Goal: Task Accomplishment & Management: Use online tool/utility

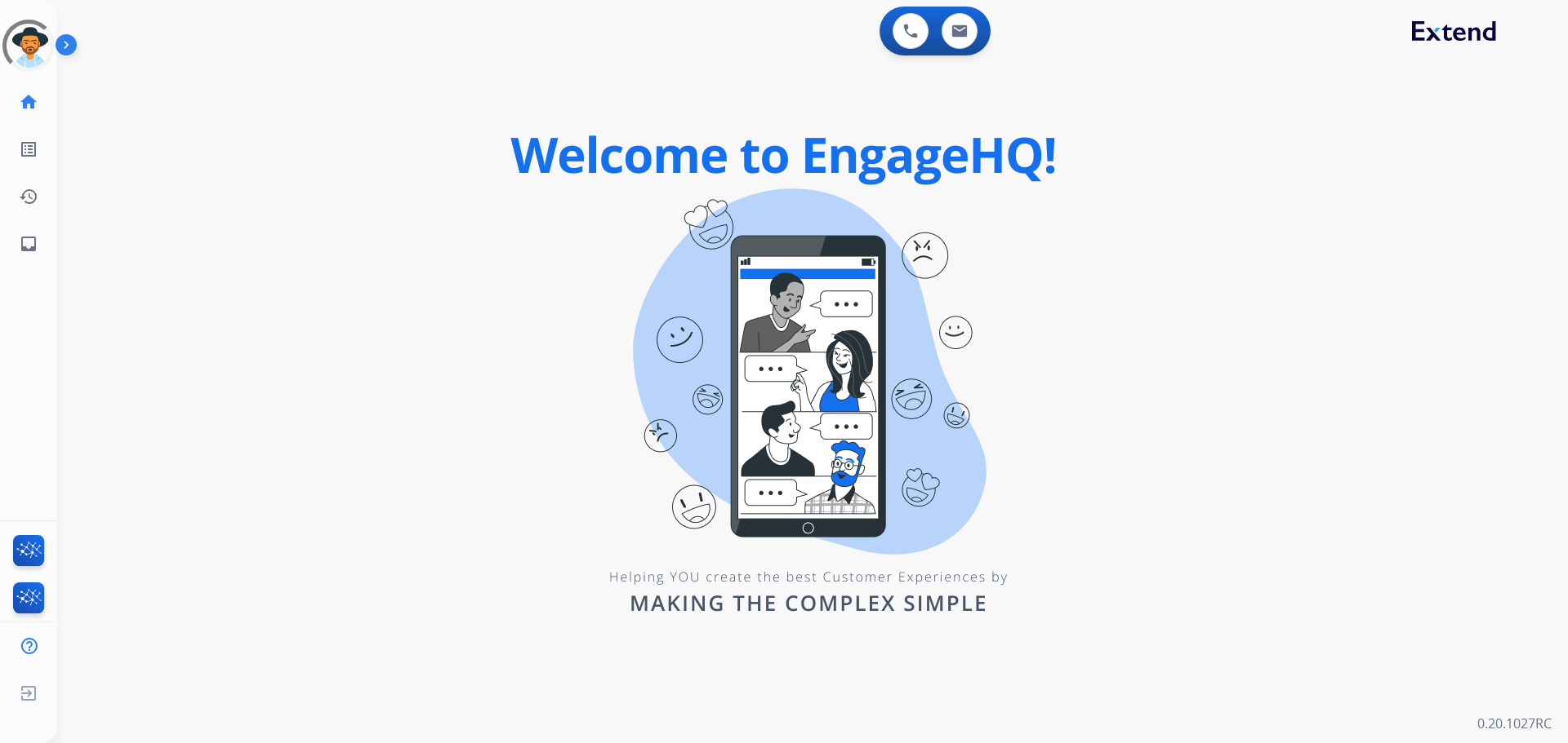
click at [84, 82] on div "swap_horiz Break voice bridge close_fullscreen Connect 3-Way Call merge_type Se…" at bounding box center [792, 98] width 1472 height 78
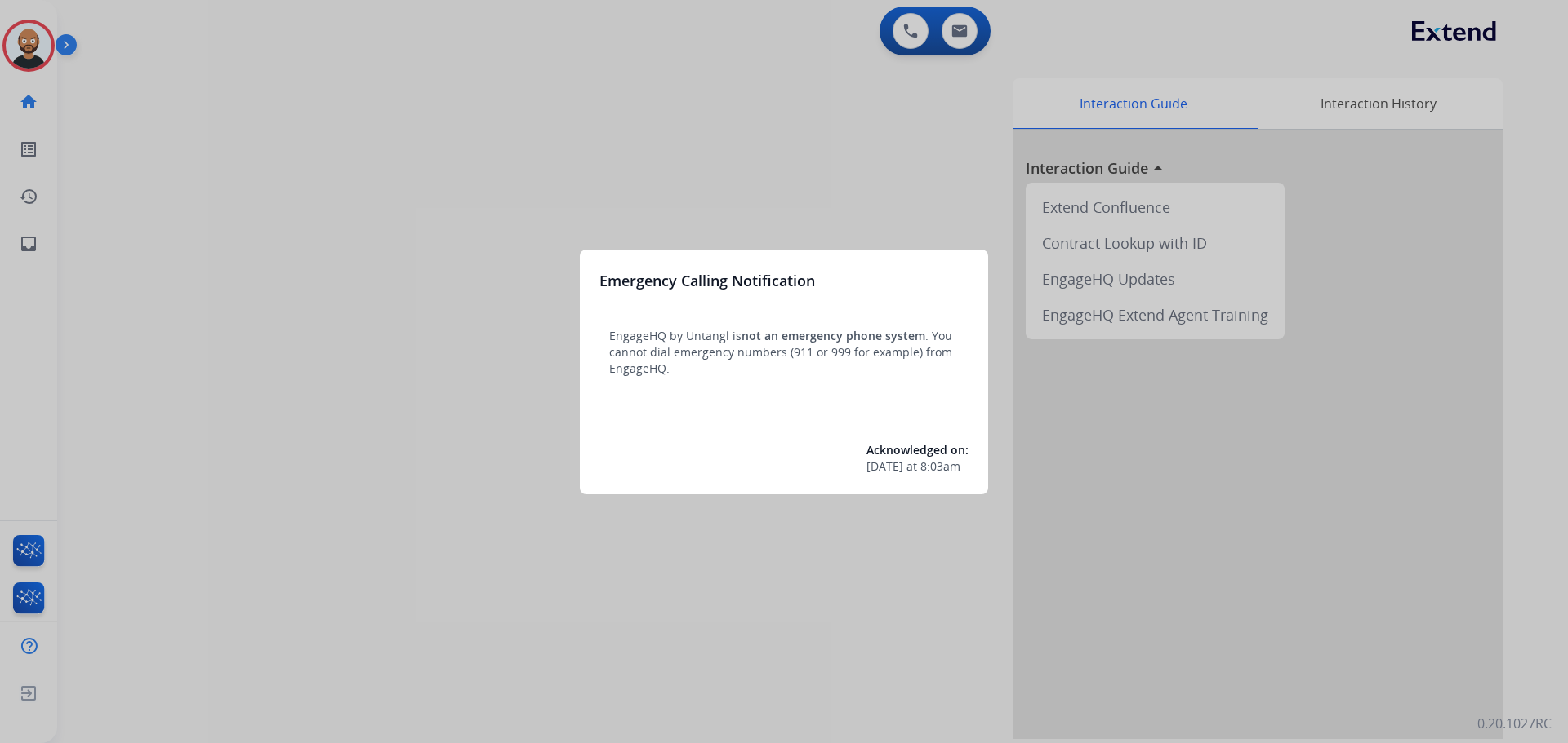
click at [268, 170] on div at bounding box center [784, 371] width 1568 height 743
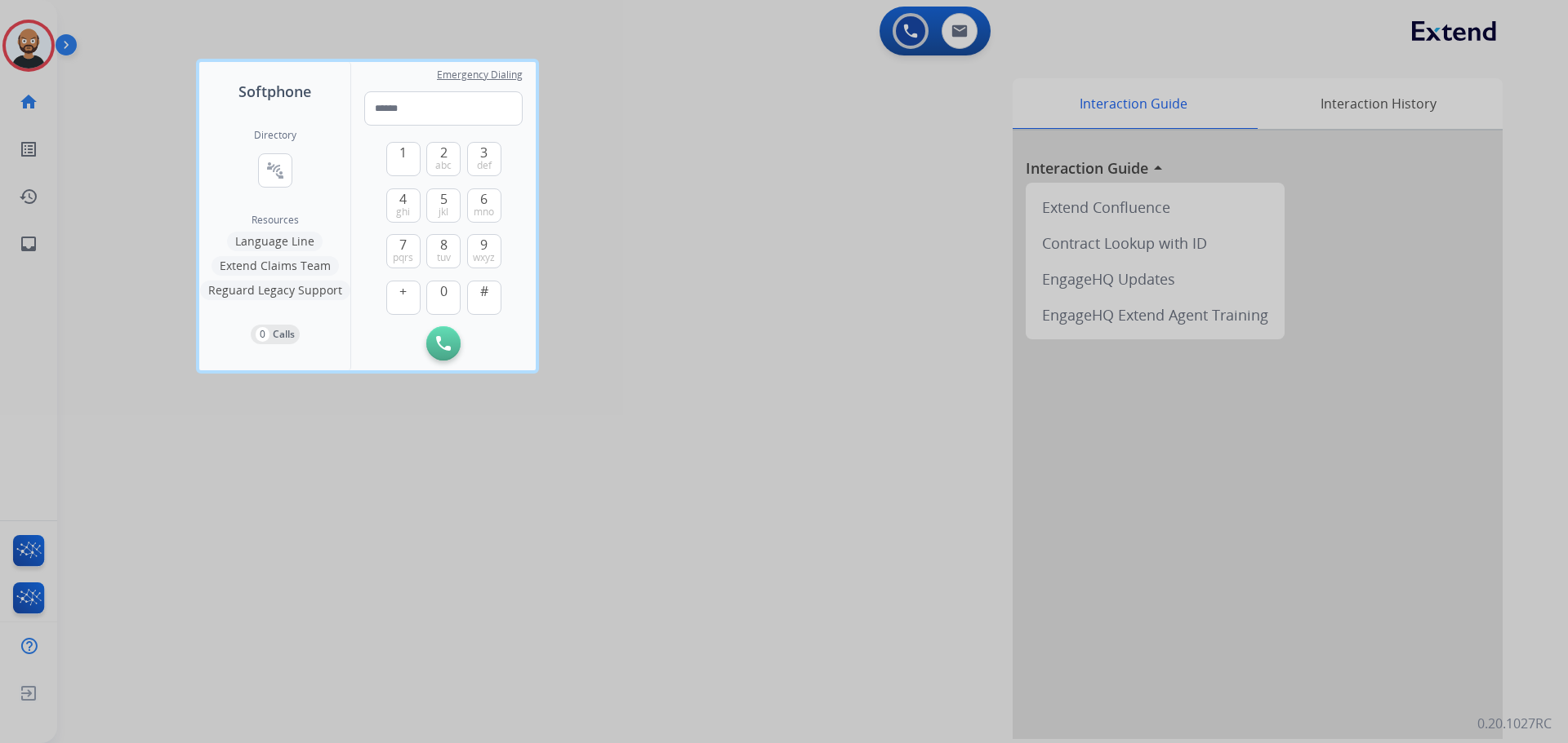
click at [123, 174] on div at bounding box center [784, 371] width 1568 height 743
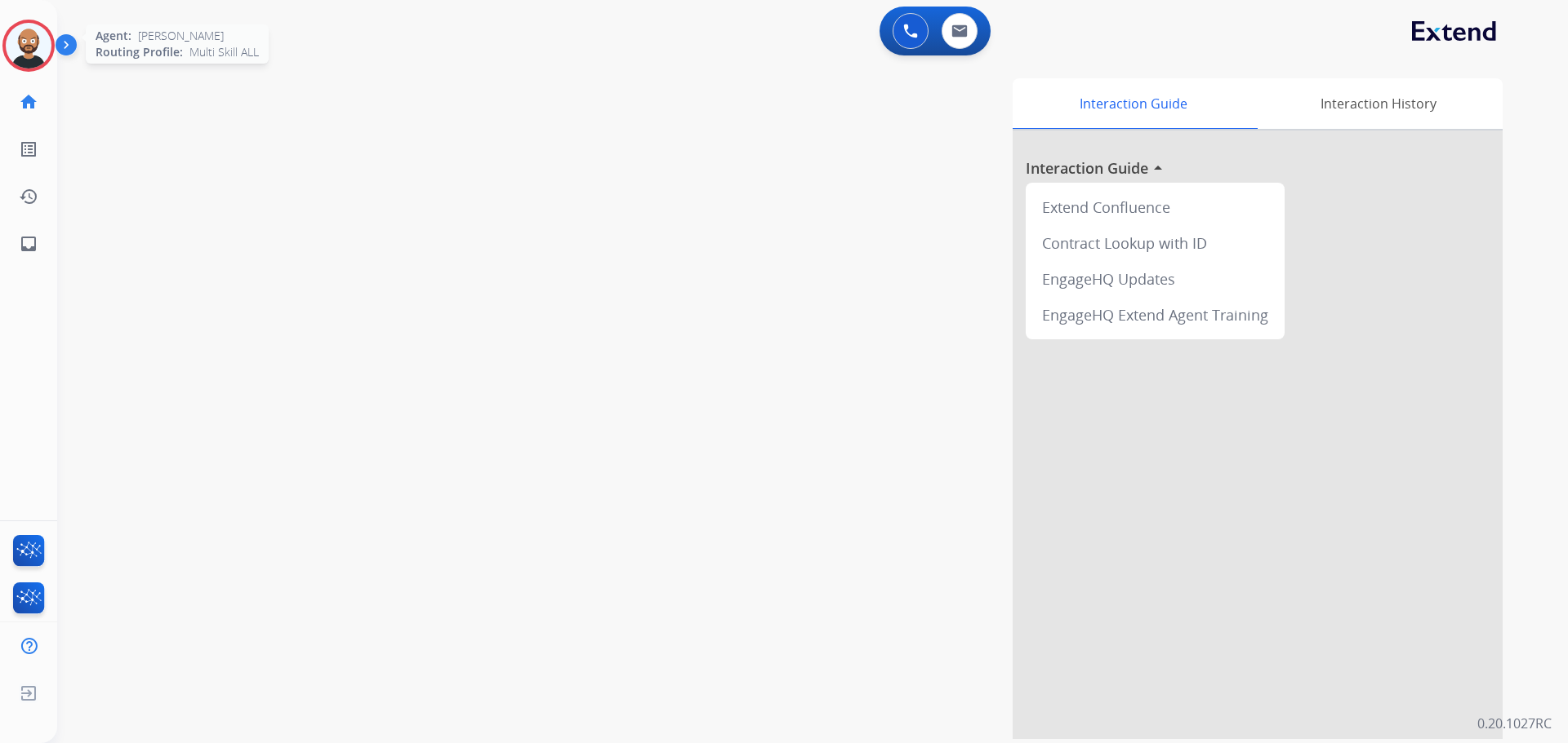
click at [35, 61] on img at bounding box center [28, 45] width 45 height 45
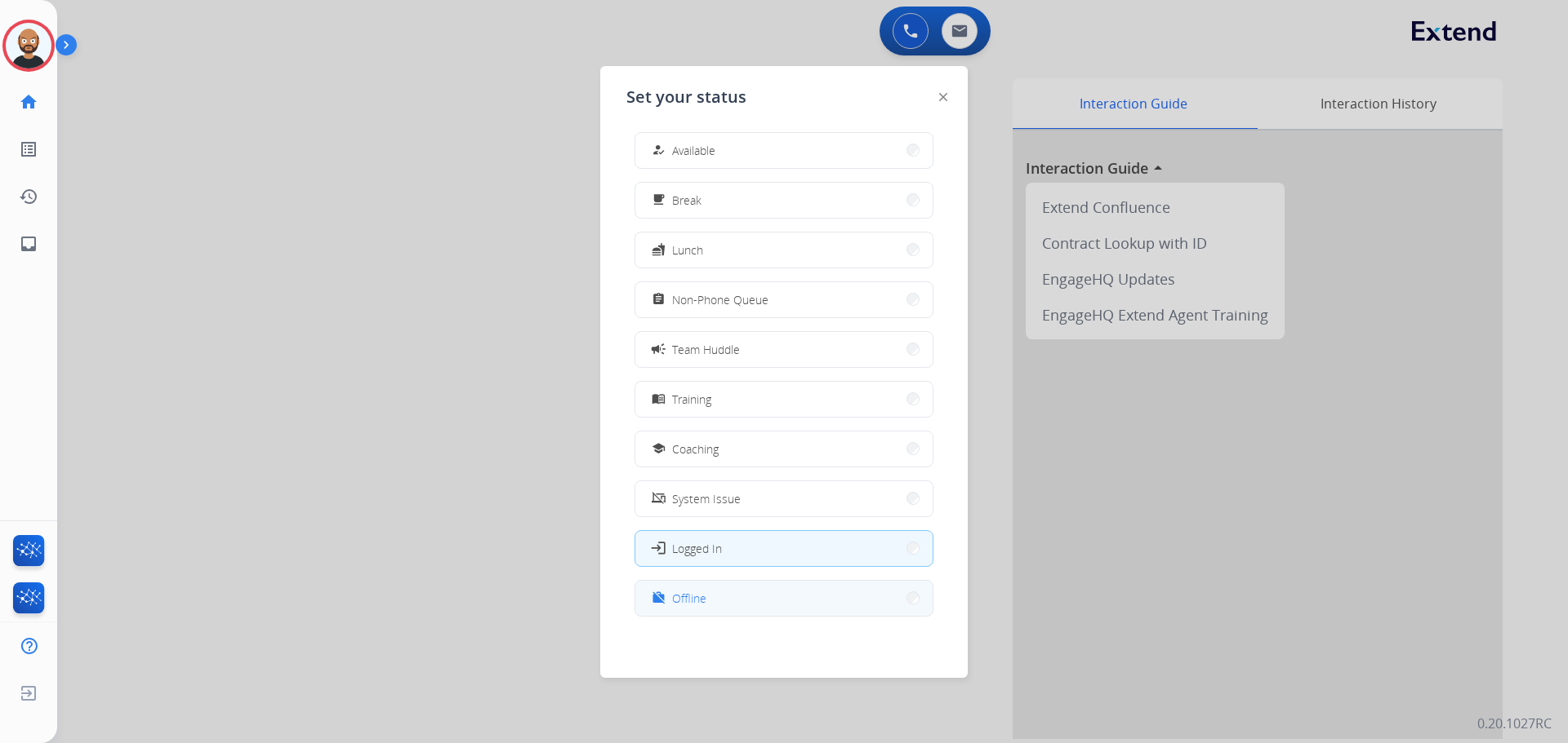
scroll to position [5, 0]
click at [721, 602] on button "work_off Offline" at bounding box center [784, 597] width 297 height 35
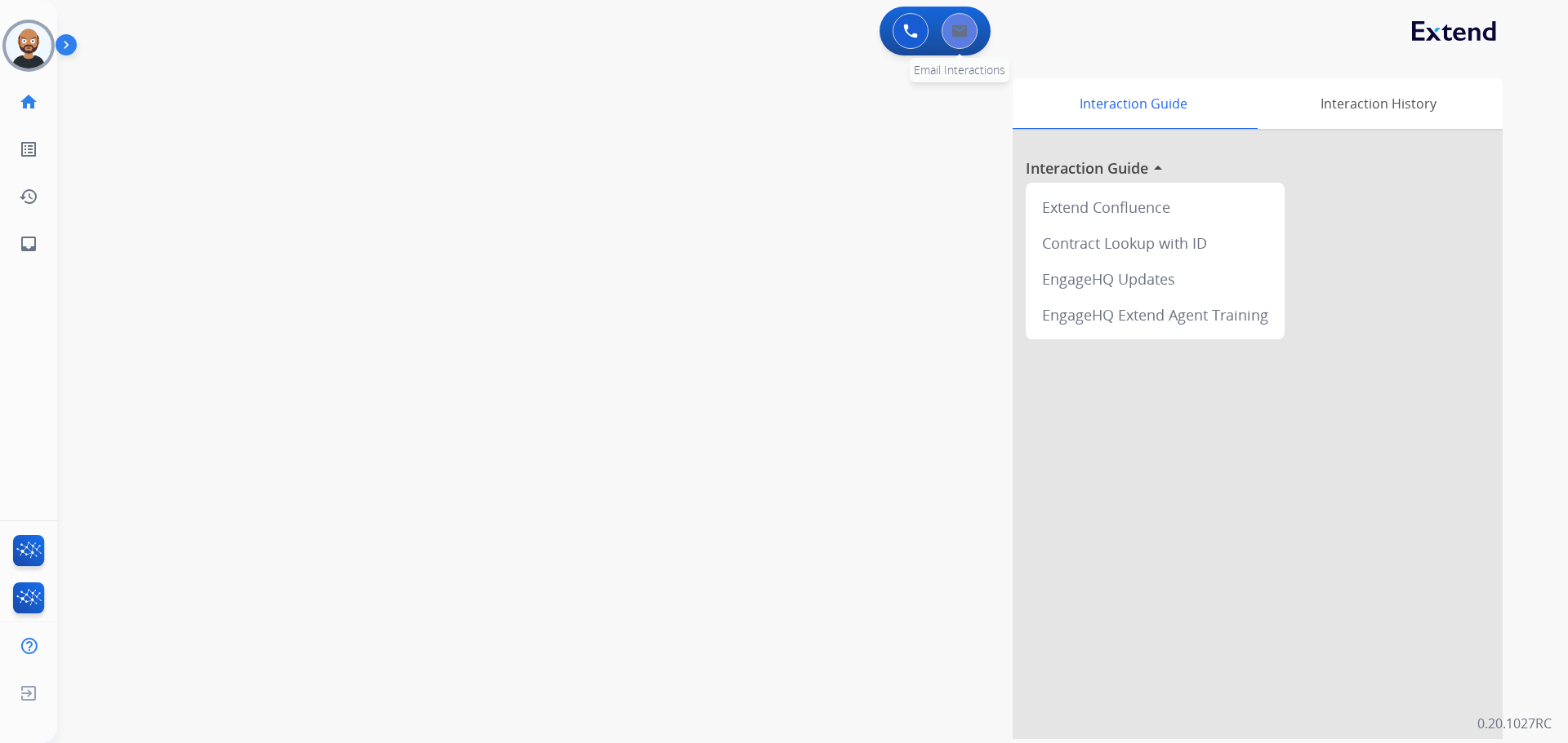
click at [962, 33] on img at bounding box center [959, 31] width 16 height 13
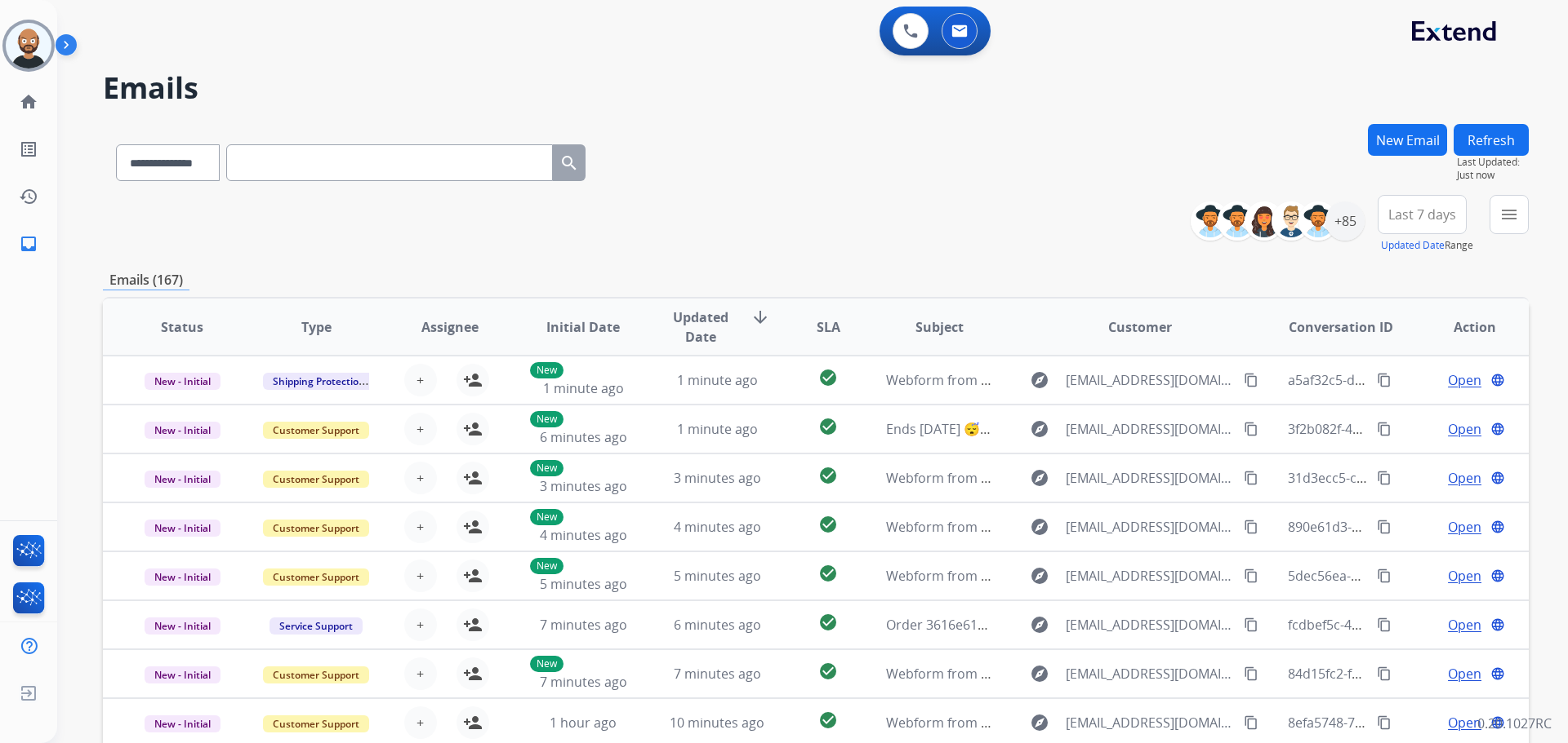
click at [1389, 218] on span "Last 7 days" at bounding box center [1422, 214] width 68 height 6
click at [1414, 410] on div "Last 90 days" at bounding box center [1417, 413] width 90 height 25
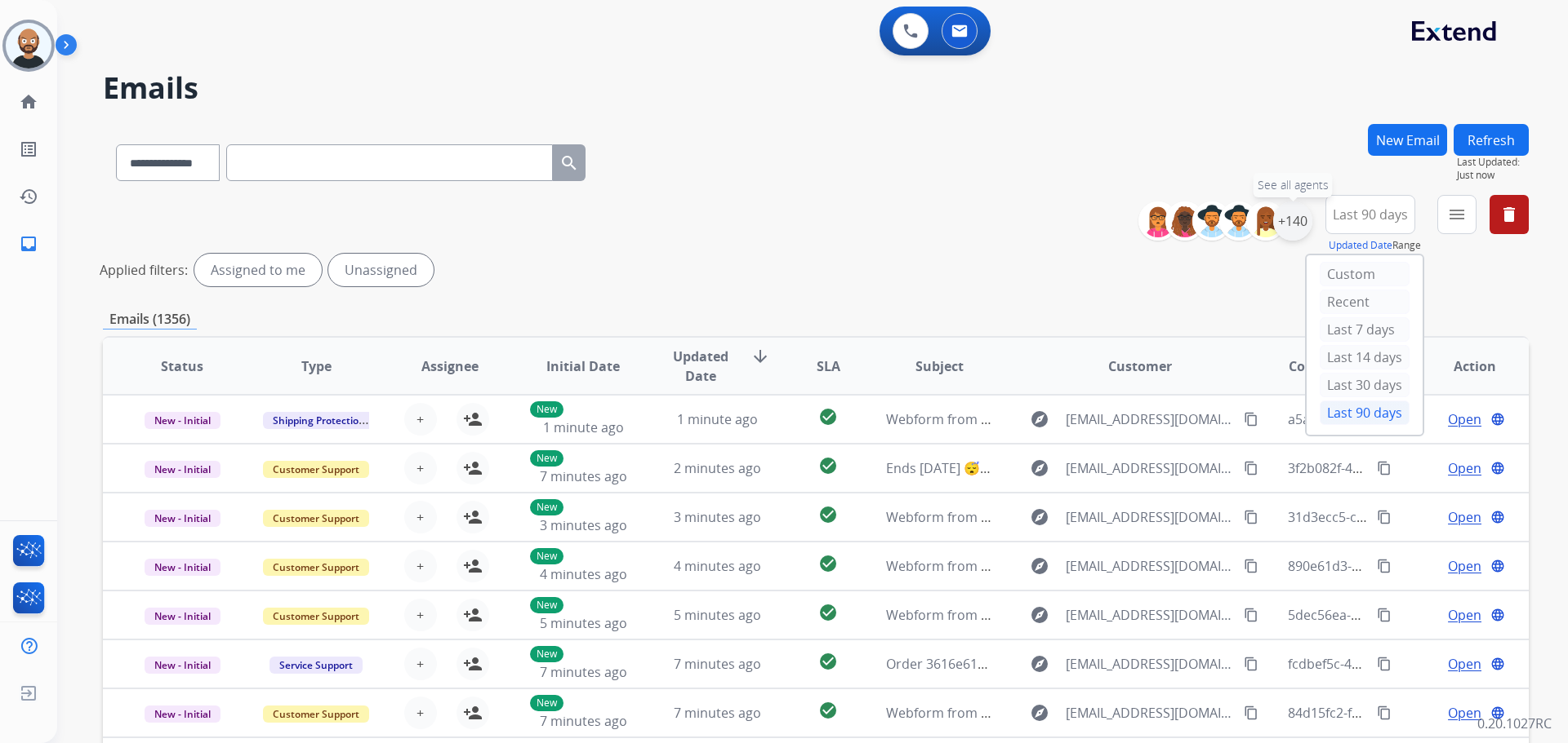
click at [1293, 228] on div "+140" at bounding box center [1293, 222] width 39 height 39
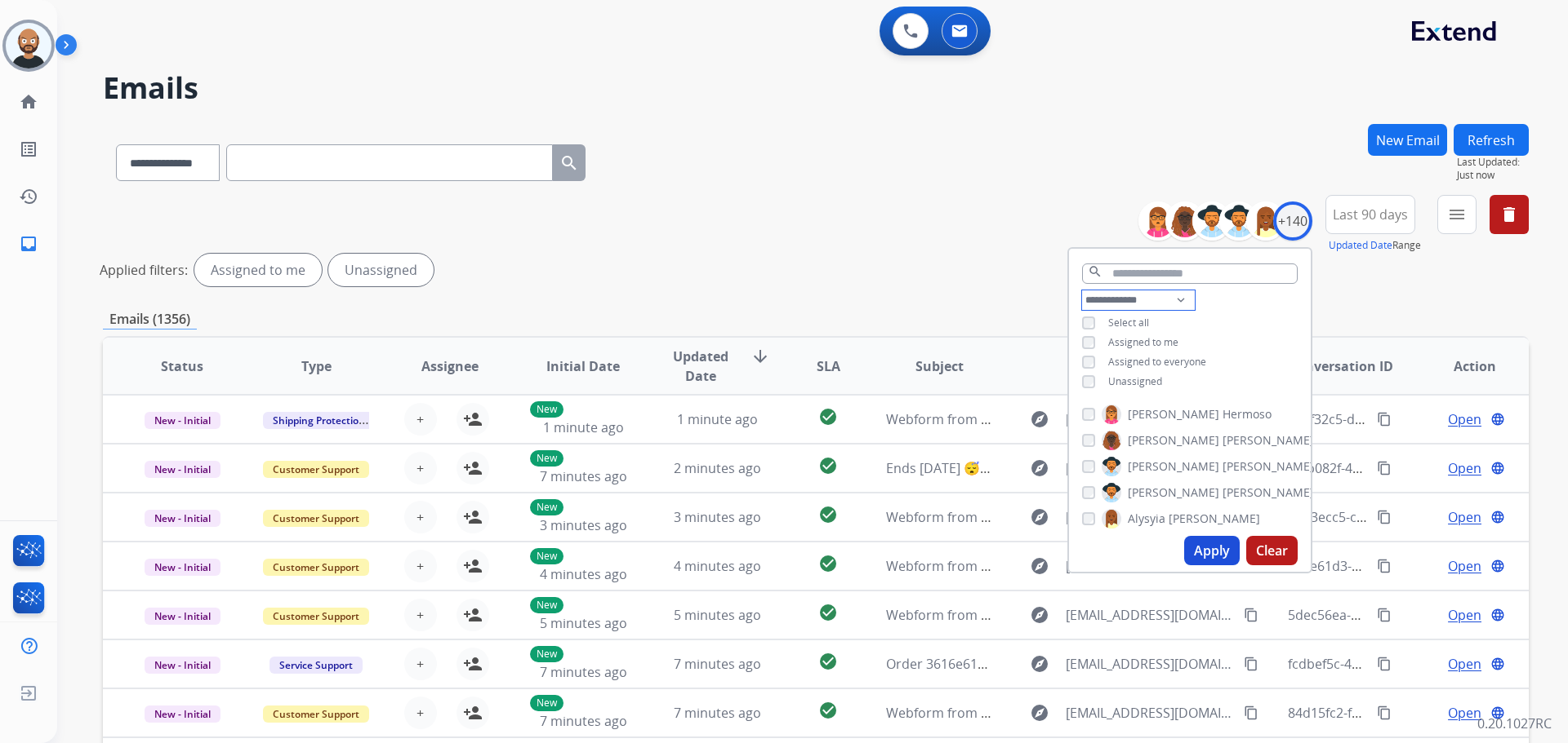
click at [1130, 306] on select "**********" at bounding box center [1138, 300] width 113 height 20
select select "**********"
click at [1082, 290] on select "**********" at bounding box center [1138, 300] width 113 height 20
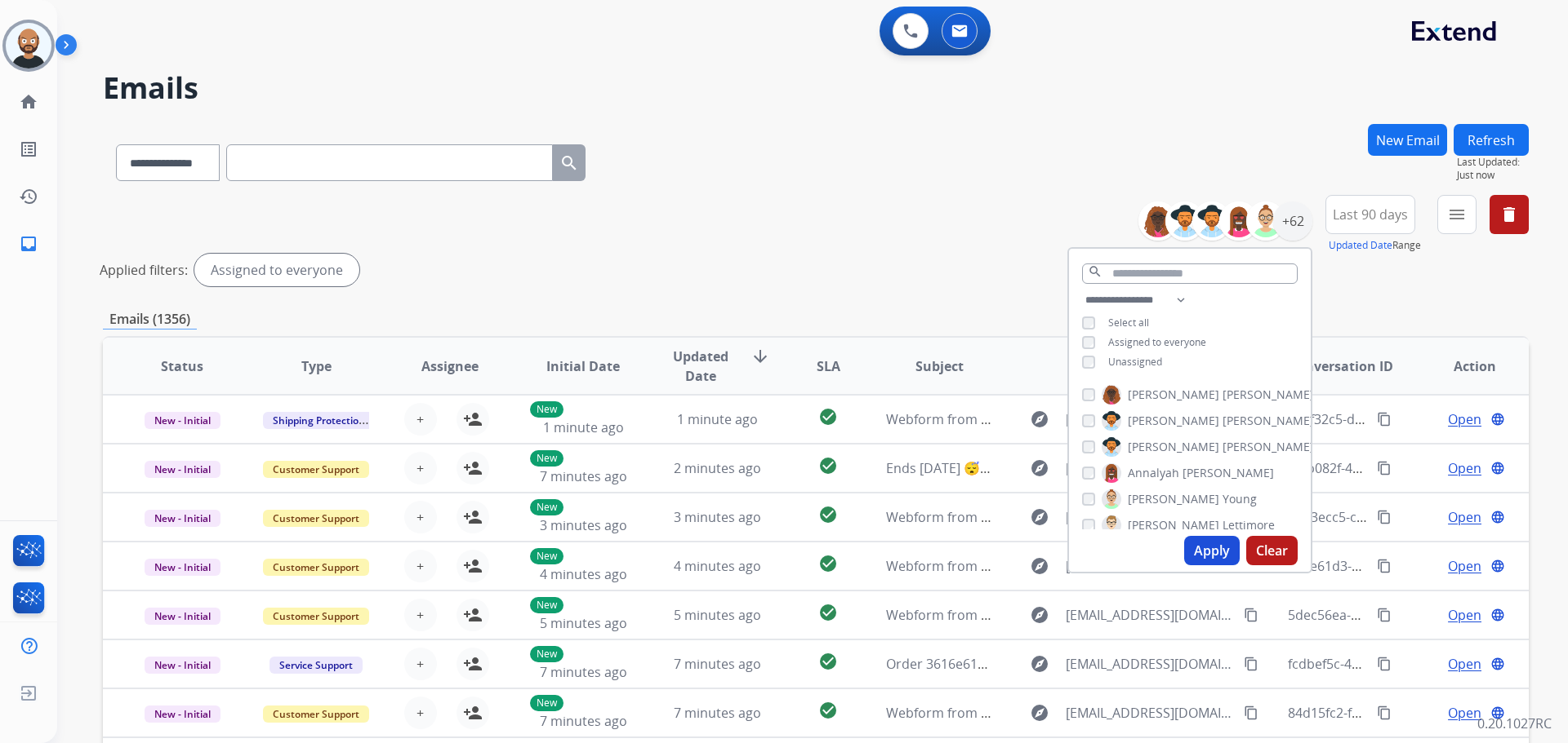
click at [1206, 549] on button "Apply" at bounding box center [1212, 551] width 55 height 29
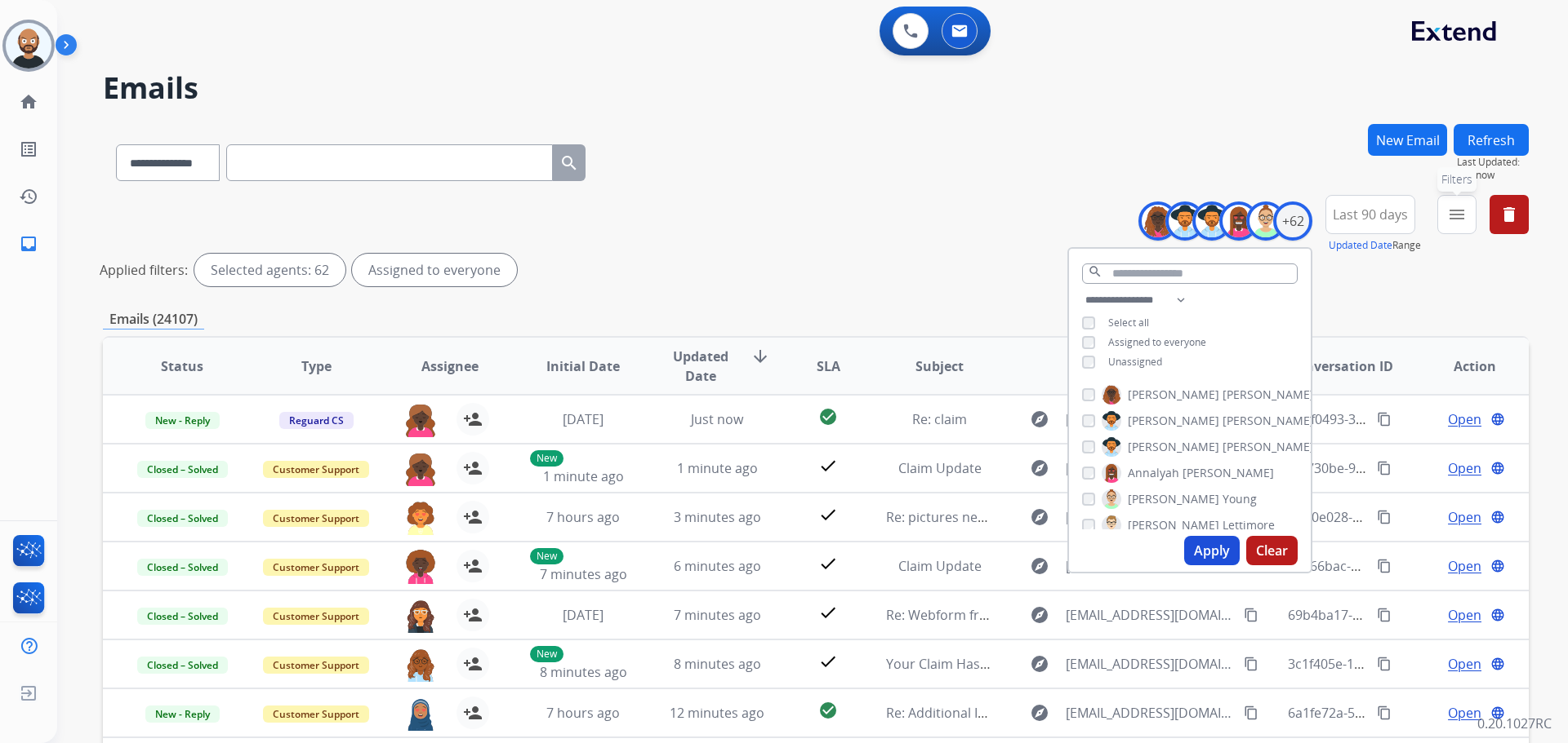
click at [1448, 222] on mat-icon "menu" at bounding box center [1457, 214] width 20 height 20
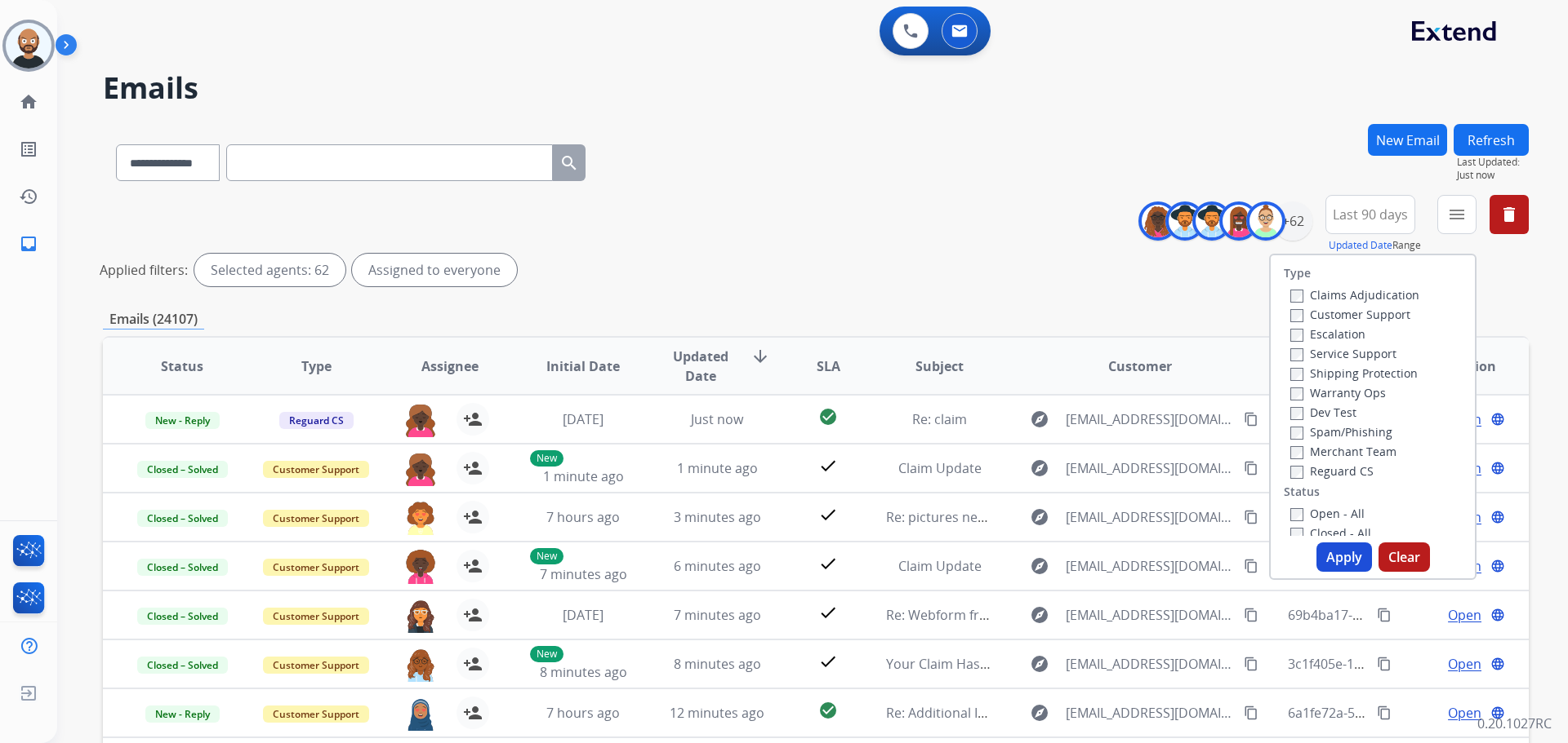
click at [1344, 316] on label "Customer Support" at bounding box center [1350, 314] width 120 height 15
click at [1331, 373] on label "Shipping Protection" at bounding box center [1353, 373] width 127 height 15
click at [1320, 472] on label "Reguard CS" at bounding box center [1332, 471] width 84 height 15
click at [1348, 408] on label "New - Reply" at bounding box center [1332, 408] width 85 height 15
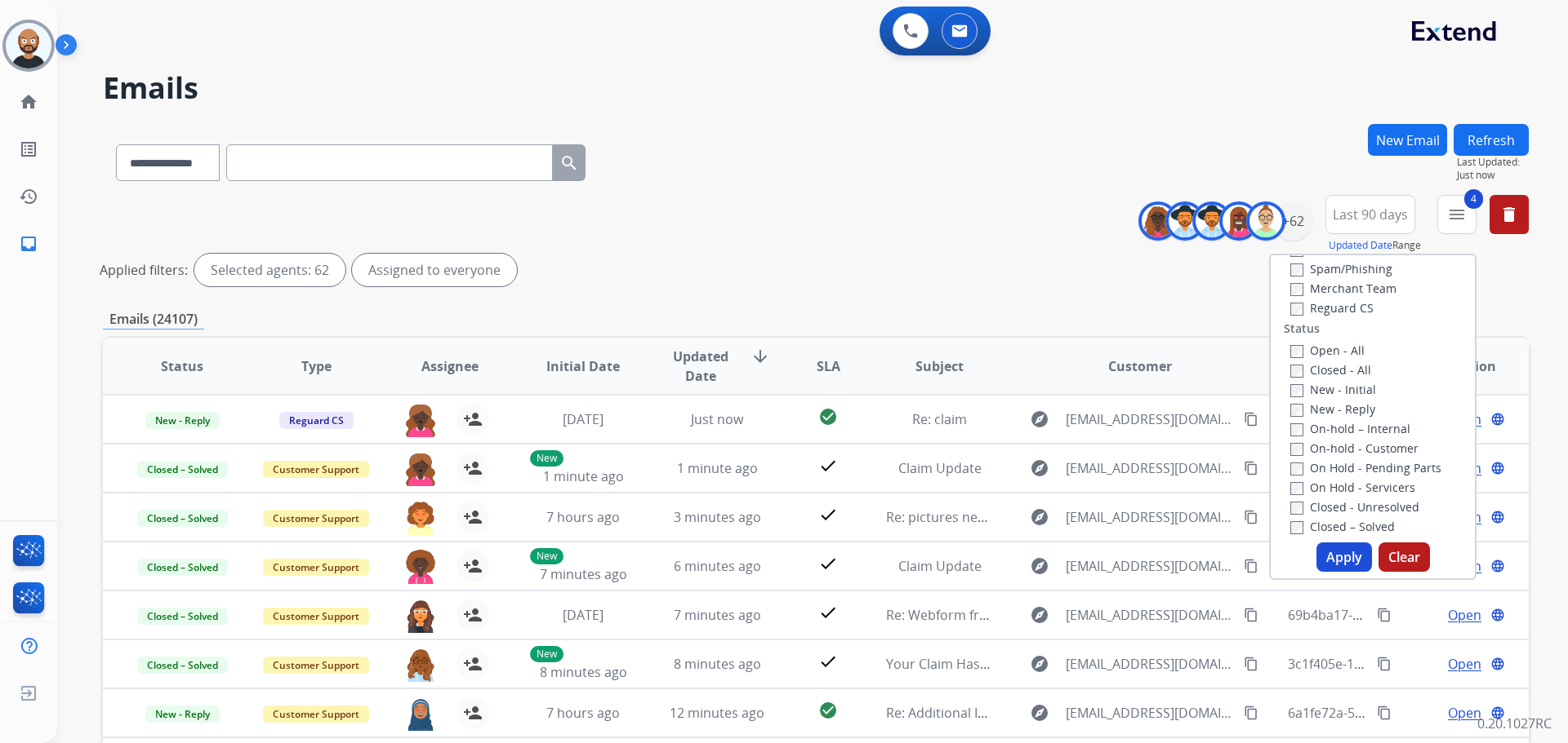
click at [1328, 554] on button "Apply" at bounding box center [1344, 557] width 55 height 29
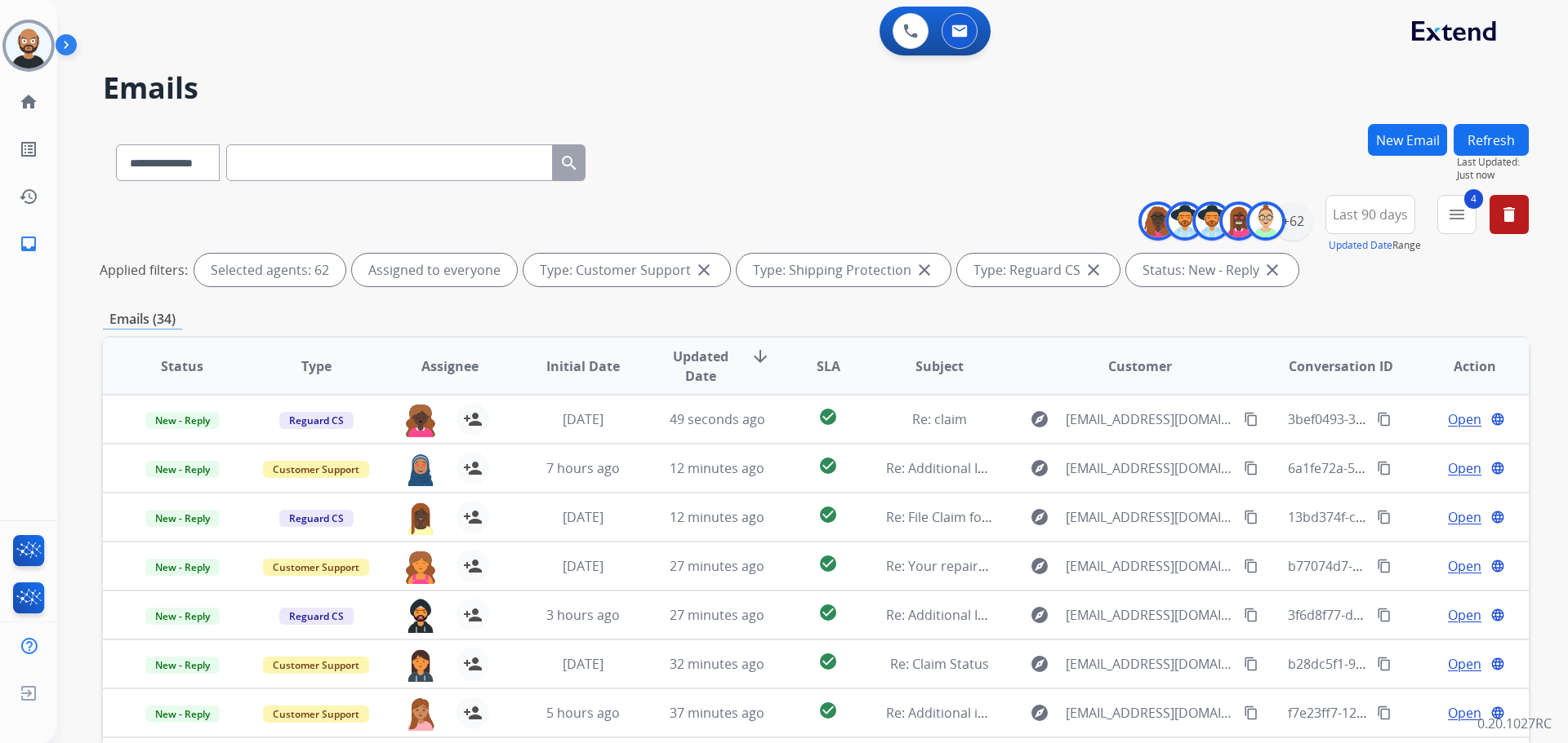
click at [881, 214] on div "**********" at bounding box center [816, 244] width 1426 height 98
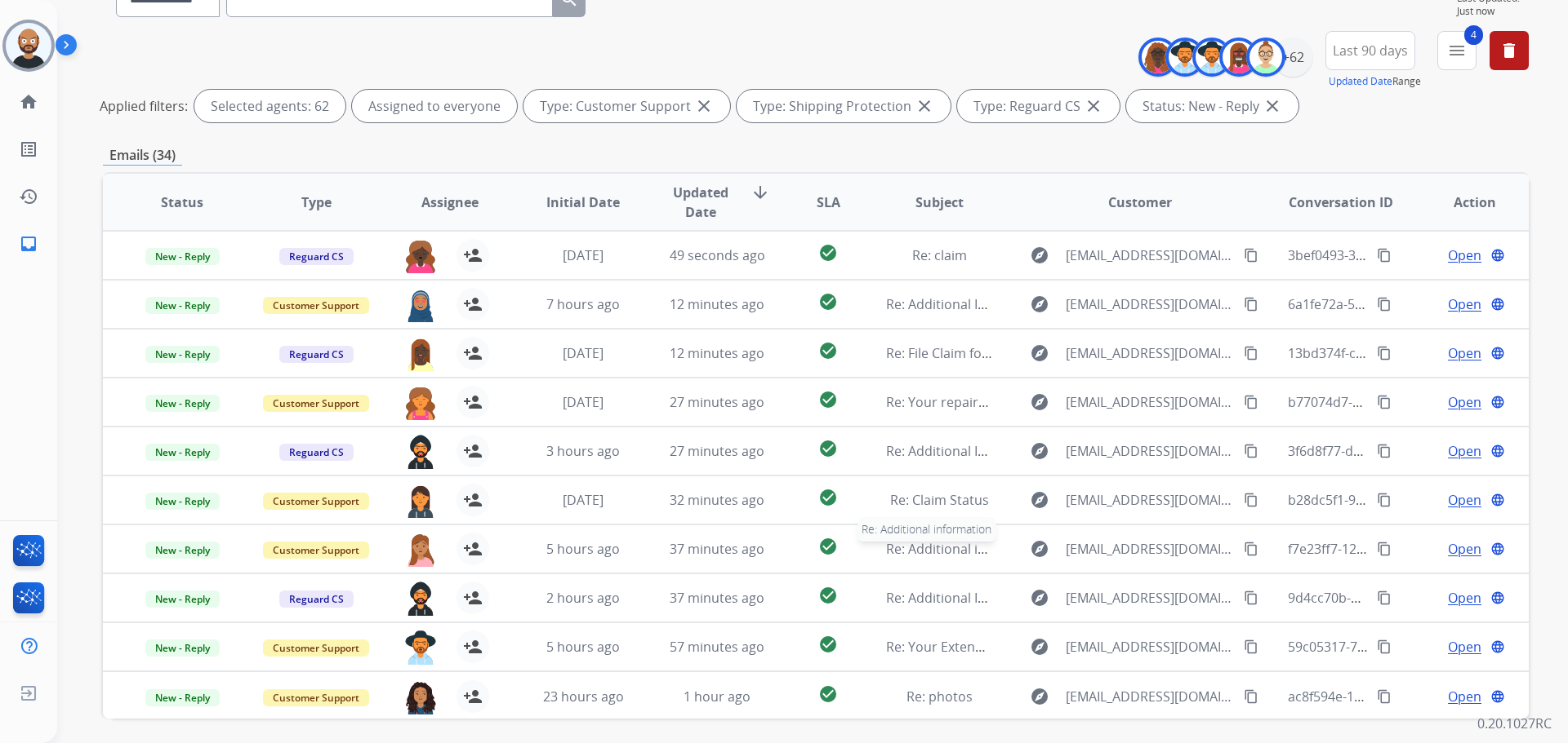
scroll to position [224, 0]
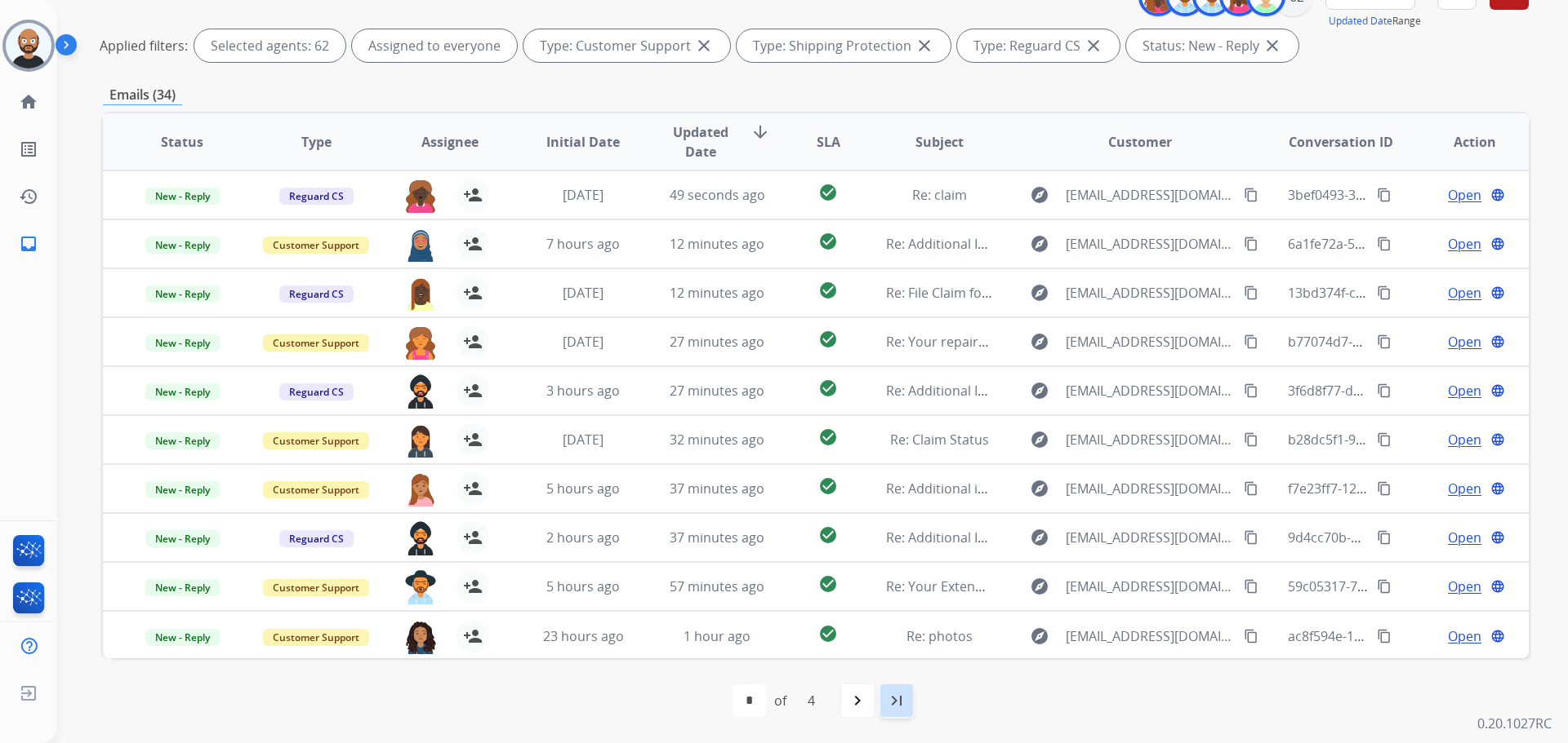
click at [889, 702] on mat-icon "last_page" at bounding box center [897, 701] width 20 height 20
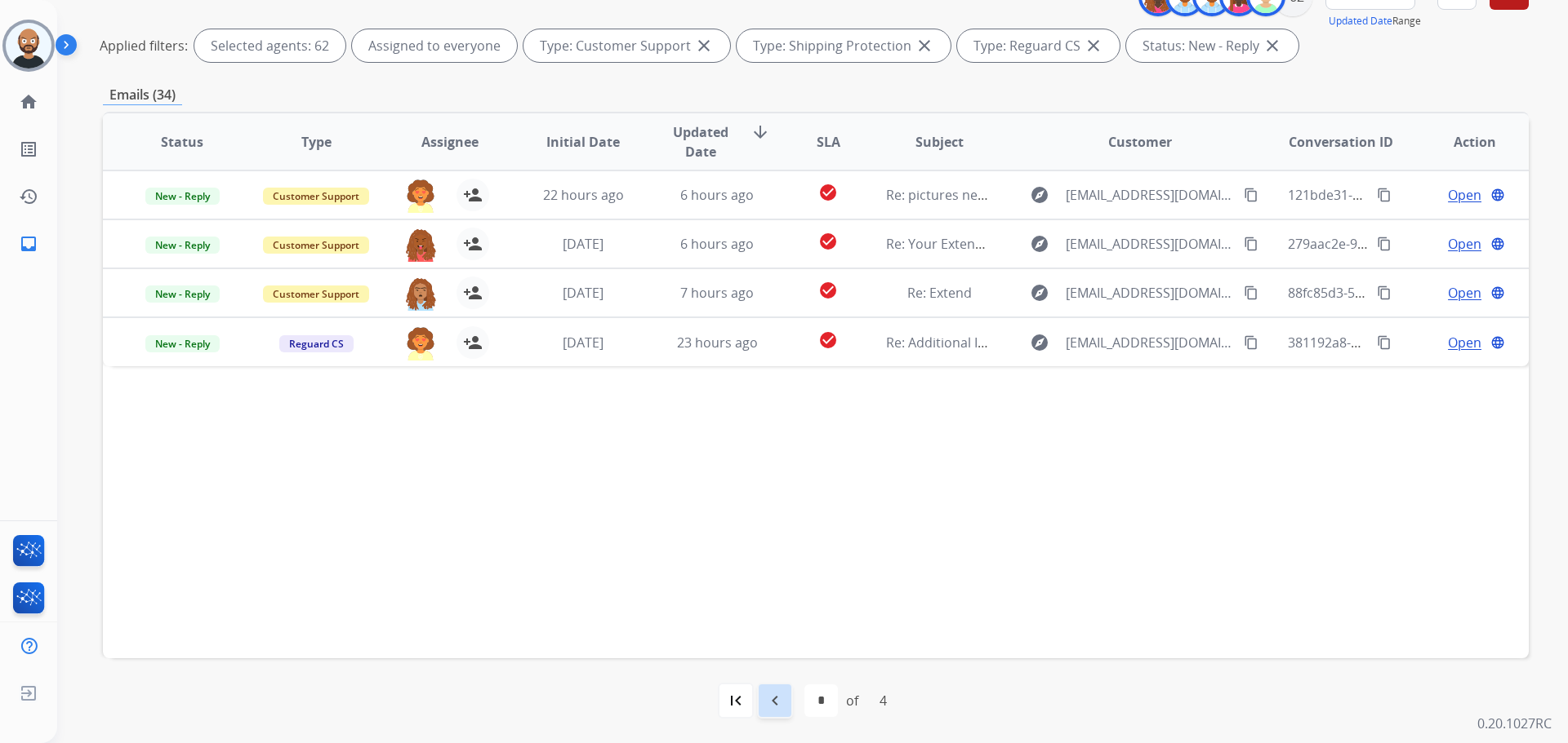
click at [767, 706] on mat-icon "navigate_before" at bounding box center [775, 701] width 20 height 20
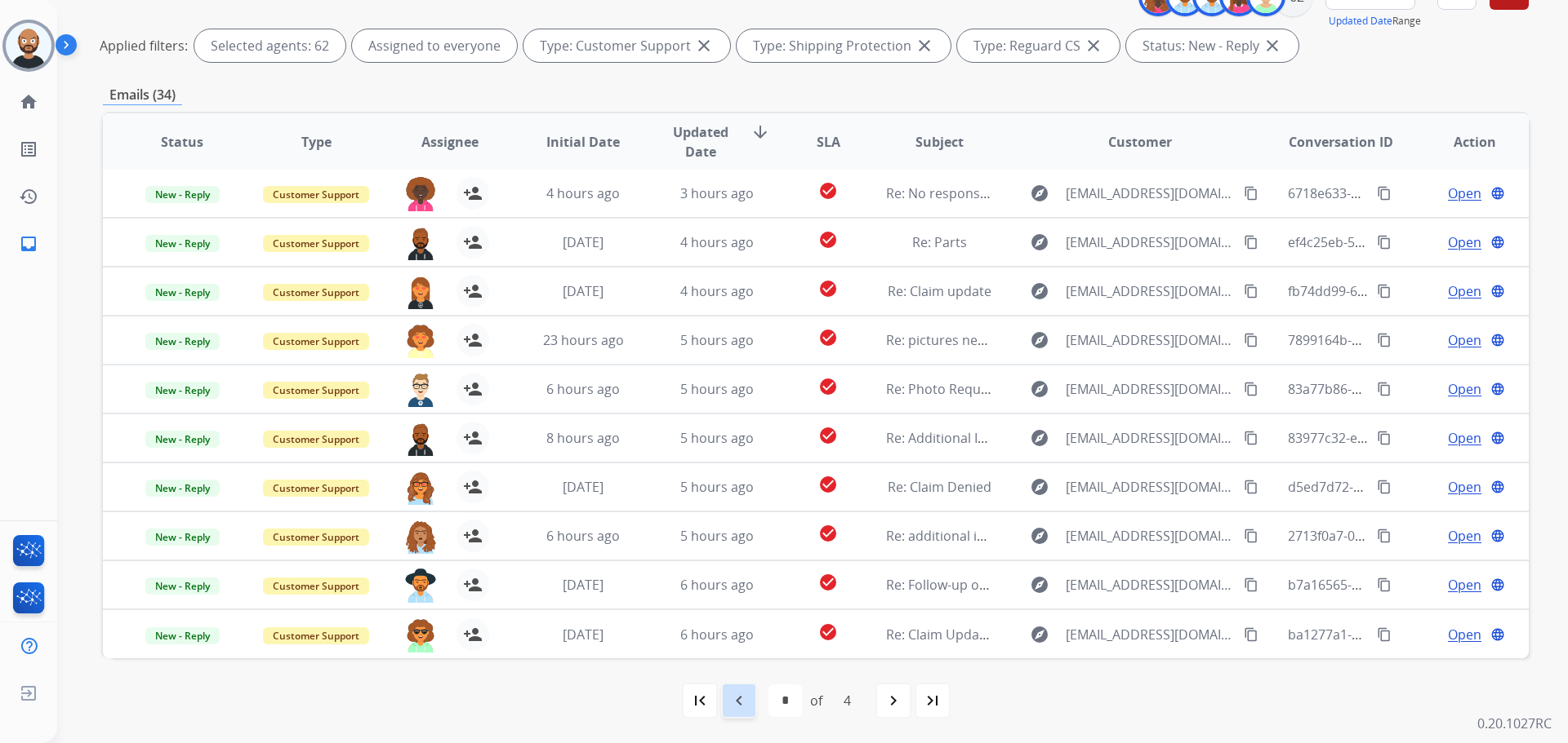
click at [750, 699] on div "navigate_before" at bounding box center [739, 701] width 36 height 36
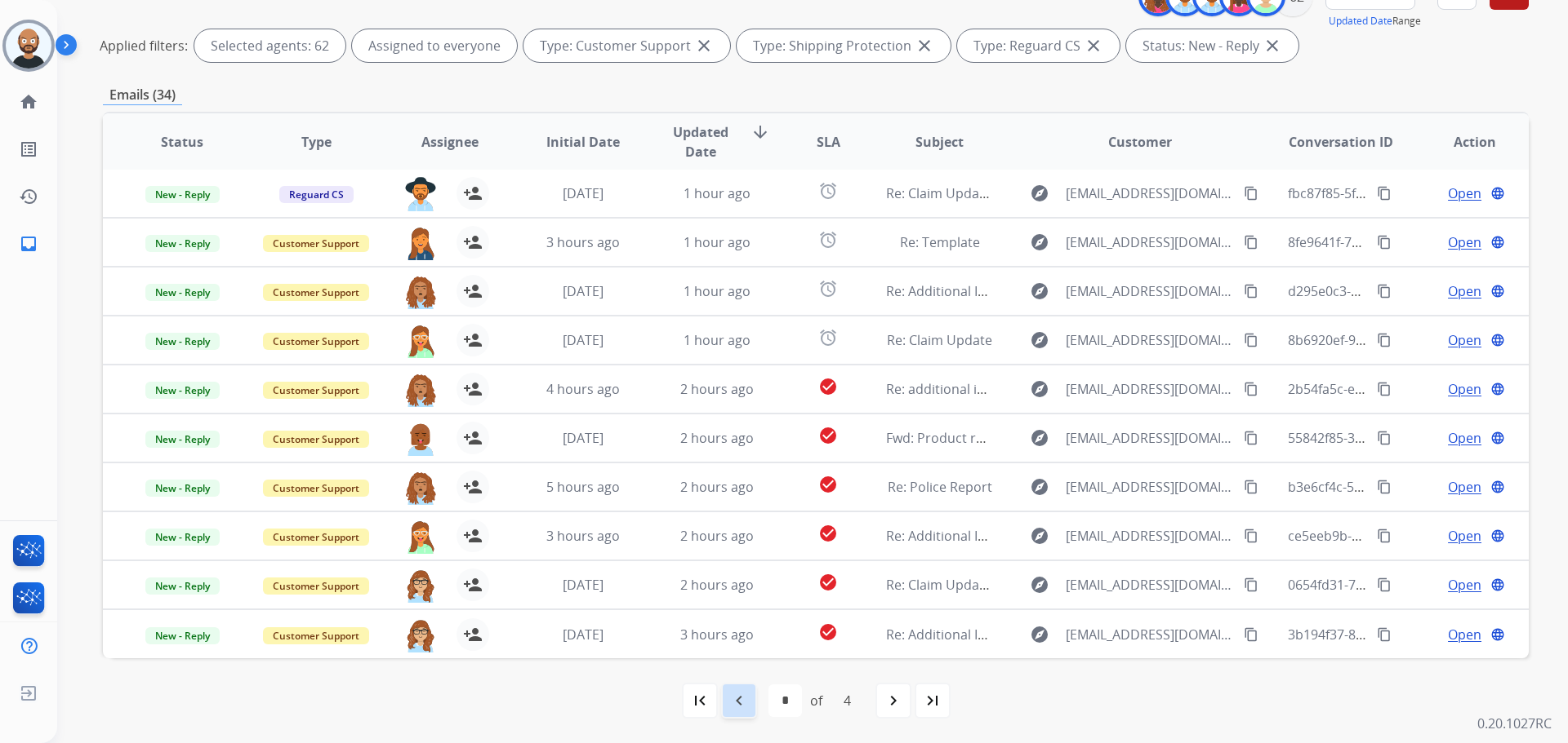
click at [743, 699] on mat-icon "navigate_before" at bounding box center [739, 701] width 20 height 20
select select "*"
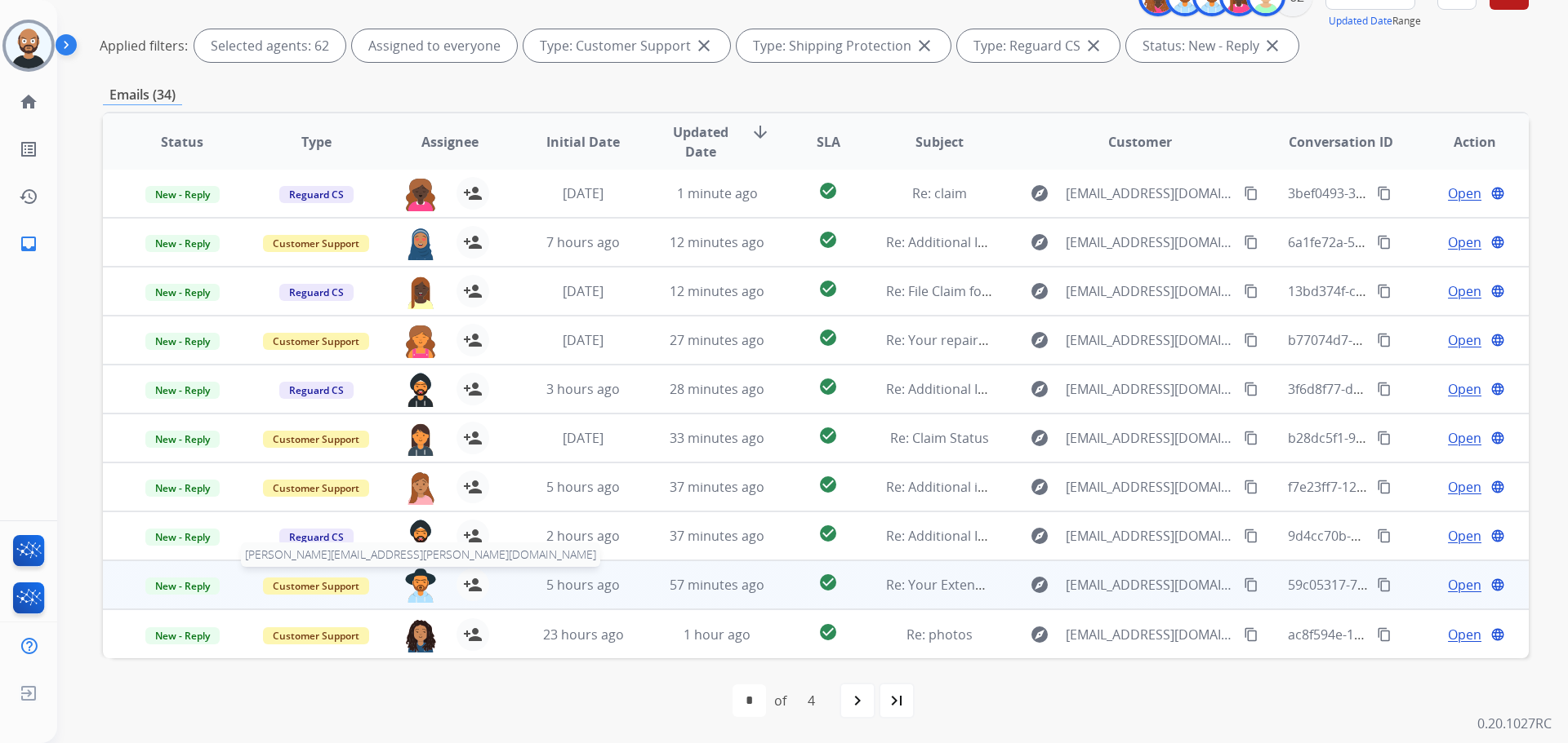
click at [410, 579] on img at bounding box center [420, 586] width 33 height 35
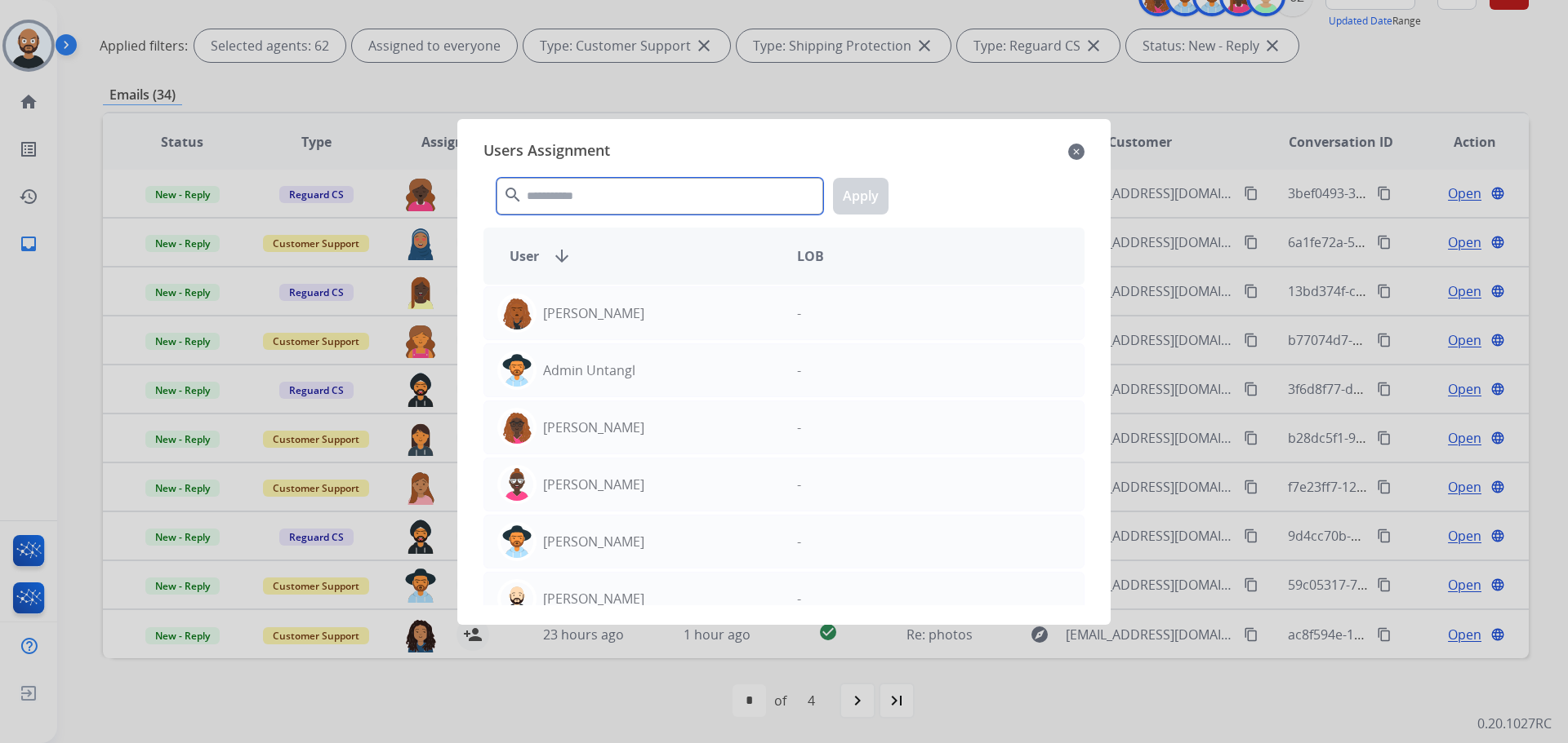
click at [588, 200] on input "text" at bounding box center [660, 196] width 327 height 36
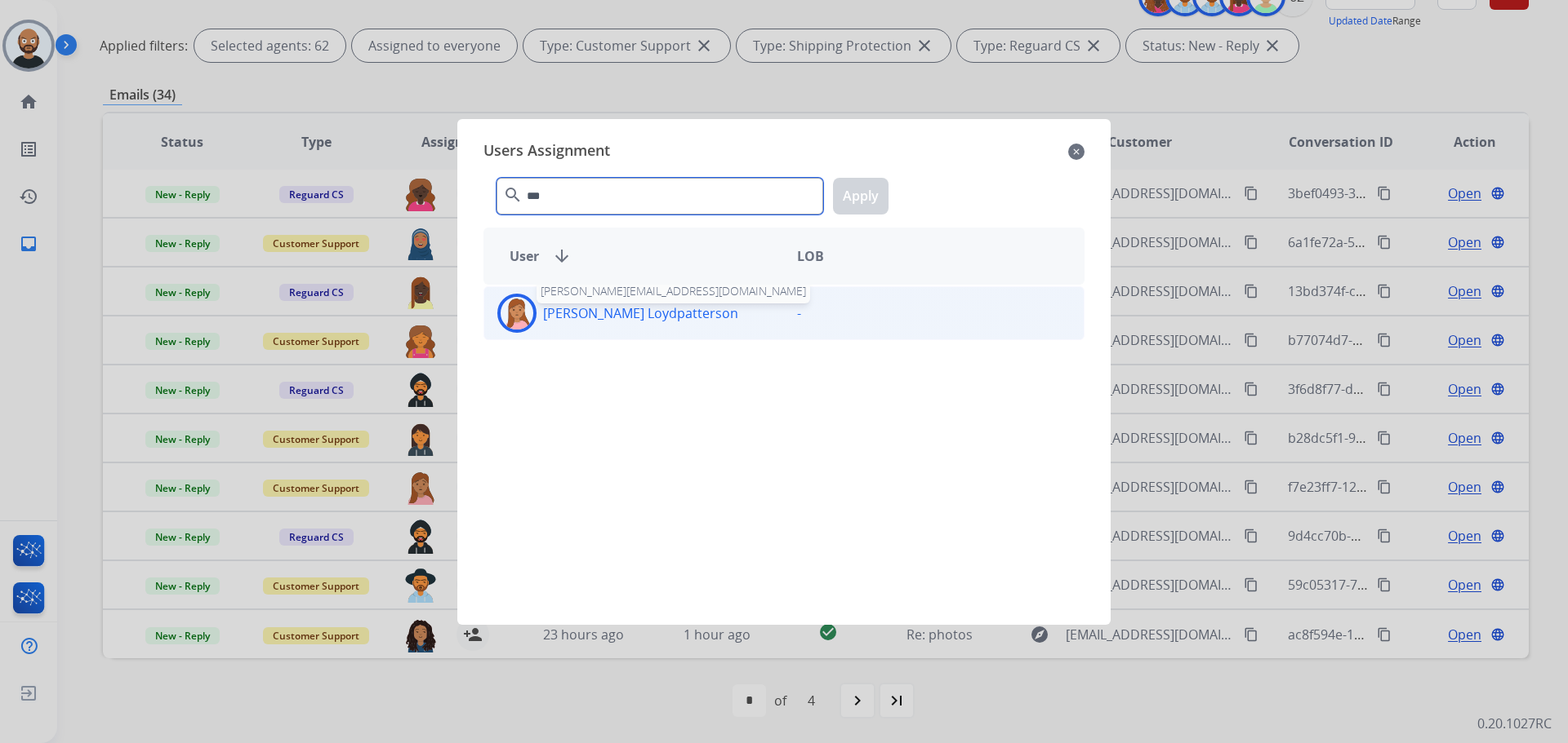
type input "***"
click at [603, 310] on p "[PERSON_NAME] Loydpatterson" at bounding box center [640, 313] width 195 height 20
click at [852, 197] on button "Apply" at bounding box center [860, 196] width 55 height 36
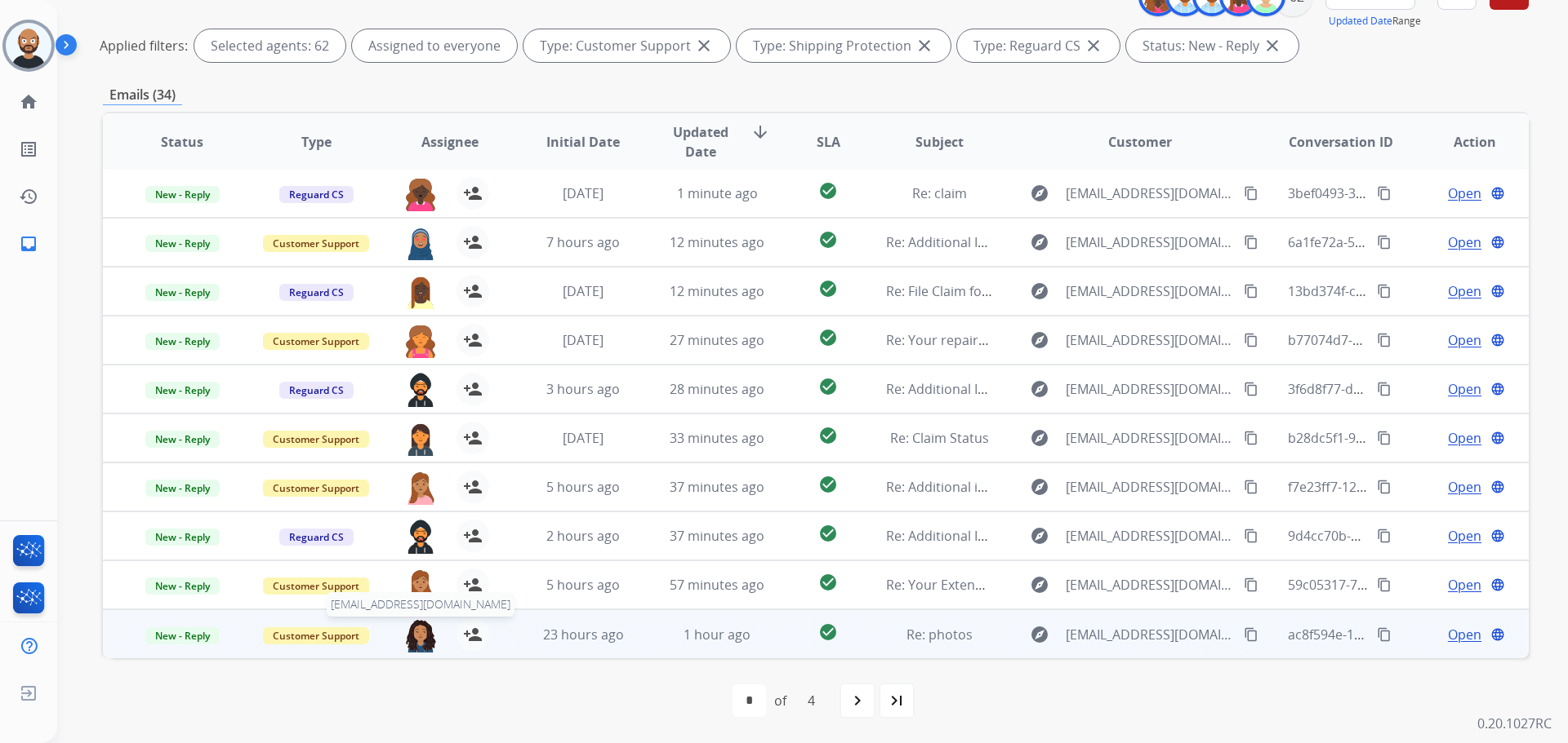
click at [418, 636] on img at bounding box center [420, 635] width 33 height 35
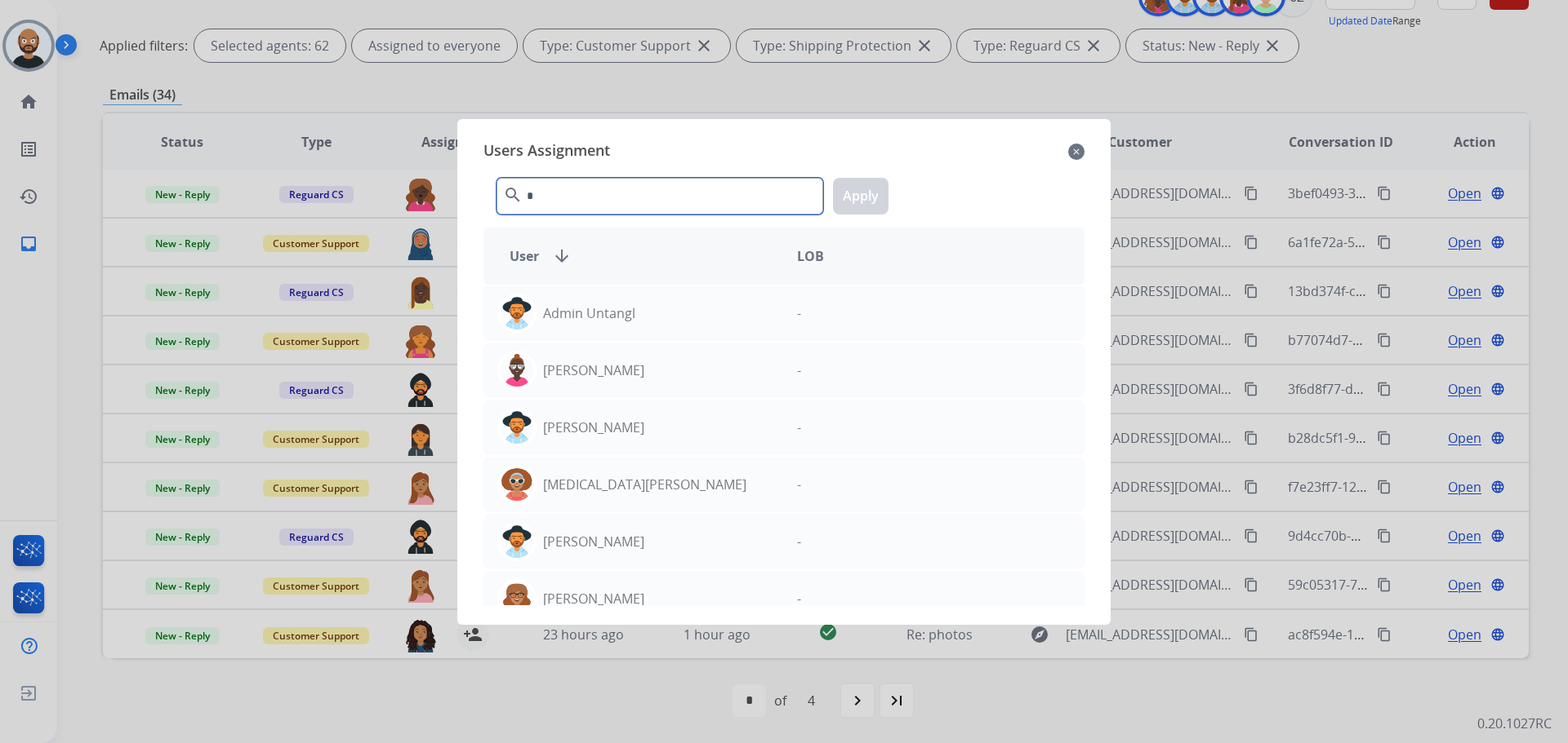
click at [606, 197] on input "*" at bounding box center [660, 196] width 327 height 36
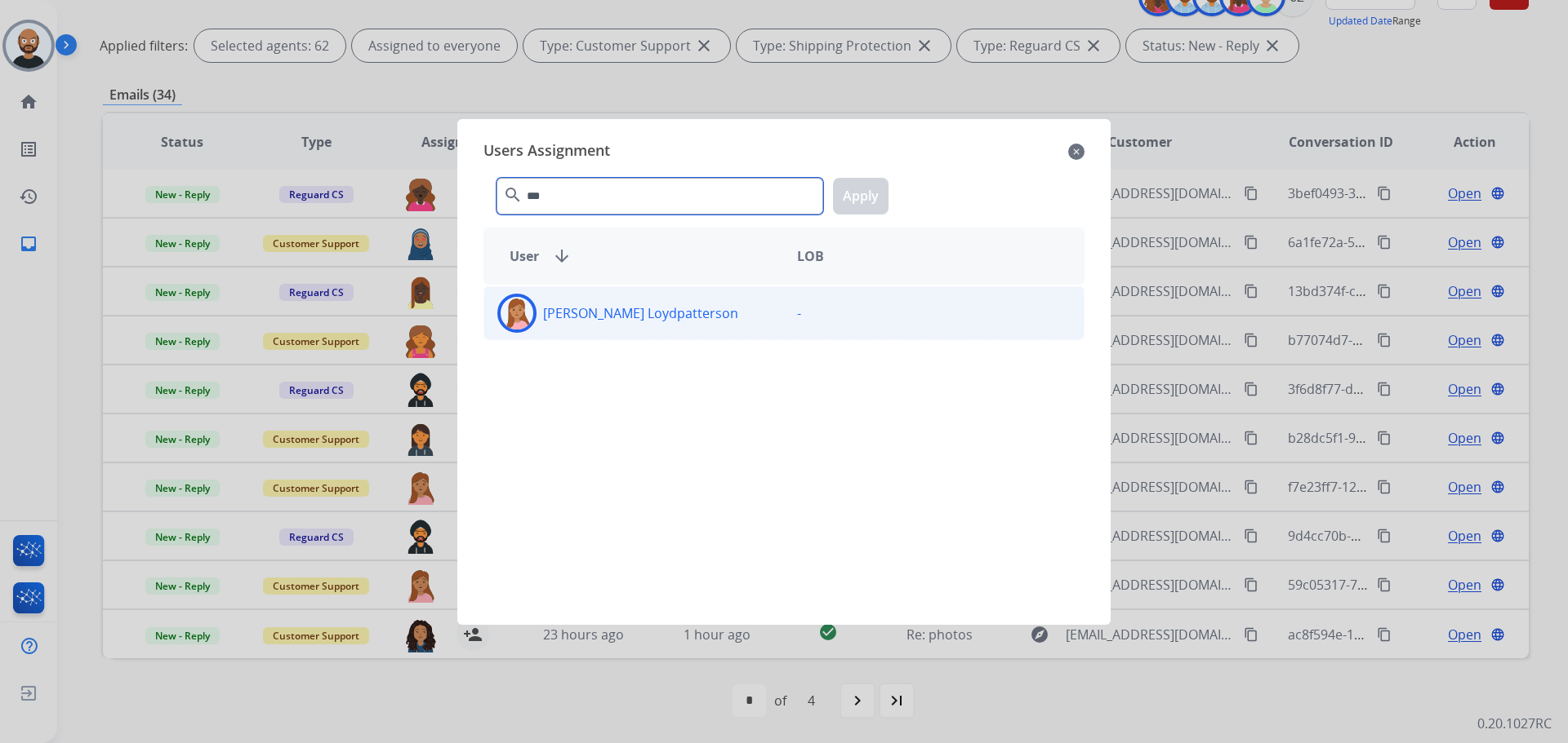
type input "***"
click at [604, 324] on div "[PERSON_NAME] Loydpatterson" at bounding box center [634, 313] width 300 height 39
click at [850, 190] on button "Apply" at bounding box center [860, 196] width 55 height 36
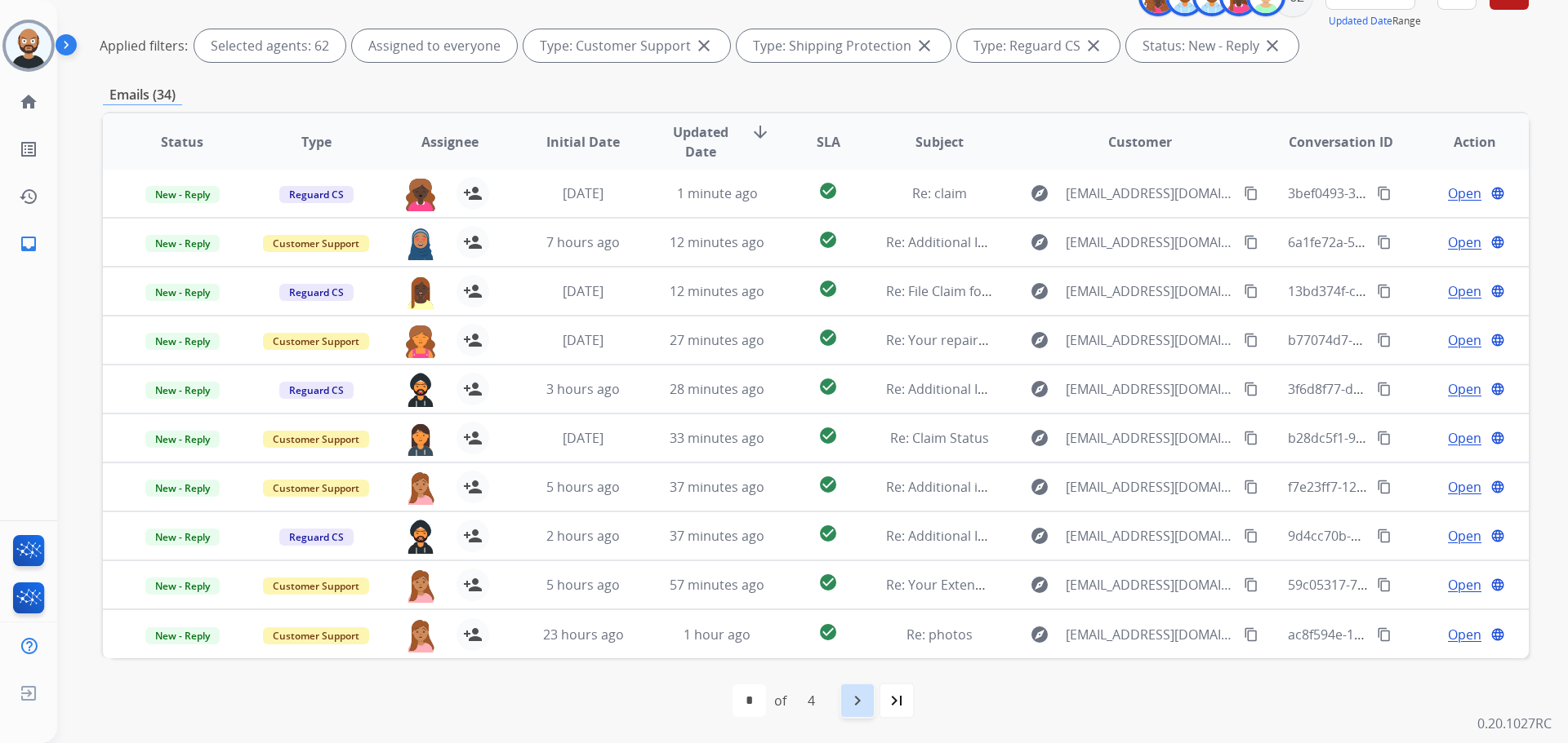
click at [855, 694] on mat-icon "navigate_next" at bounding box center [857, 701] width 20 height 20
select select "*"
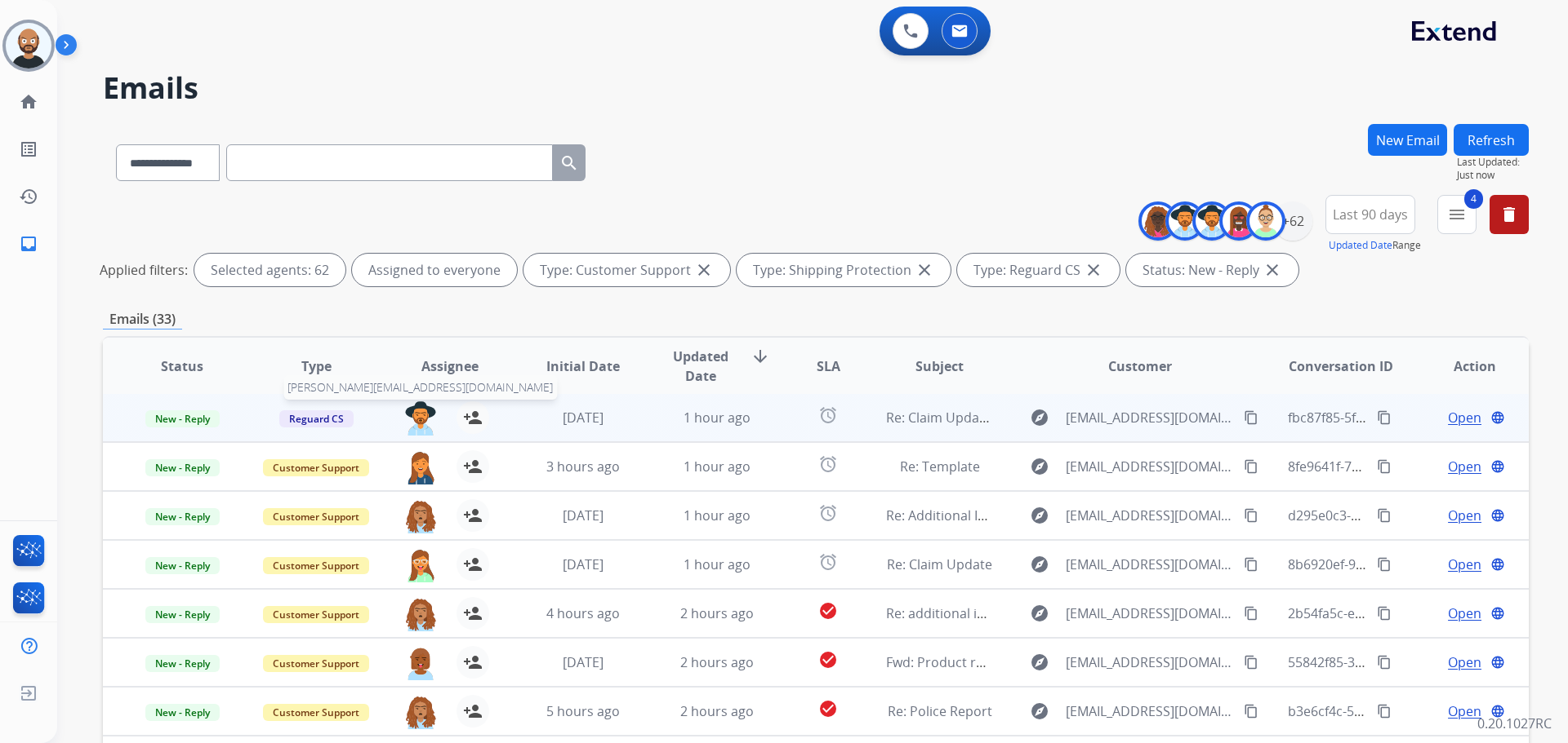
click at [418, 413] on img at bounding box center [420, 418] width 33 height 35
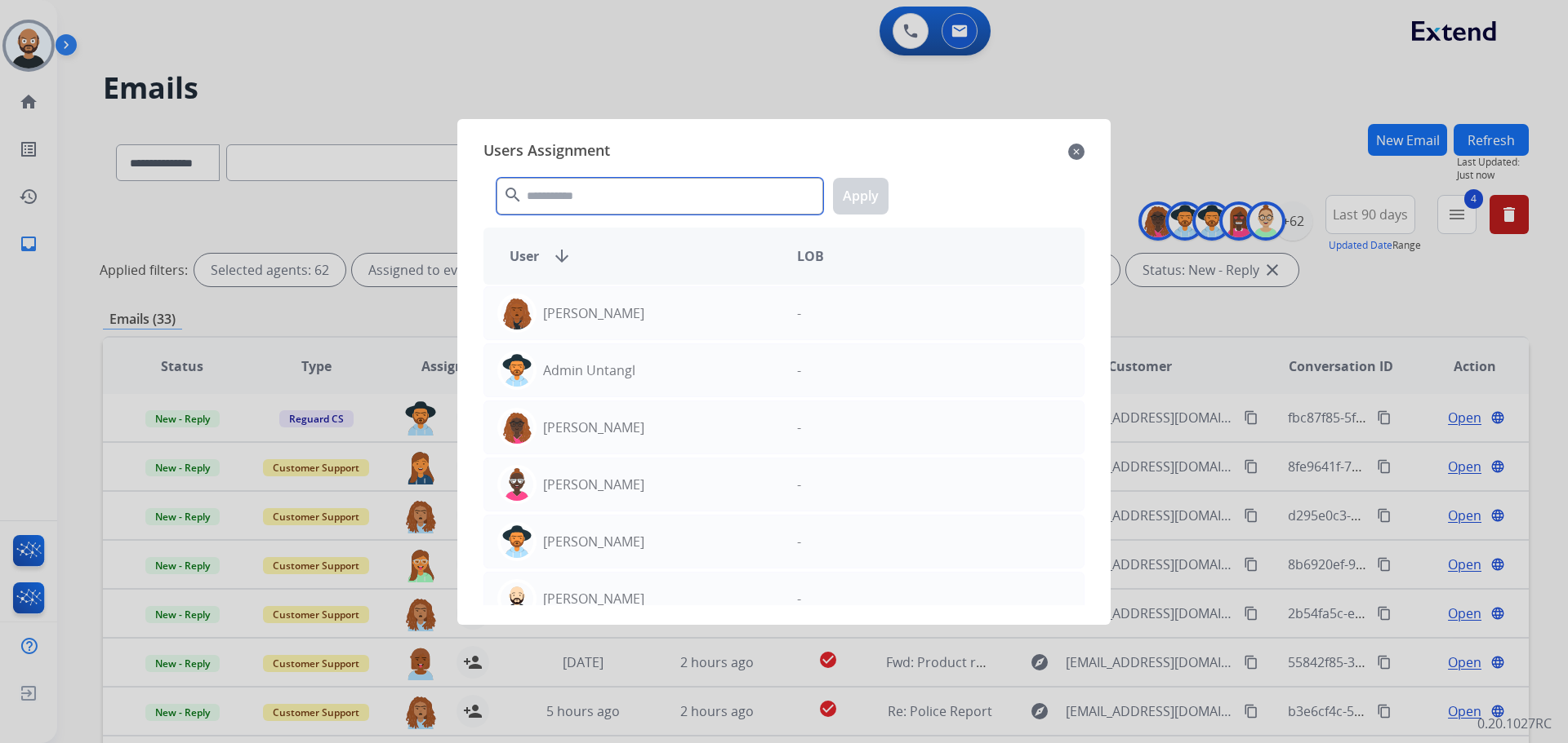
click at [638, 192] on input "text" at bounding box center [660, 196] width 327 height 36
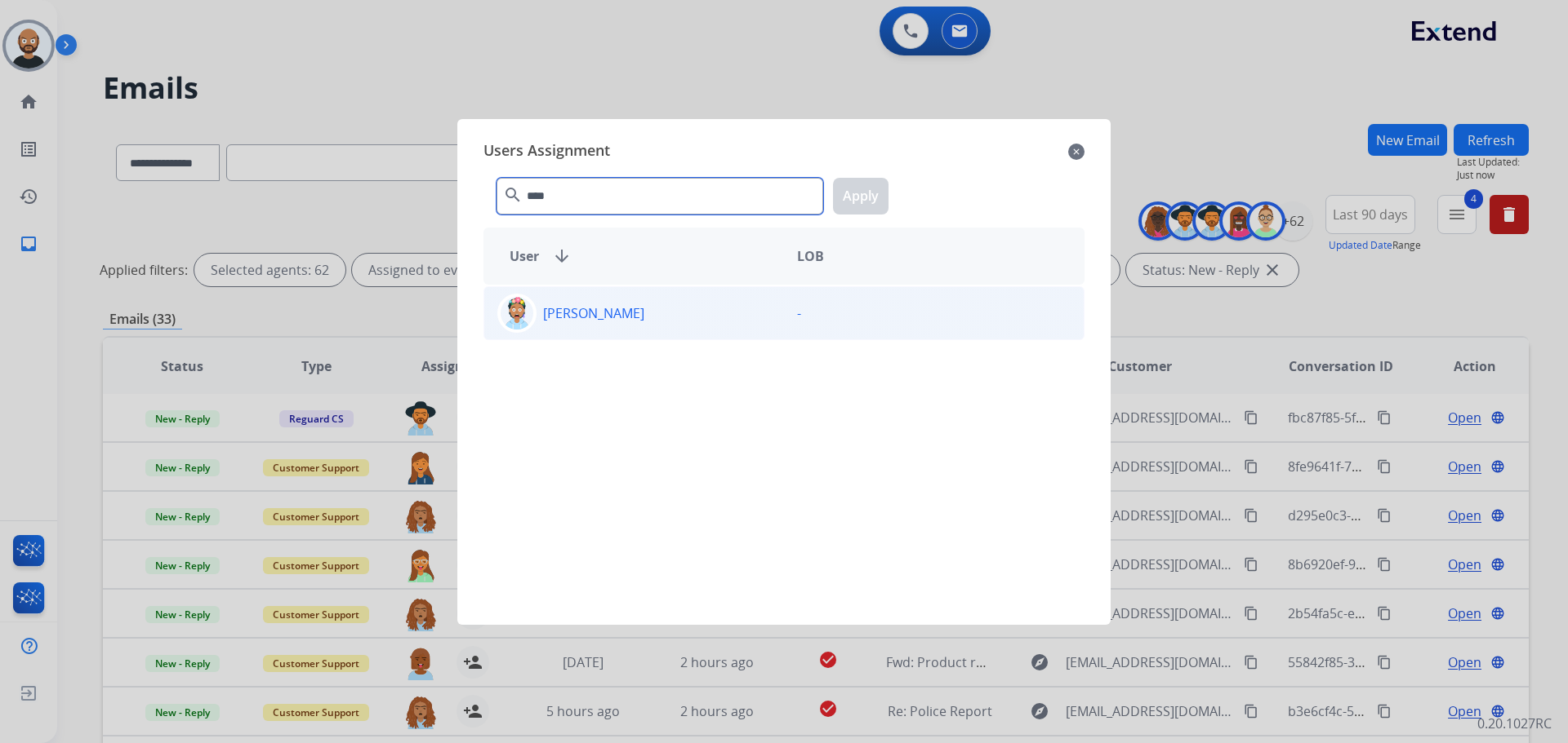
type input "****"
click at [680, 300] on div "[PERSON_NAME]" at bounding box center [634, 313] width 300 height 39
click at [861, 193] on button "Apply" at bounding box center [860, 196] width 55 height 36
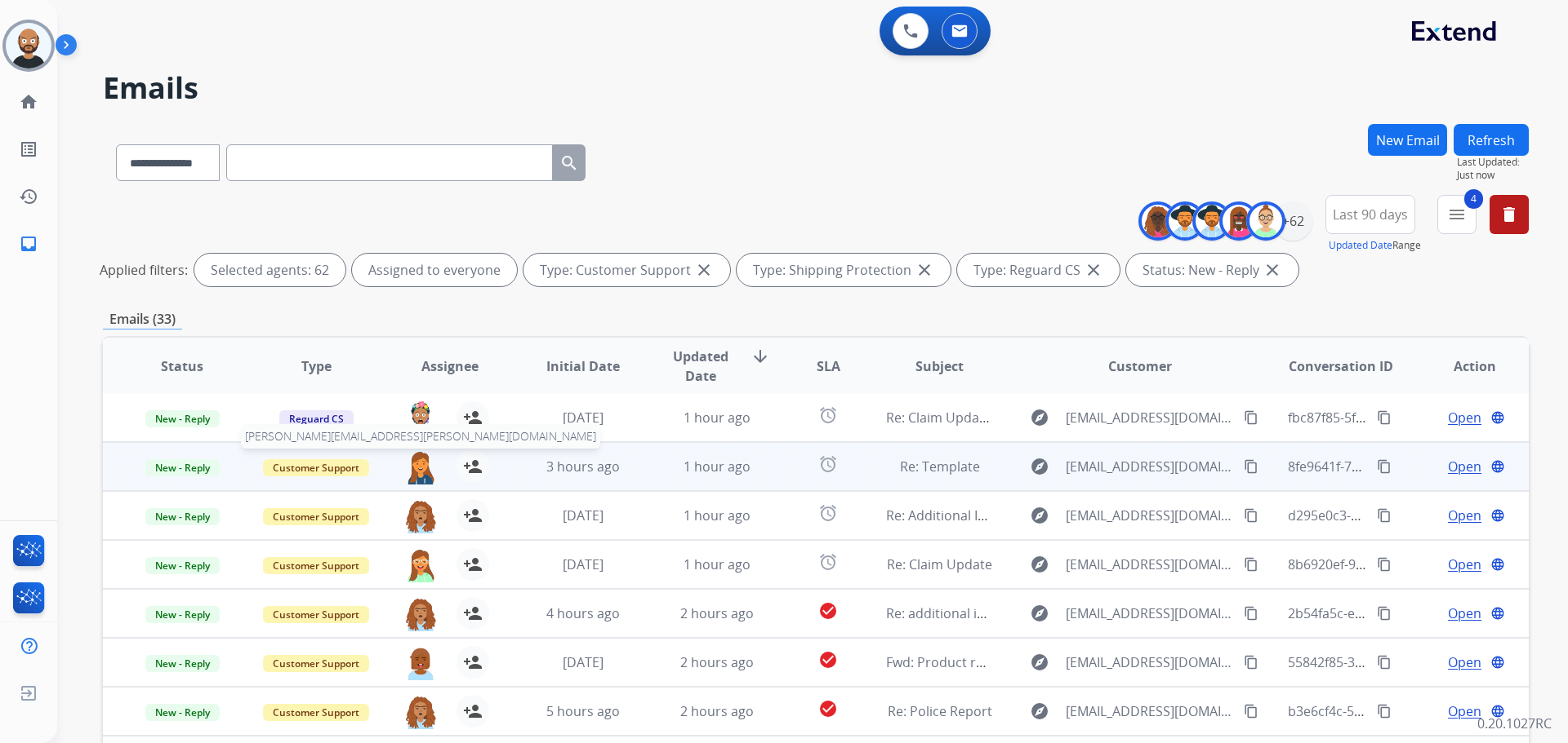
click at [413, 469] on img at bounding box center [420, 467] width 33 height 35
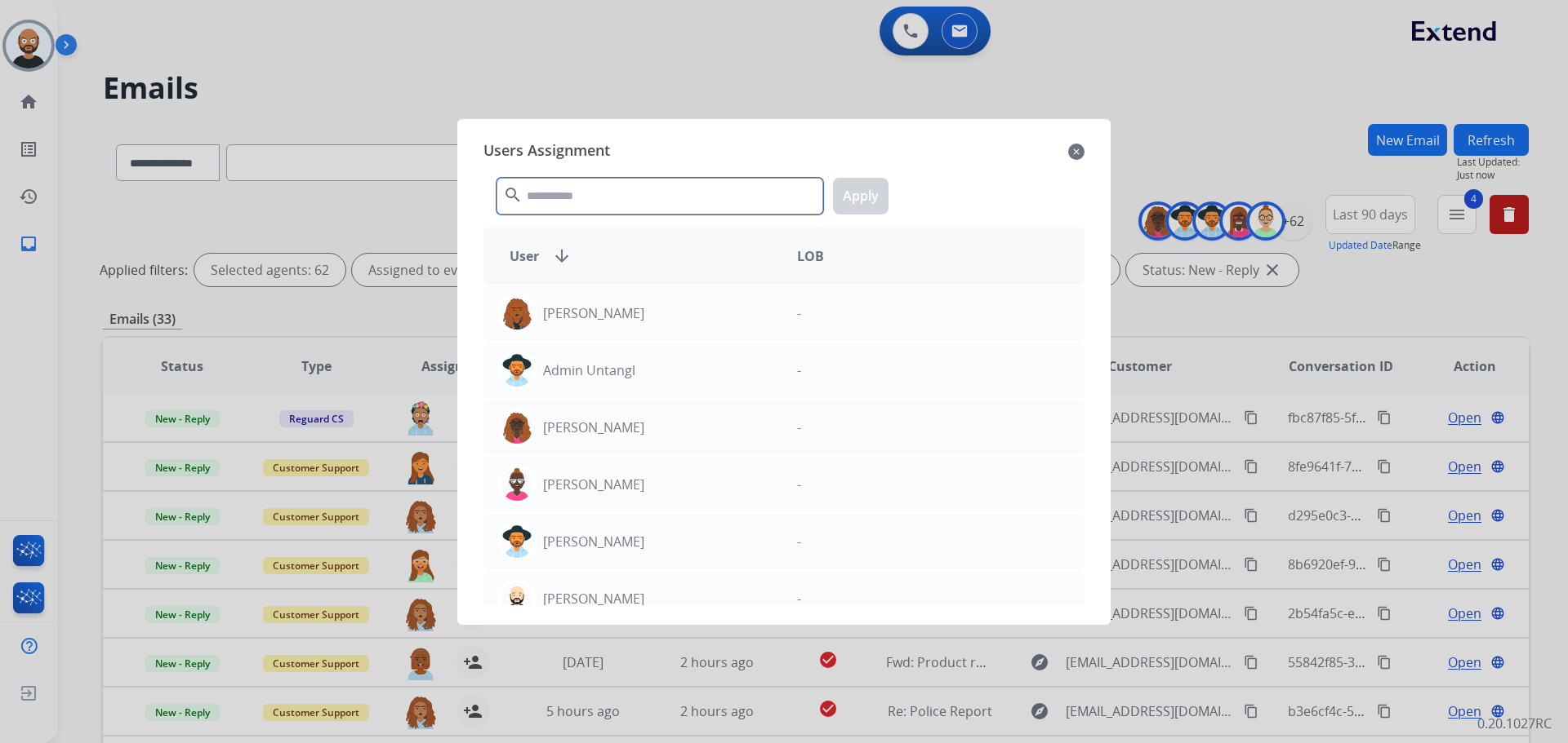
click at [586, 192] on input "text" at bounding box center [660, 196] width 327 height 36
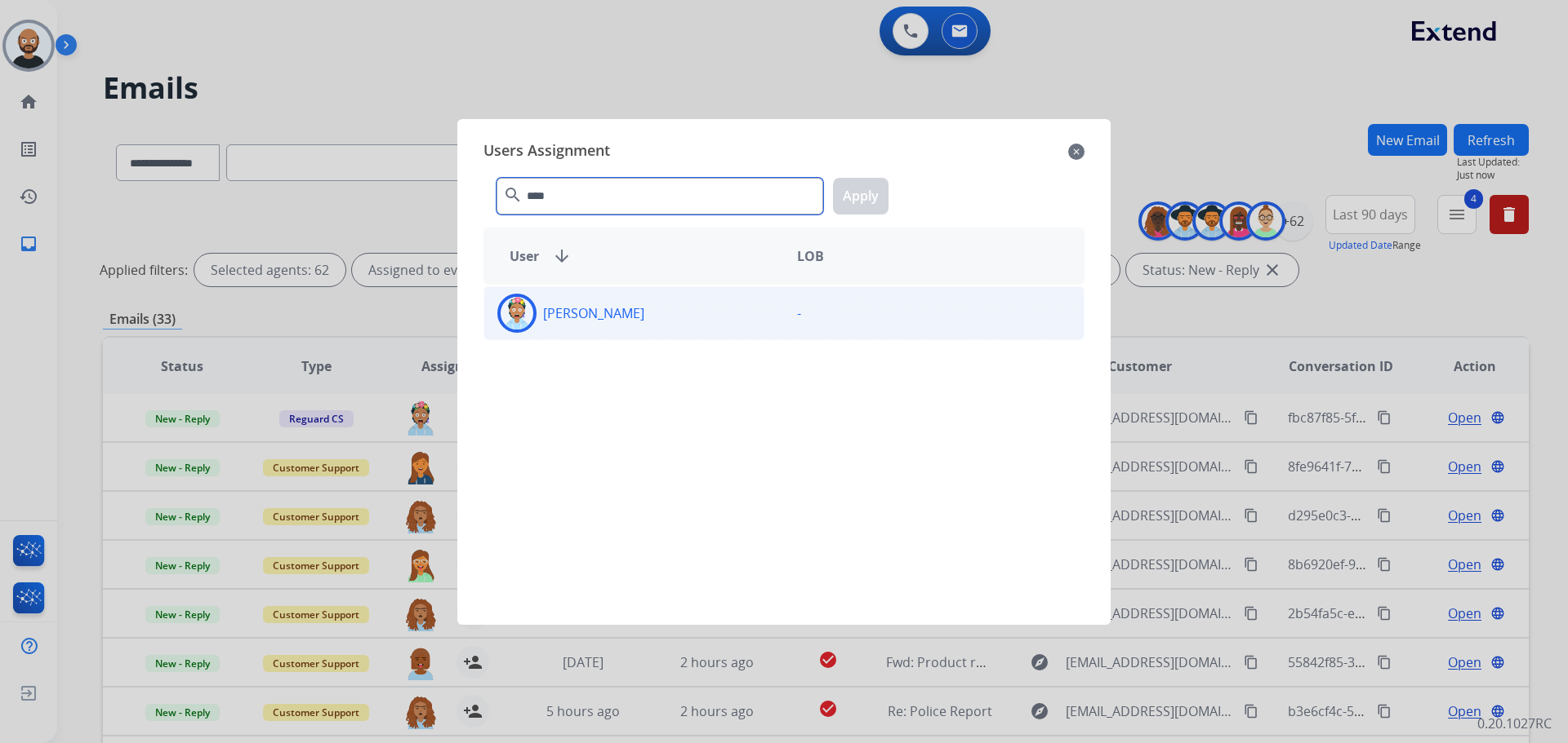
type input "****"
click at [592, 302] on div "[PERSON_NAME]" at bounding box center [634, 313] width 300 height 39
click at [867, 189] on button "Apply" at bounding box center [860, 196] width 55 height 36
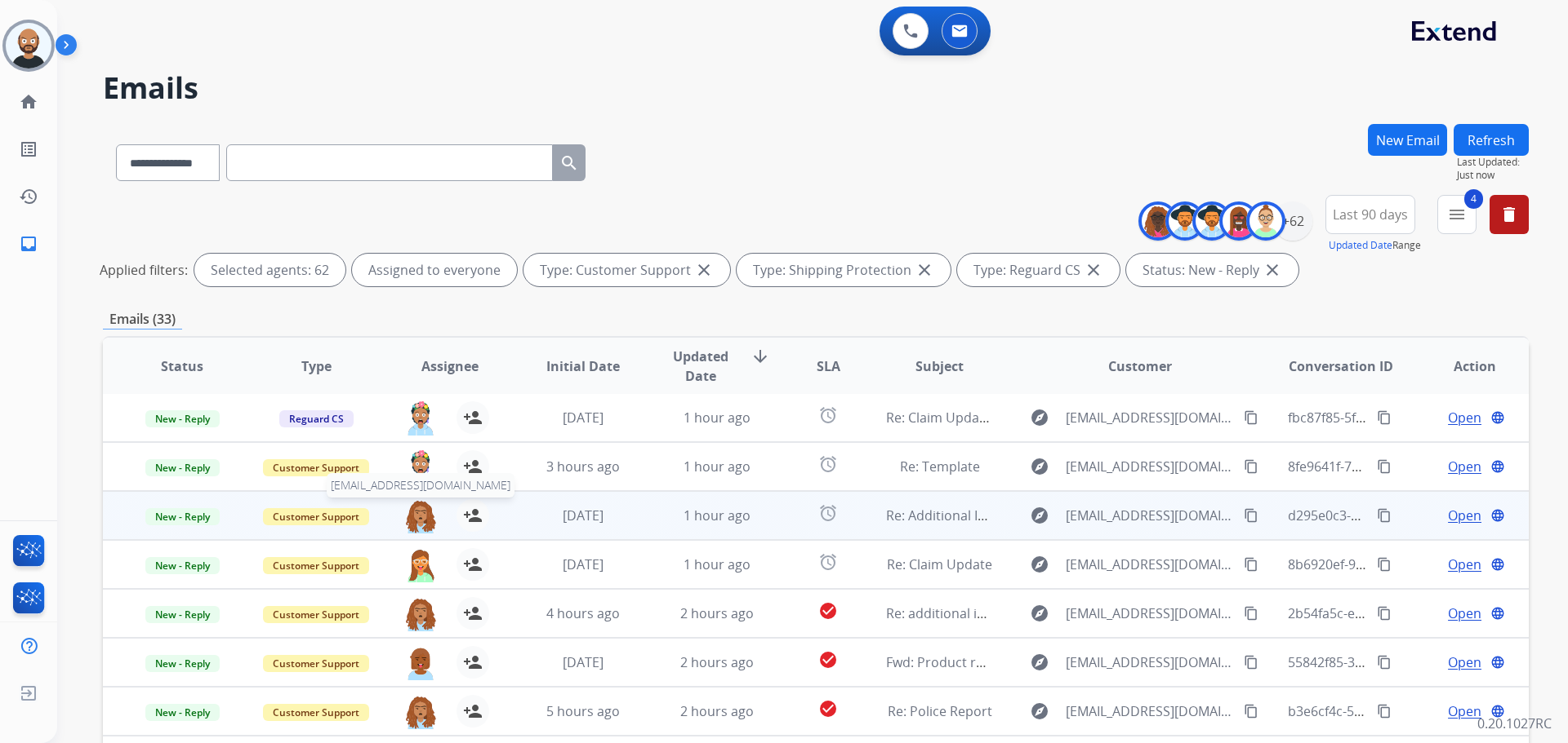
click at [418, 519] on img at bounding box center [420, 516] width 33 height 35
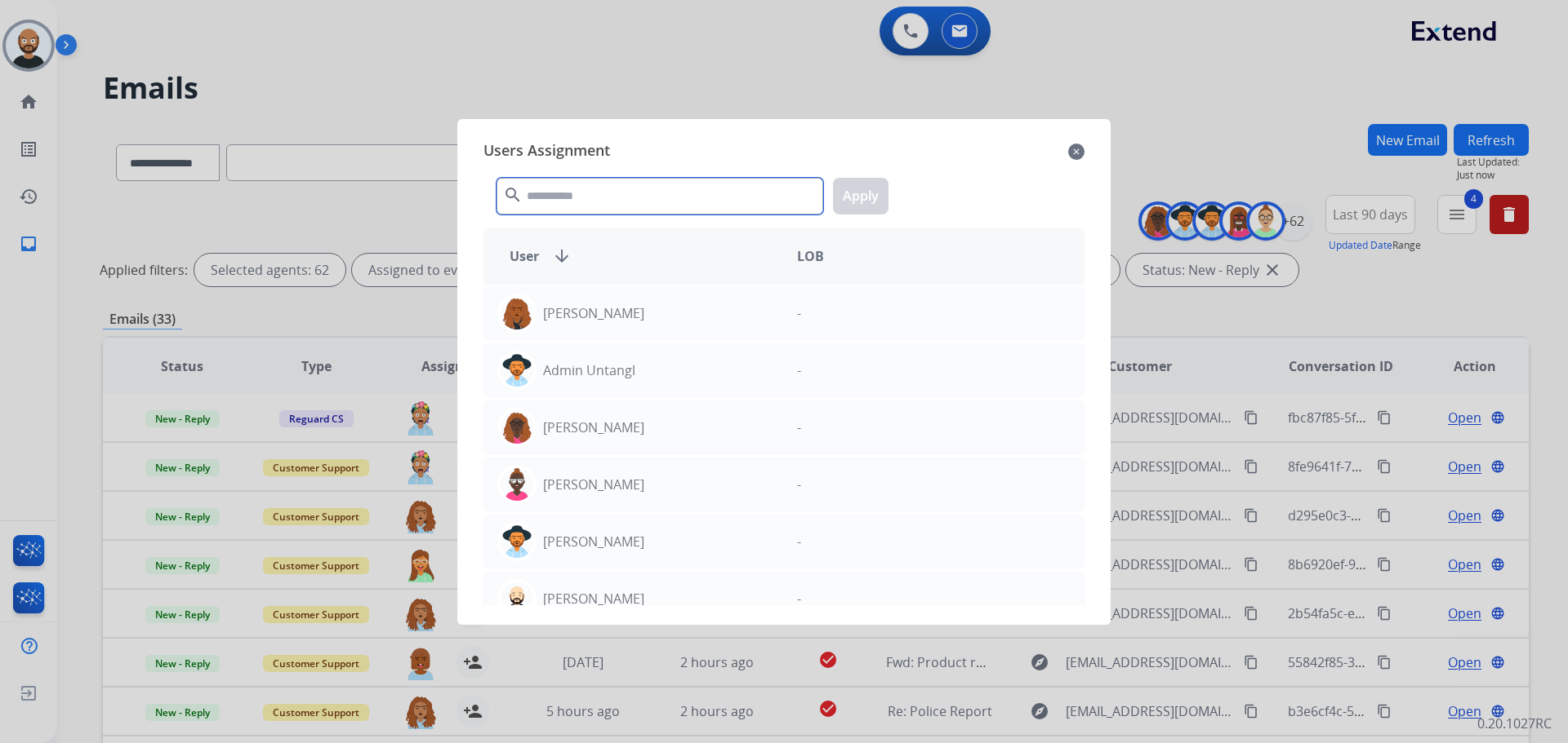
click at [634, 192] on input "text" at bounding box center [660, 196] width 327 height 36
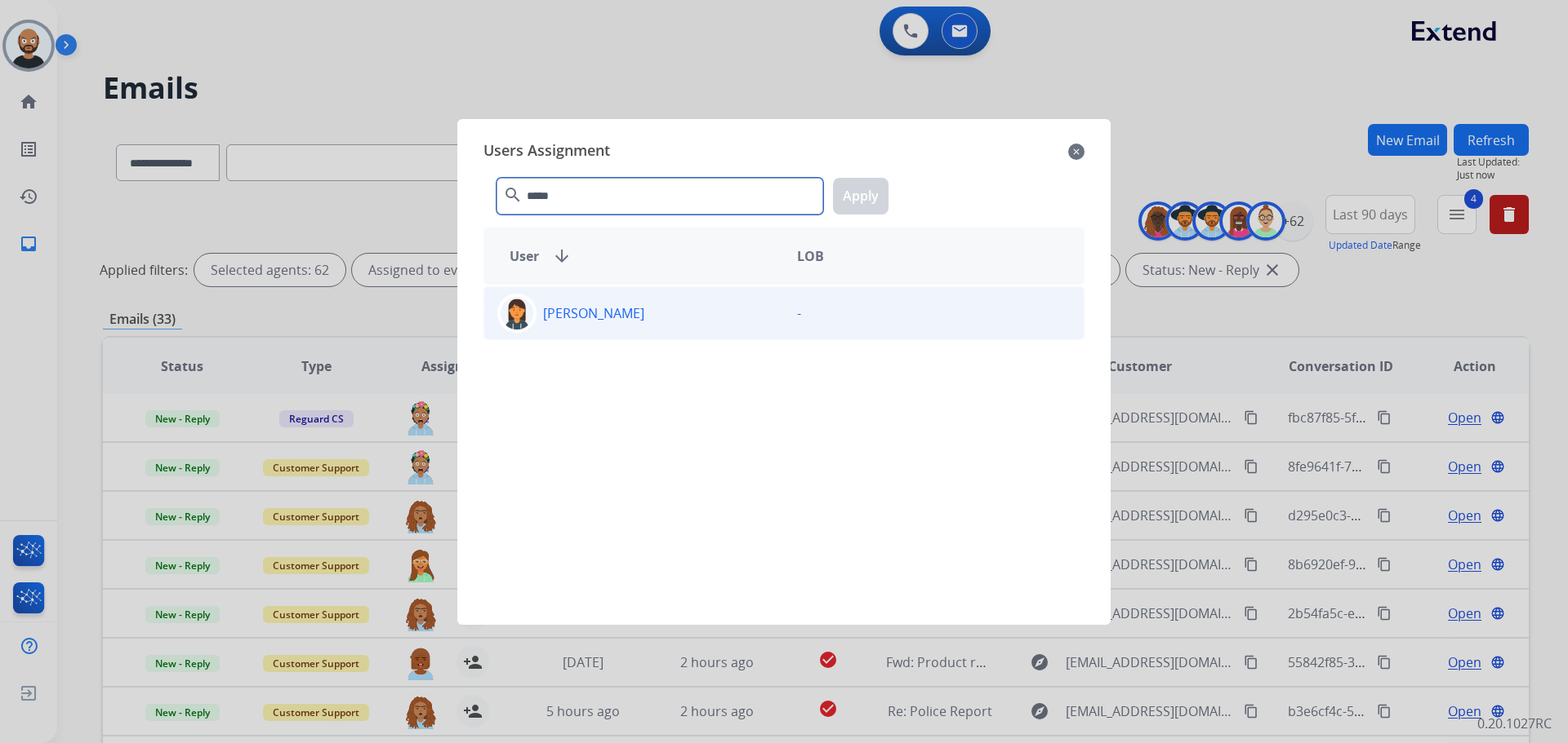
type input "*****"
click at [645, 316] on p "[PERSON_NAME]" at bounding box center [594, 313] width 102 height 20
click at [852, 206] on button "Apply" at bounding box center [860, 196] width 55 height 36
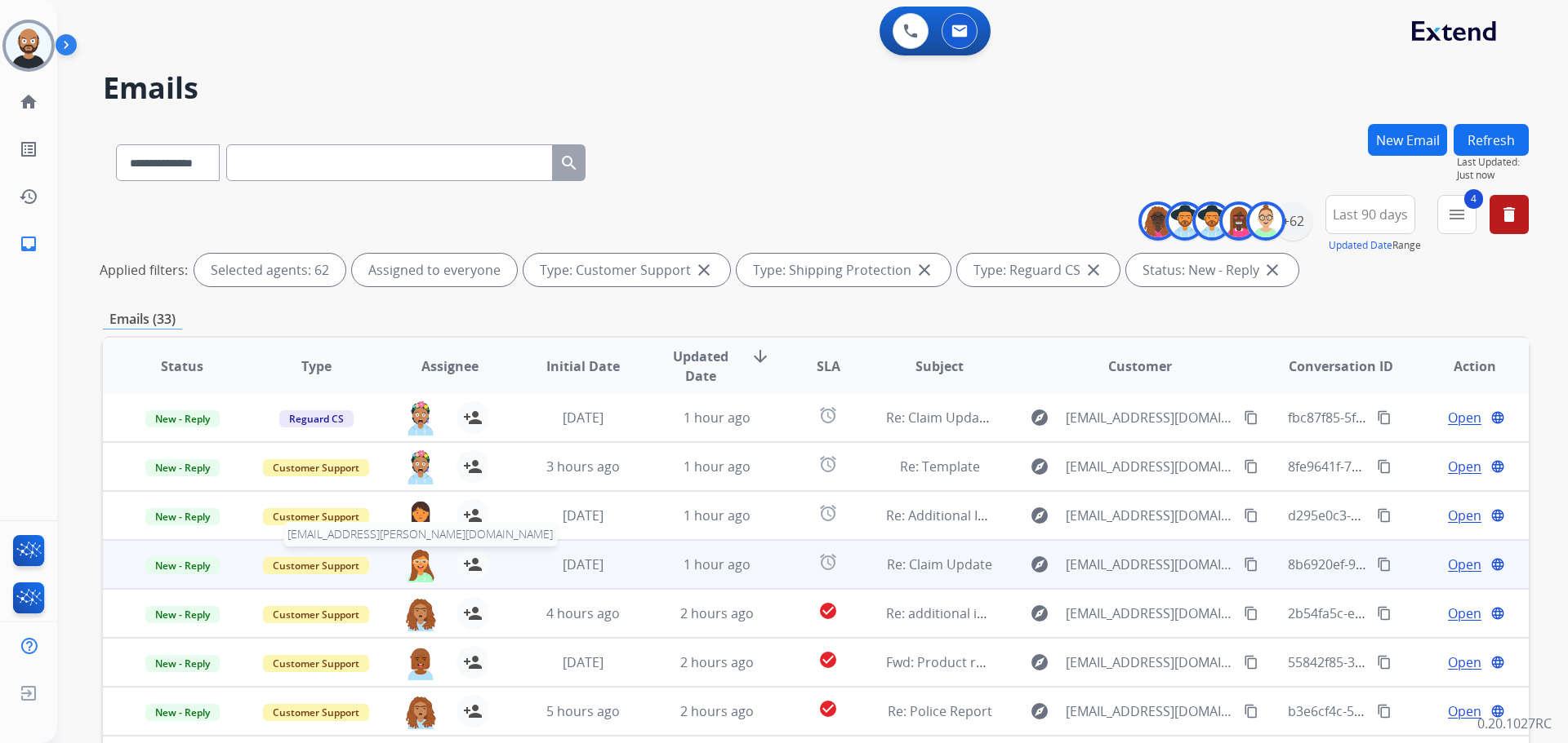
click at [418, 566] on img at bounding box center [420, 565] width 33 height 35
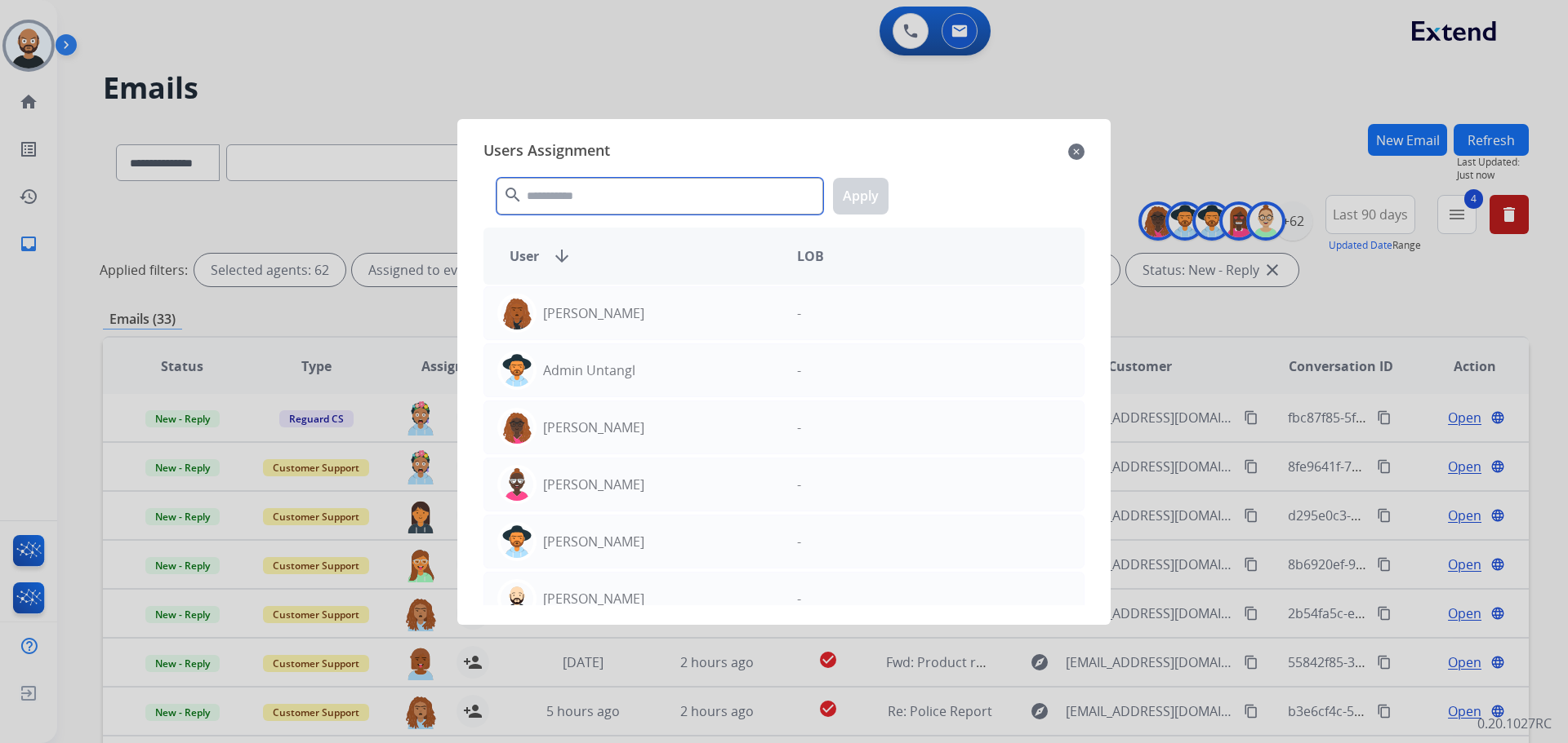
click at [612, 212] on input "text" at bounding box center [660, 196] width 327 height 36
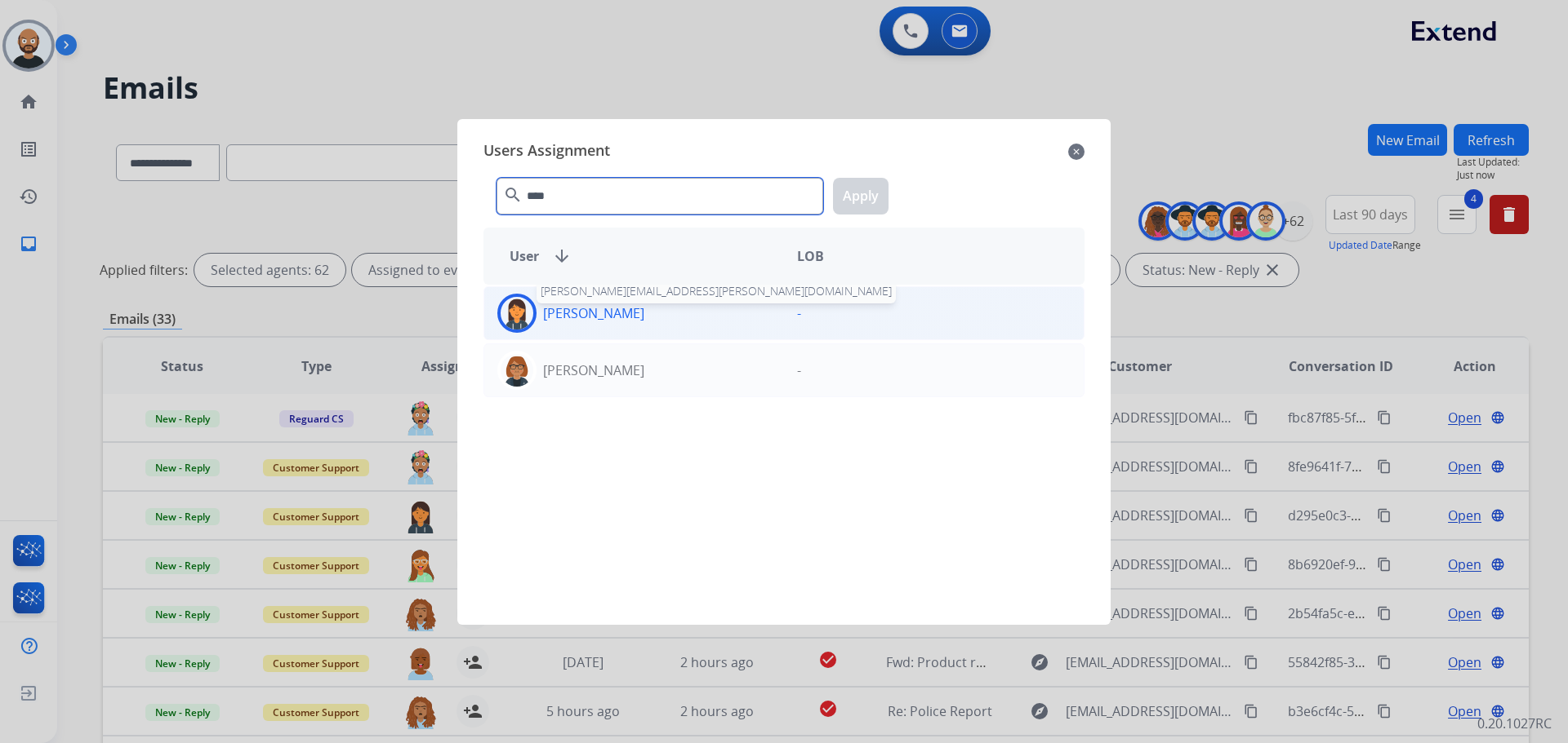
type input "****"
click at [628, 317] on p "[PERSON_NAME]" at bounding box center [594, 313] width 102 height 20
click at [870, 197] on button "Apply" at bounding box center [860, 196] width 55 height 36
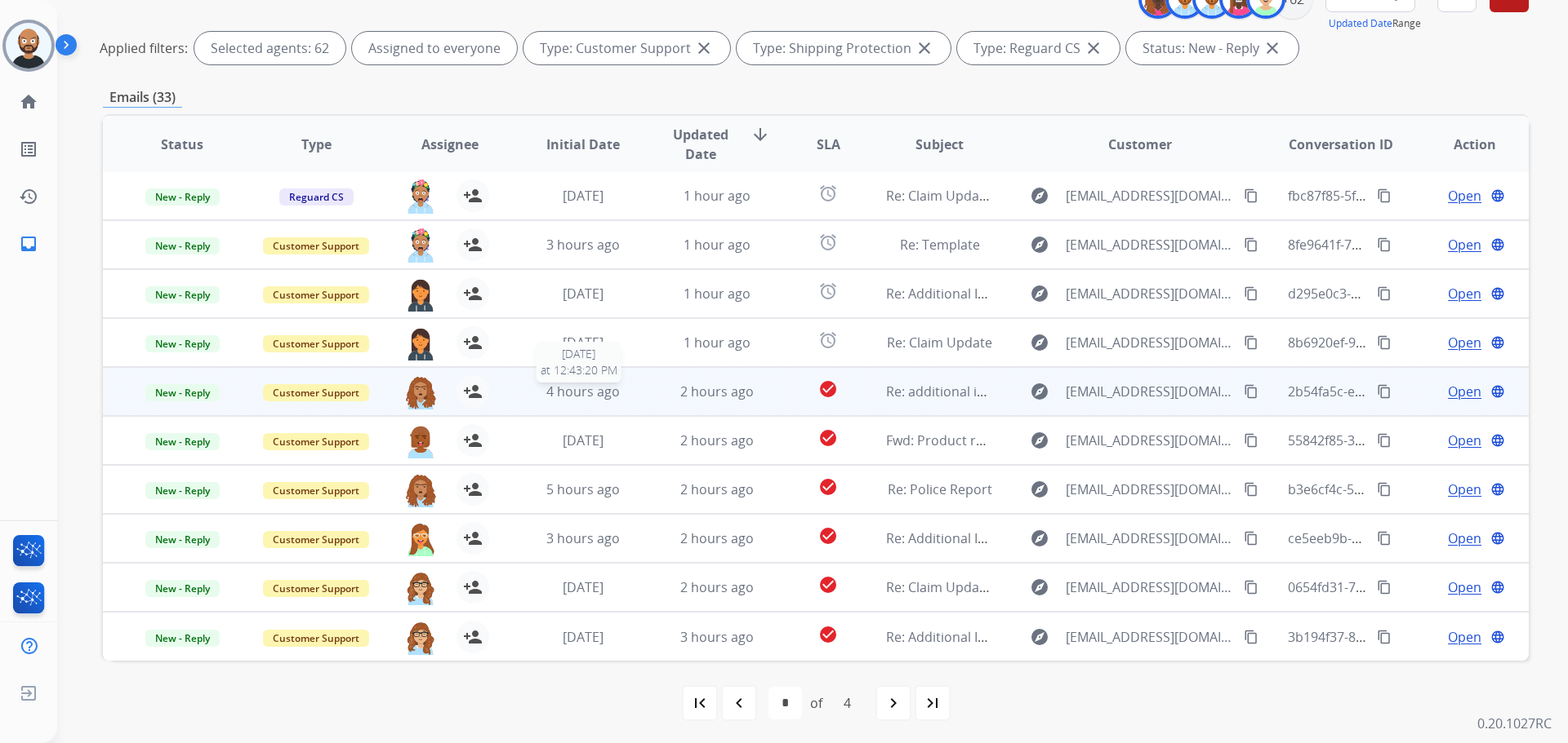
scroll to position [224, 0]
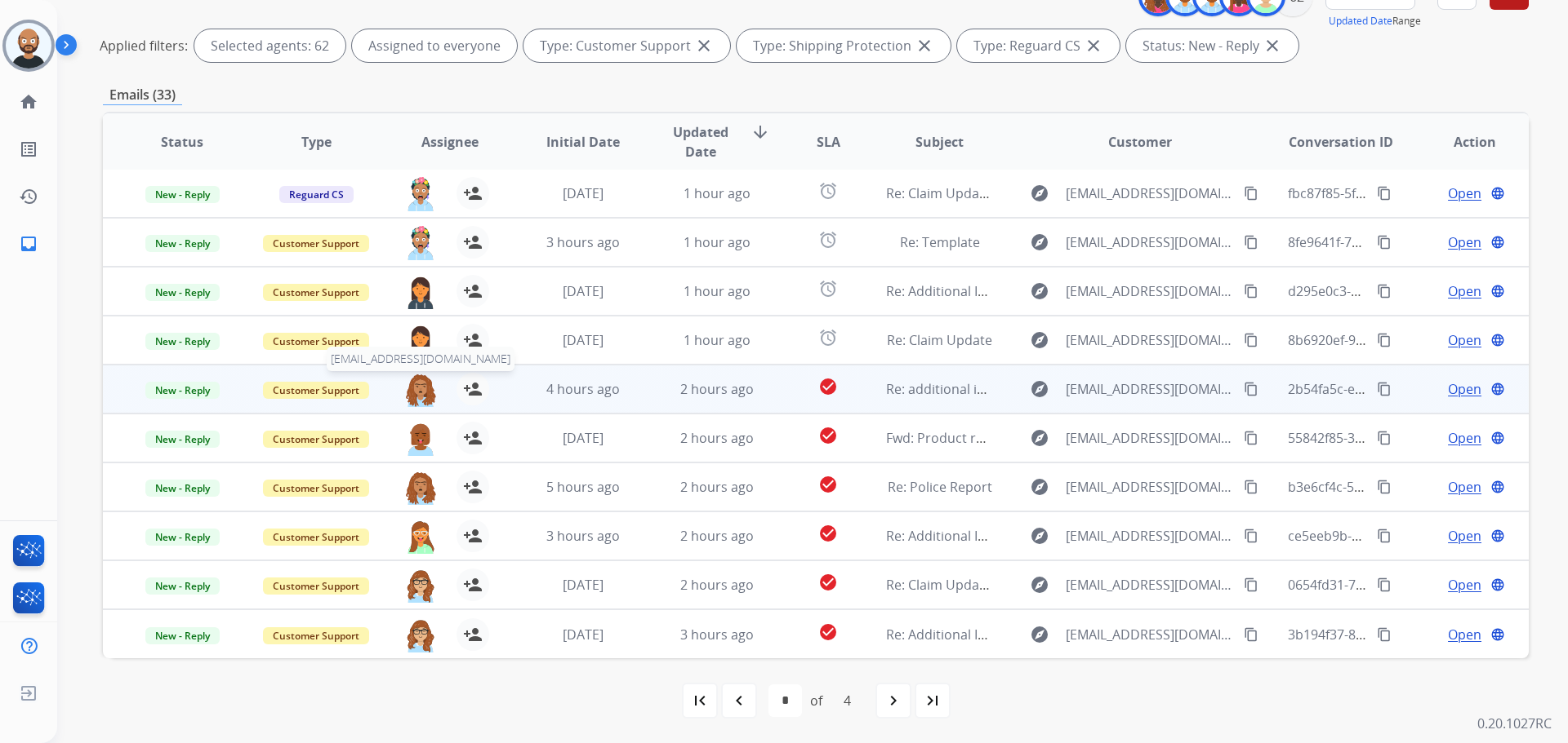
click at [415, 385] on img at bounding box center [420, 390] width 33 height 35
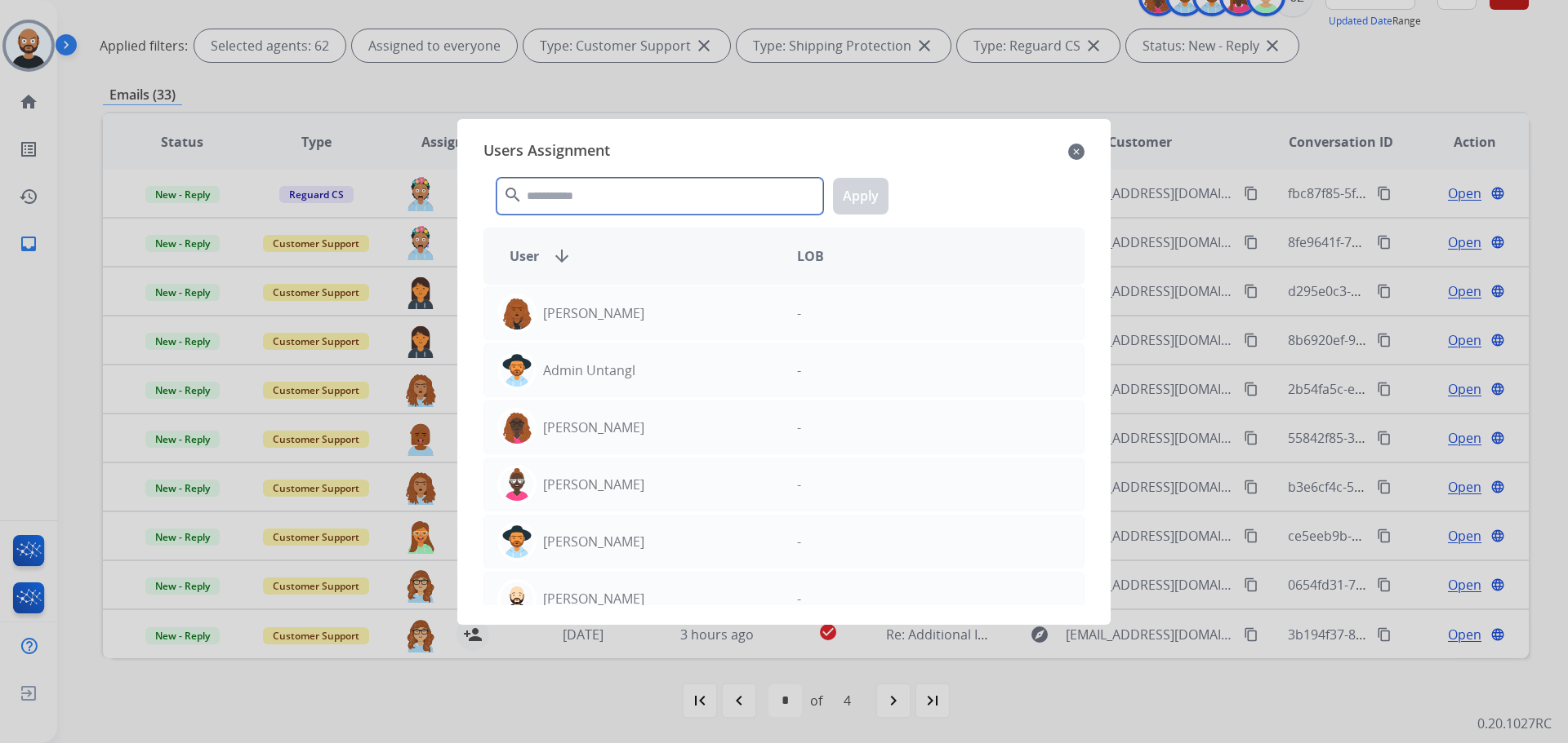
click at [591, 206] on input "text" at bounding box center [660, 196] width 327 height 36
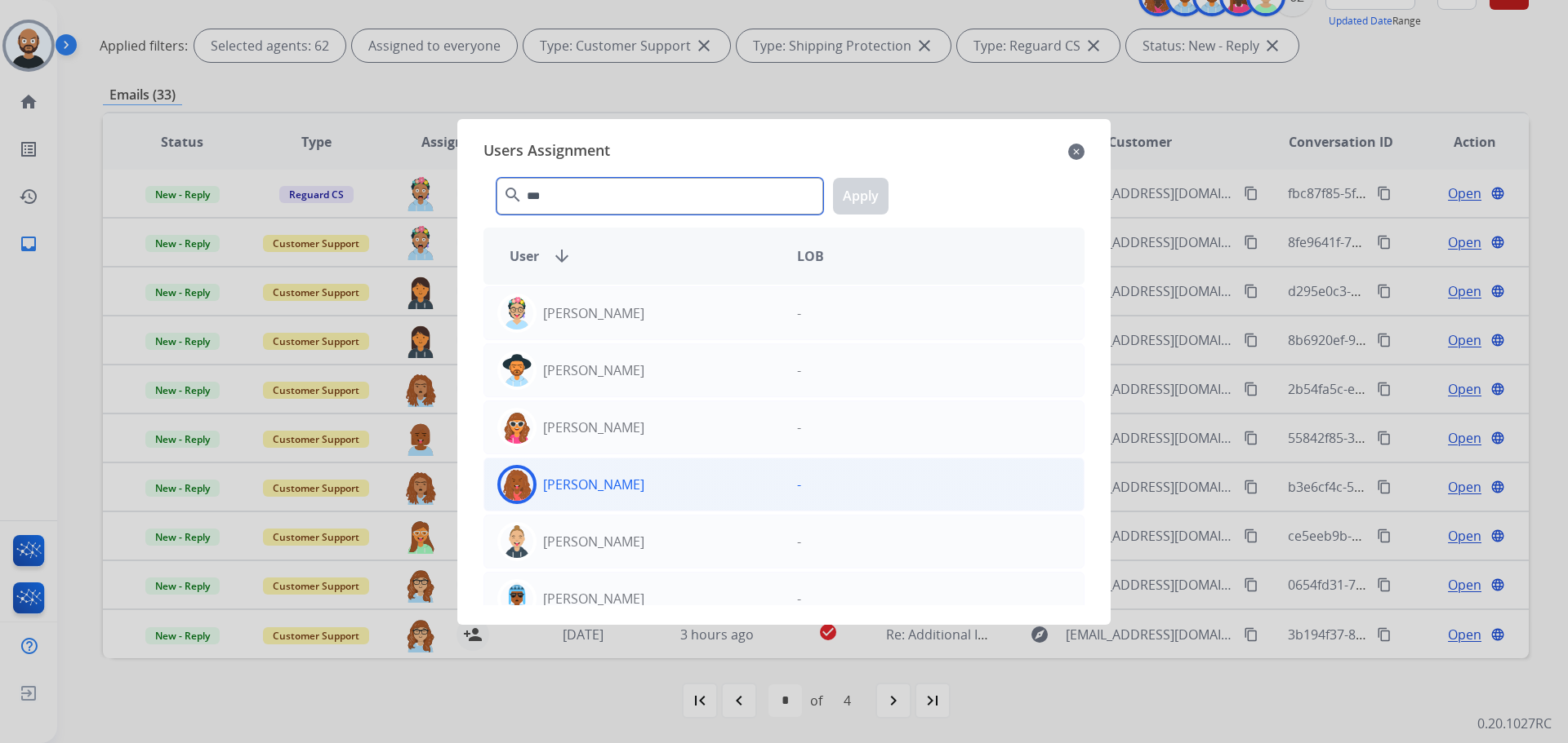
type input "***"
click at [606, 481] on p "[PERSON_NAME]" at bounding box center [594, 485] width 102 height 20
click at [850, 197] on button "Apply" at bounding box center [860, 196] width 55 height 36
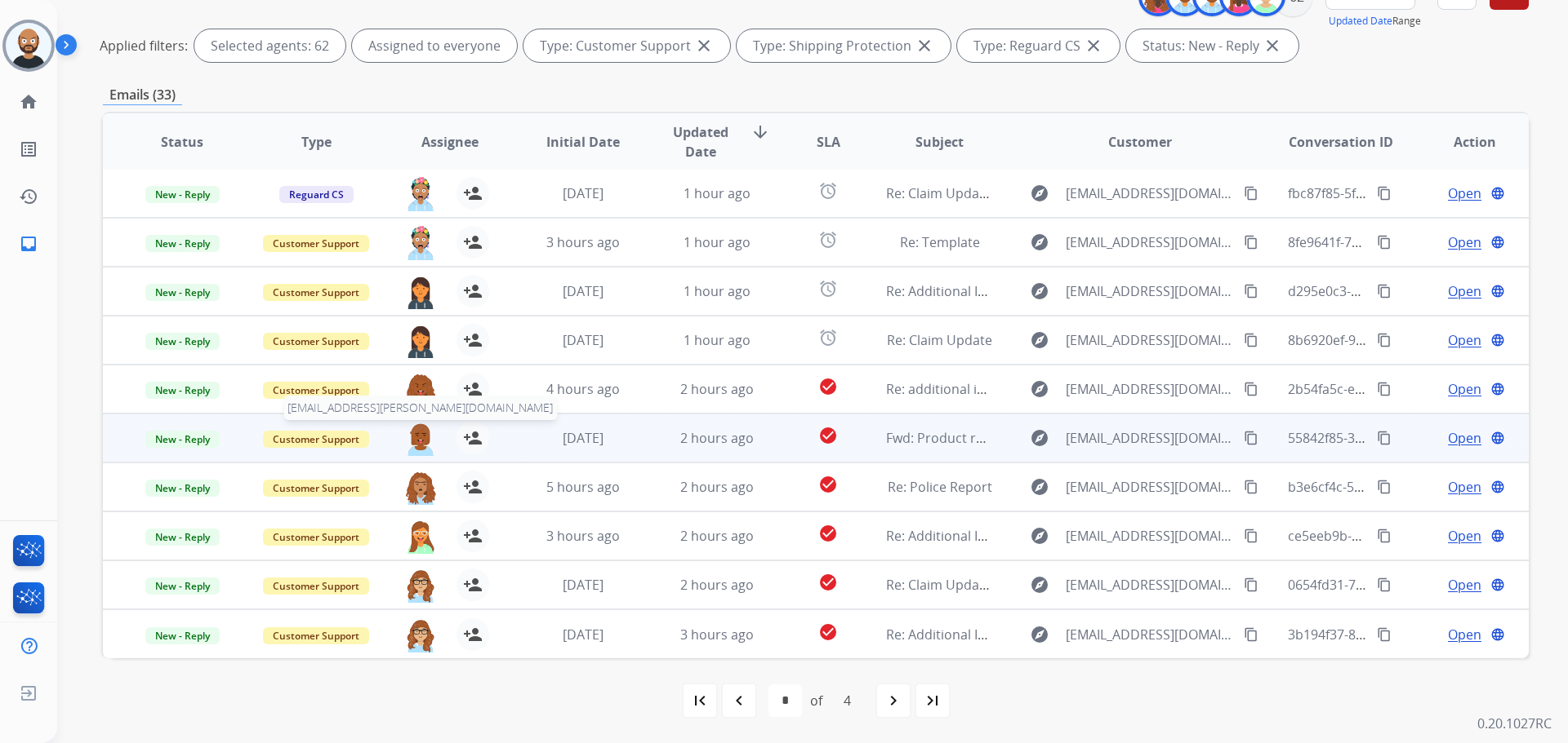
click at [416, 438] on img at bounding box center [420, 439] width 33 height 35
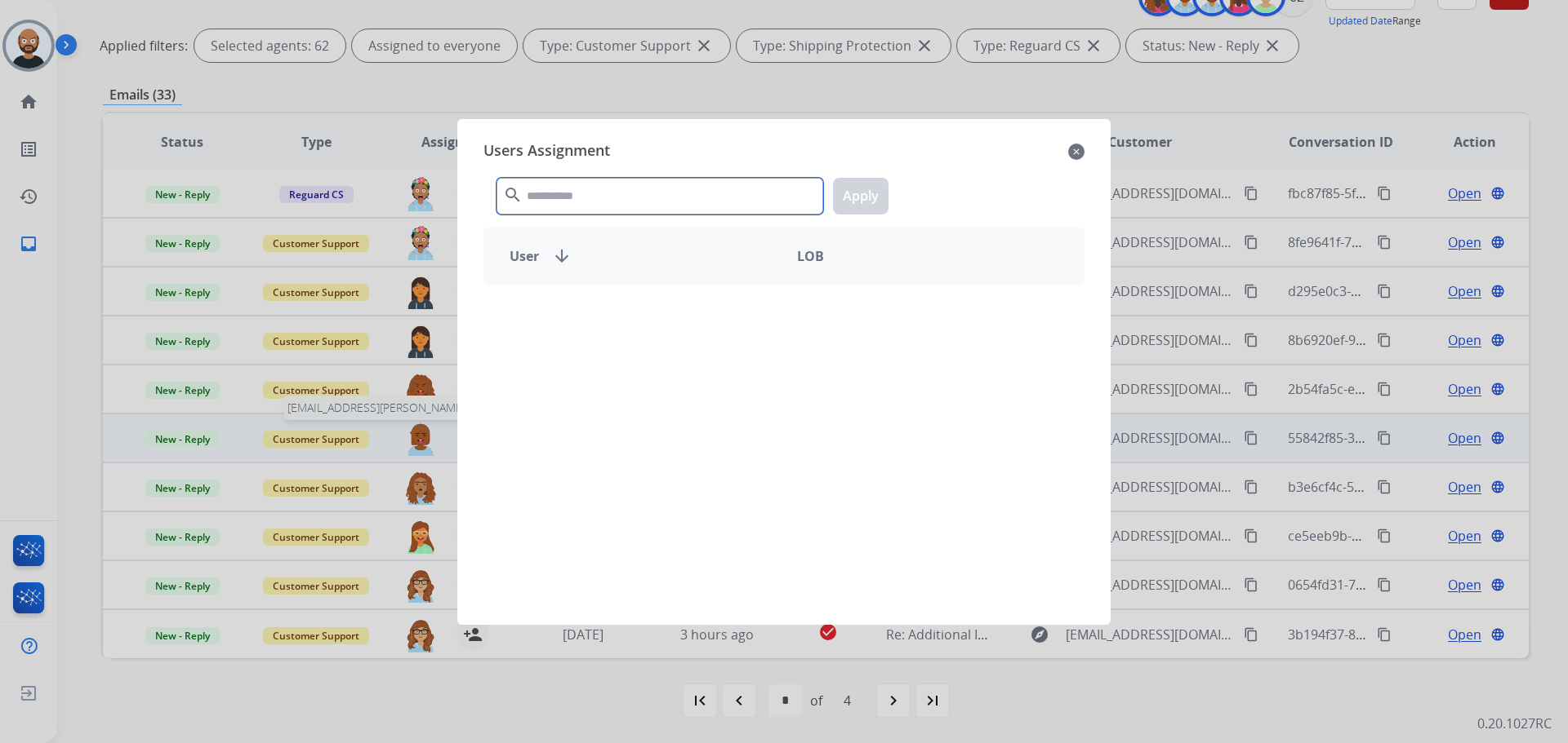
click at [582, 197] on input "text" at bounding box center [660, 196] width 327 height 36
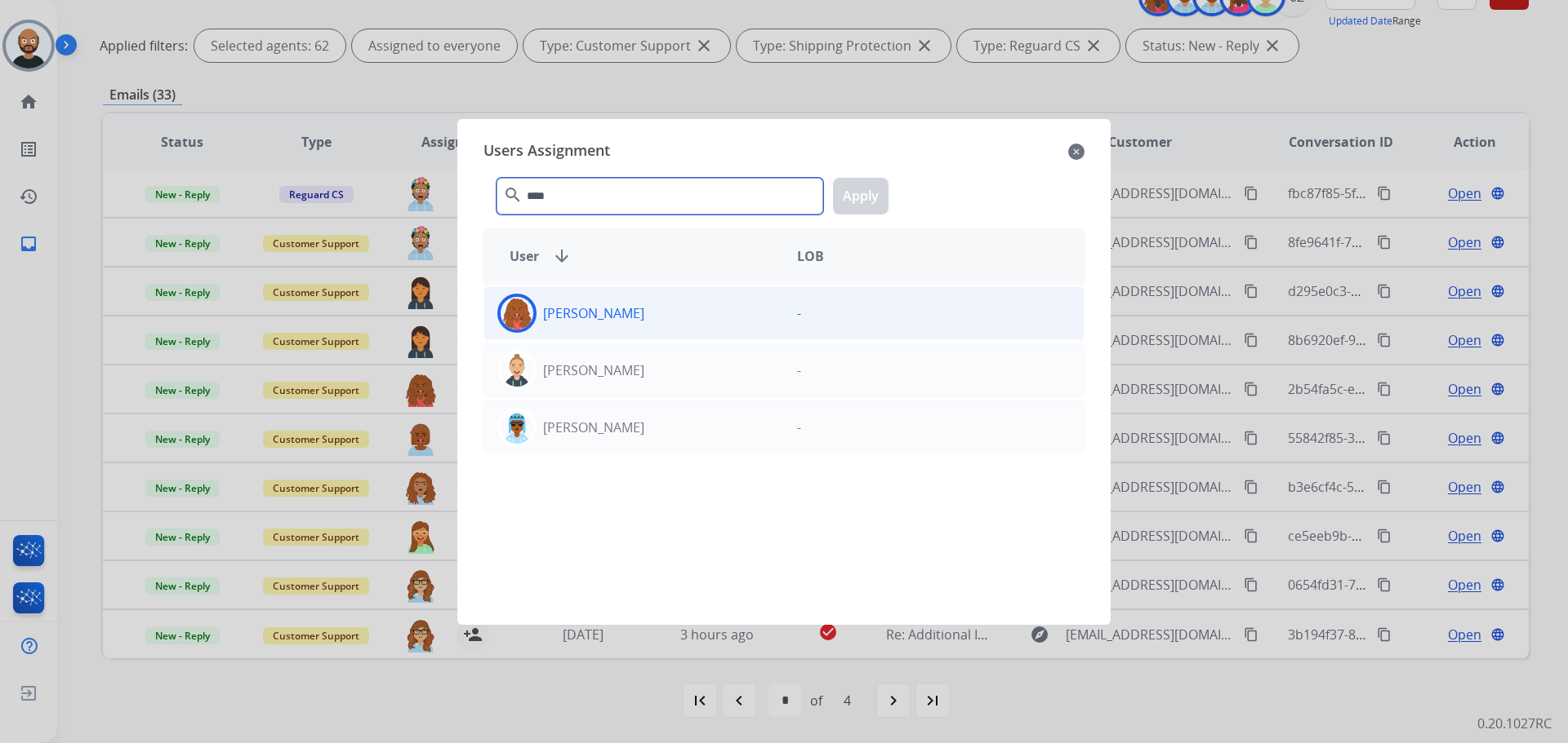
type input "****"
click at [679, 306] on div "[PERSON_NAME]" at bounding box center [634, 313] width 300 height 39
click at [861, 201] on button "Apply" at bounding box center [860, 196] width 55 height 36
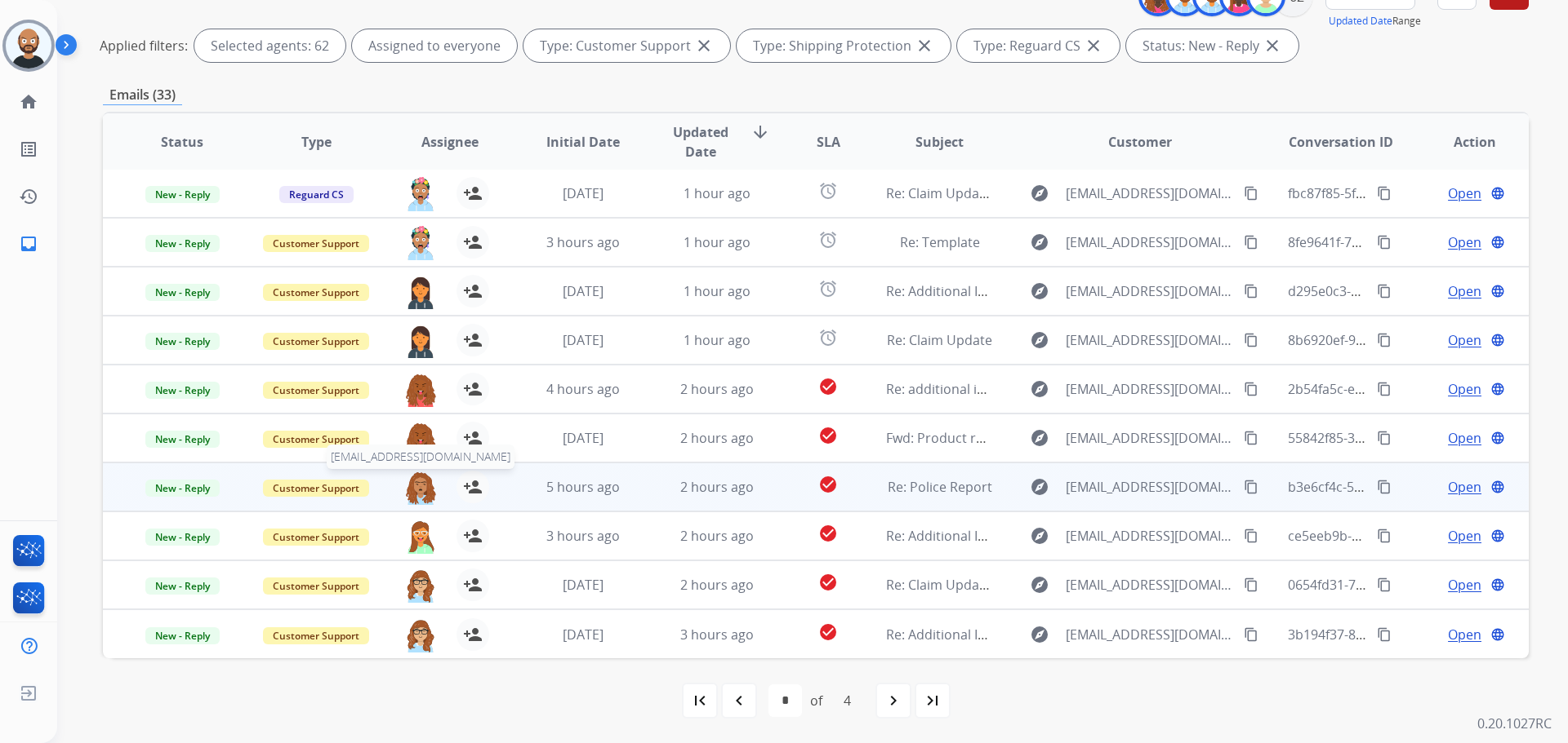
click at [415, 487] on img at bounding box center [420, 488] width 33 height 35
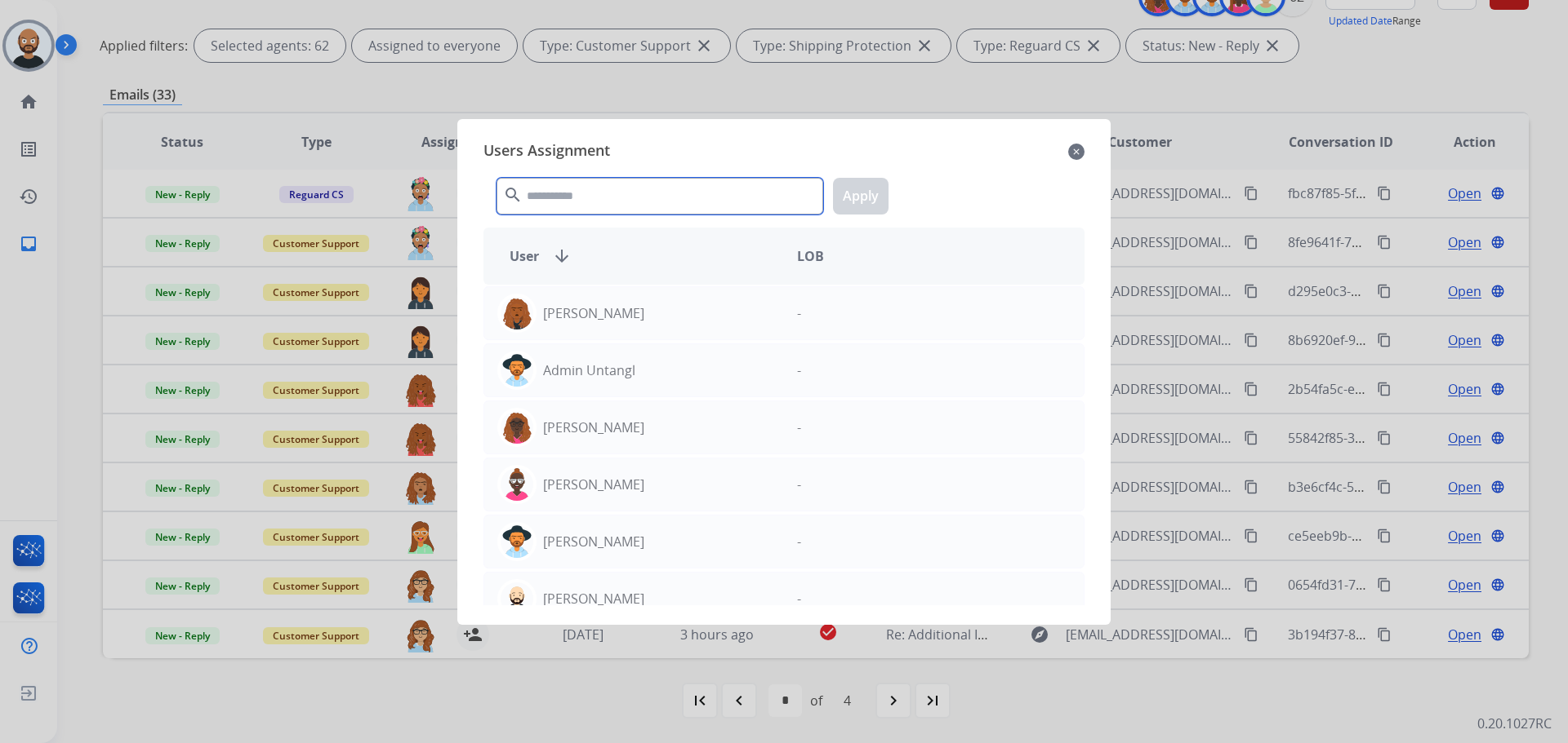
click at [643, 199] on input "text" at bounding box center [660, 196] width 327 height 36
type input "*"
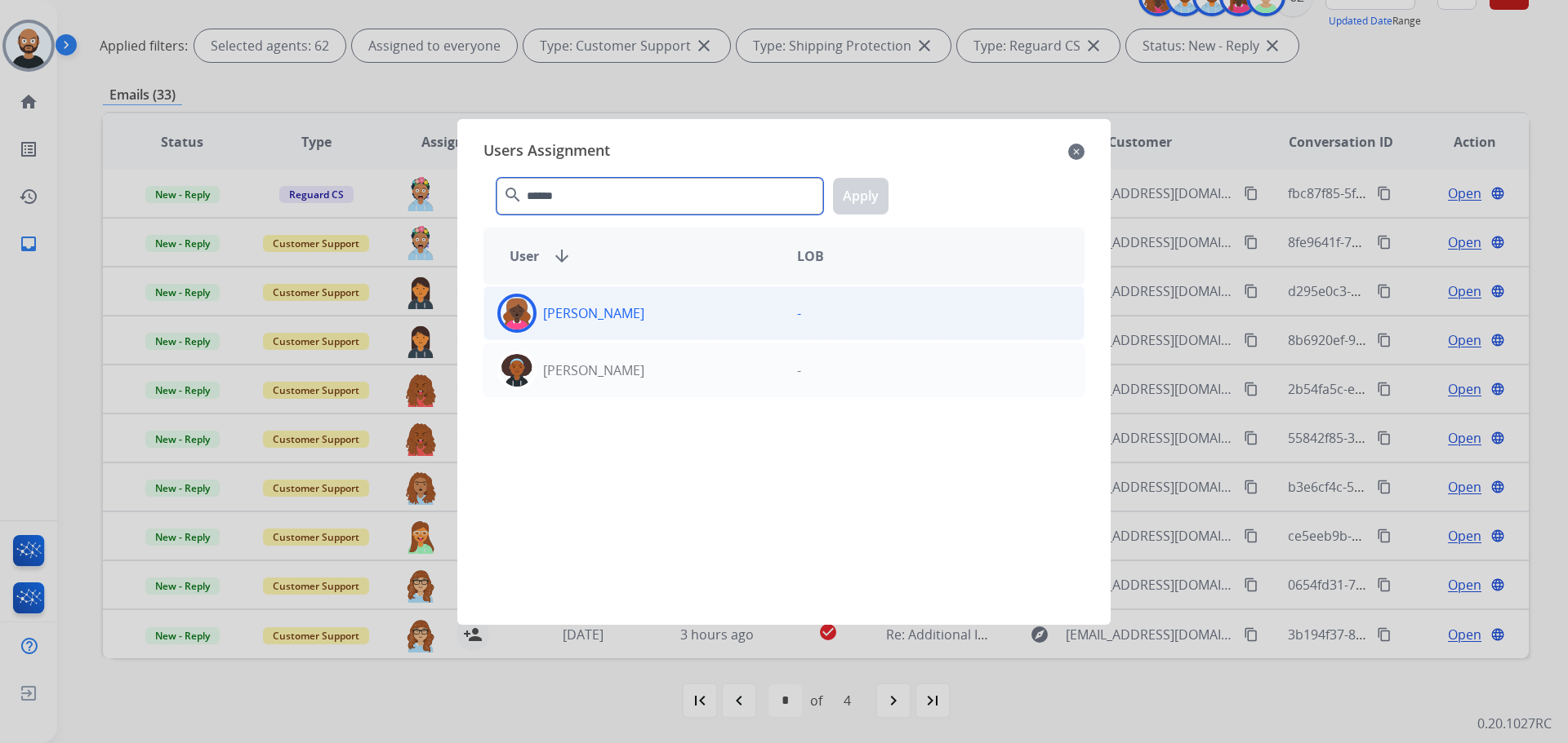
type input "******"
click at [662, 319] on div "[PERSON_NAME]" at bounding box center [634, 313] width 300 height 39
click at [842, 200] on button "Apply" at bounding box center [860, 196] width 55 height 36
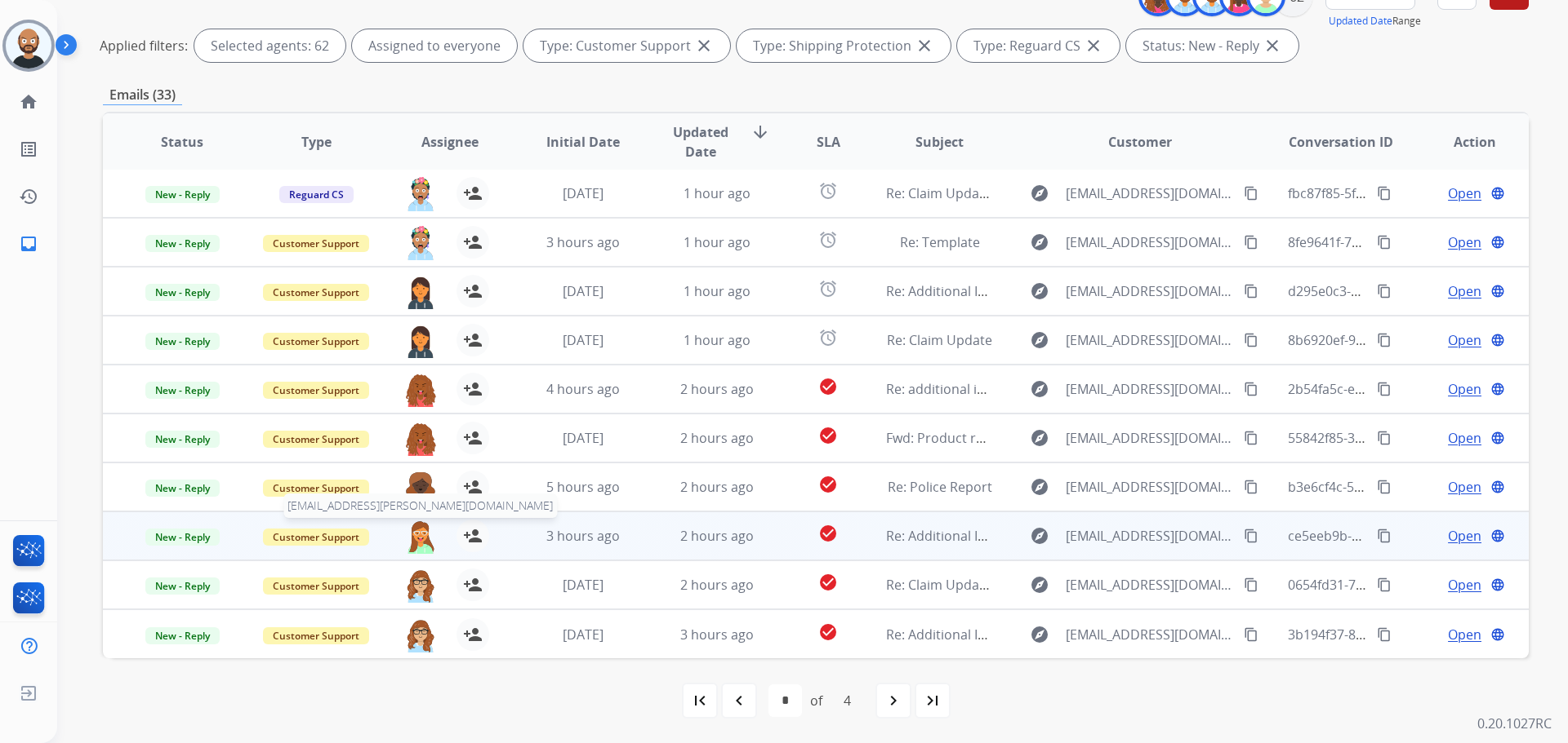
click at [414, 537] on img at bounding box center [420, 537] width 33 height 35
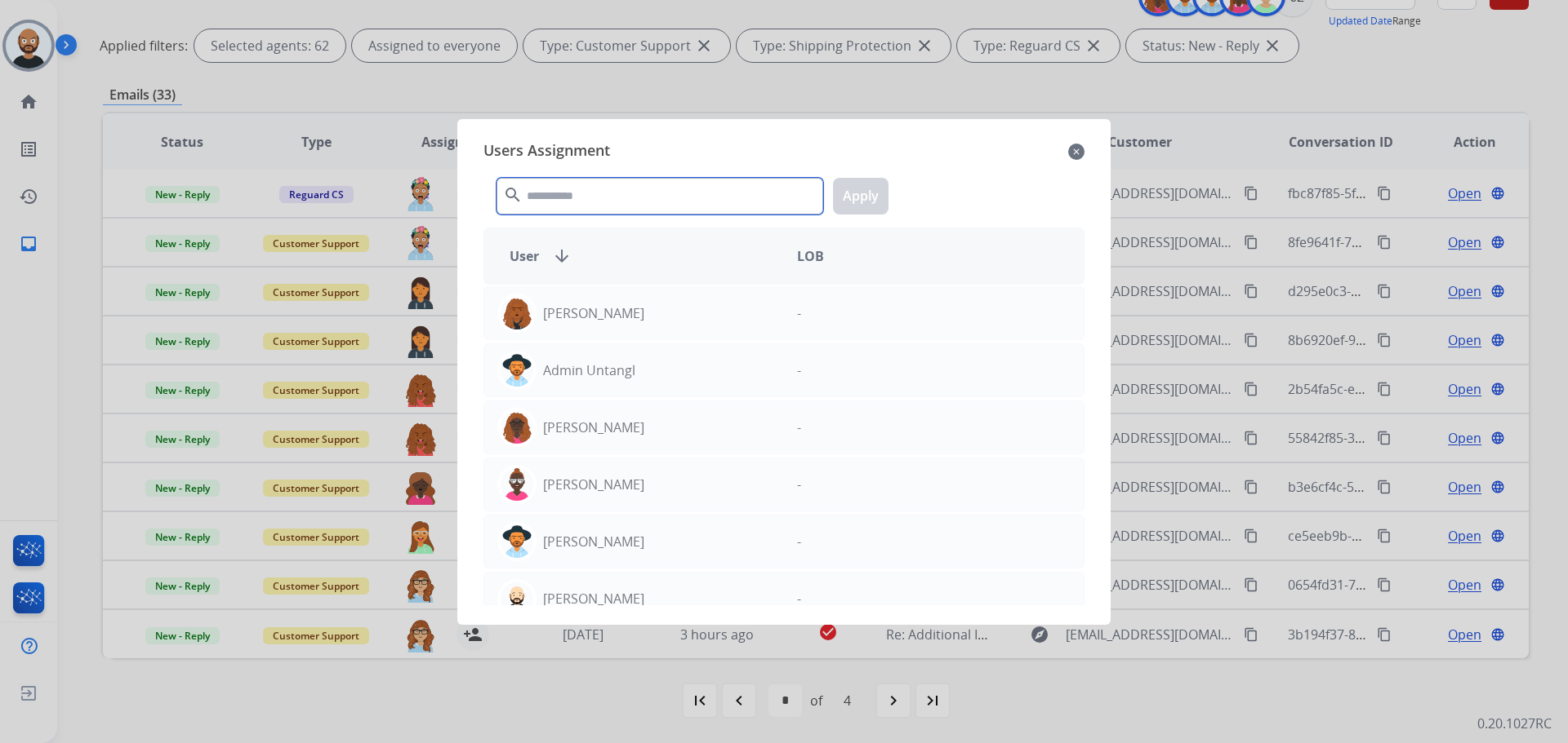
click at [593, 206] on input "text" at bounding box center [660, 196] width 327 height 36
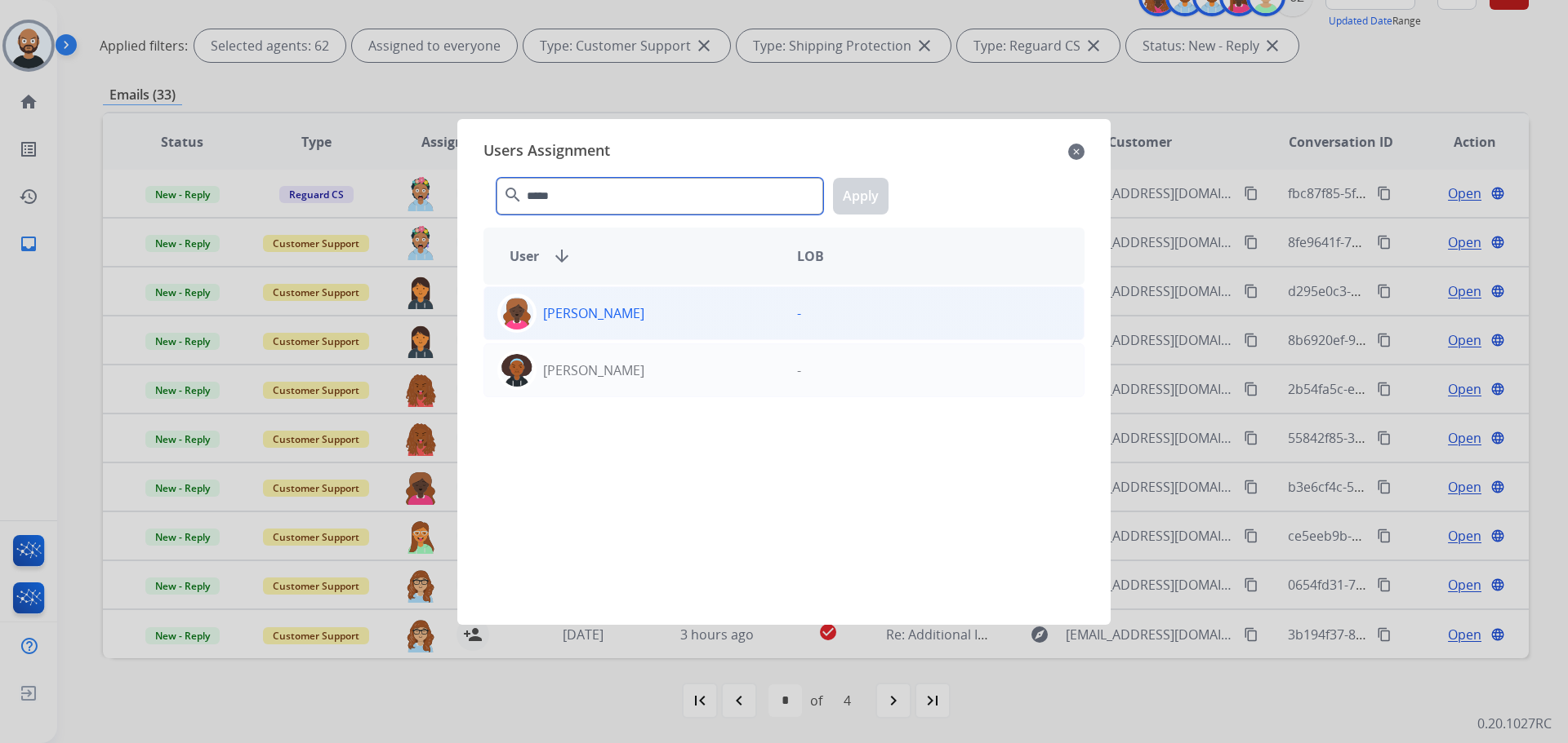
type input "*****"
click at [610, 308] on p "[PERSON_NAME]" at bounding box center [594, 313] width 102 height 20
click at [855, 201] on button "Apply" at bounding box center [860, 196] width 55 height 36
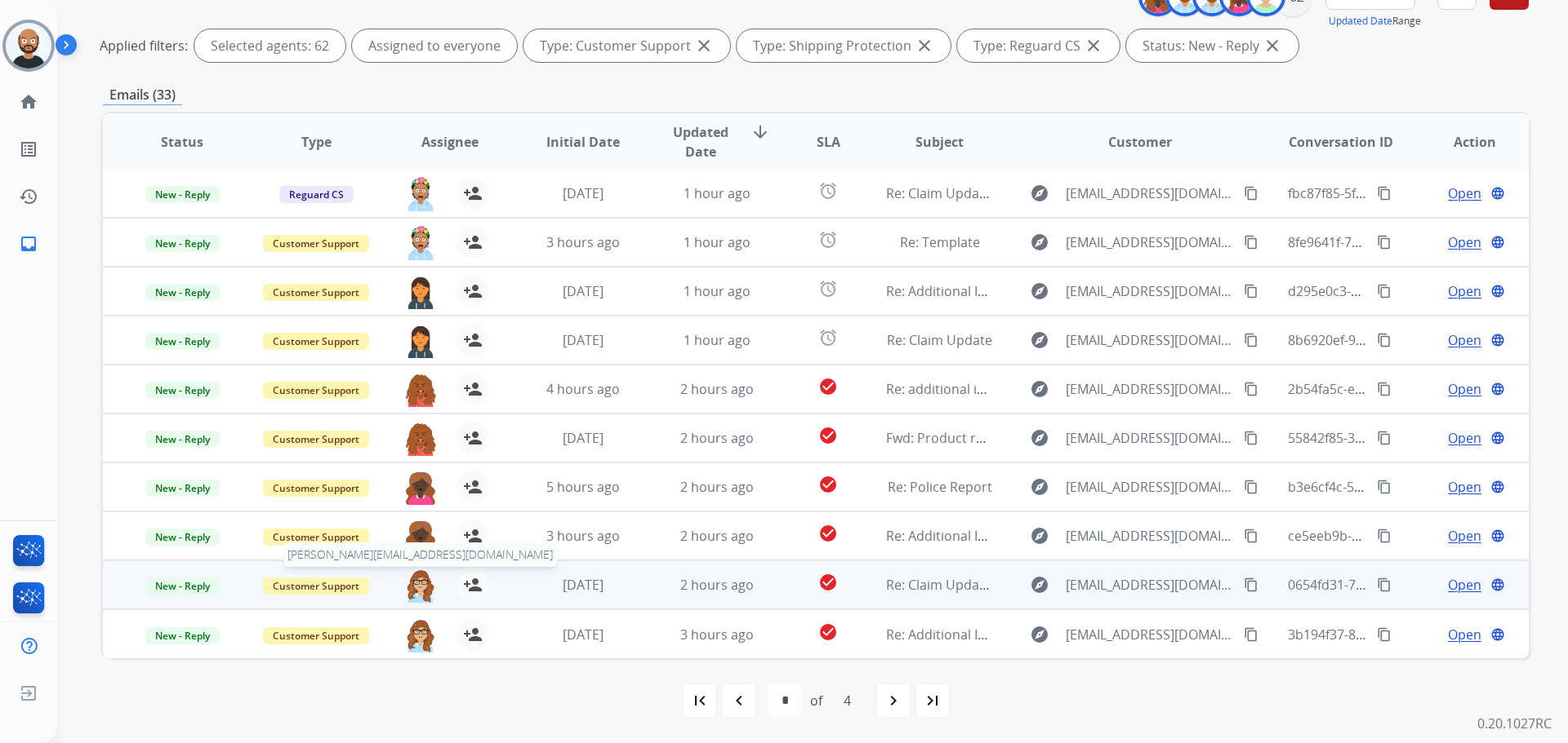
click at [419, 584] on img at bounding box center [420, 586] width 33 height 35
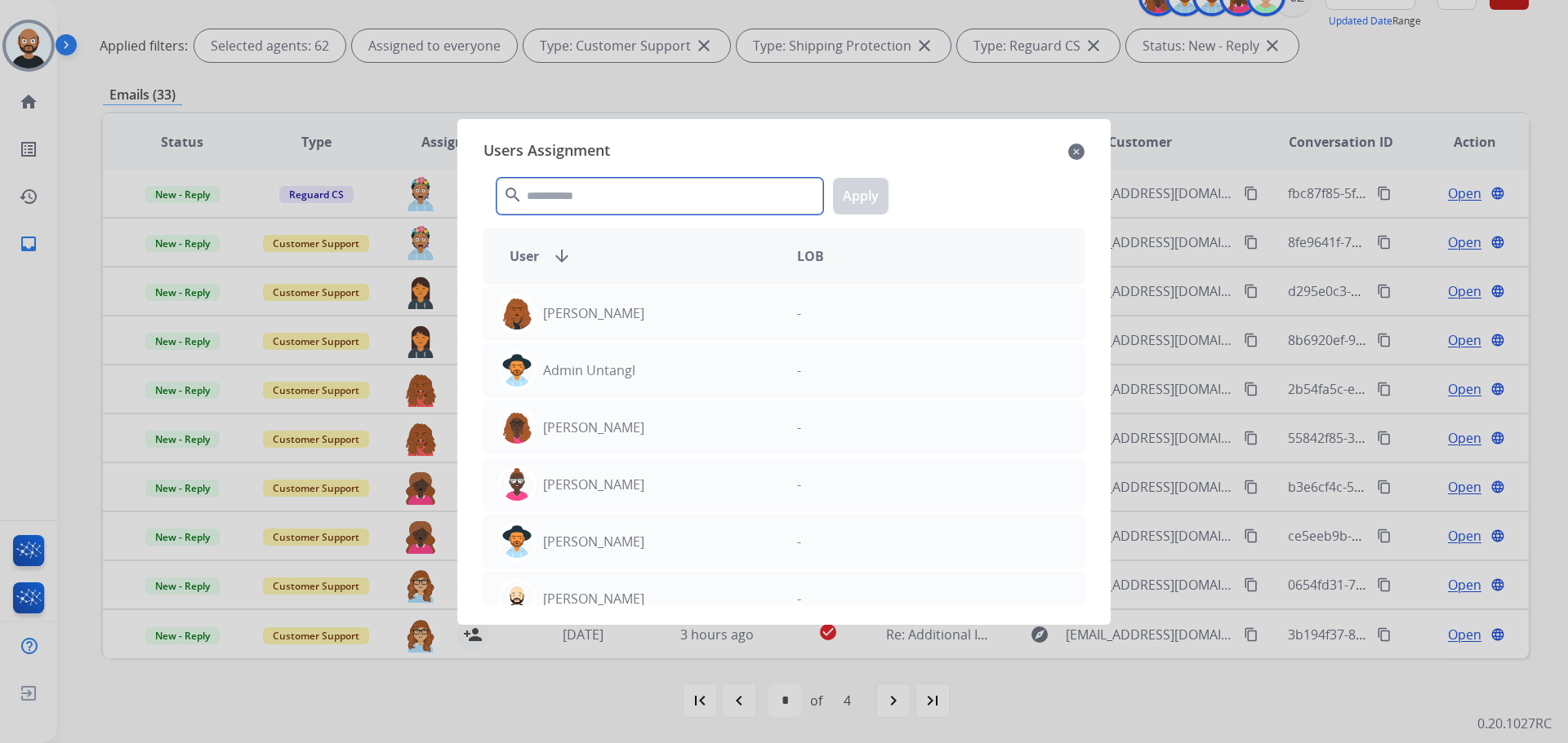
click at [607, 198] on input "text" at bounding box center [660, 196] width 327 height 36
type input "*"
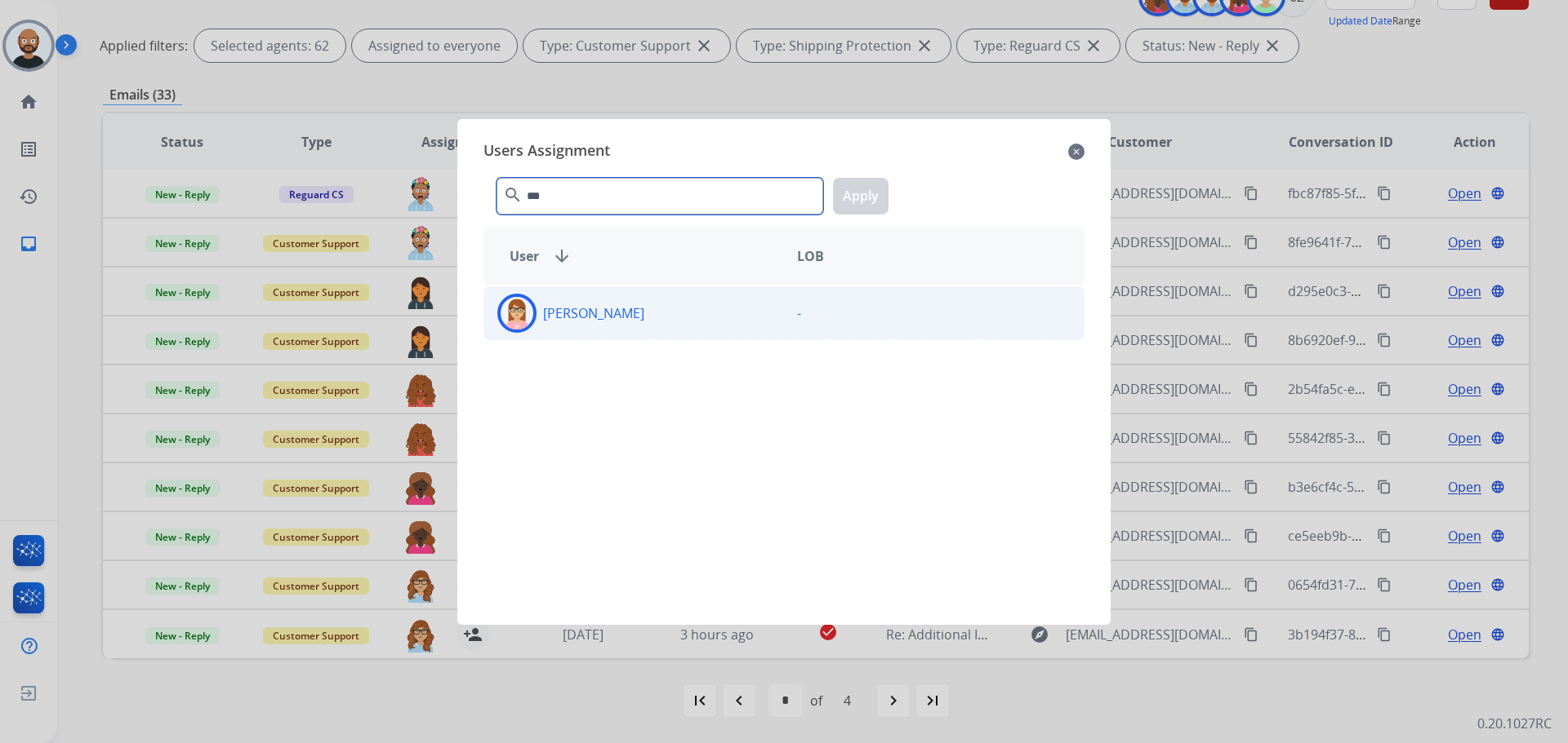
type input "***"
click at [636, 312] on div "[PERSON_NAME]" at bounding box center [634, 313] width 300 height 39
click at [851, 206] on button "Apply" at bounding box center [860, 196] width 55 height 36
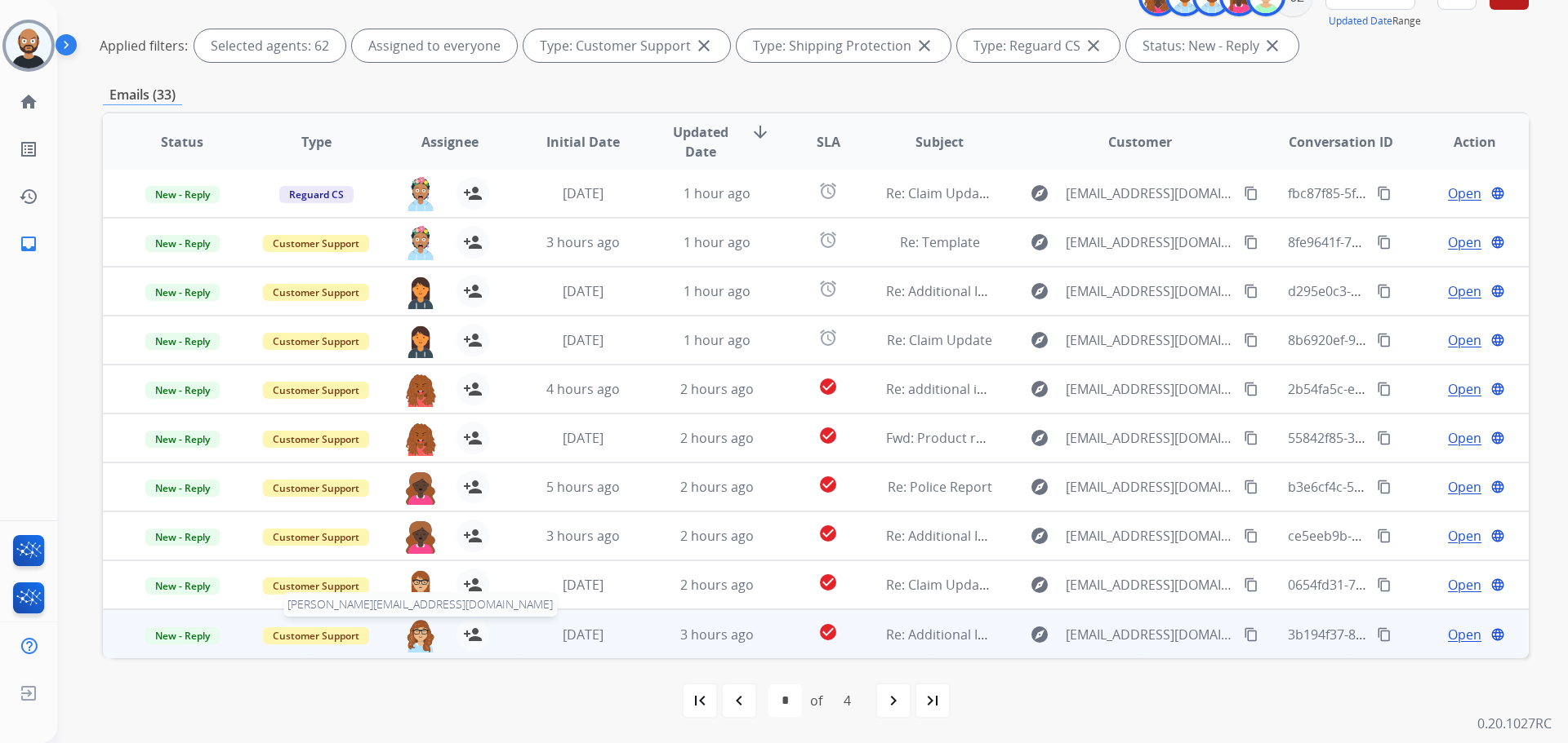
click at [418, 633] on img at bounding box center [420, 635] width 33 height 35
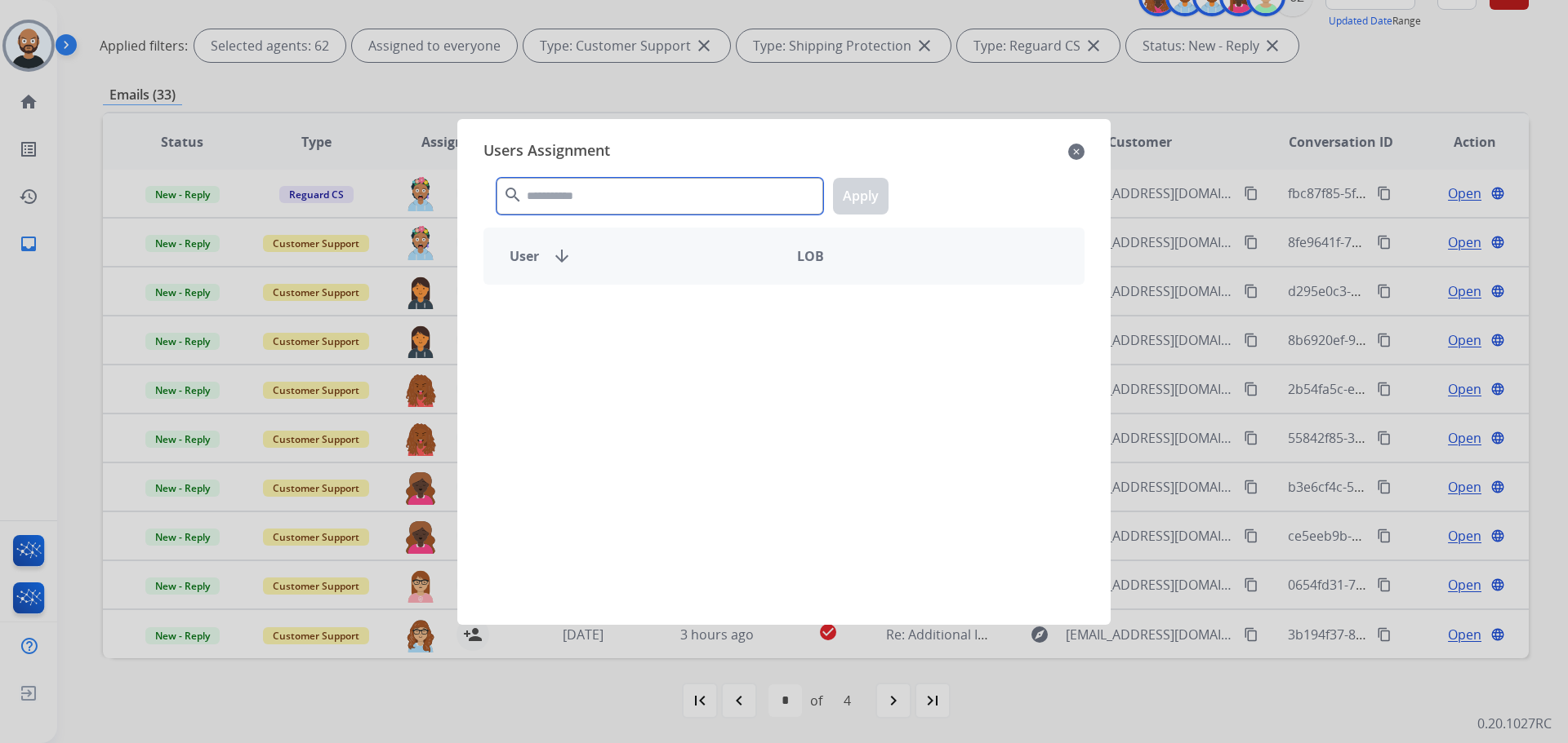
click at [694, 198] on input "text" at bounding box center [660, 196] width 327 height 36
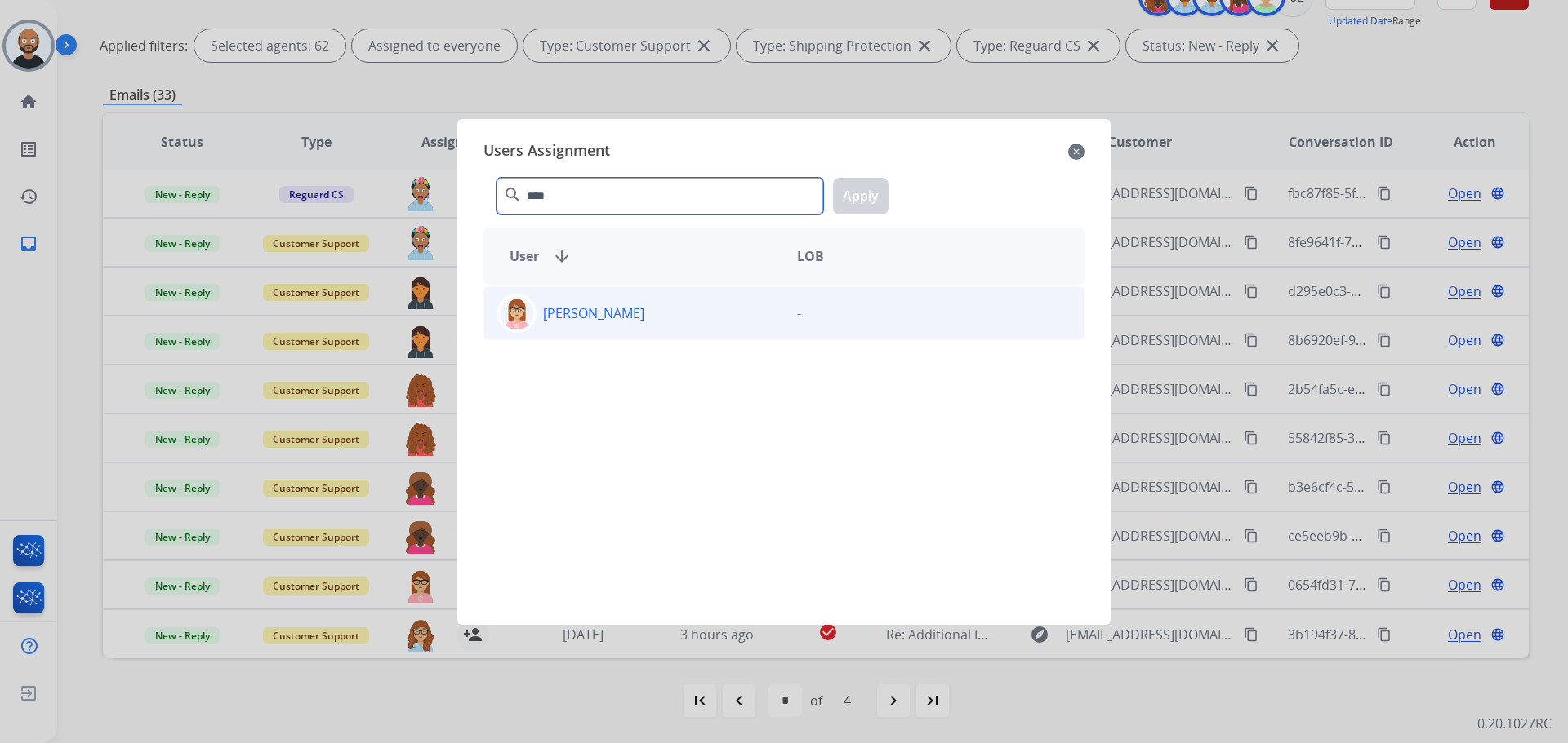
type input "****"
click at [694, 294] on div "[PERSON_NAME]" at bounding box center [634, 313] width 300 height 39
click at [840, 193] on button "Apply" at bounding box center [860, 196] width 55 height 36
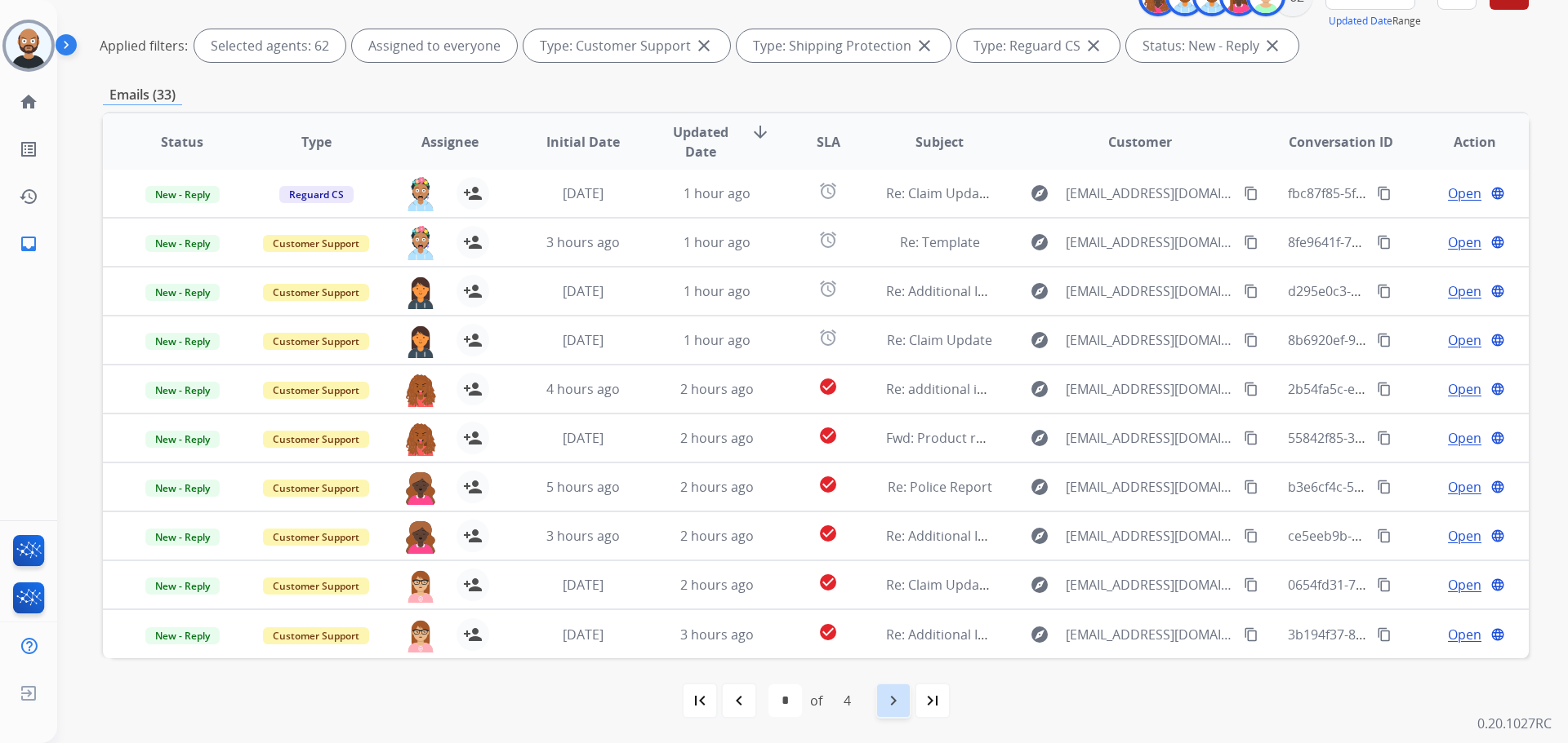
click at [882, 702] on div "navigate_next" at bounding box center [893, 701] width 36 height 36
select select "*"
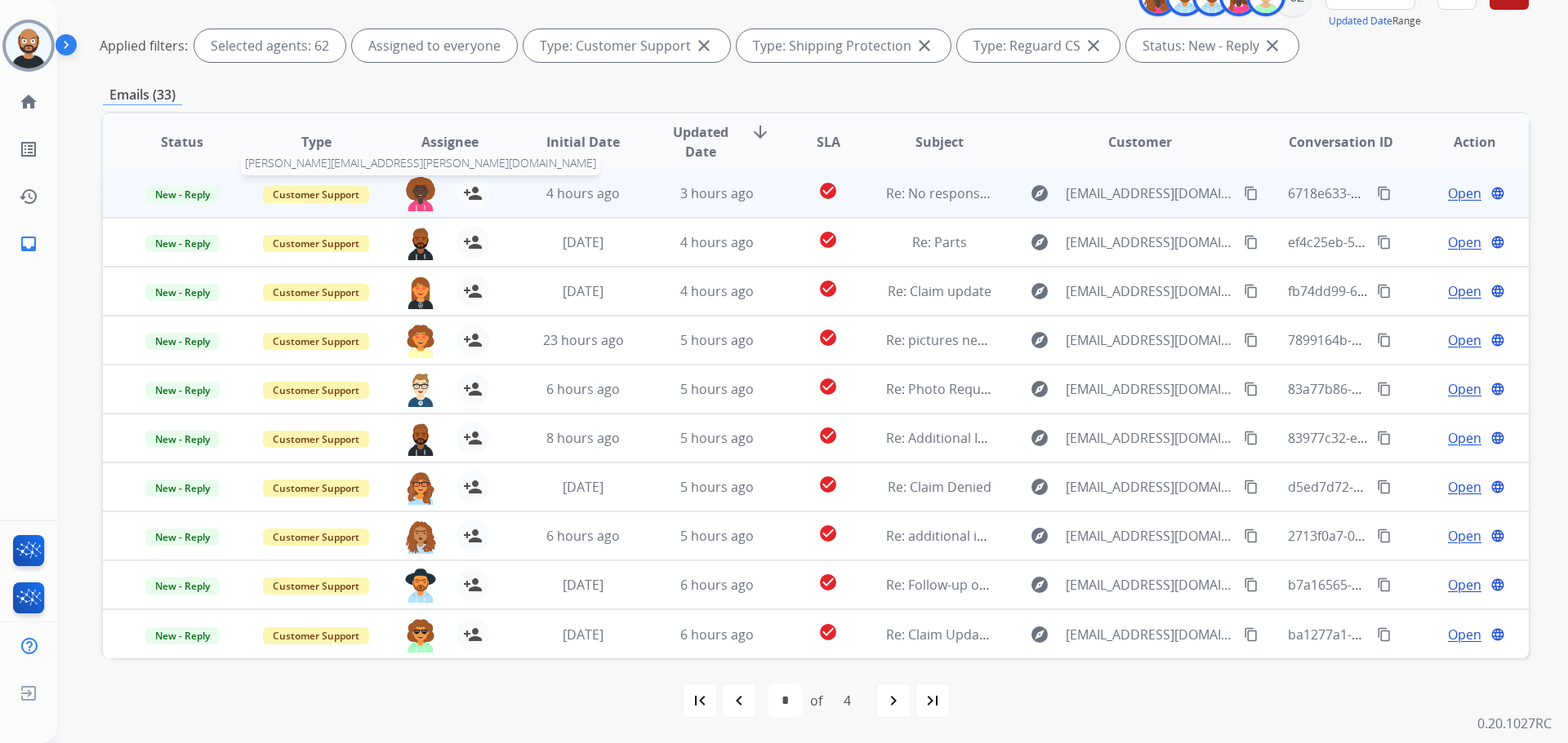
click at [410, 192] on img at bounding box center [420, 194] width 33 height 35
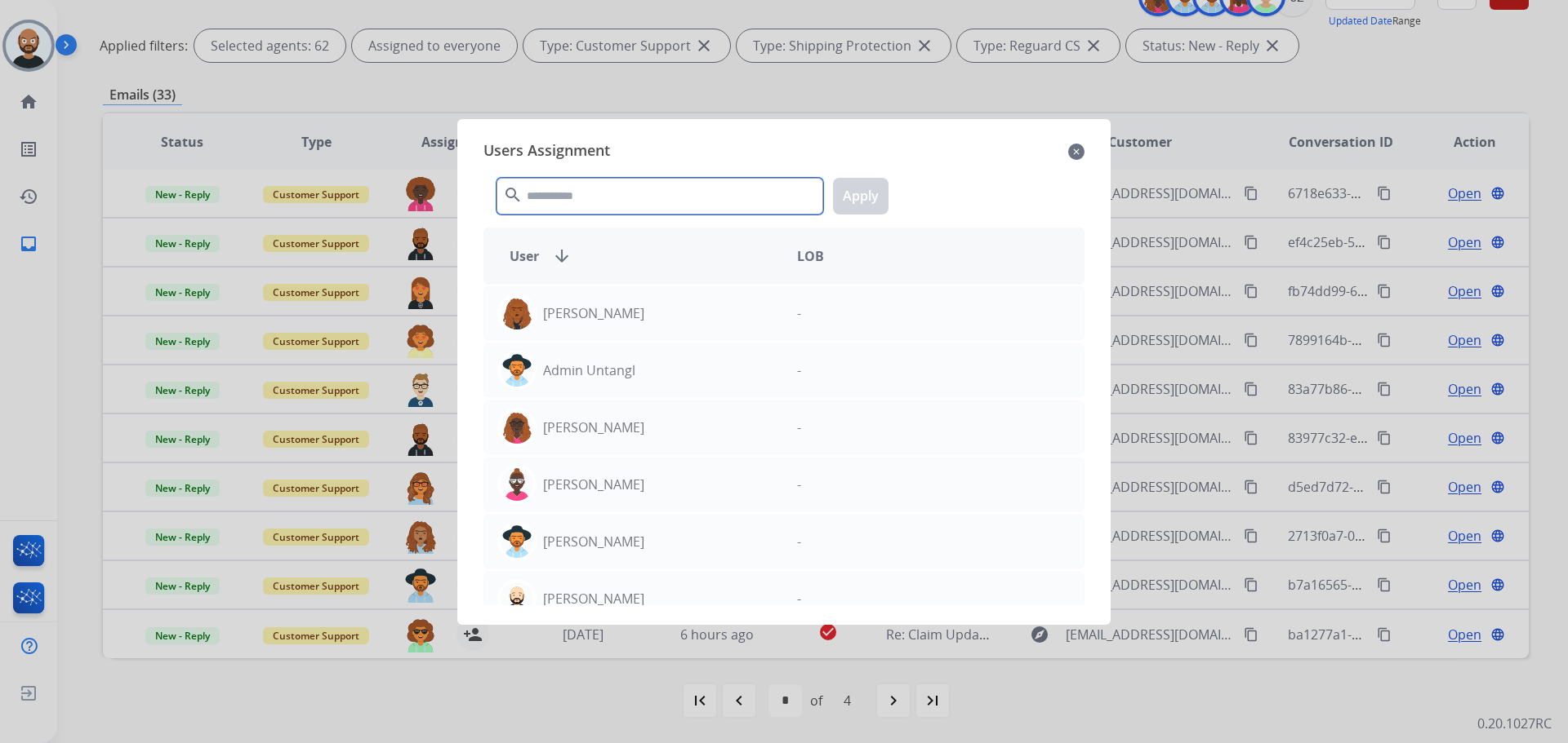
click at [629, 192] on input "text" at bounding box center [660, 196] width 327 height 36
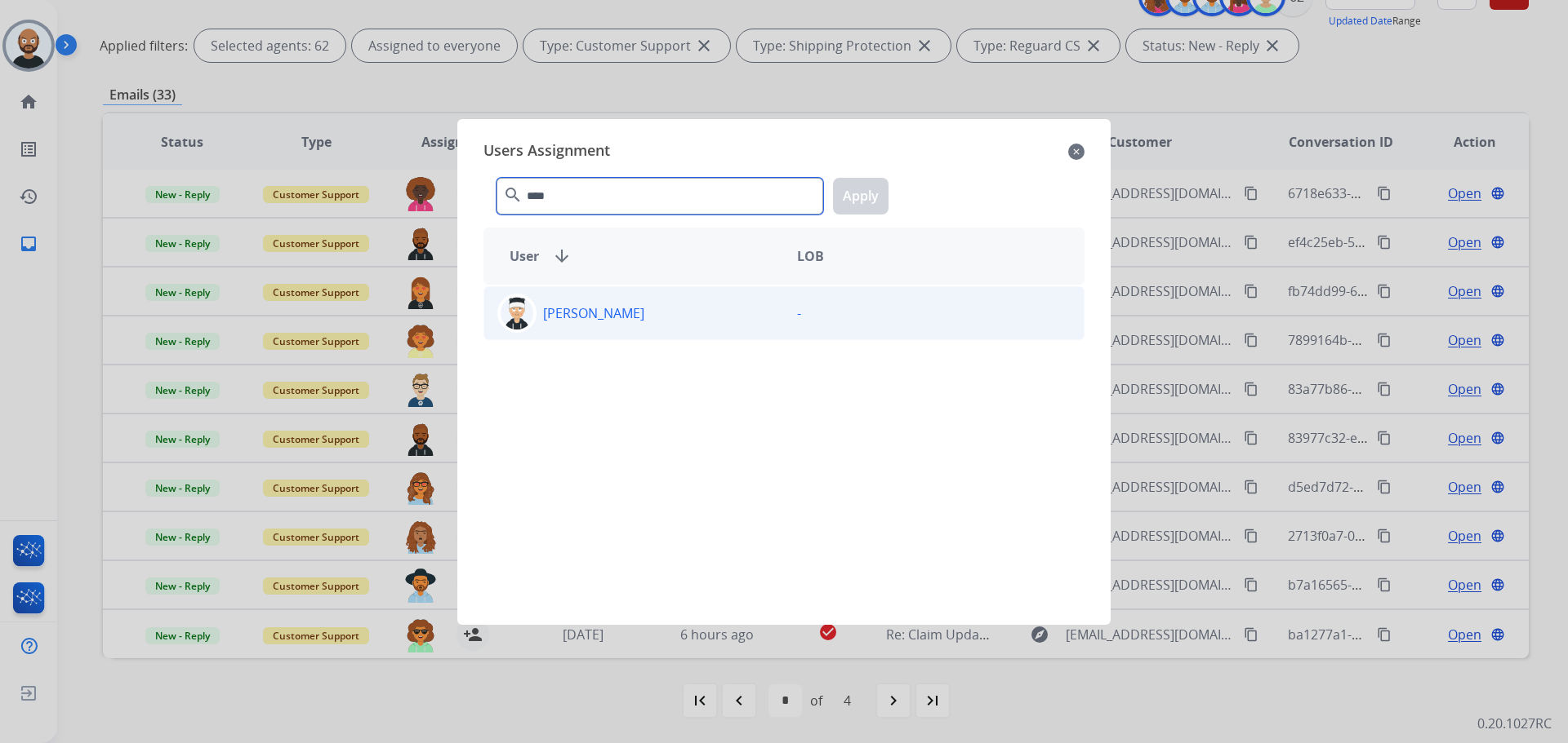
type input "****"
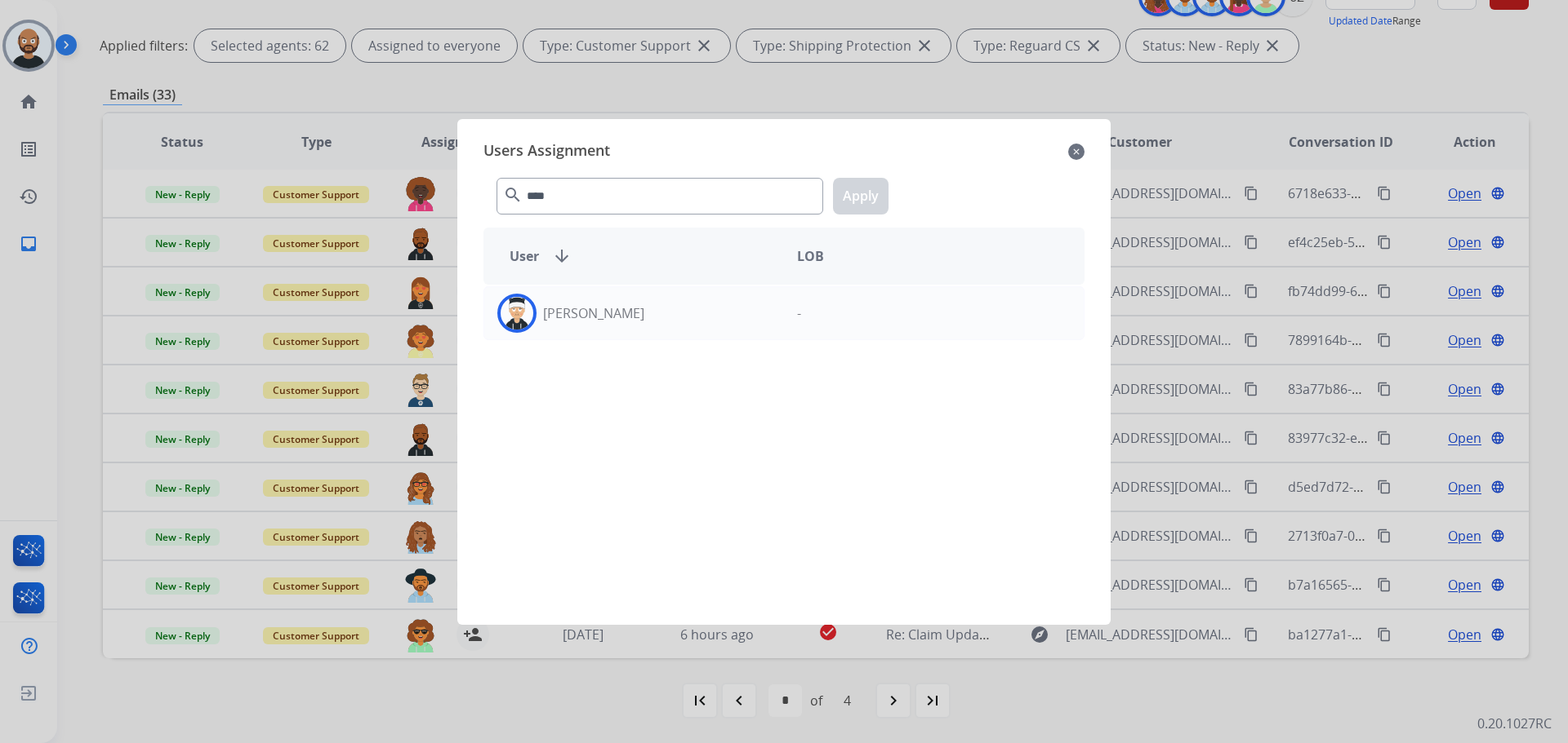
drag, startPoint x: 651, startPoint y: 311, endPoint x: 792, endPoint y: 241, distance: 157.4
click at [650, 311] on div "[PERSON_NAME]" at bounding box center [634, 313] width 300 height 39
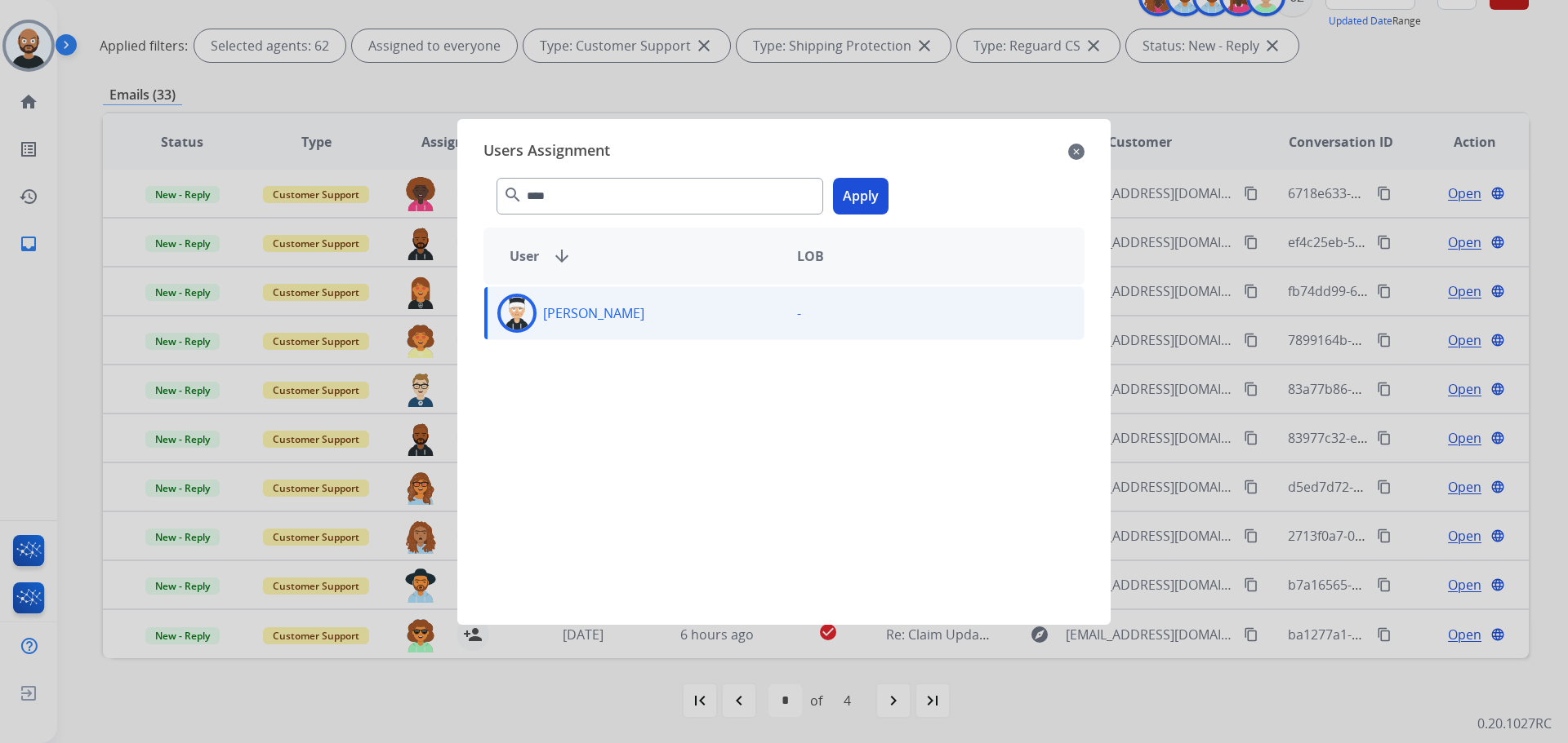
click at [871, 198] on button "Apply" at bounding box center [860, 196] width 55 height 36
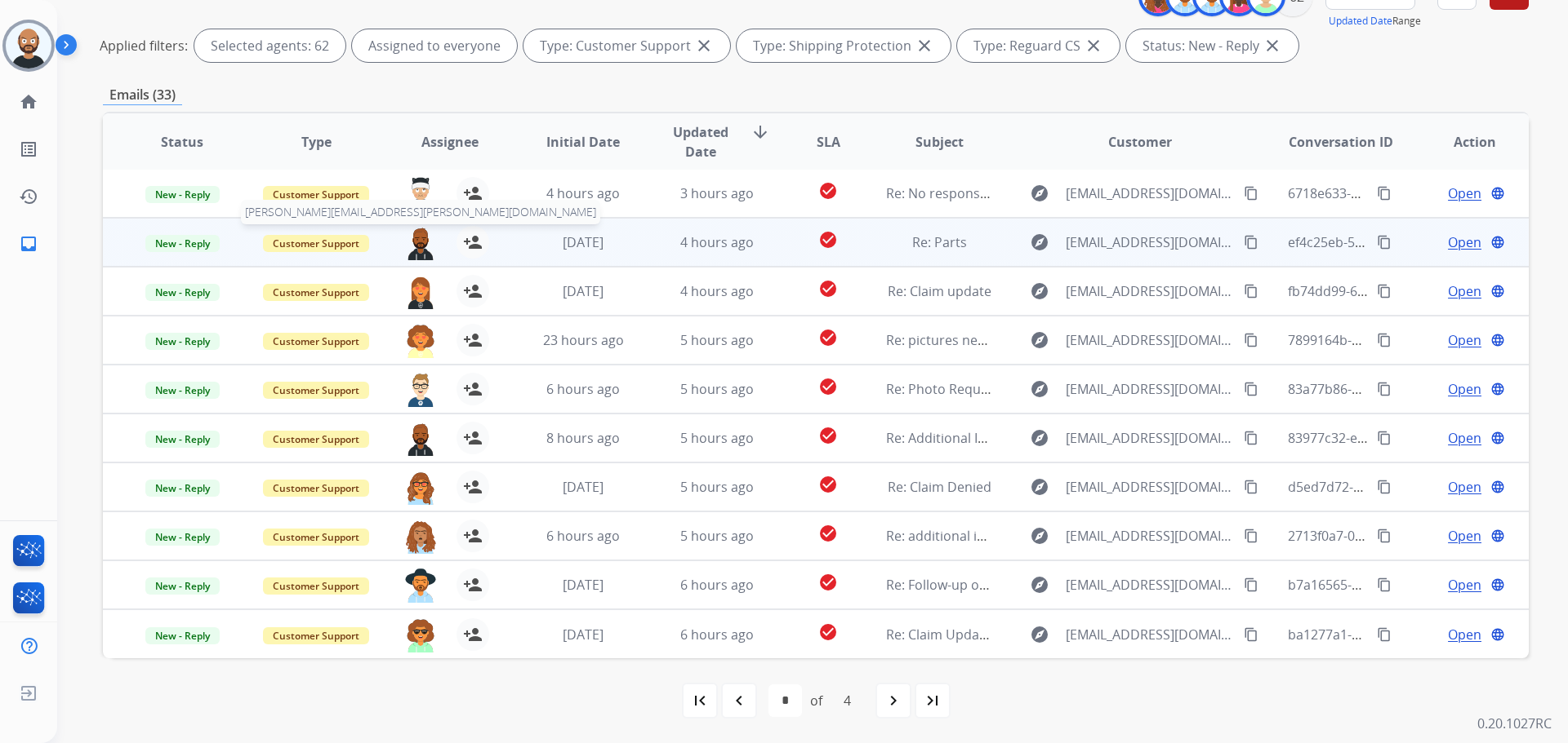
click at [410, 249] on img at bounding box center [420, 243] width 33 height 35
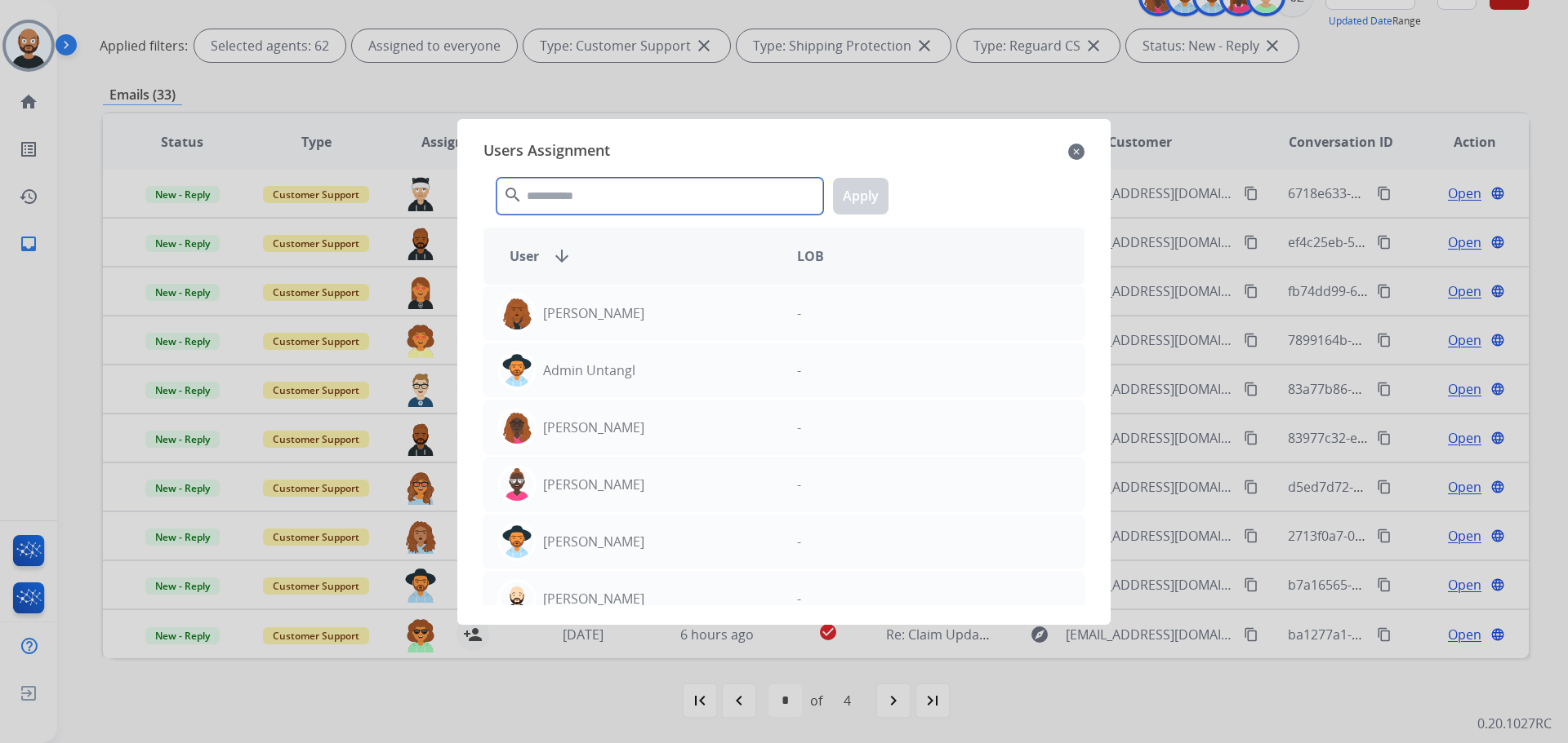
click at [603, 210] on input "text" at bounding box center [660, 196] width 327 height 36
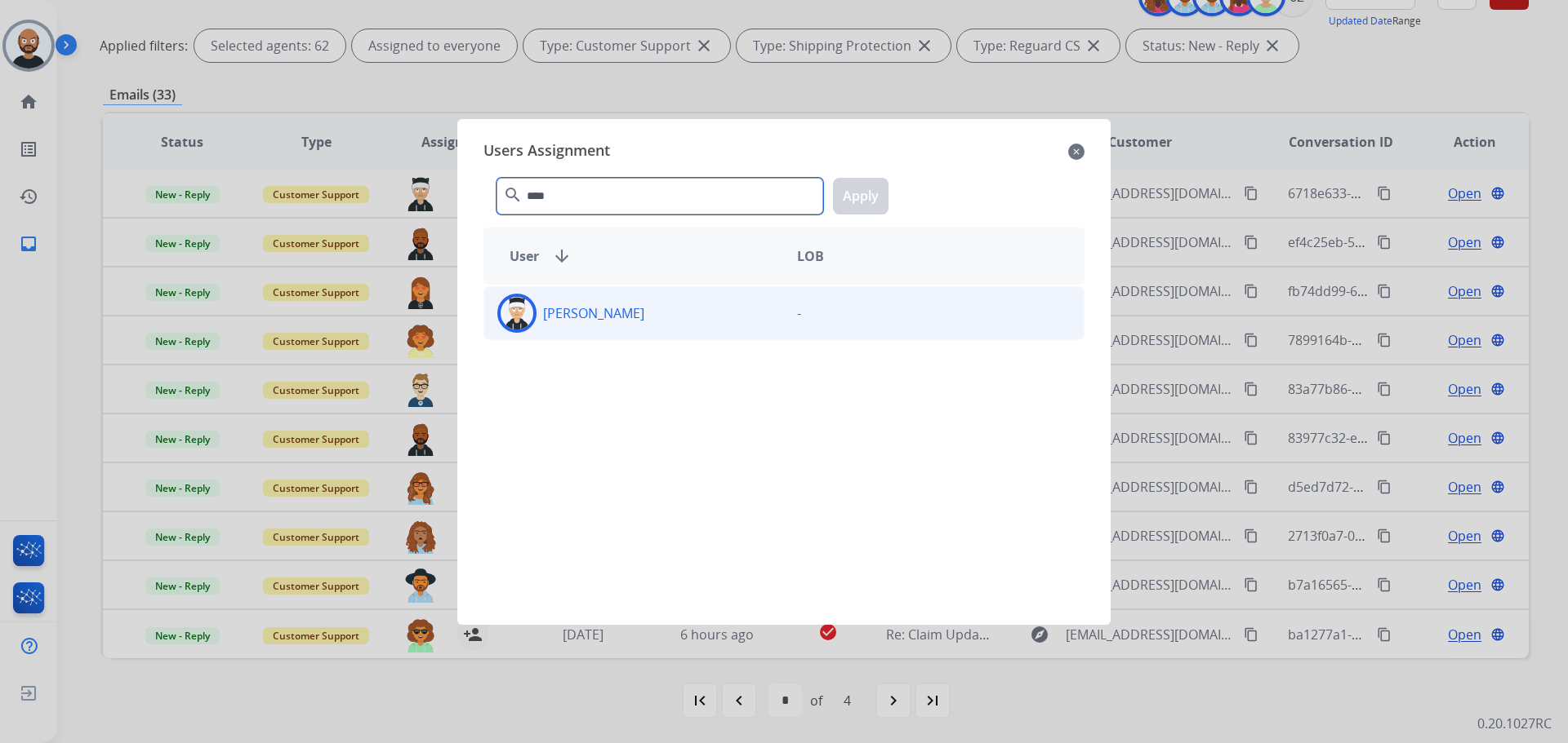
type input "****"
click at [676, 328] on div "[PERSON_NAME]" at bounding box center [634, 313] width 300 height 39
click at [849, 204] on button "Apply" at bounding box center [860, 196] width 55 height 36
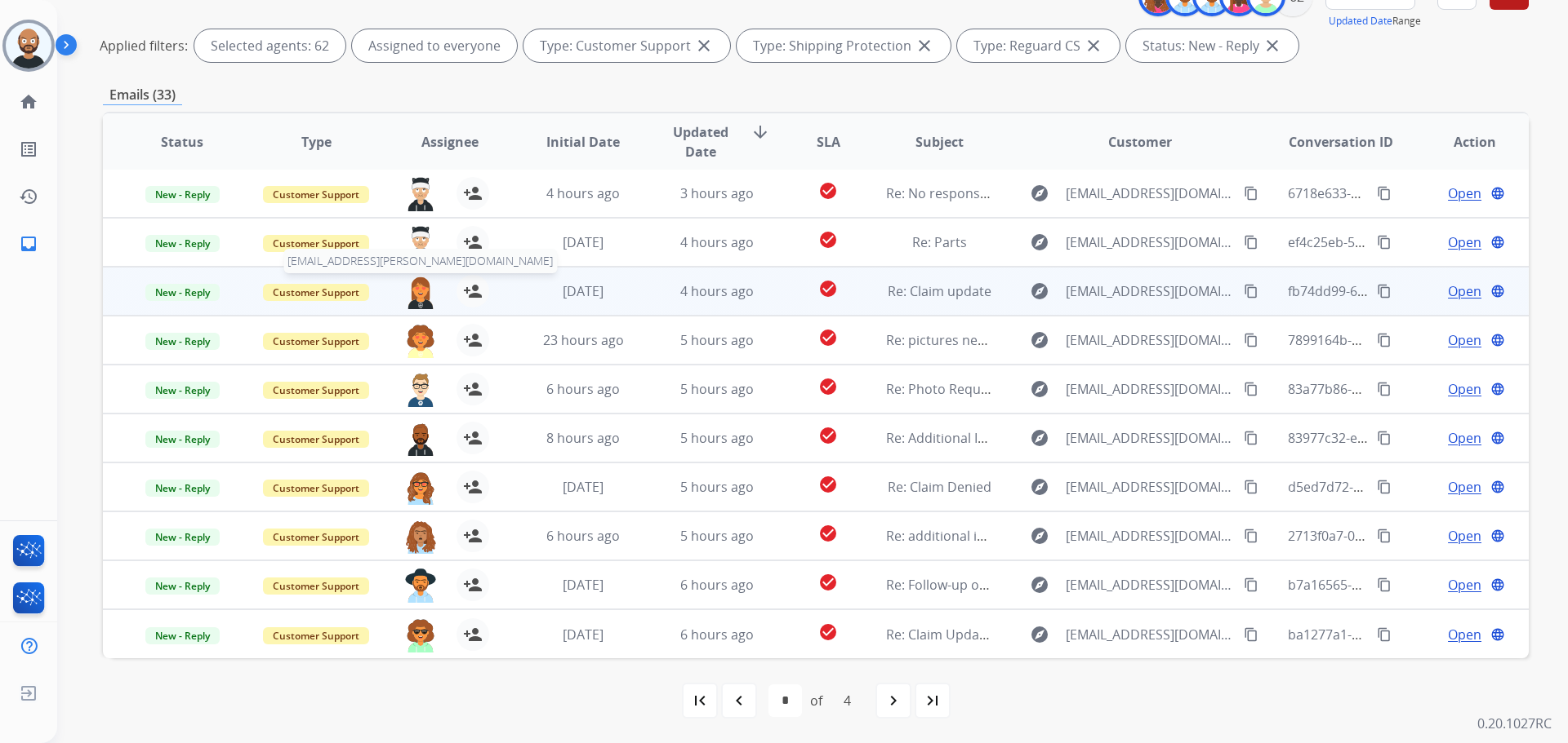
click at [417, 295] on img at bounding box center [420, 292] width 33 height 35
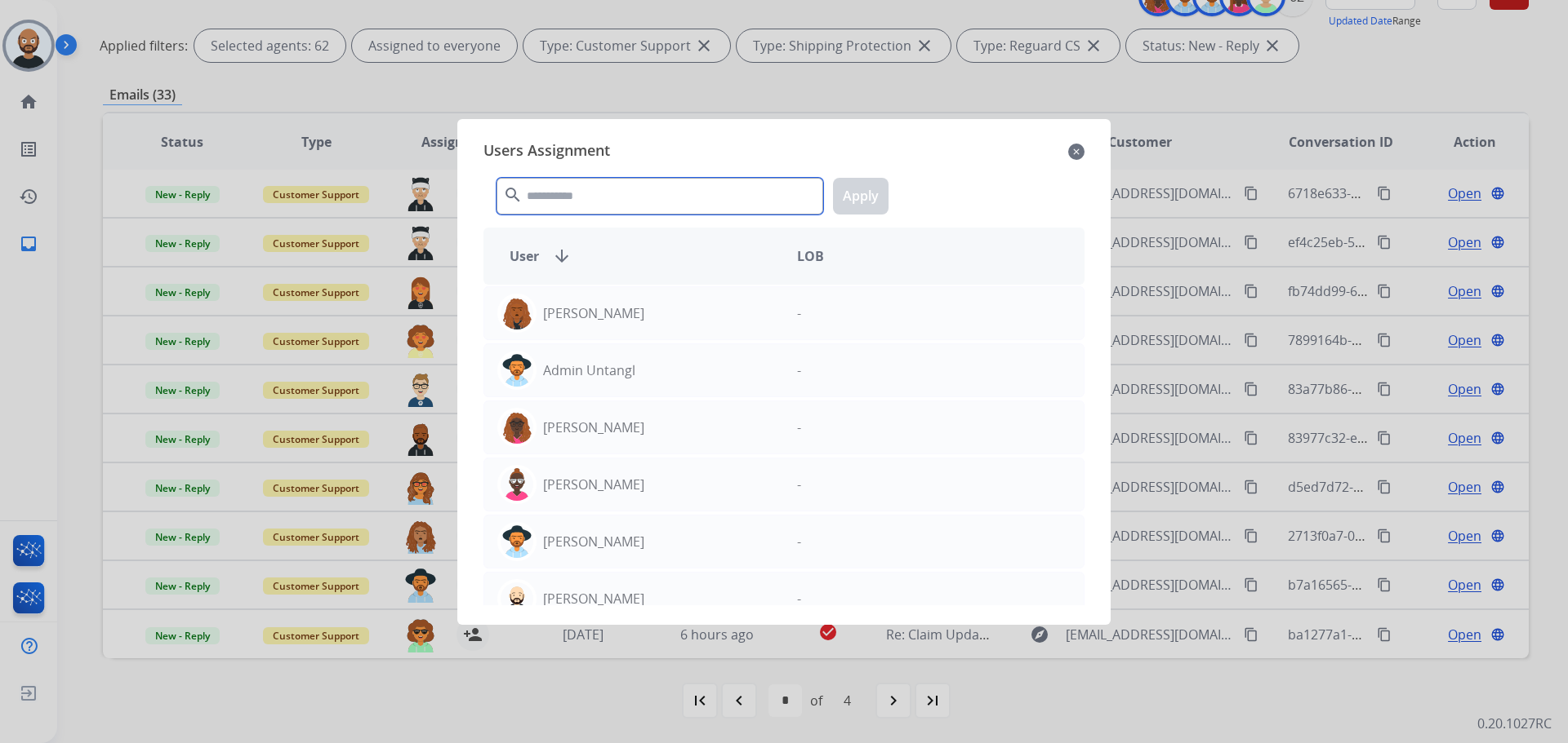
click at [612, 207] on input "text" at bounding box center [660, 196] width 327 height 36
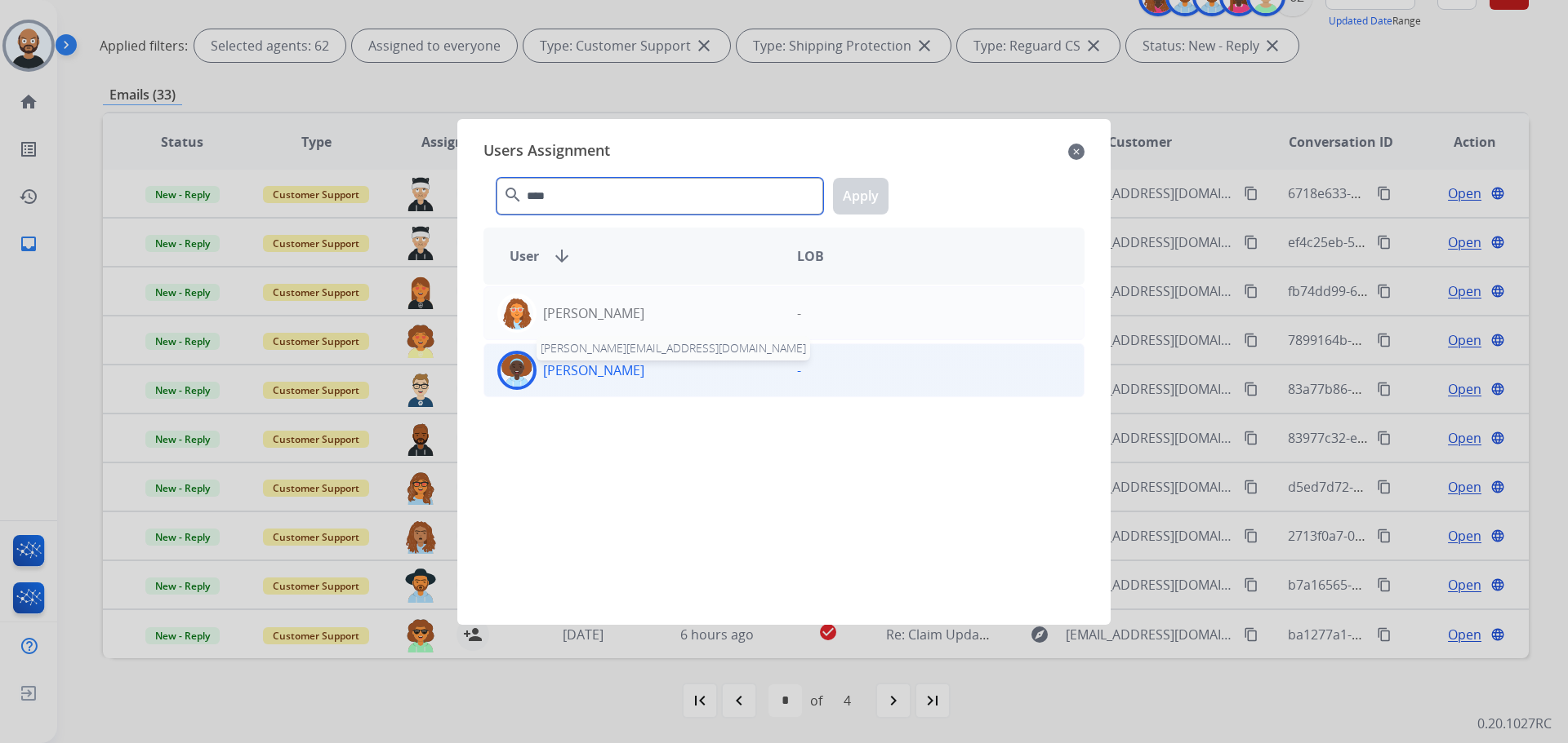
type input "****"
click at [612, 379] on p "[PERSON_NAME]" at bounding box center [594, 370] width 102 height 20
click at [858, 191] on button "Apply" at bounding box center [860, 196] width 55 height 36
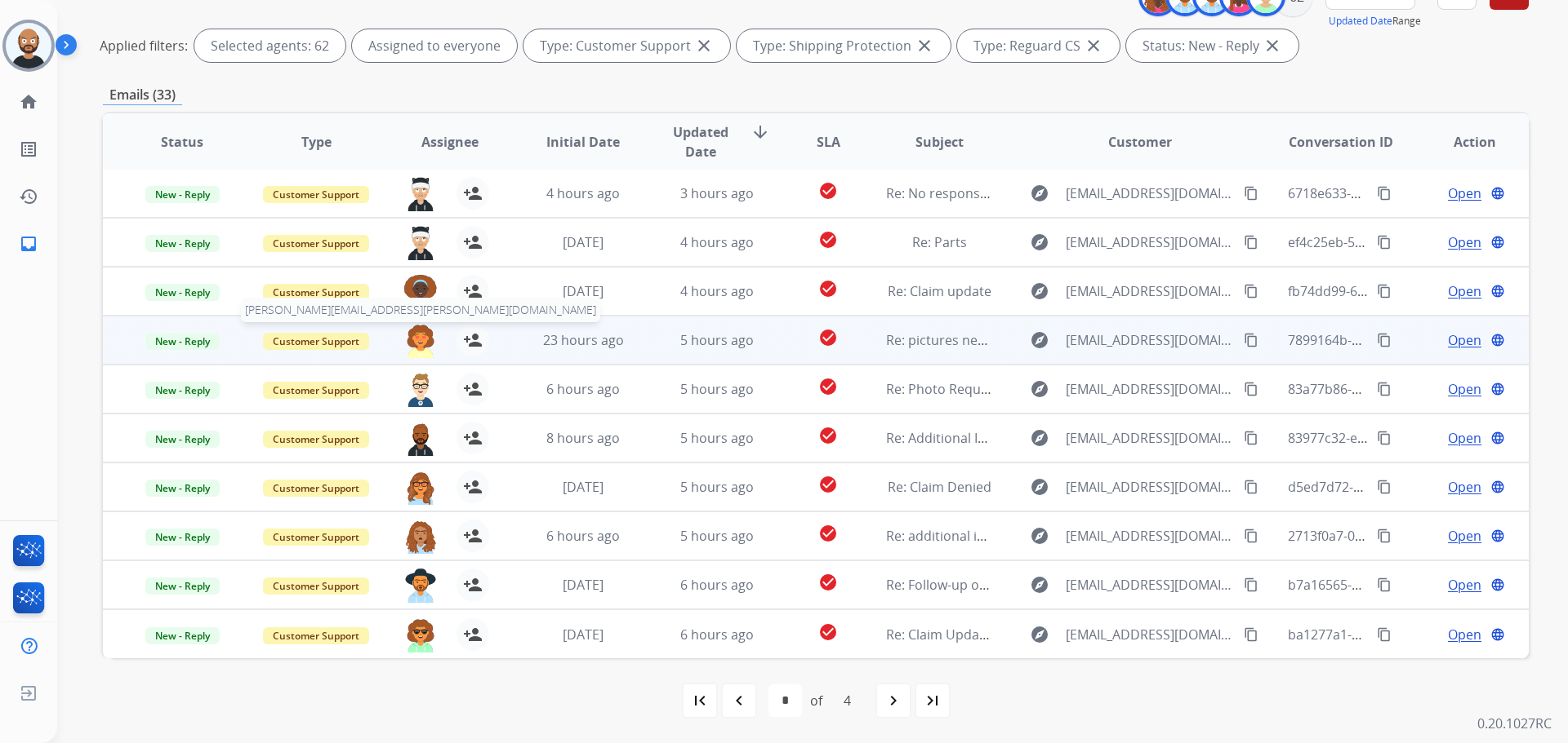
click at [420, 339] on img at bounding box center [420, 341] width 33 height 35
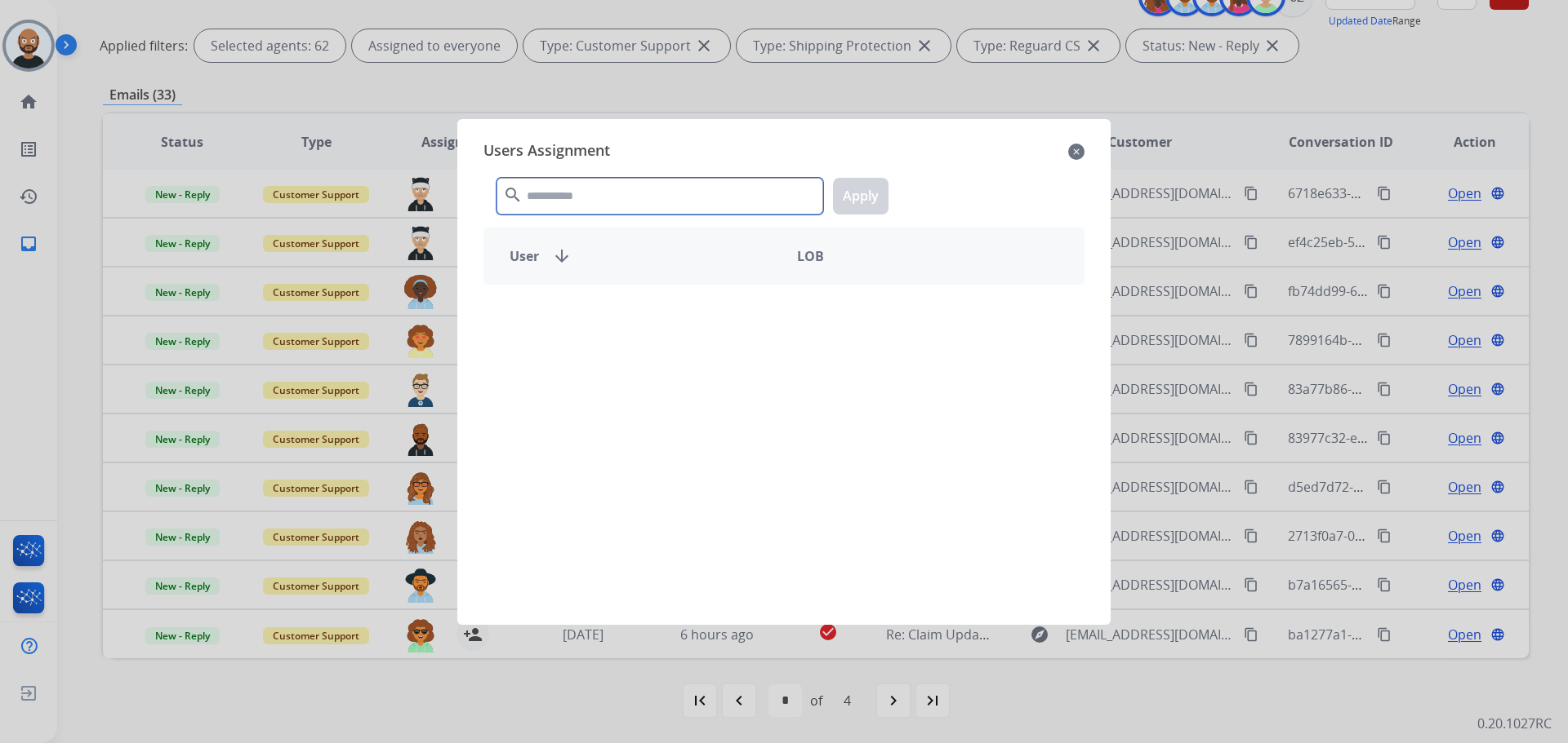
click at [612, 193] on input "text" at bounding box center [660, 196] width 327 height 36
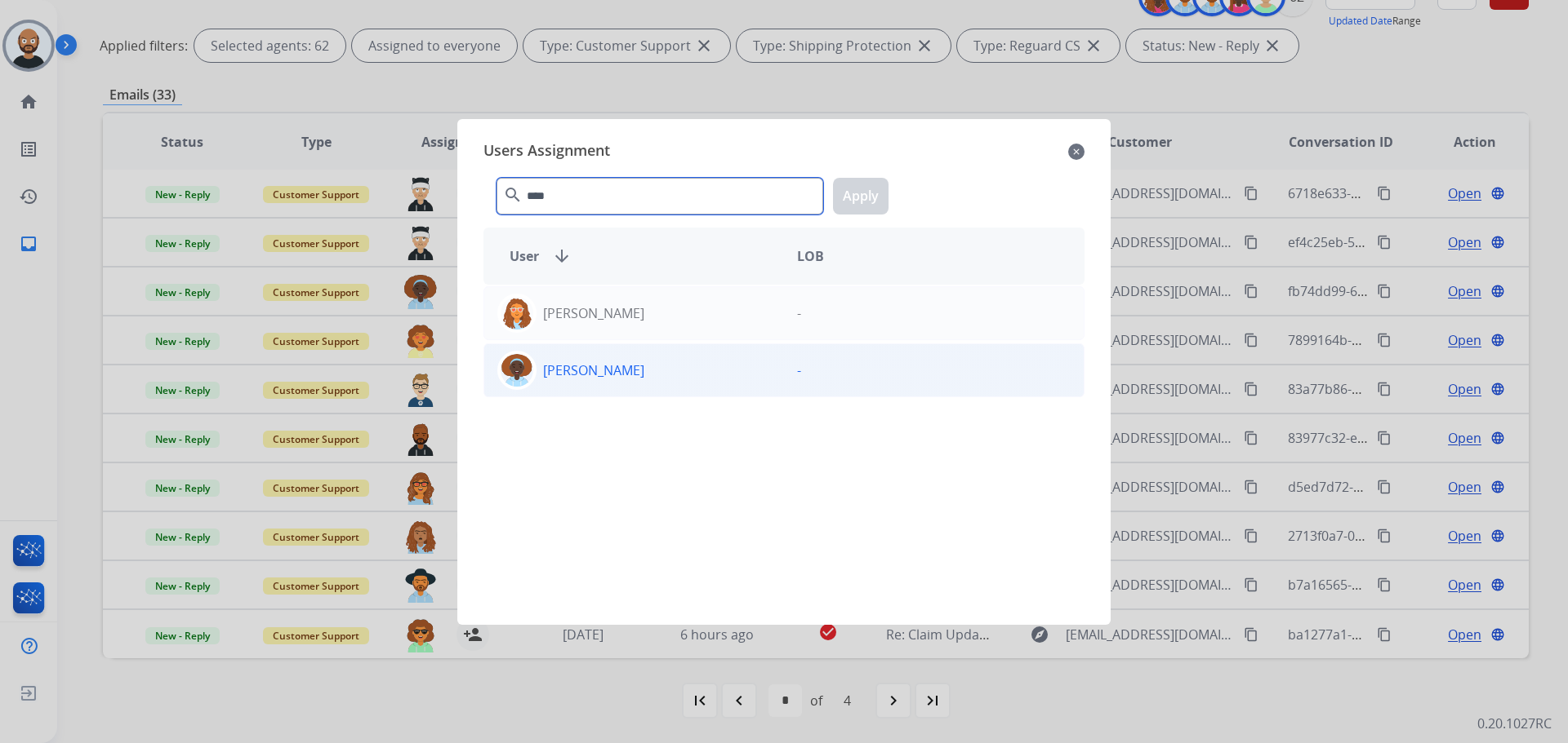
type input "****"
click at [645, 374] on p "[PERSON_NAME]" at bounding box center [594, 370] width 102 height 20
click at [863, 186] on button "Apply" at bounding box center [860, 196] width 55 height 36
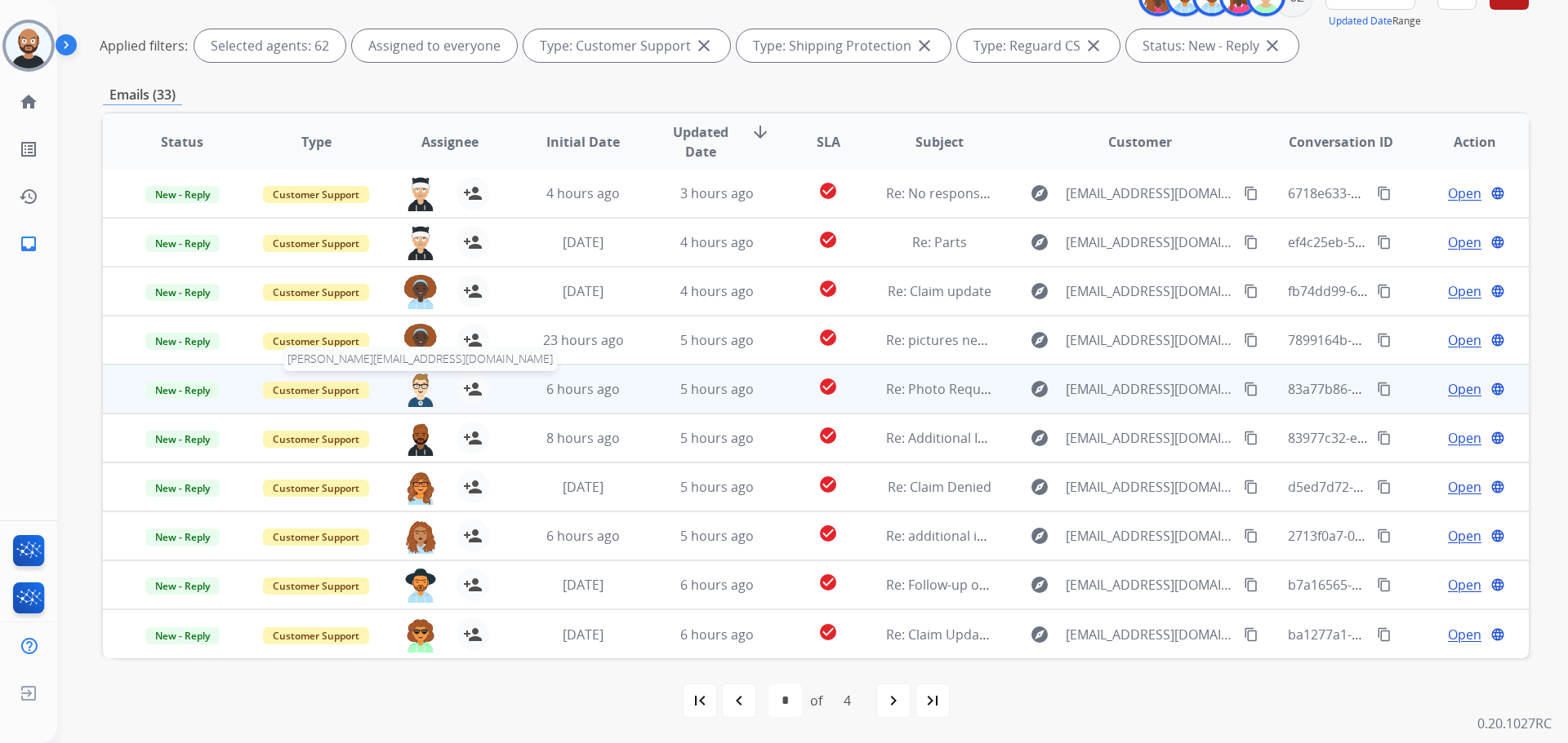
click at [418, 392] on img at bounding box center [420, 390] width 33 height 35
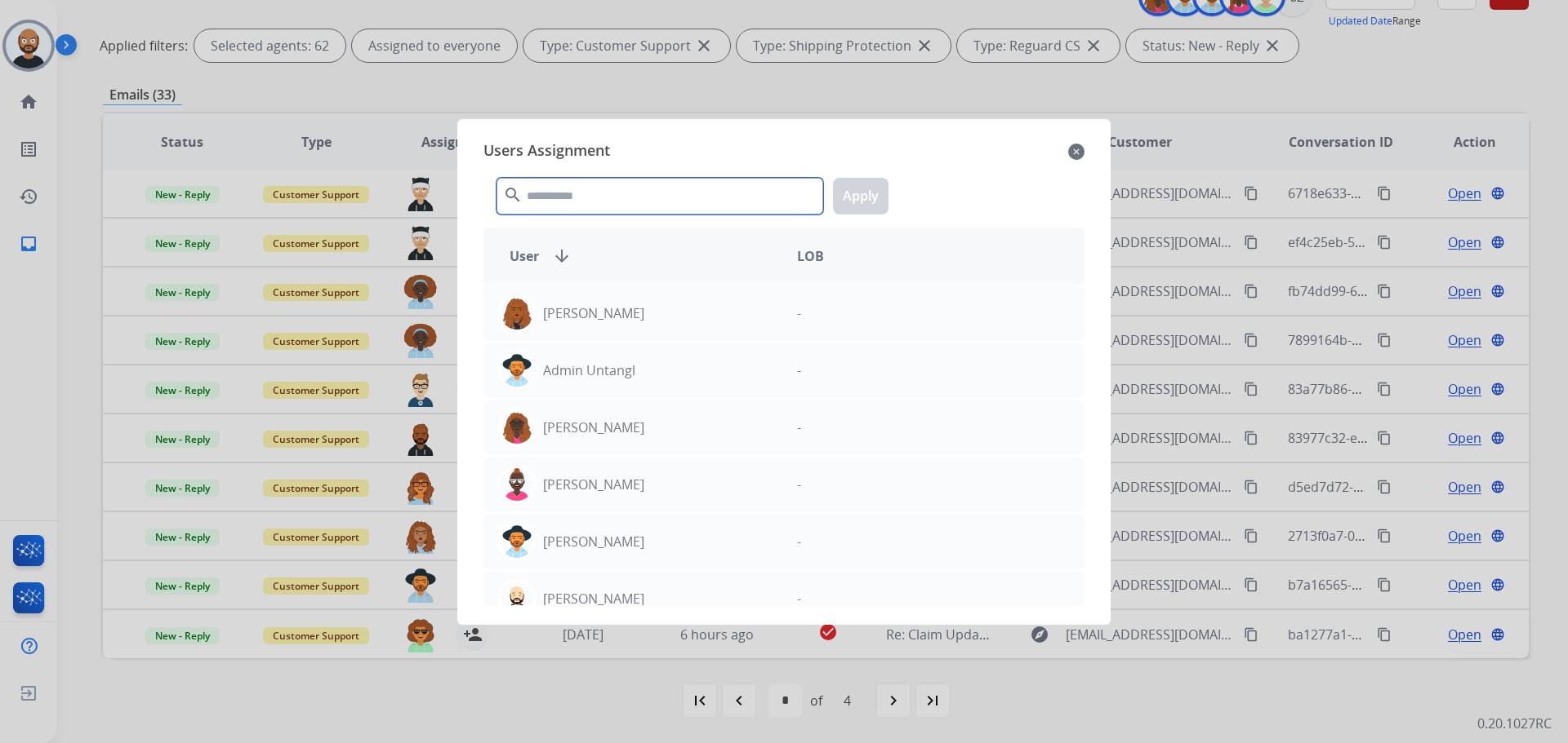
click at [615, 201] on input "text" at bounding box center [660, 196] width 327 height 36
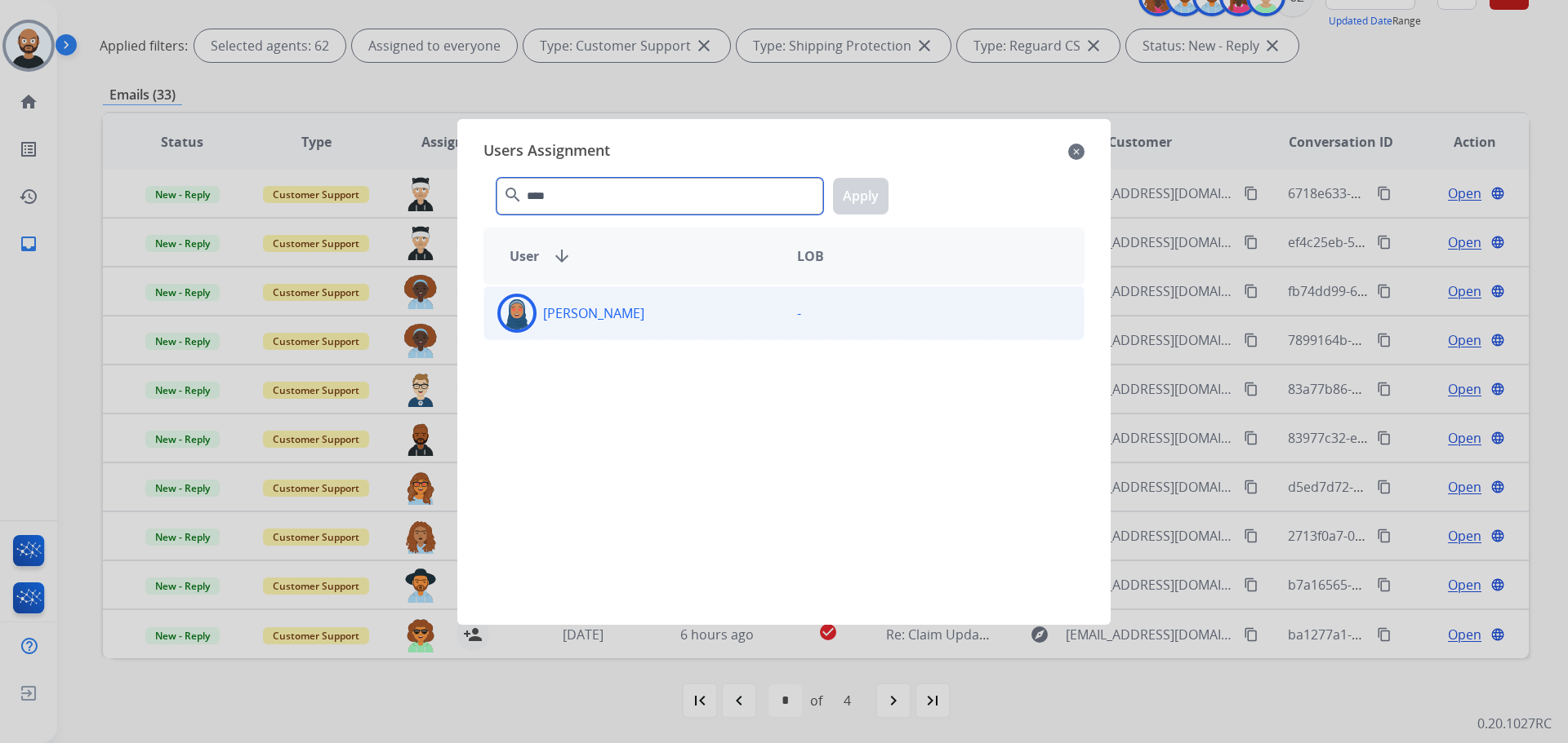
type input "****"
click at [615, 326] on div "[PERSON_NAME]" at bounding box center [634, 313] width 300 height 39
click at [849, 207] on button "Apply" at bounding box center [860, 196] width 55 height 36
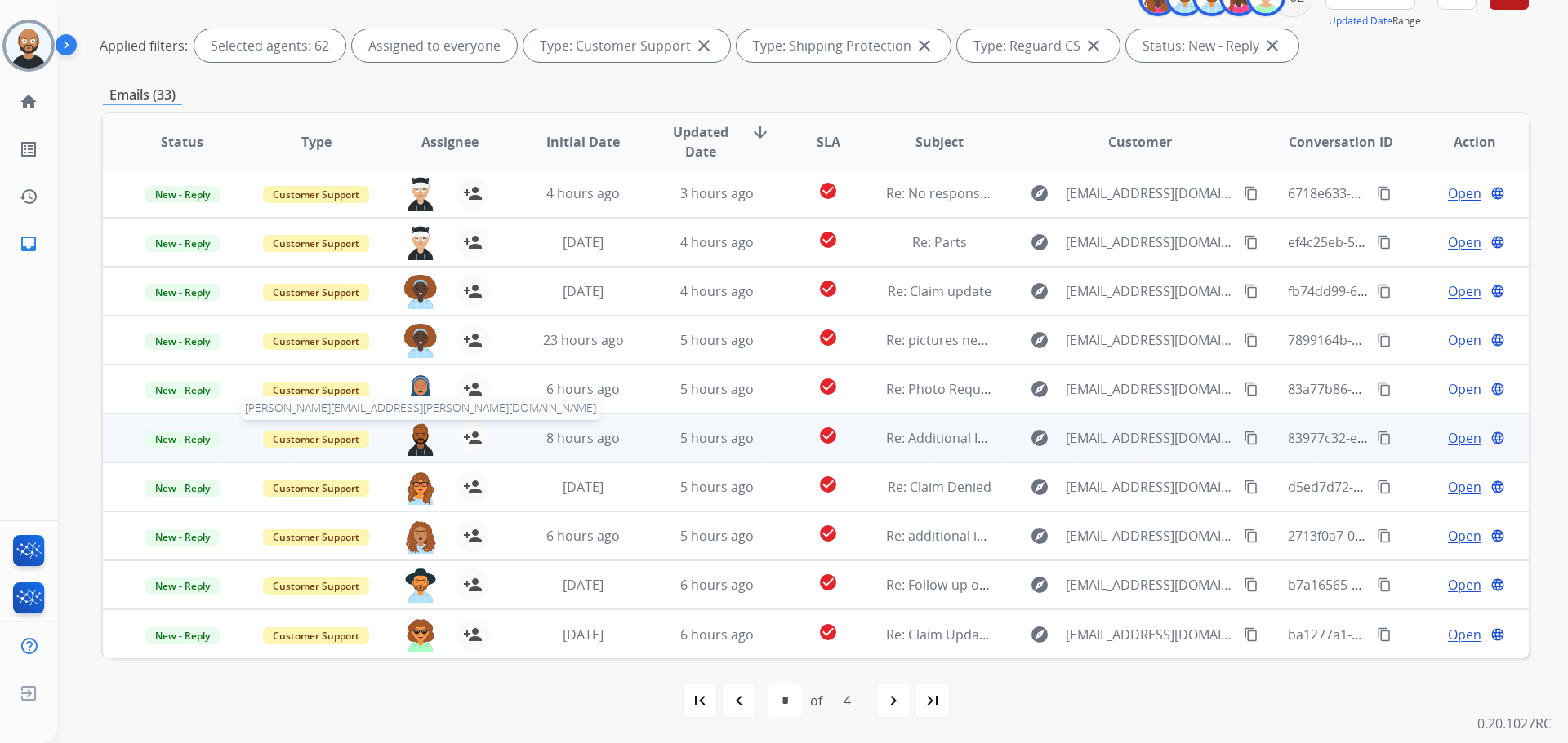
click at [418, 429] on img at bounding box center [420, 439] width 33 height 35
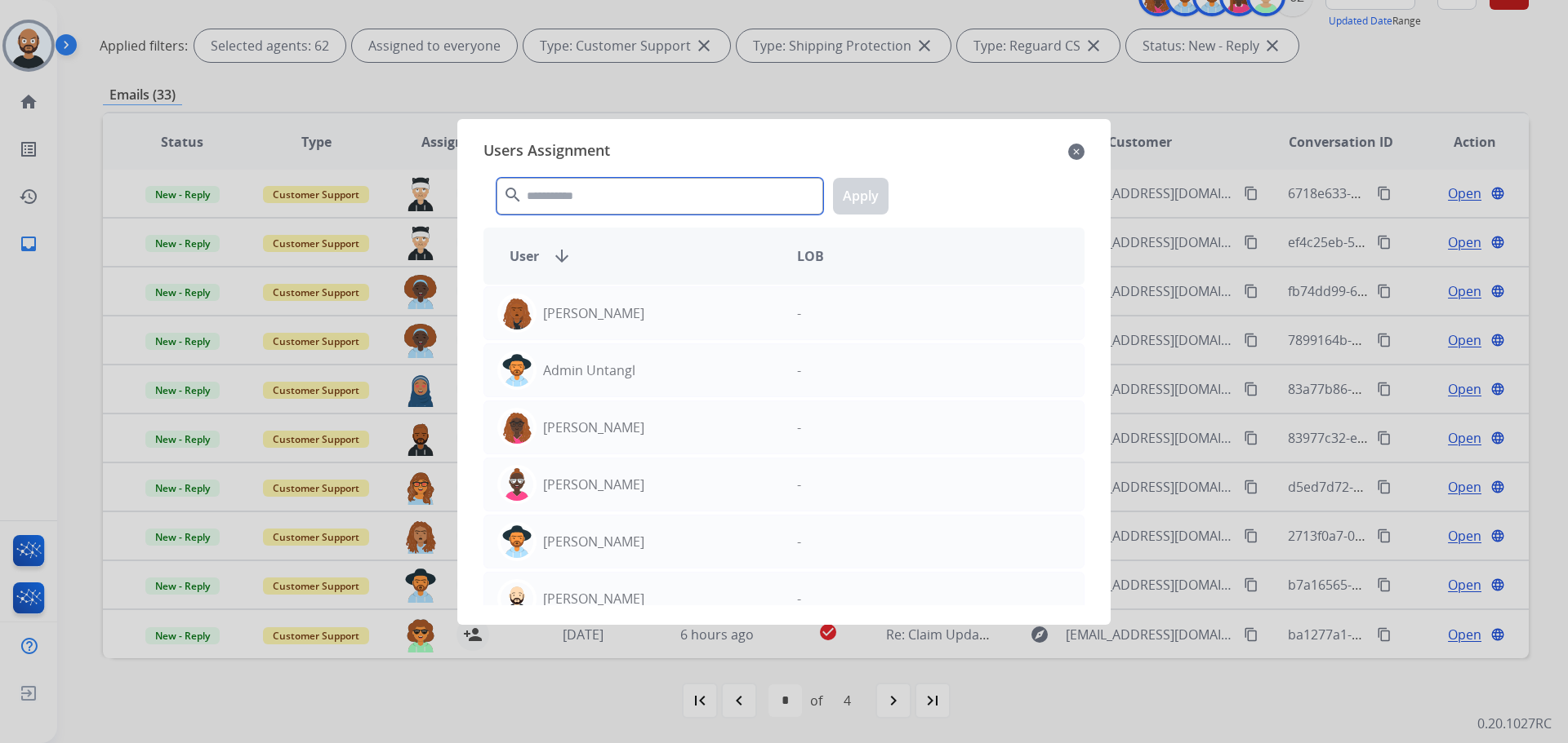
click at [626, 194] on input "text" at bounding box center [660, 196] width 327 height 36
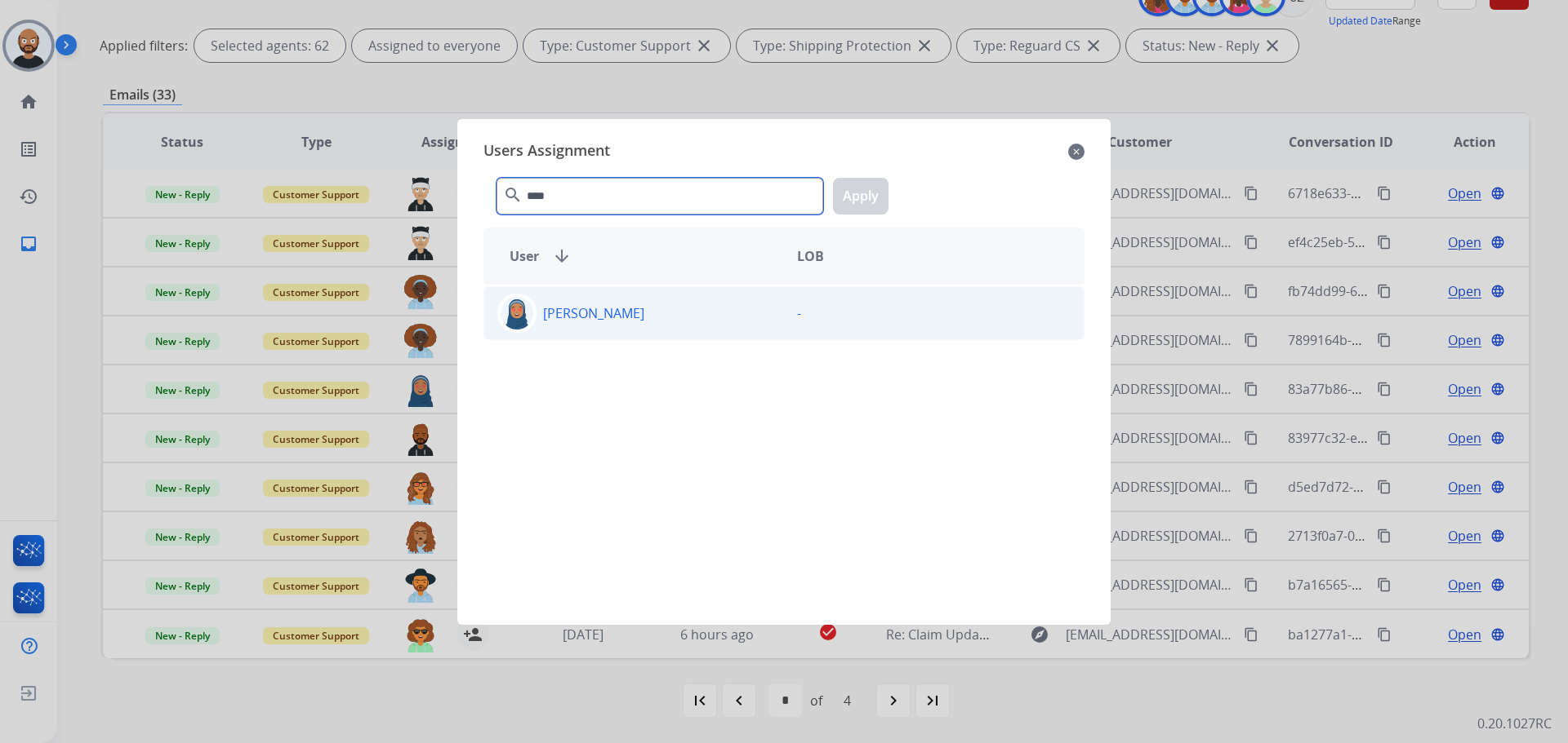
type input "****"
click at [645, 305] on p "[PERSON_NAME]" at bounding box center [594, 313] width 102 height 20
click at [858, 191] on button "Apply" at bounding box center [860, 196] width 55 height 36
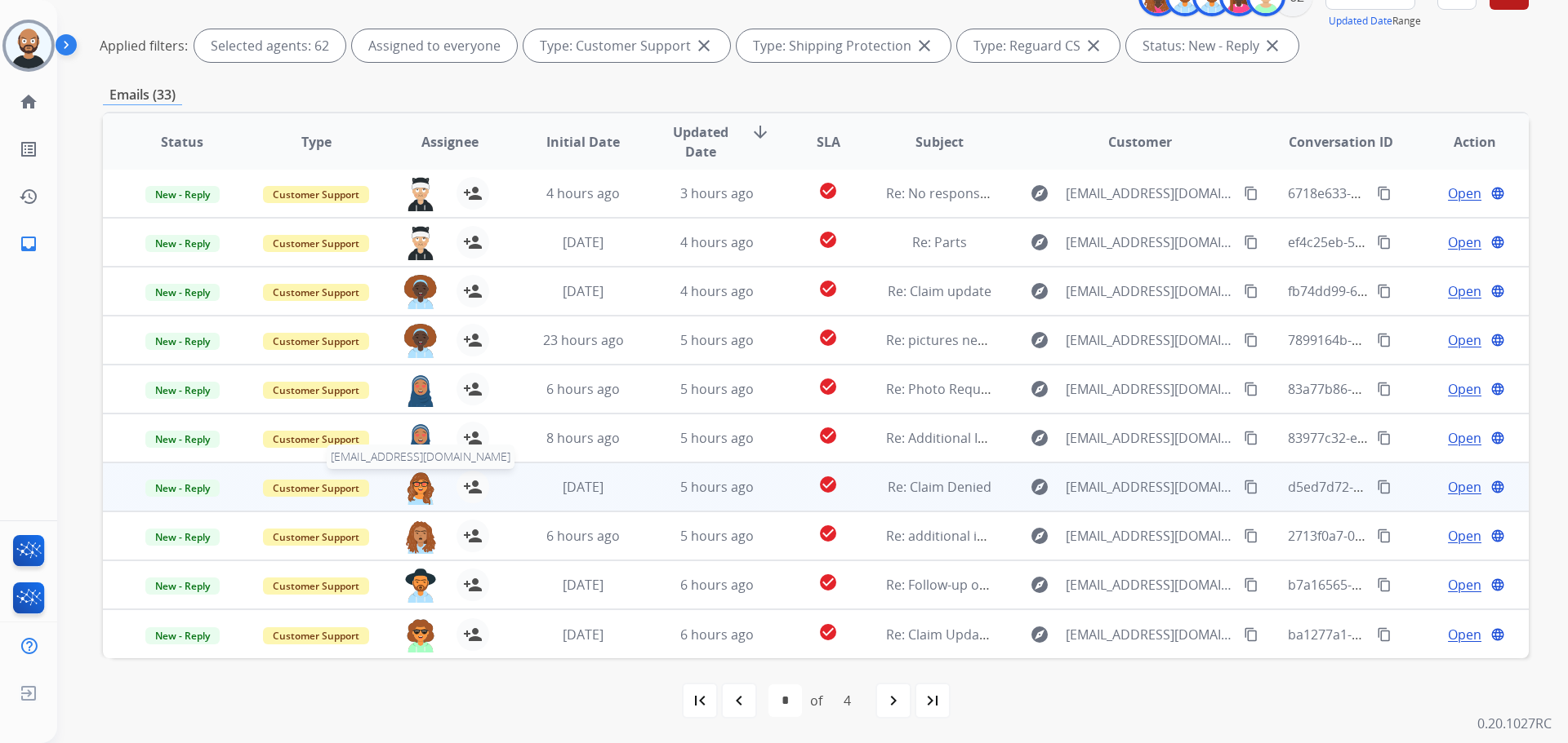
click at [414, 481] on img at bounding box center [420, 488] width 33 height 35
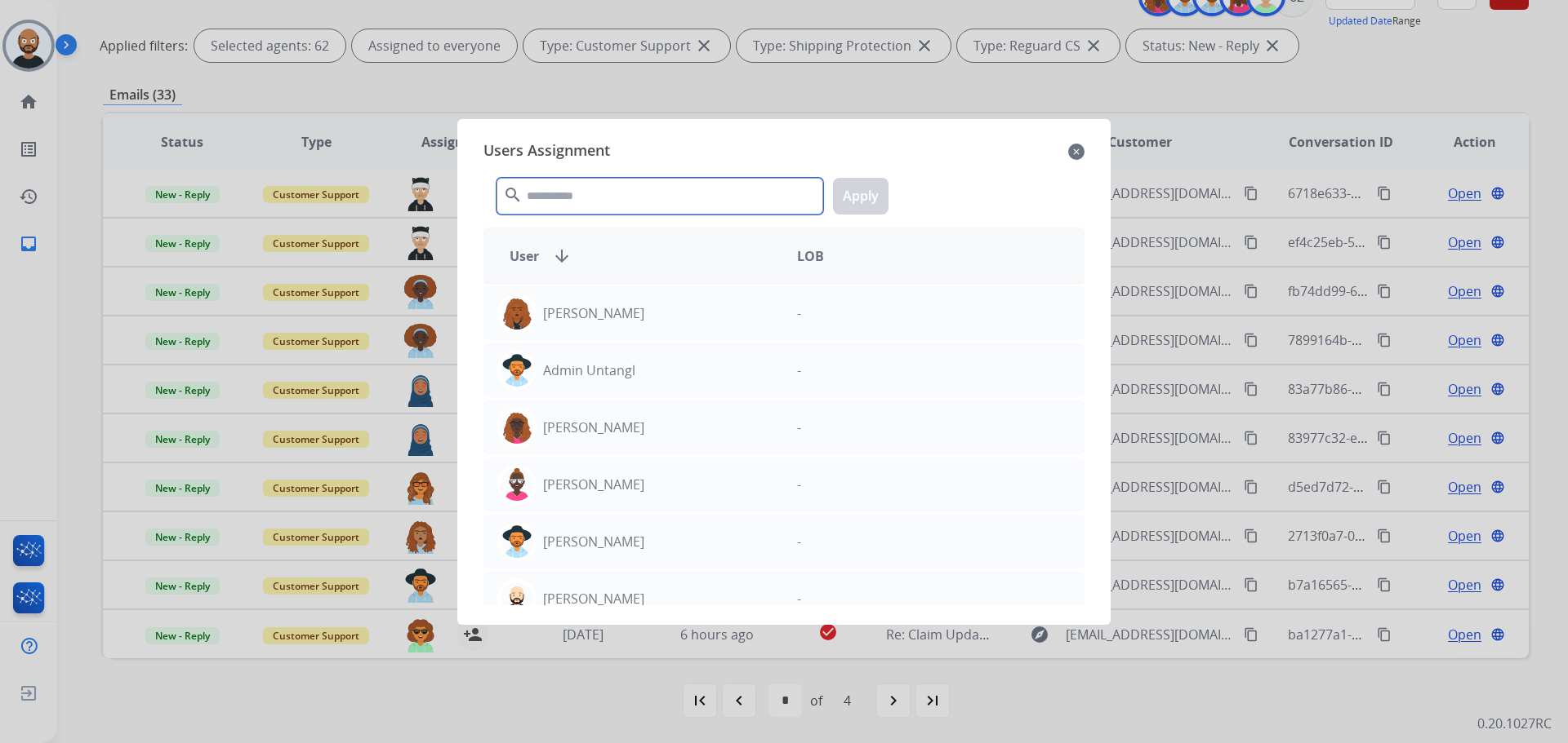
click at [654, 195] on input "text" at bounding box center [660, 196] width 327 height 36
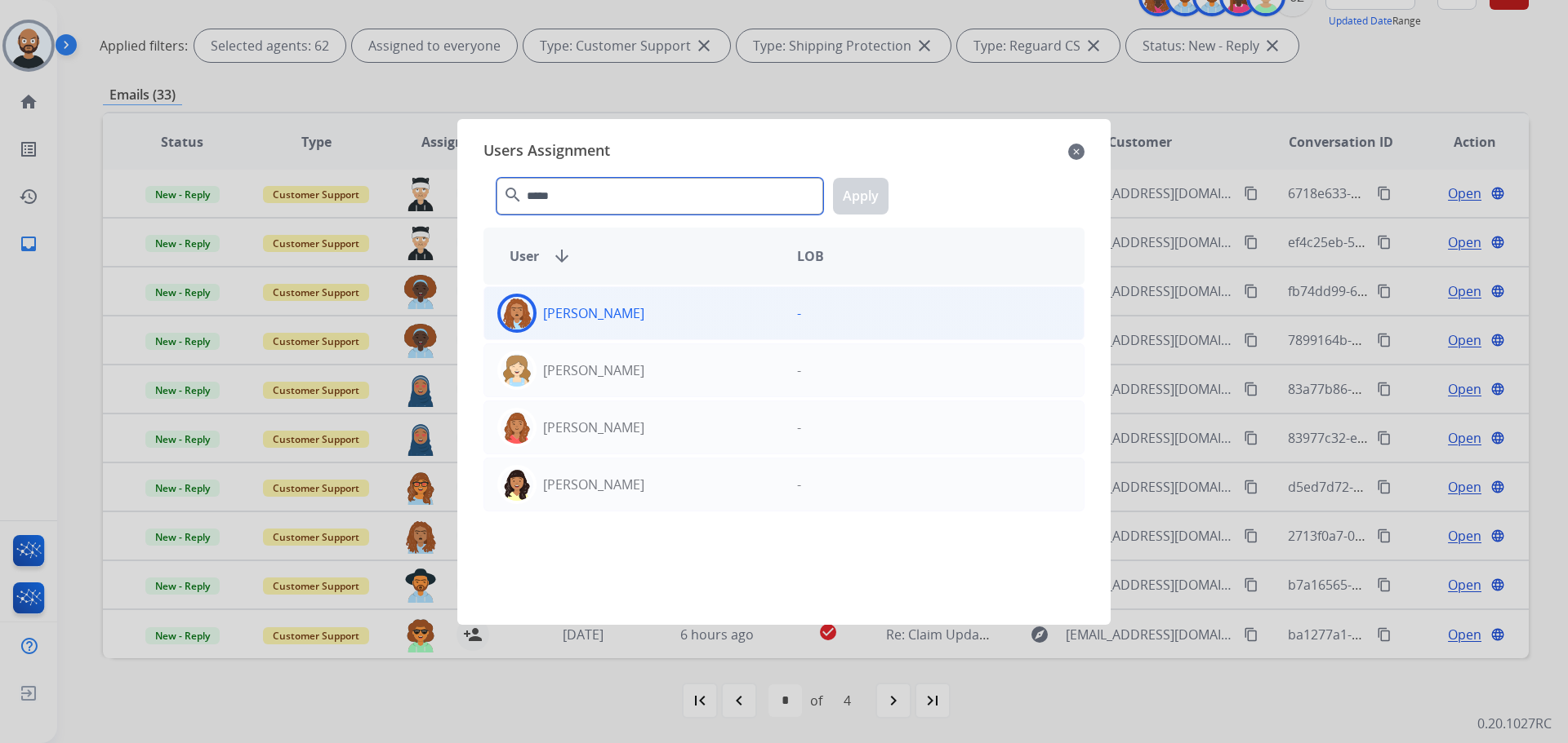
type input "*****"
click at [634, 311] on div "[PERSON_NAME]" at bounding box center [634, 313] width 300 height 39
click at [880, 200] on button "Apply" at bounding box center [860, 196] width 55 height 36
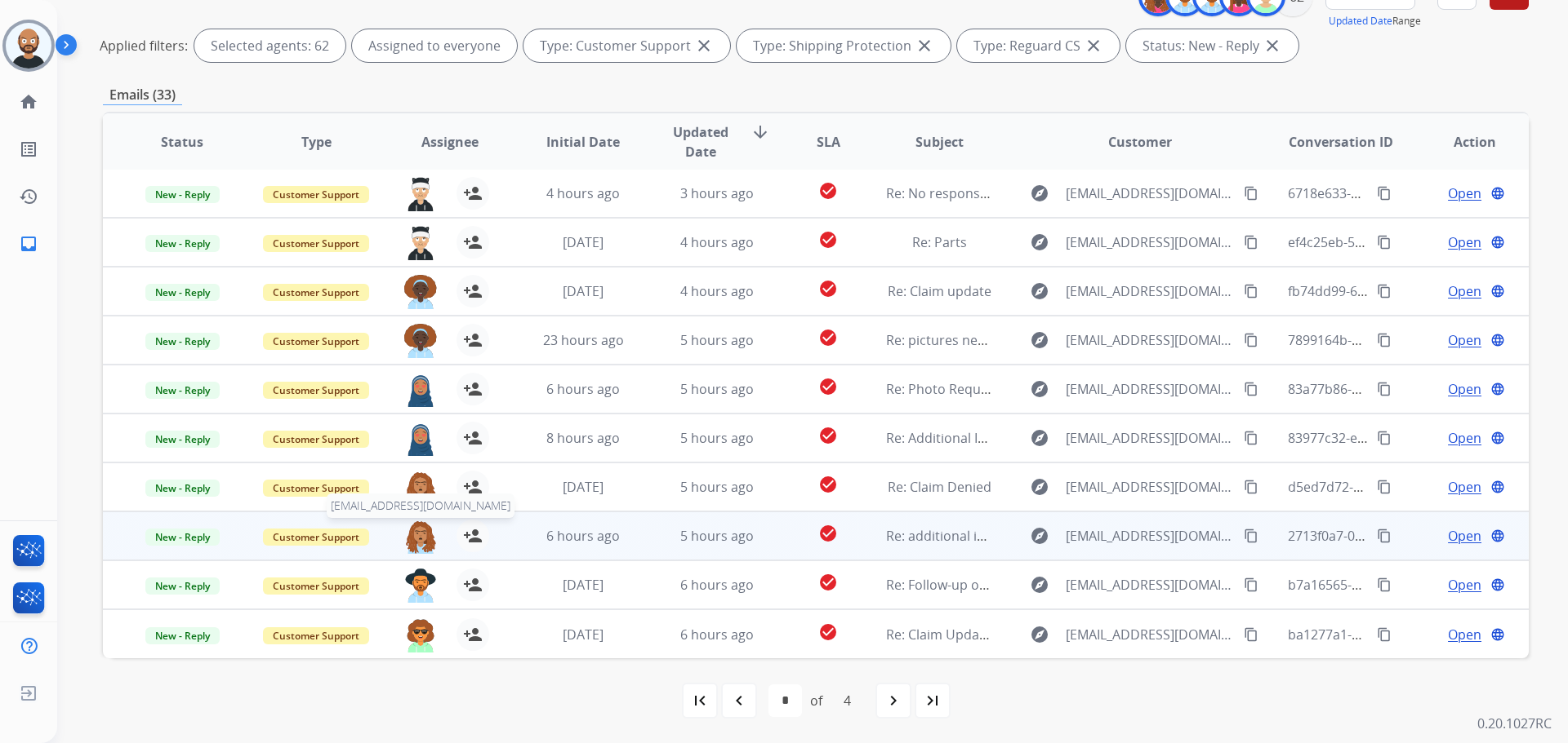
click at [410, 537] on img at bounding box center [420, 537] width 33 height 35
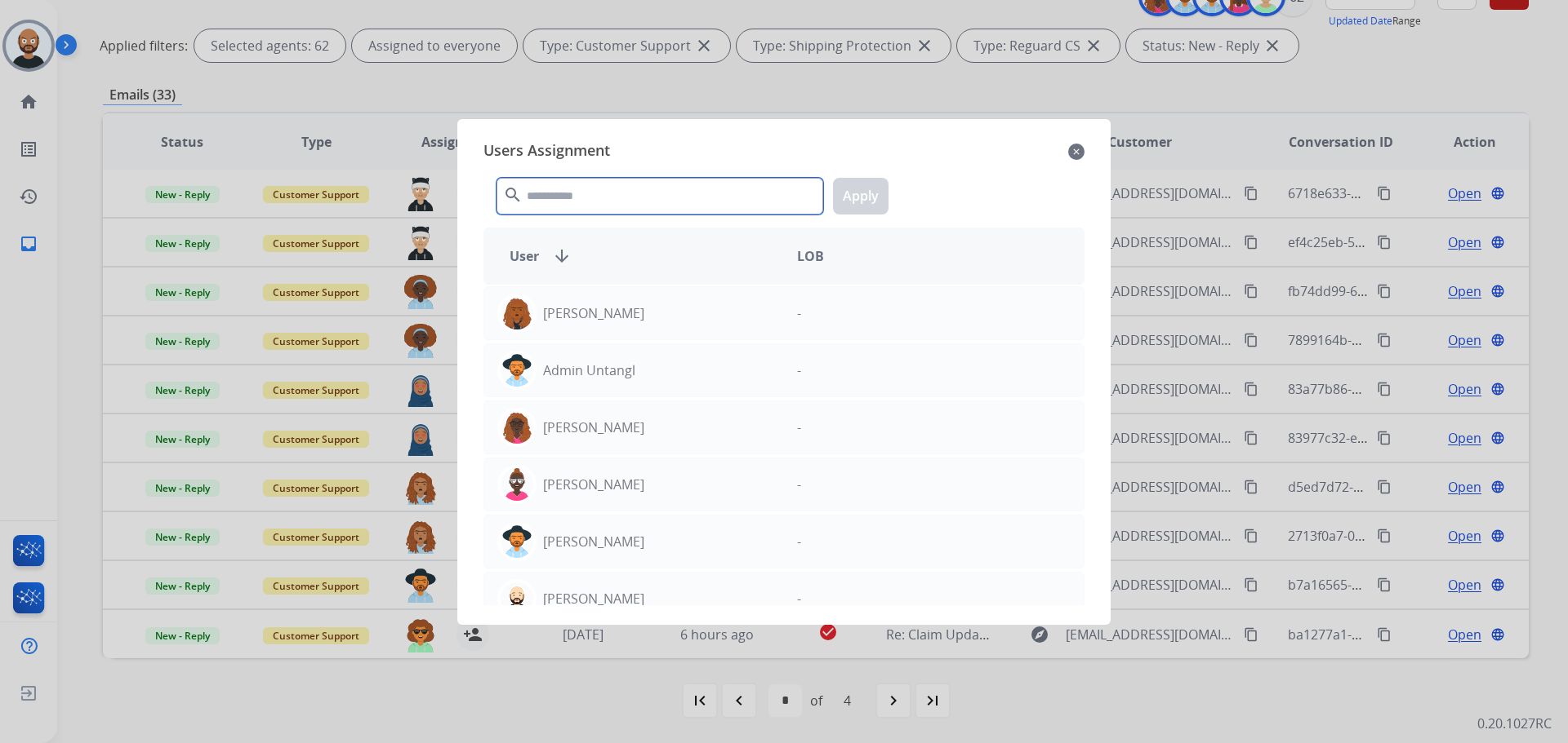
click at [618, 202] on input "text" at bounding box center [660, 196] width 327 height 36
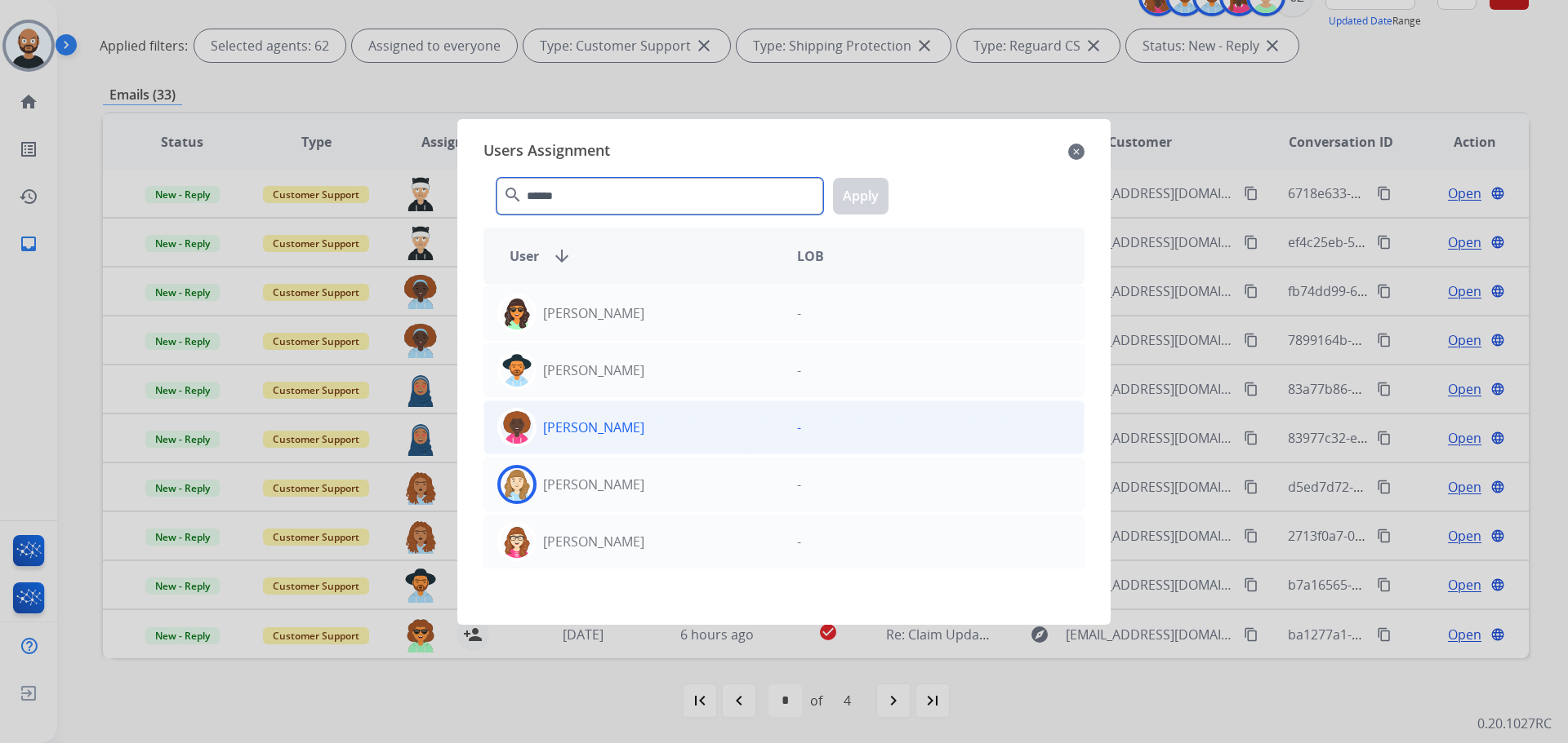
type input "******"
click at [671, 435] on div "[PERSON_NAME]" at bounding box center [634, 428] width 300 height 39
click at [864, 199] on button "Apply" at bounding box center [860, 196] width 55 height 36
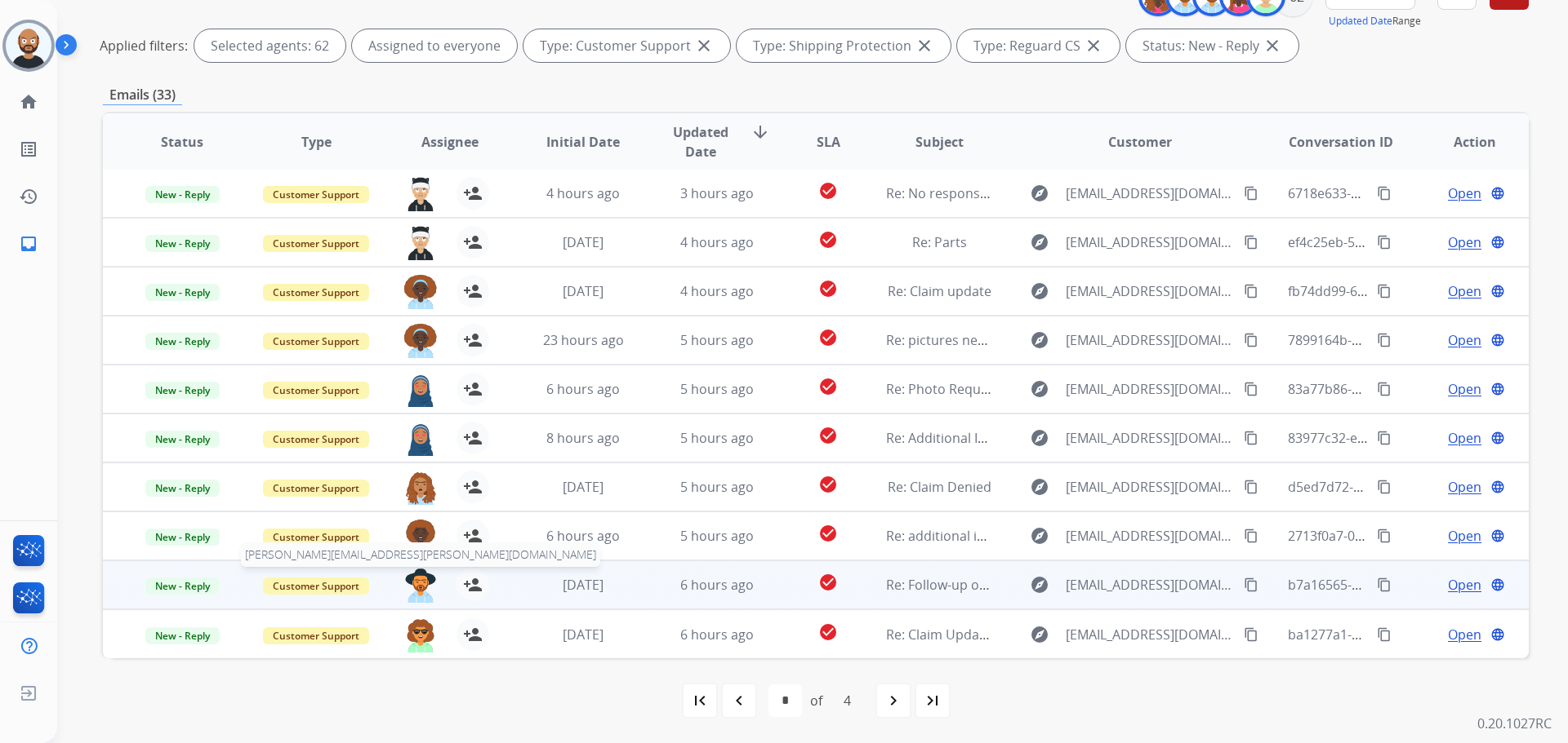
click at [416, 583] on img at bounding box center [420, 586] width 33 height 35
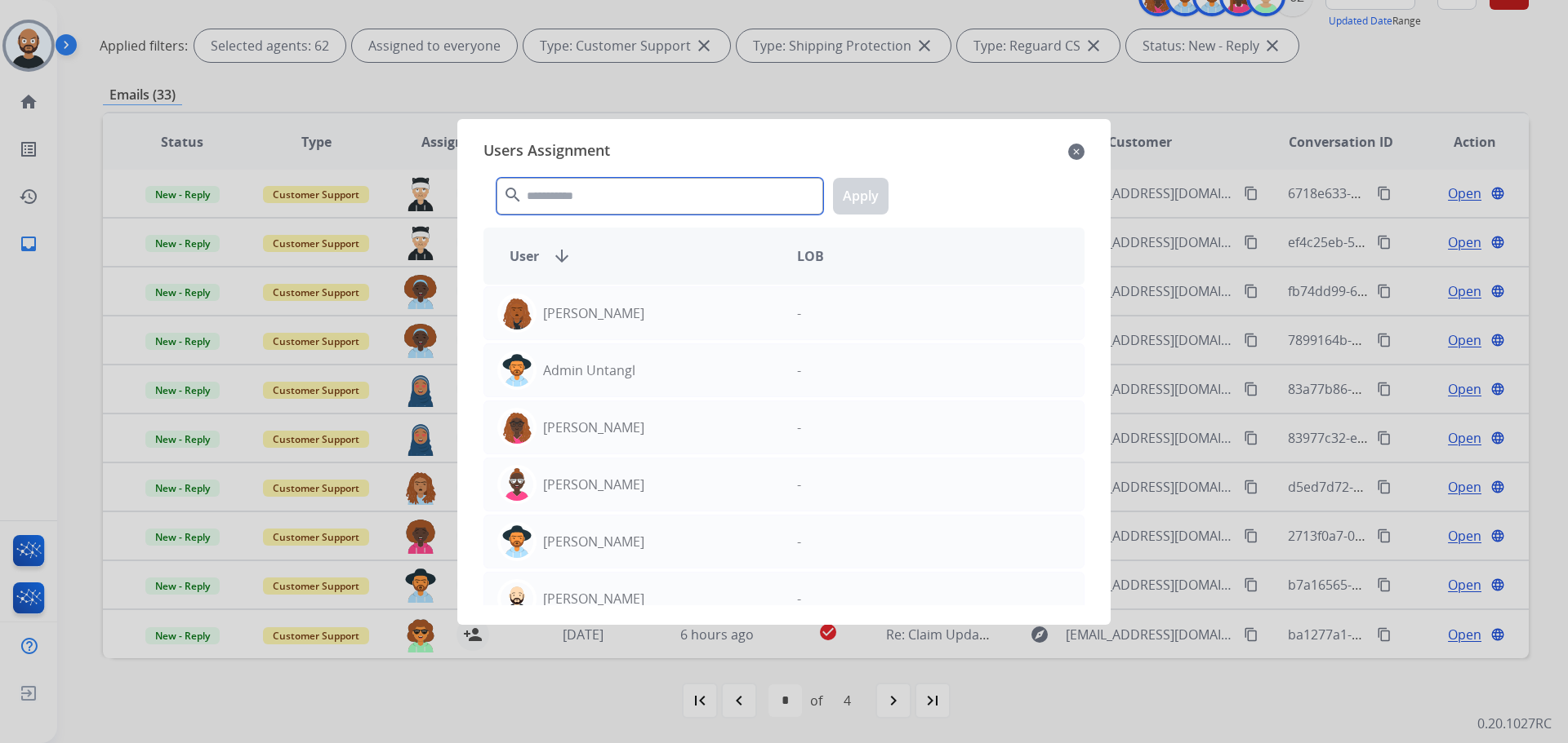
click at [699, 202] on input "text" at bounding box center [660, 196] width 327 height 36
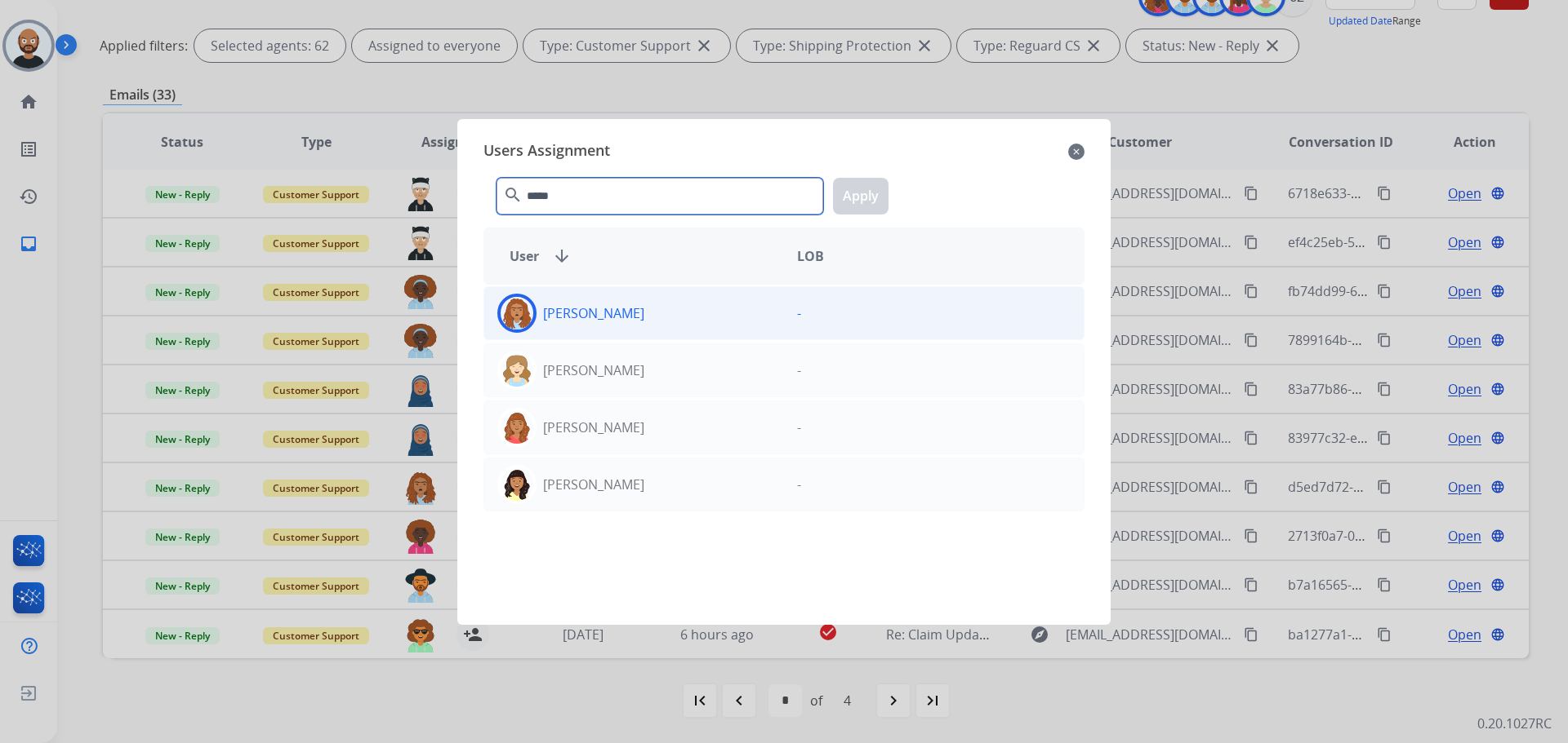
type input "*****"
drag, startPoint x: 661, startPoint y: 305, endPoint x: 718, endPoint y: 286, distance: 60.1
click at [661, 306] on div "[PERSON_NAME]" at bounding box center [634, 313] width 300 height 39
click at [860, 202] on button "Apply" at bounding box center [860, 196] width 55 height 36
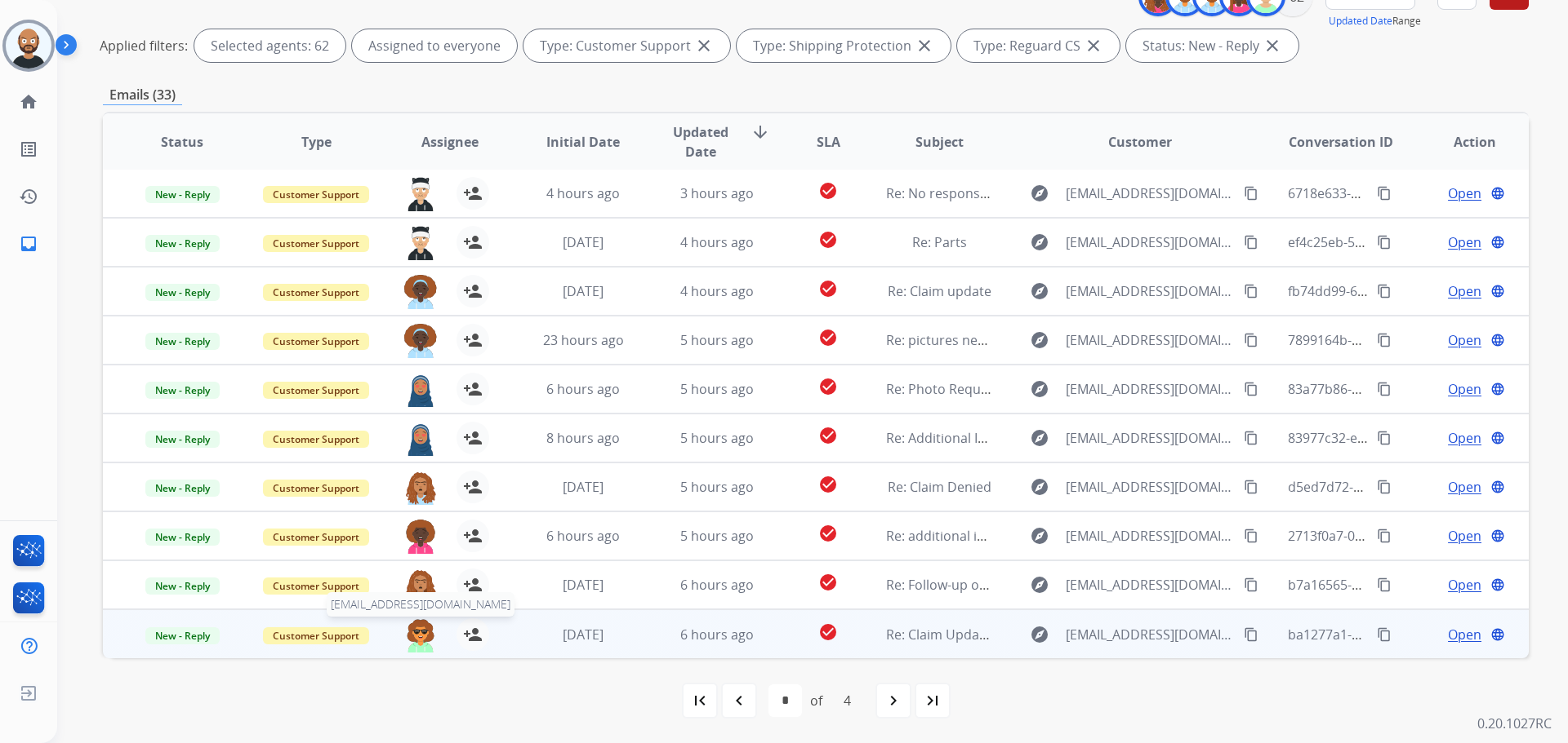
click at [418, 637] on img at bounding box center [420, 635] width 33 height 35
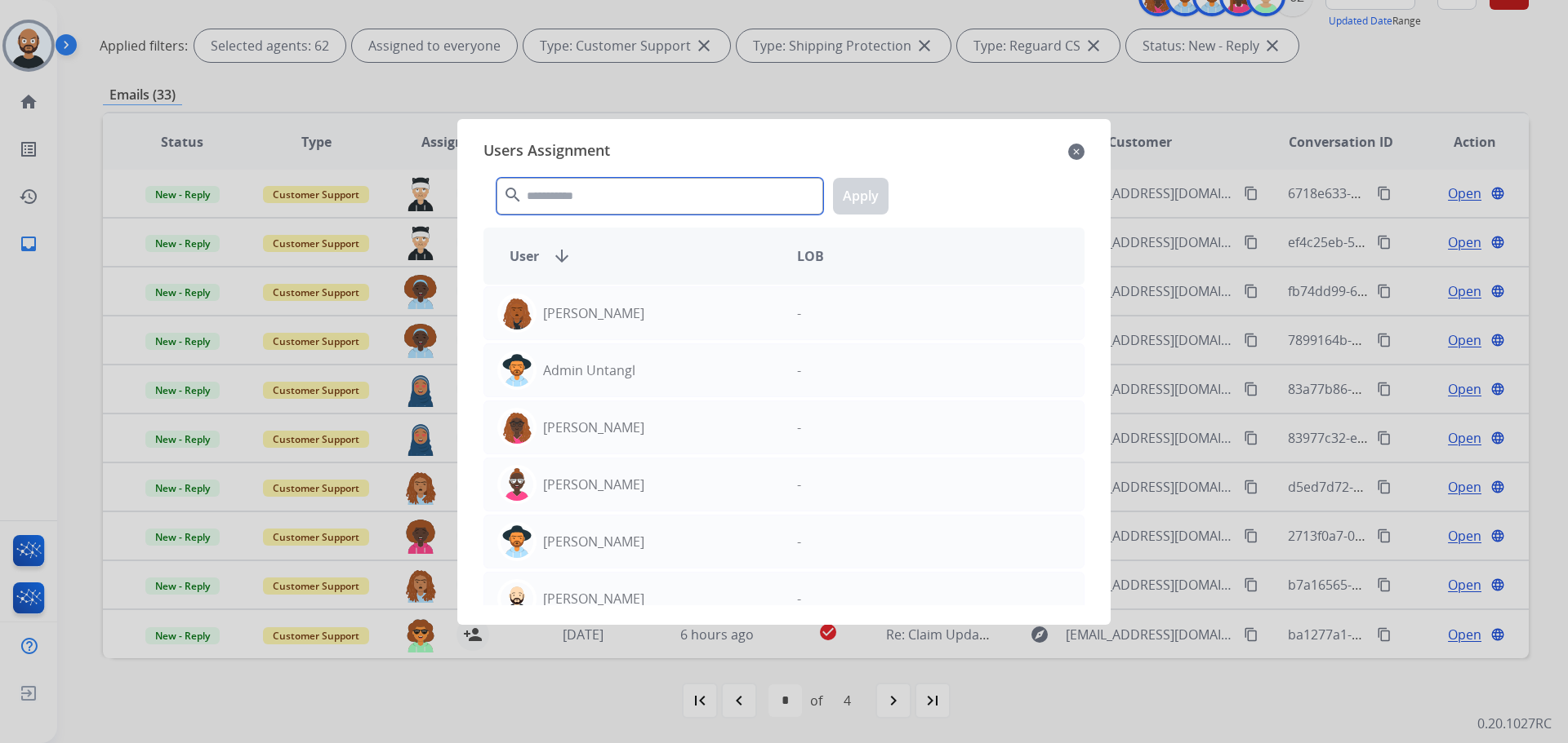
click at [651, 198] on input "text" at bounding box center [660, 196] width 327 height 36
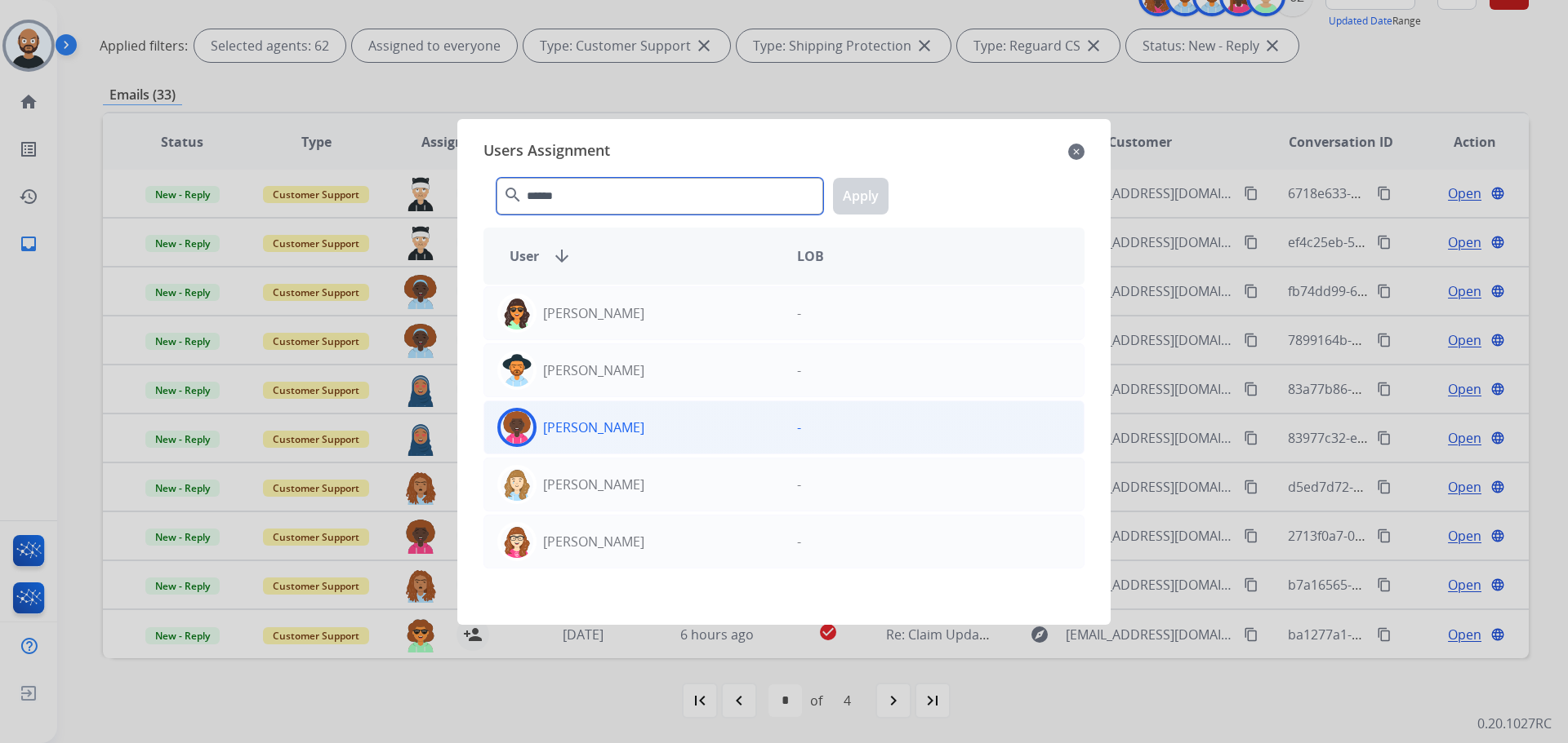
type input "******"
drag, startPoint x: 695, startPoint y: 442, endPoint x: 703, endPoint y: 425, distance: 18.8
click at [695, 441] on div "[PERSON_NAME]" at bounding box center [634, 428] width 300 height 39
click at [872, 205] on button "Apply" at bounding box center [860, 196] width 55 height 36
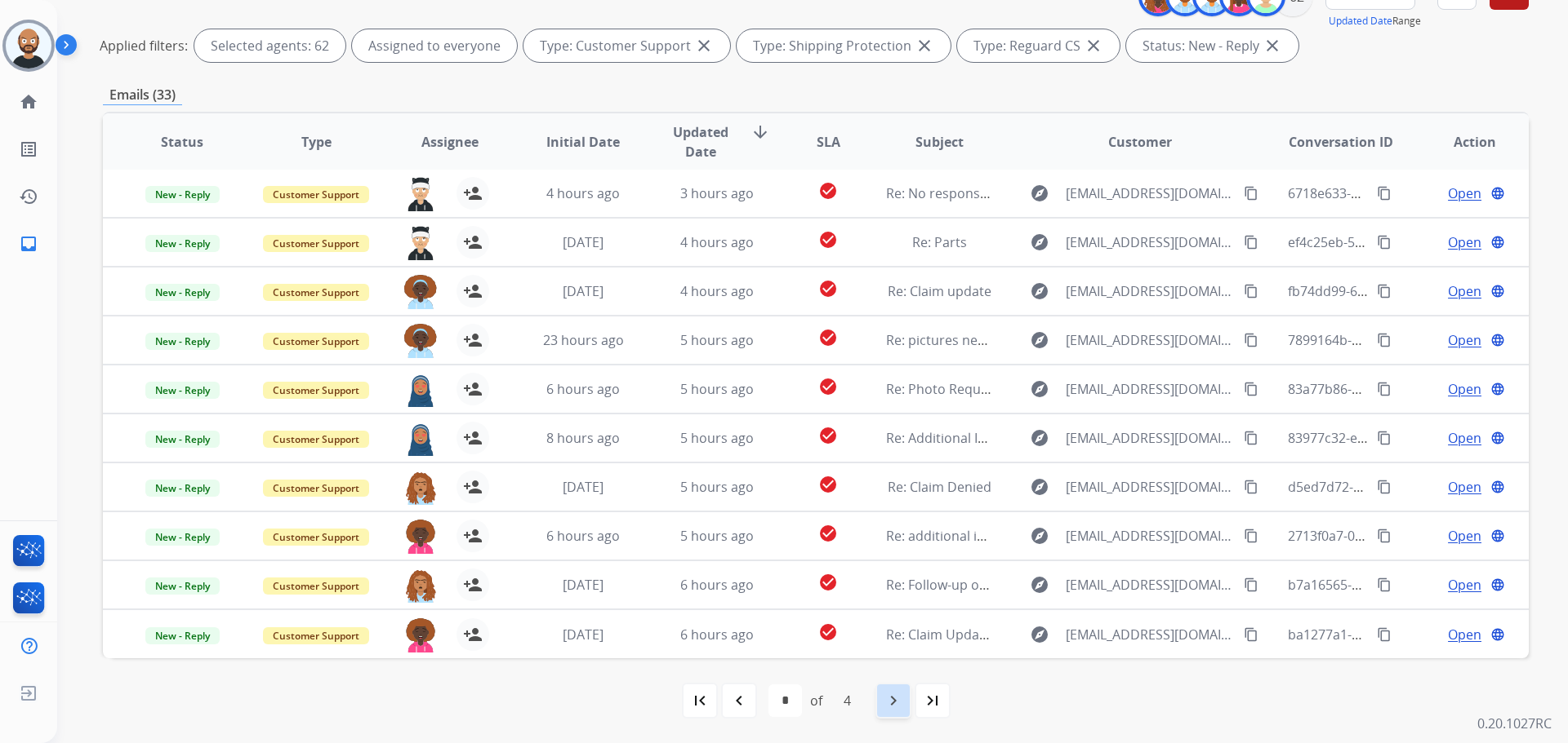
click at [900, 707] on mat-icon "navigate_next" at bounding box center [893, 701] width 20 height 20
select select "*"
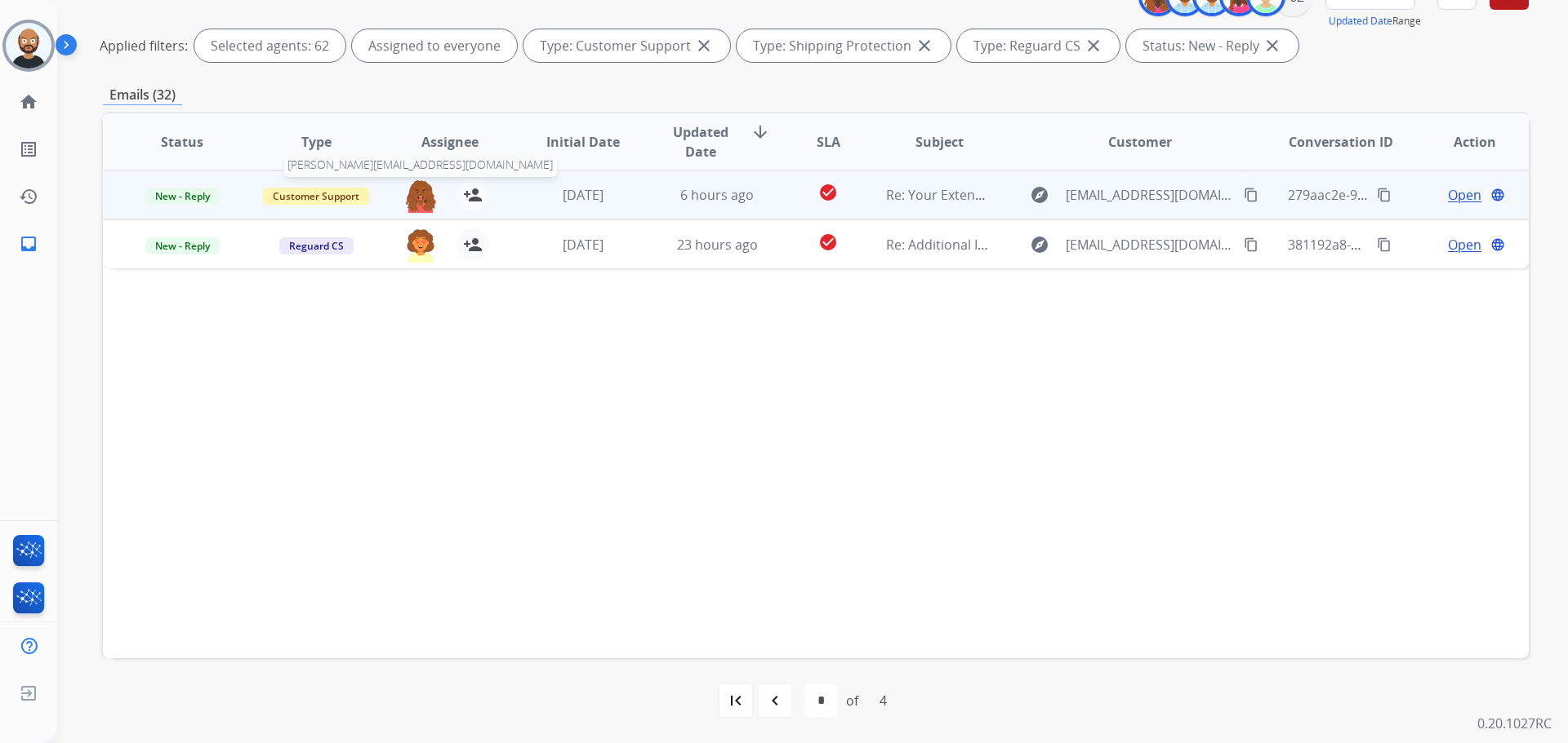
click at [421, 199] on img at bounding box center [420, 196] width 33 height 35
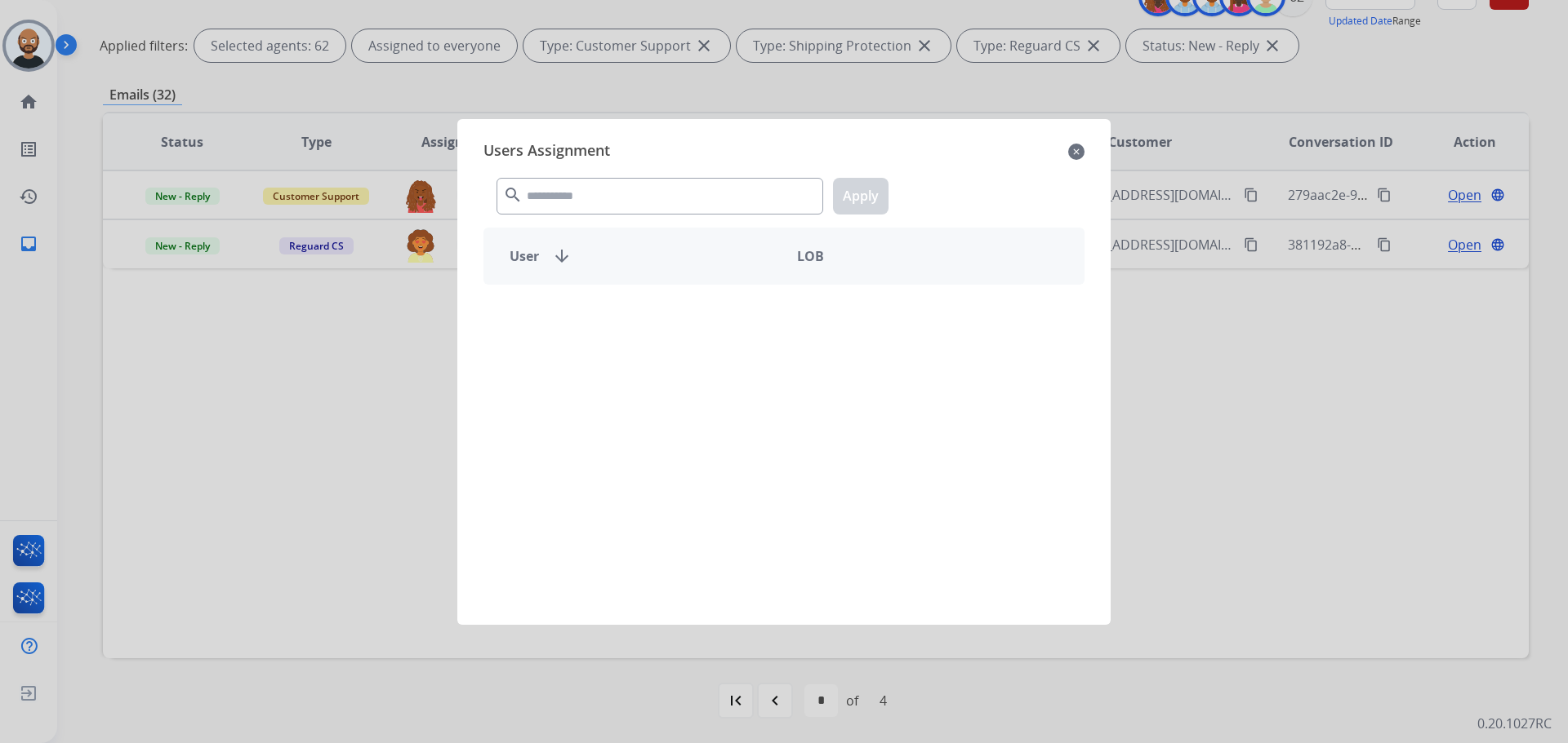
click at [586, 216] on div "search Apply" at bounding box center [784, 192] width 601 height 56
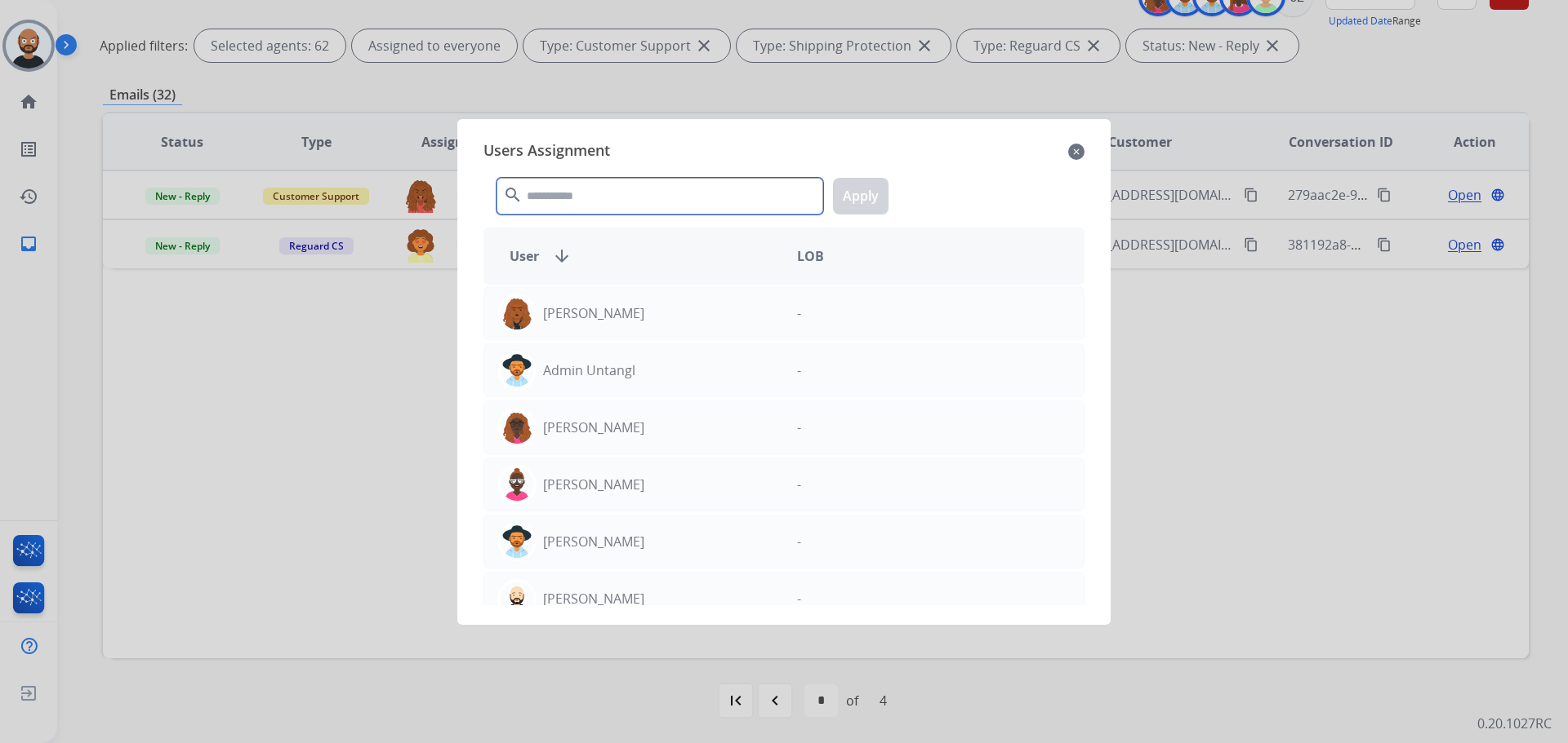
click at [586, 197] on input "text" at bounding box center [660, 196] width 327 height 36
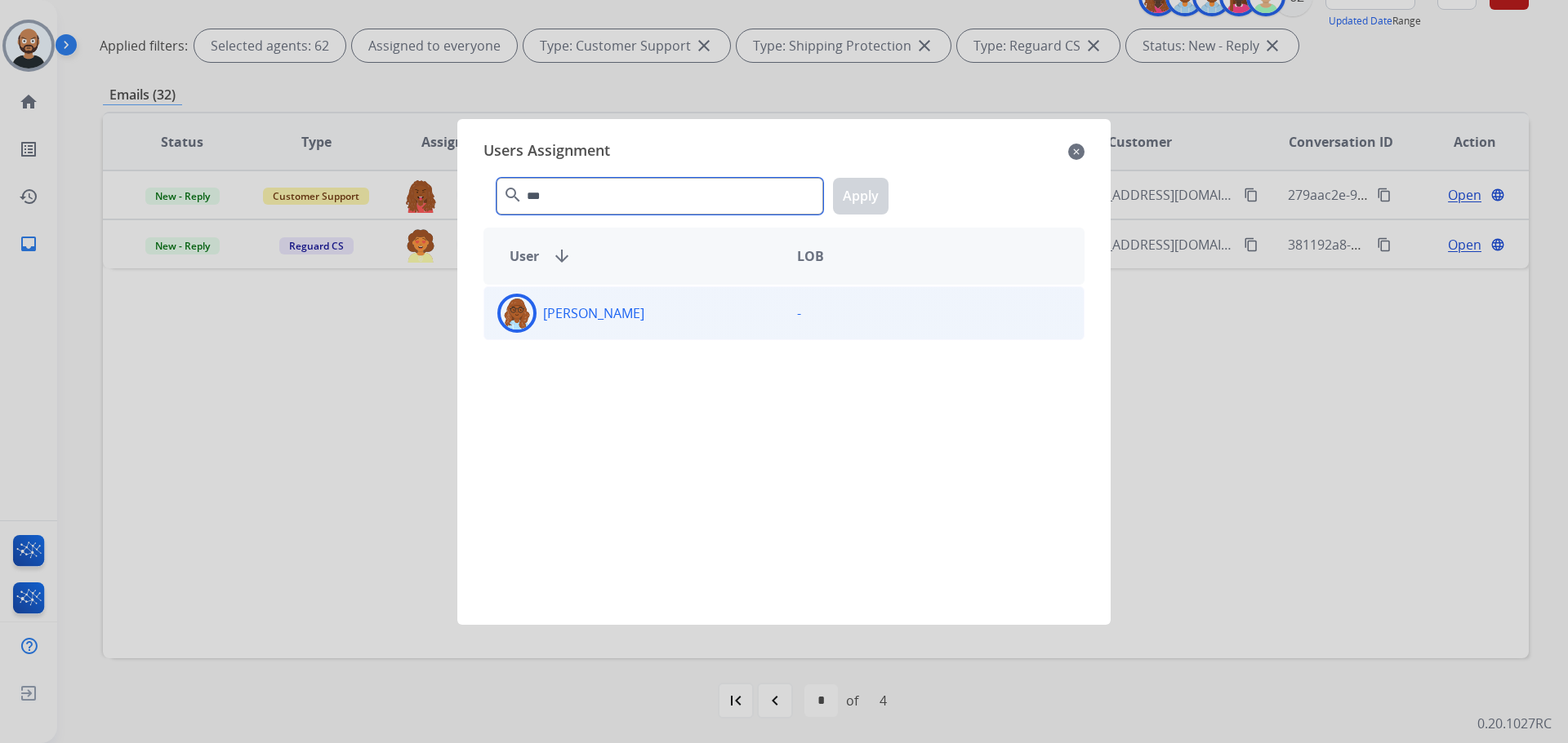
type input "***"
click at [626, 321] on div "[PERSON_NAME]" at bounding box center [634, 313] width 300 height 39
click at [849, 197] on button "Apply" at bounding box center [860, 196] width 55 height 36
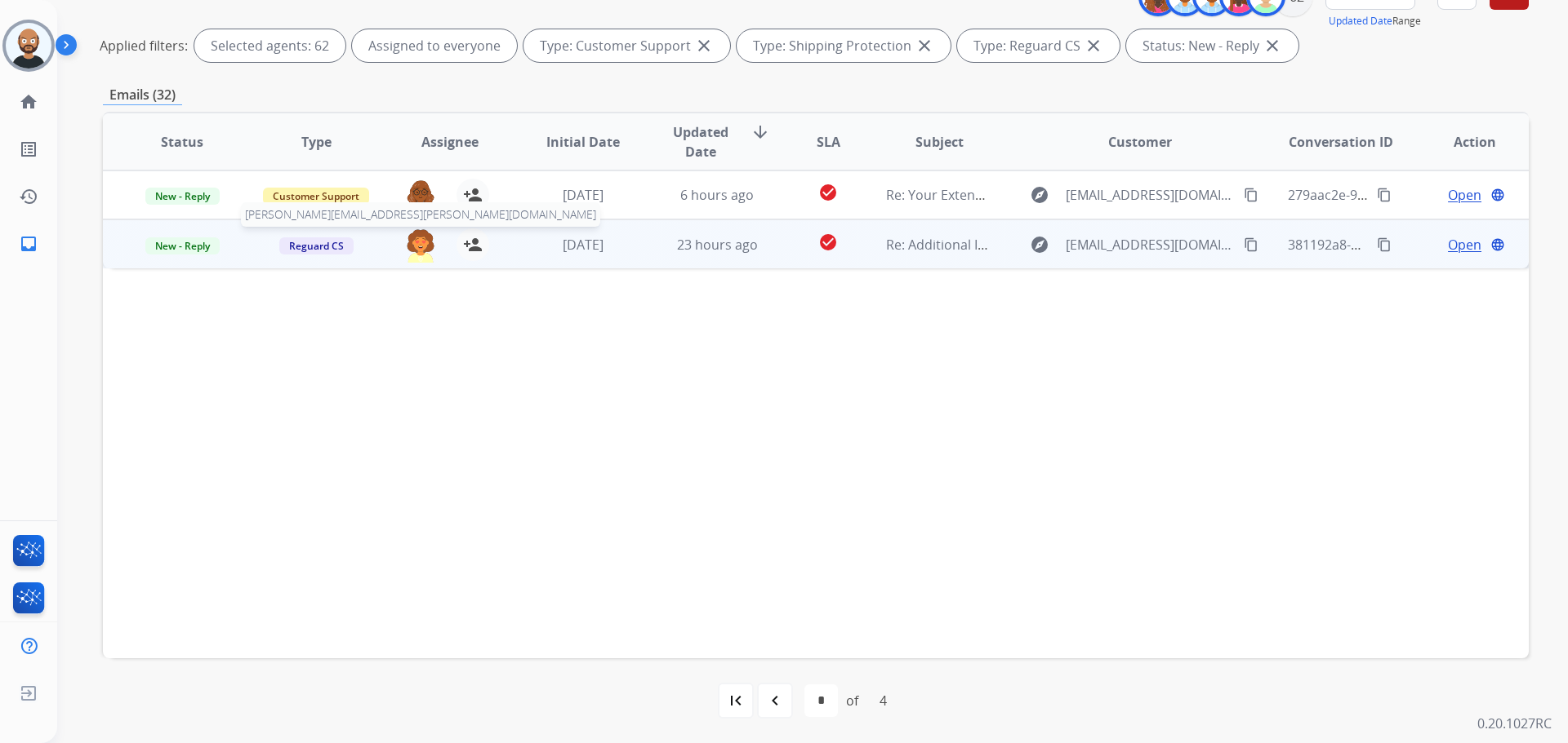
click at [415, 251] on img at bounding box center [420, 246] width 33 height 35
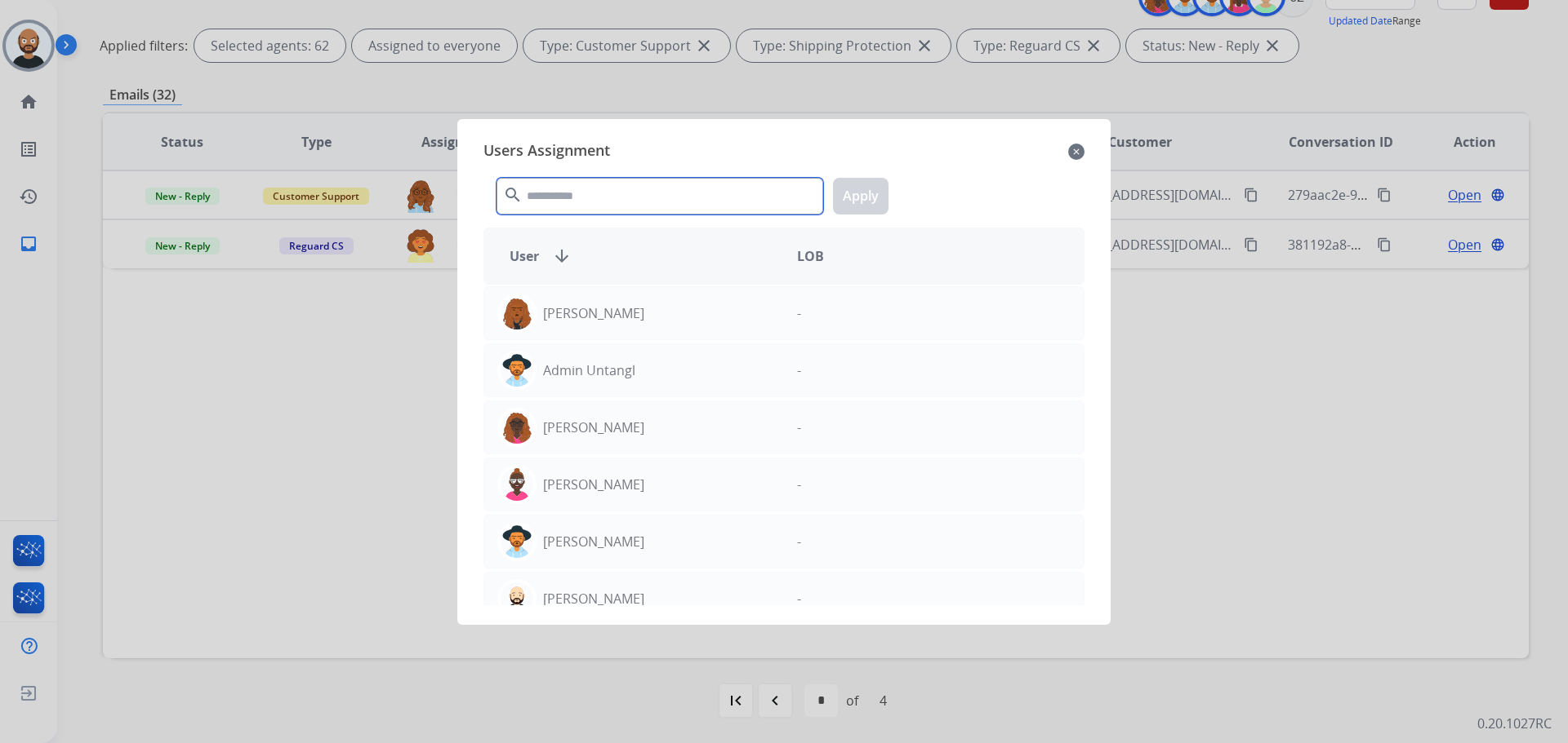
click at [625, 199] on input "text" at bounding box center [660, 196] width 327 height 36
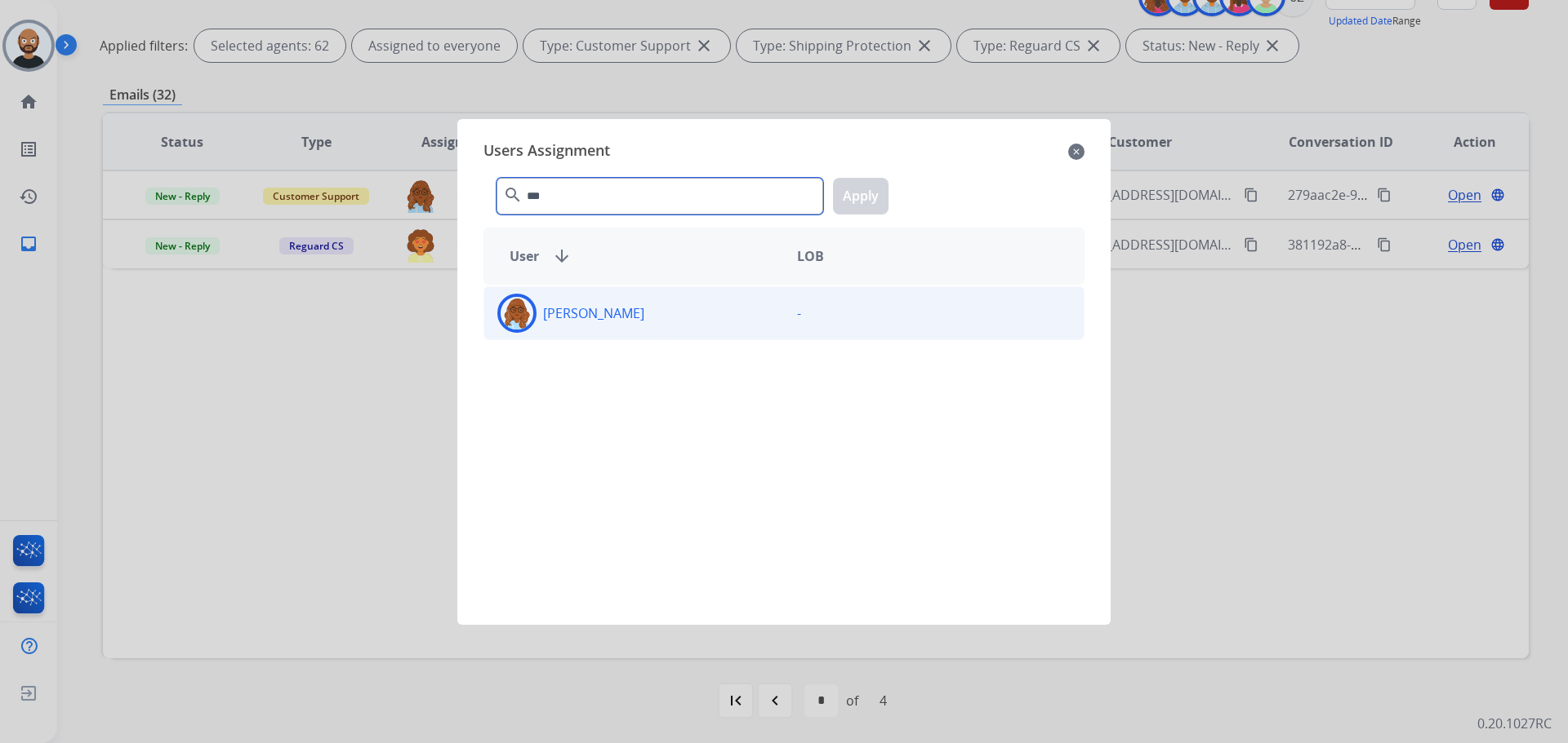
type input "***"
click at [658, 313] on div "[PERSON_NAME]" at bounding box center [634, 313] width 300 height 39
click at [857, 199] on button "Apply" at bounding box center [860, 196] width 55 height 36
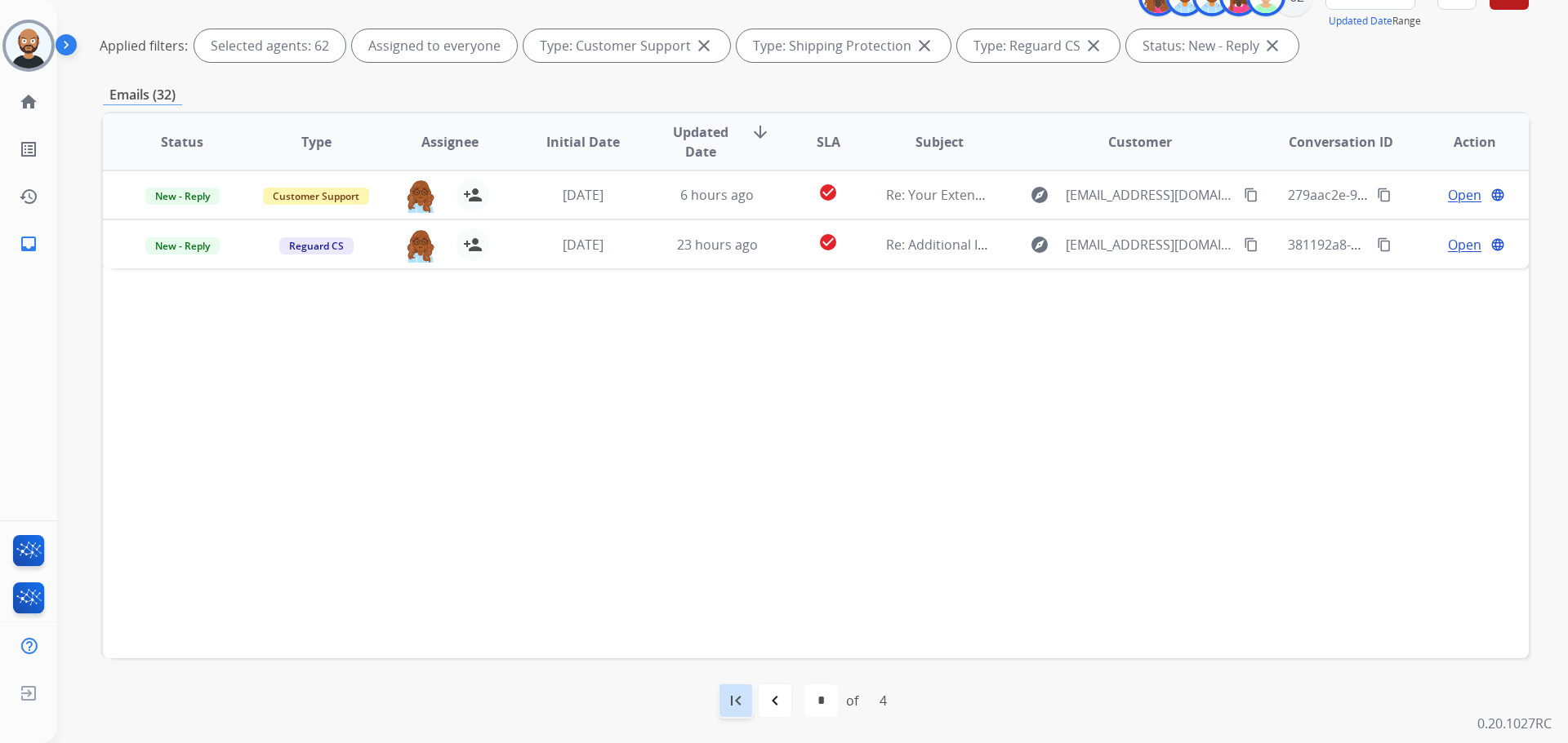
click at [748, 698] on div "first_page" at bounding box center [735, 701] width 36 height 36
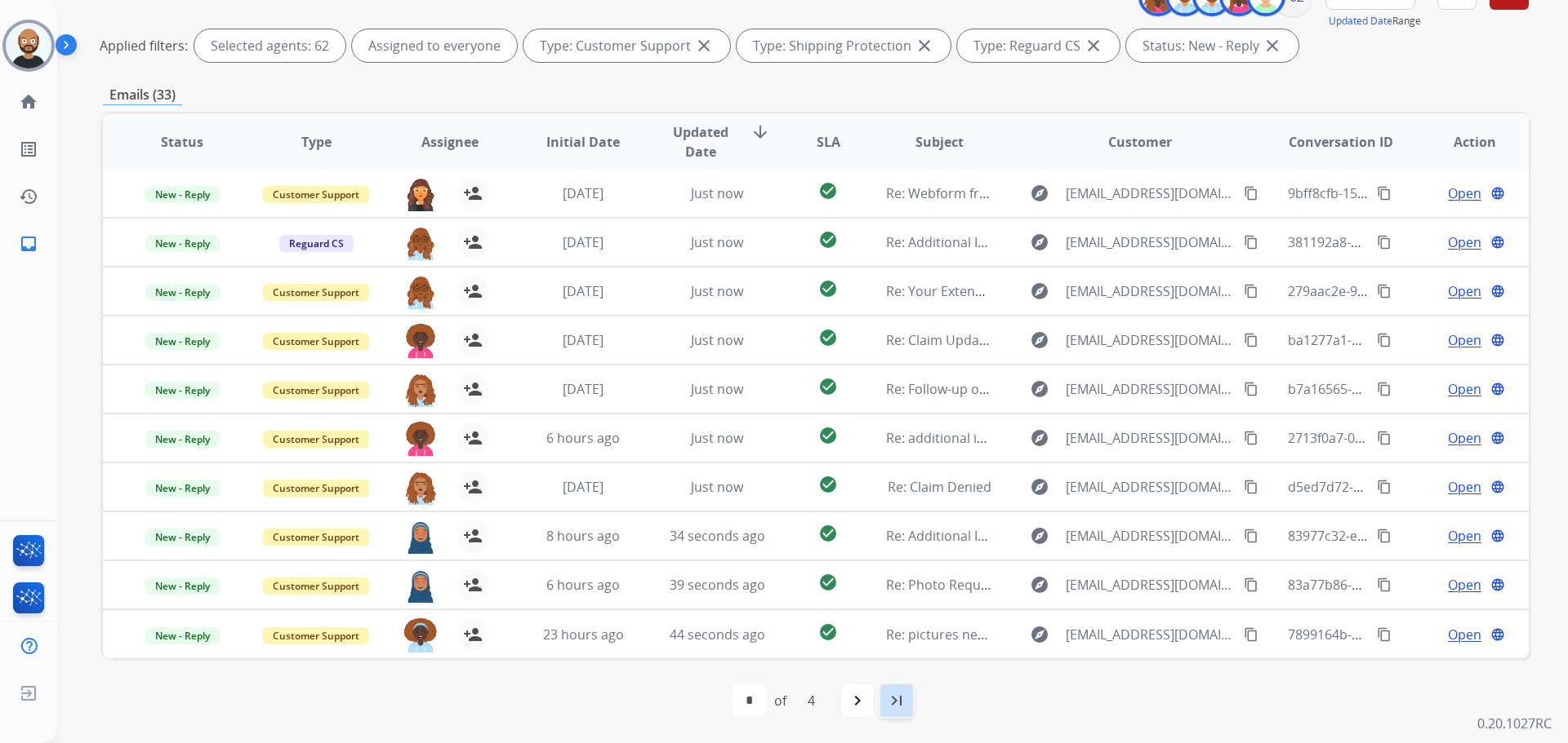
click at [906, 694] on mat-icon "last_page" at bounding box center [897, 701] width 20 height 20
select select "*"
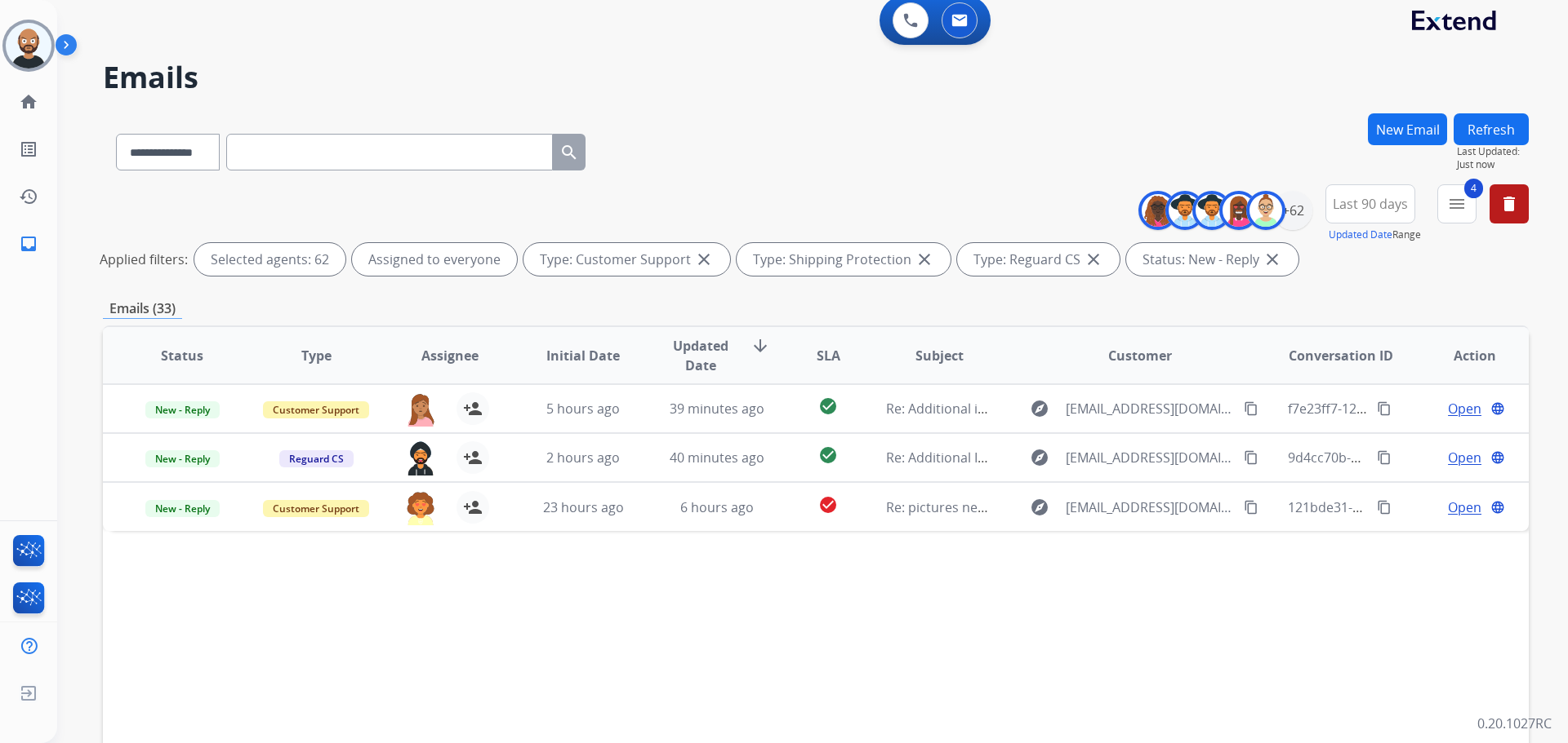
scroll to position [0, 0]
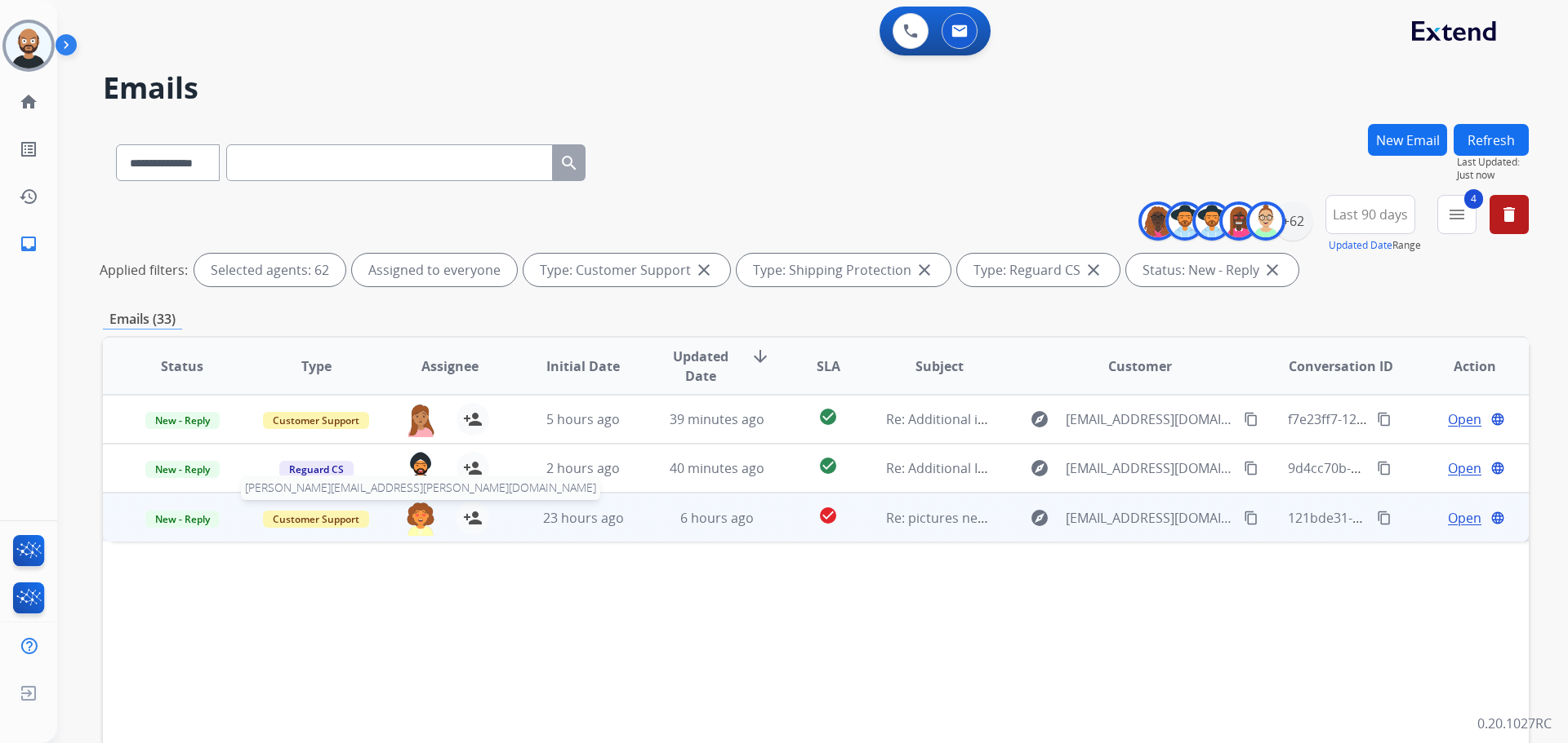
click at [418, 528] on img at bounding box center [420, 519] width 33 height 35
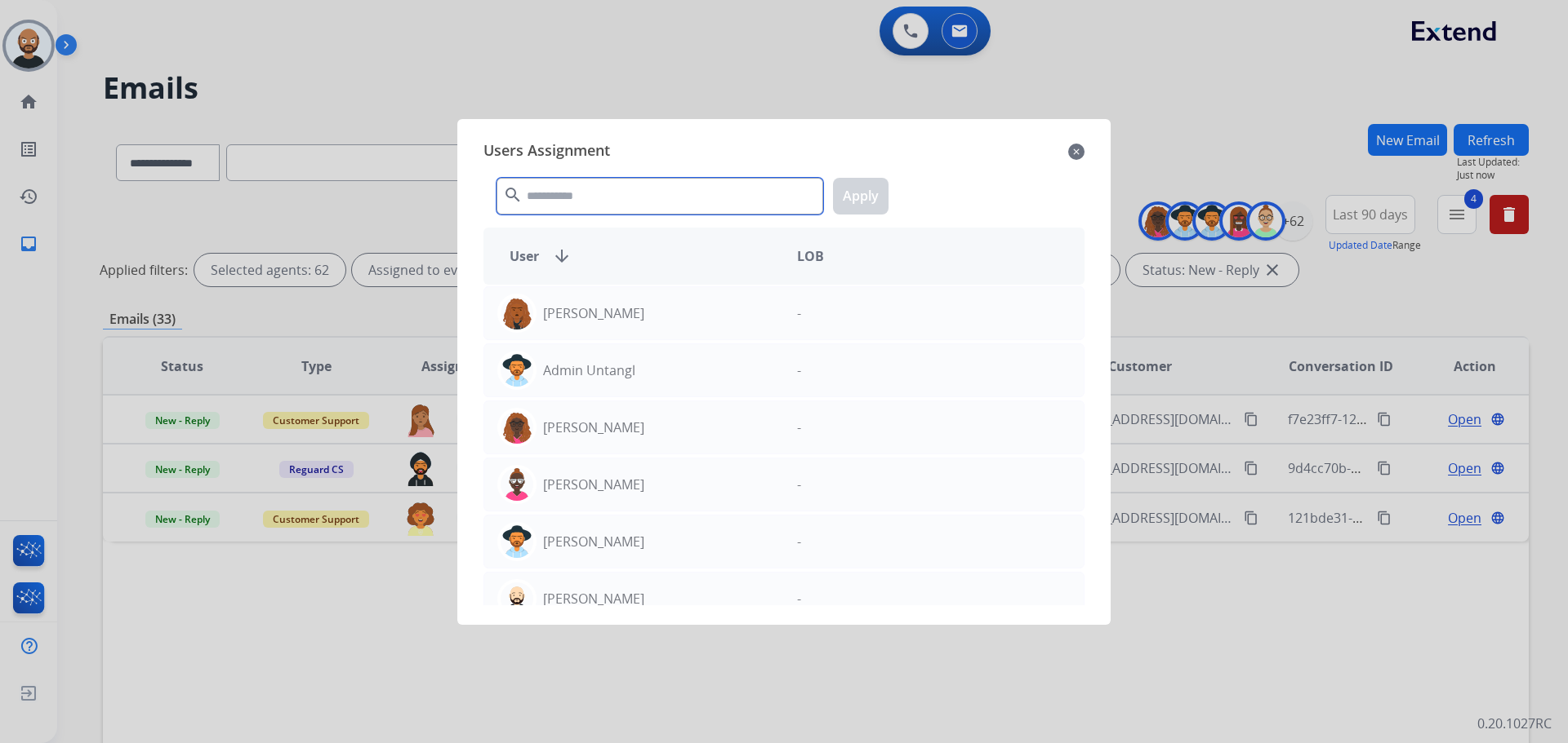
click at [701, 211] on input "text" at bounding box center [660, 196] width 327 height 36
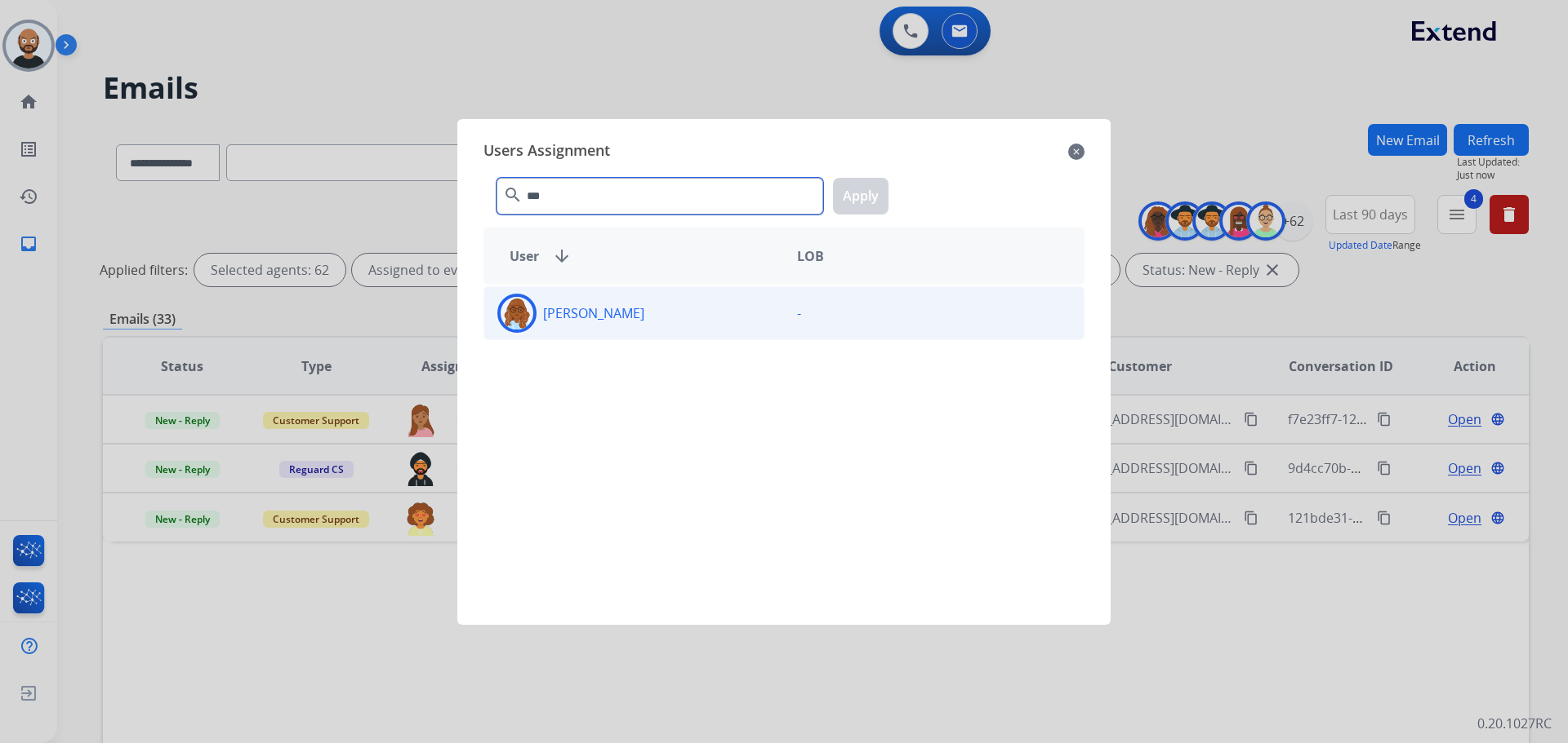
type input "***"
click at [738, 318] on div "[PERSON_NAME]" at bounding box center [634, 313] width 300 height 39
click at [845, 192] on button "Apply" at bounding box center [860, 196] width 55 height 36
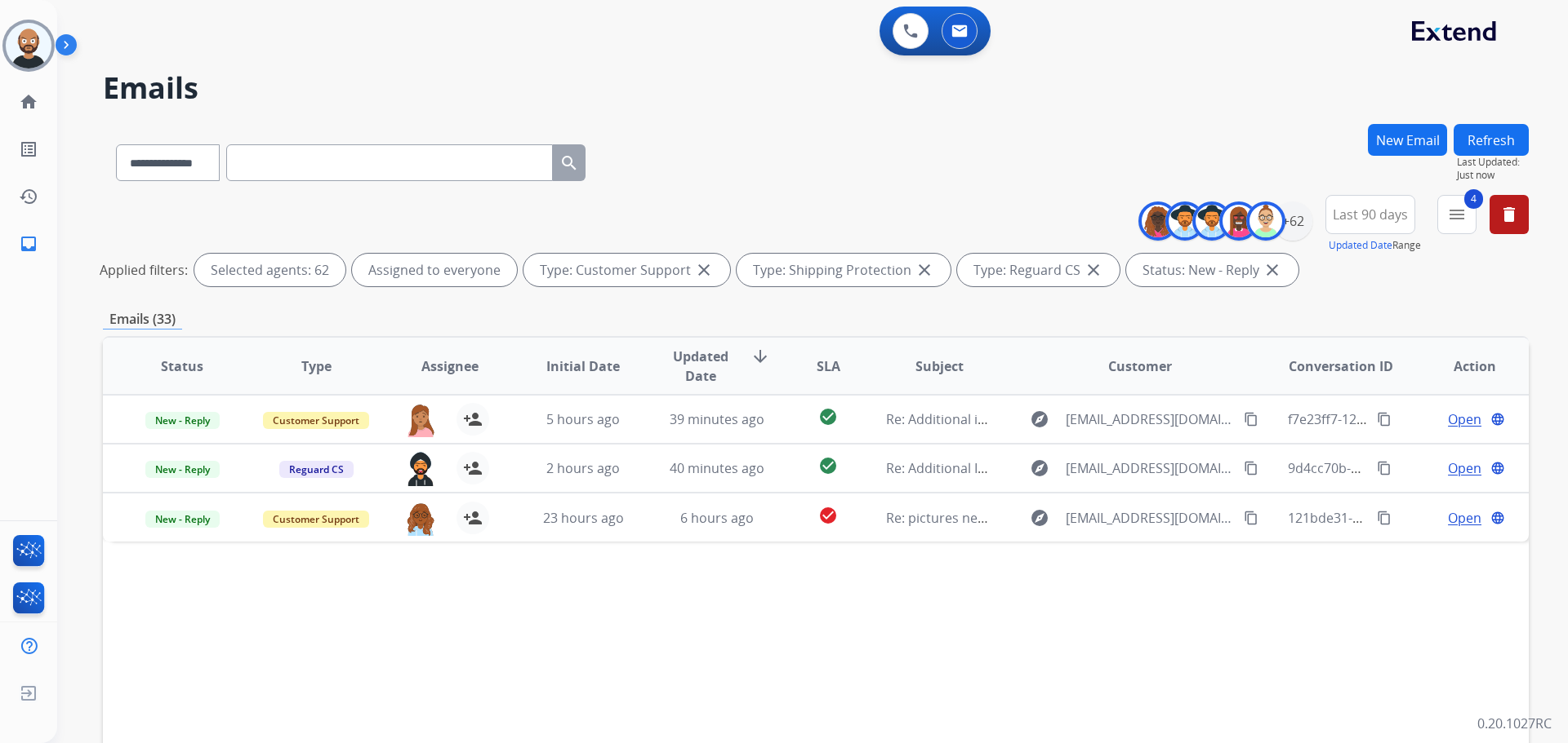
click at [1474, 138] on button "Refresh" at bounding box center [1491, 140] width 75 height 32
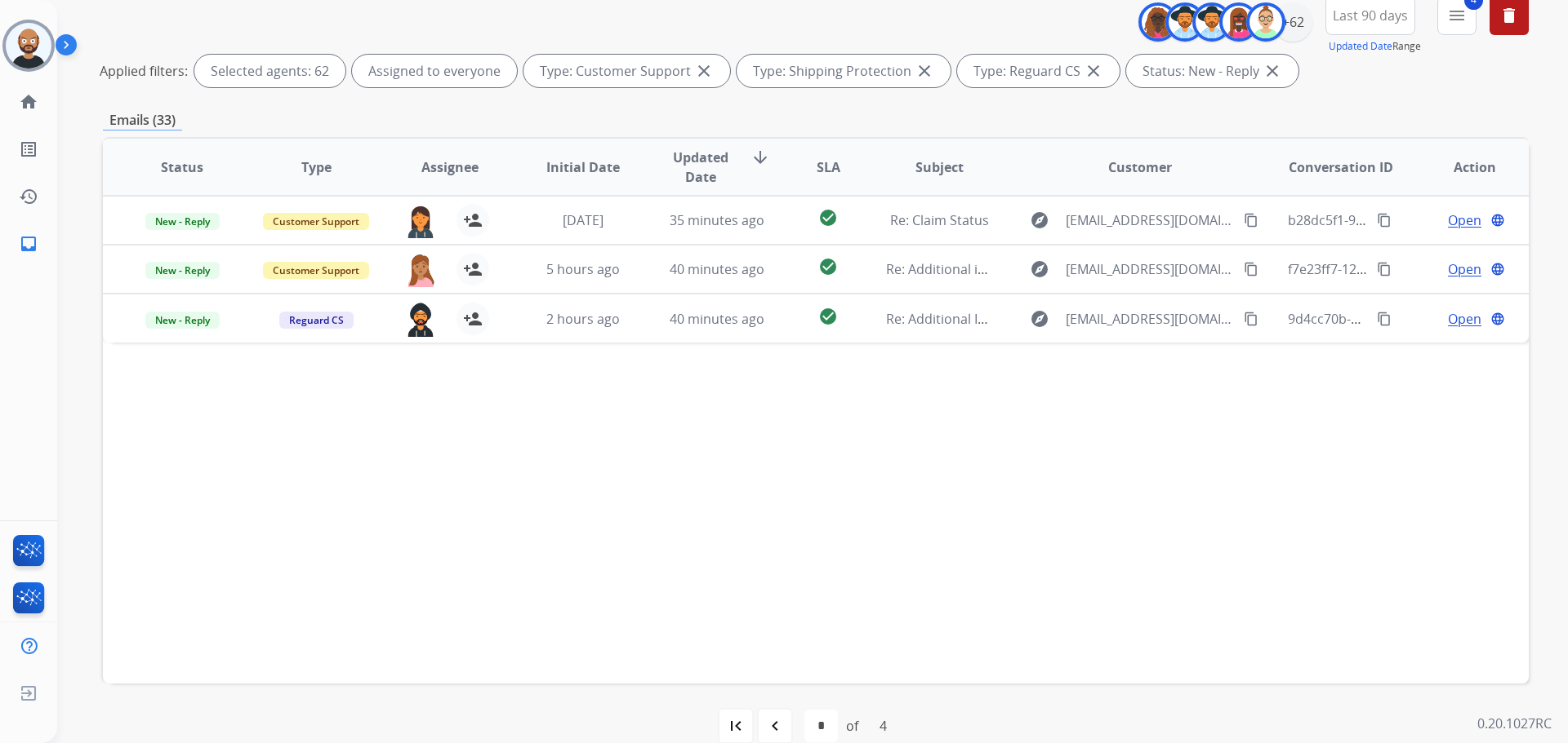
scroll to position [224, 0]
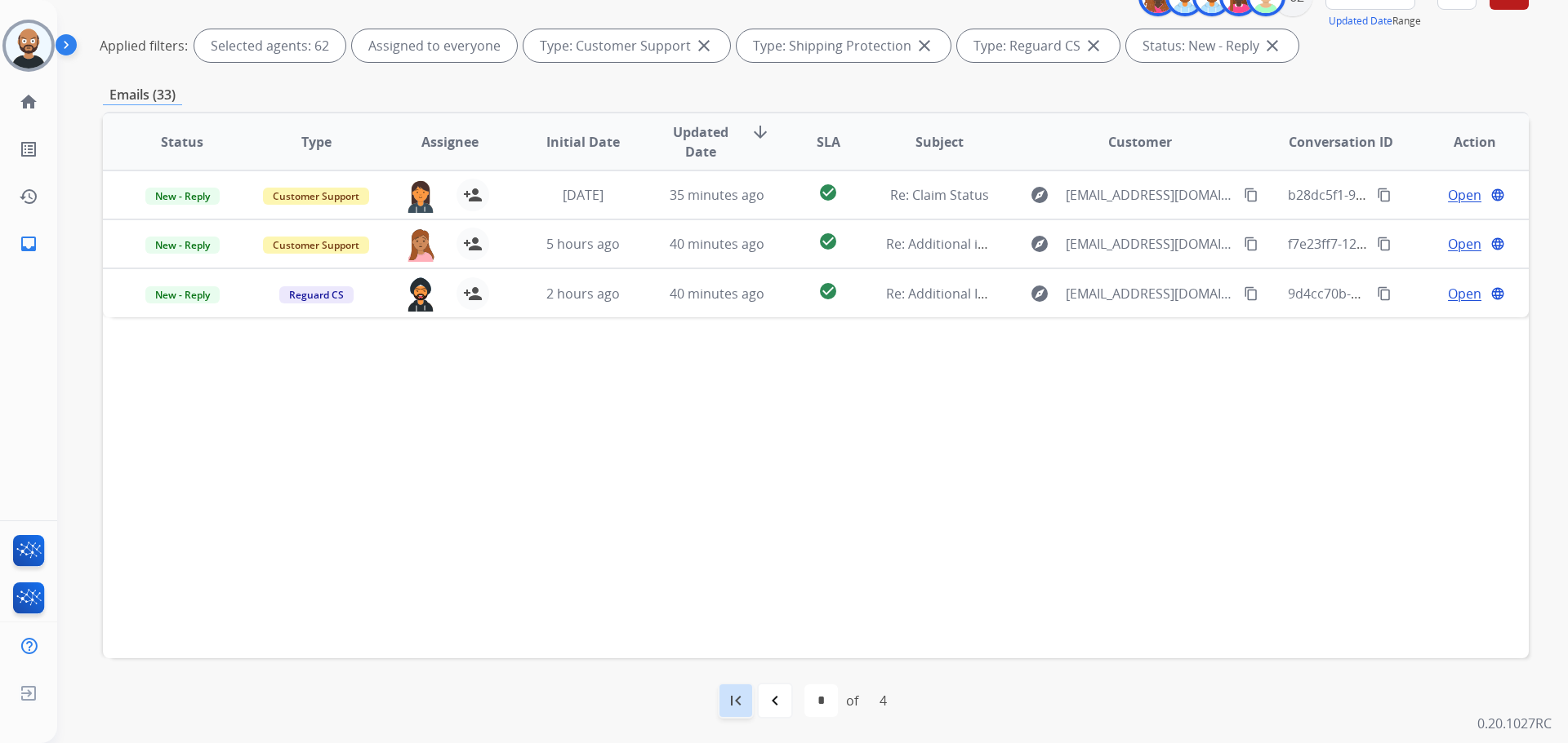
click at [741, 699] on mat-icon "first_page" at bounding box center [735, 701] width 20 height 20
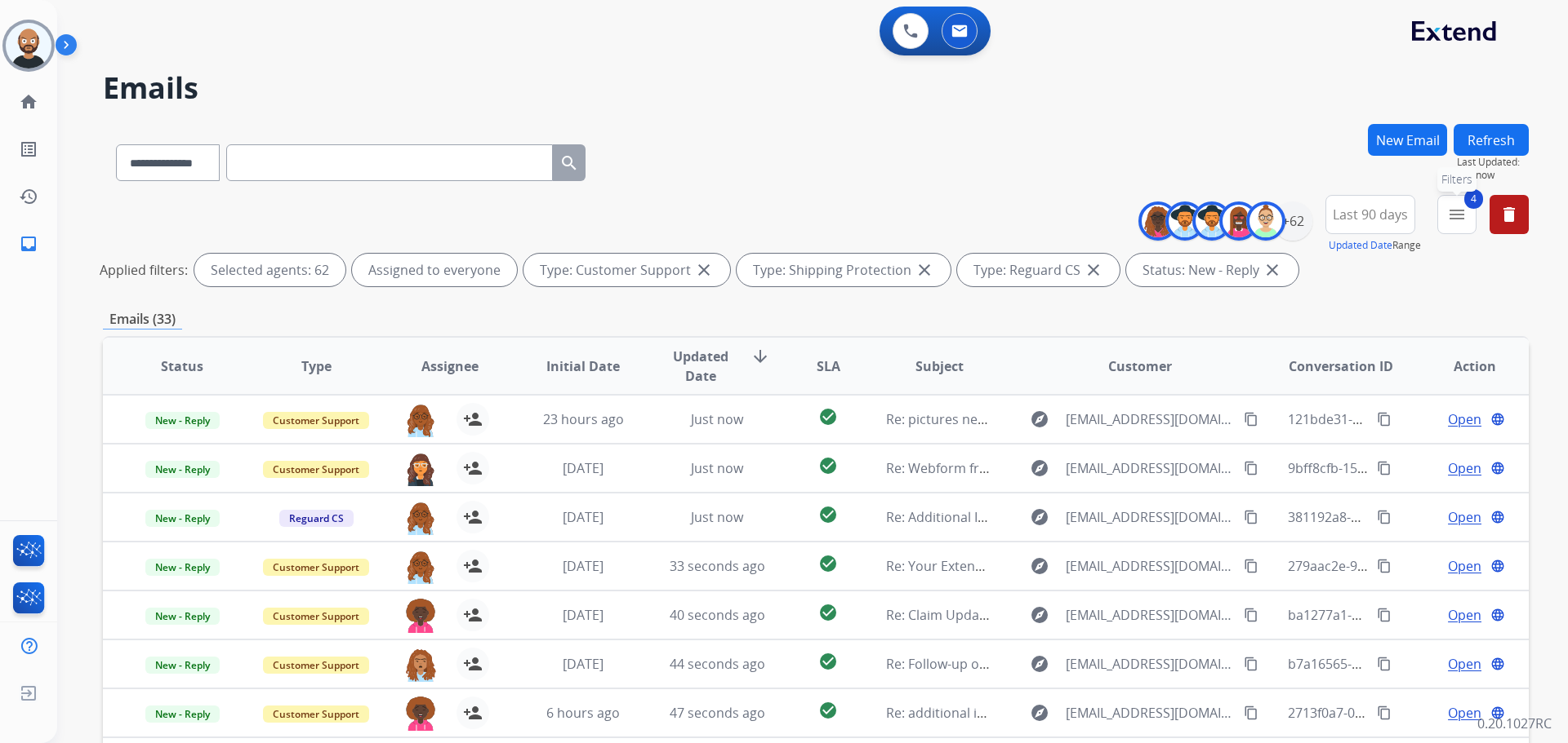
click at [1454, 219] on mat-icon "menu" at bounding box center [1457, 214] width 20 height 20
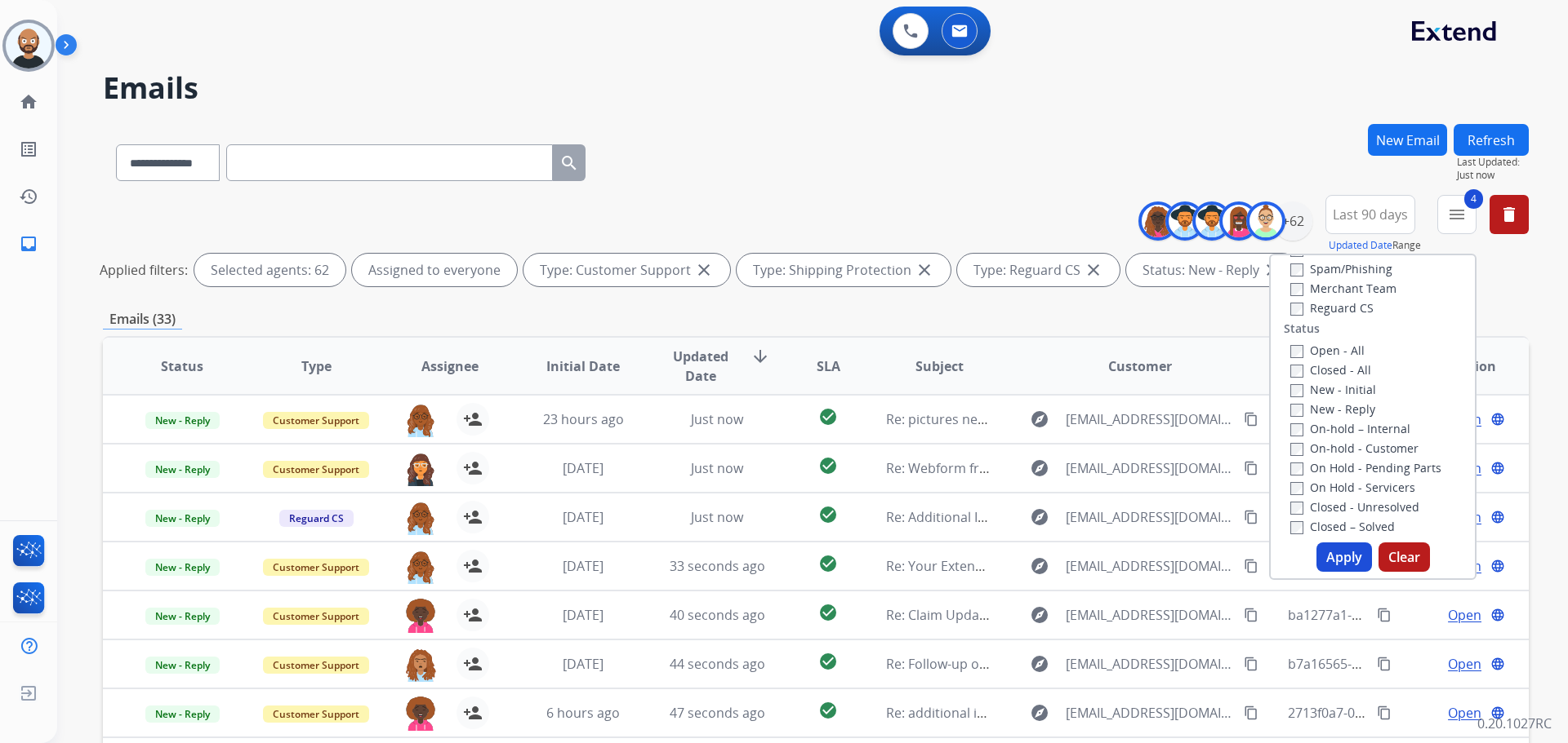
click at [1312, 407] on label "New - Reply" at bounding box center [1332, 408] width 85 height 15
click at [1311, 385] on label "New - Initial" at bounding box center [1333, 389] width 85 height 15
click at [1345, 555] on button "Apply" at bounding box center [1344, 557] width 55 height 29
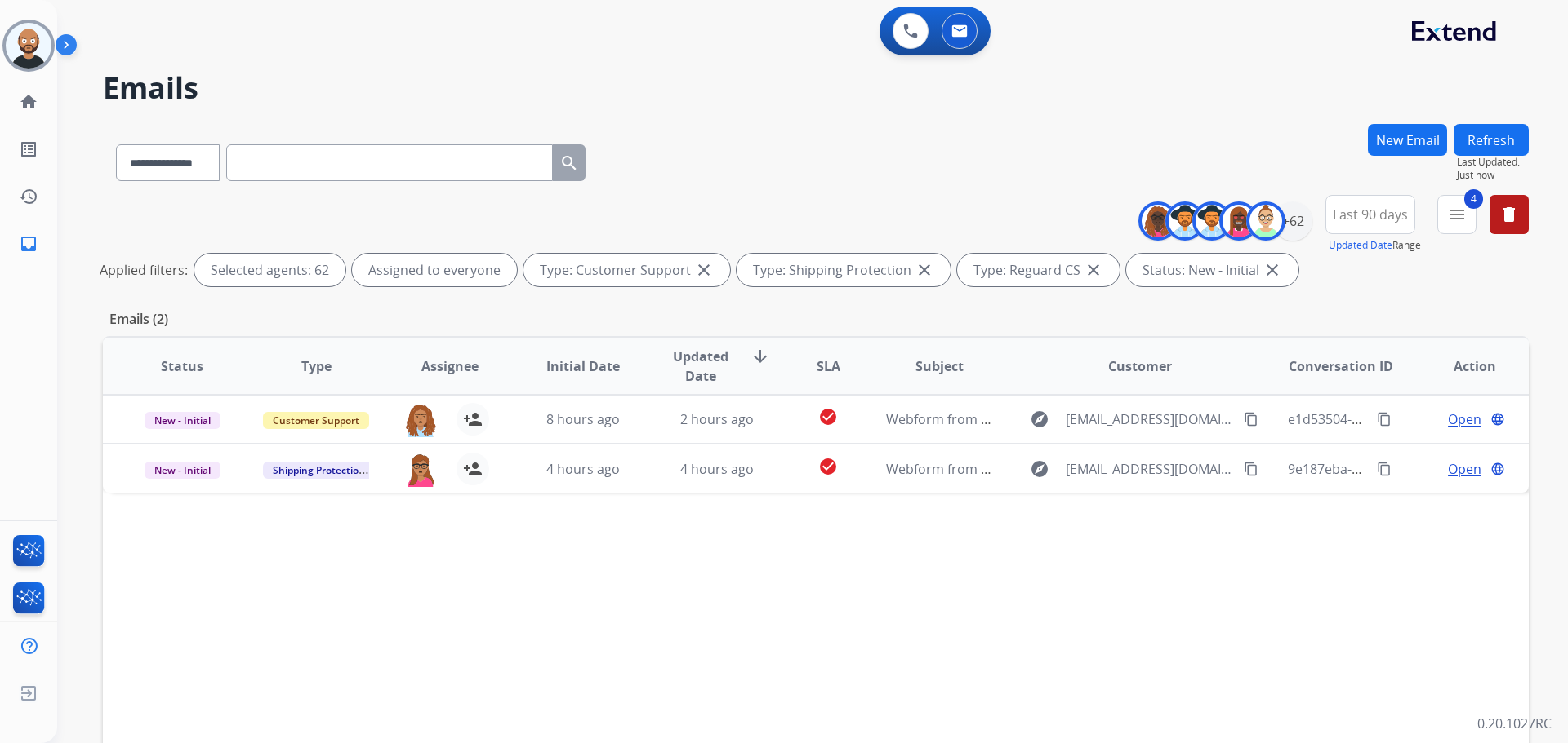
drag, startPoint x: 1374, startPoint y: 214, endPoint x: 1312, endPoint y: 160, distance: 82.2
click at [1312, 160] on div "**********" at bounding box center [816, 159] width 1426 height 71
click at [1298, 215] on div "+62" at bounding box center [1293, 222] width 39 height 39
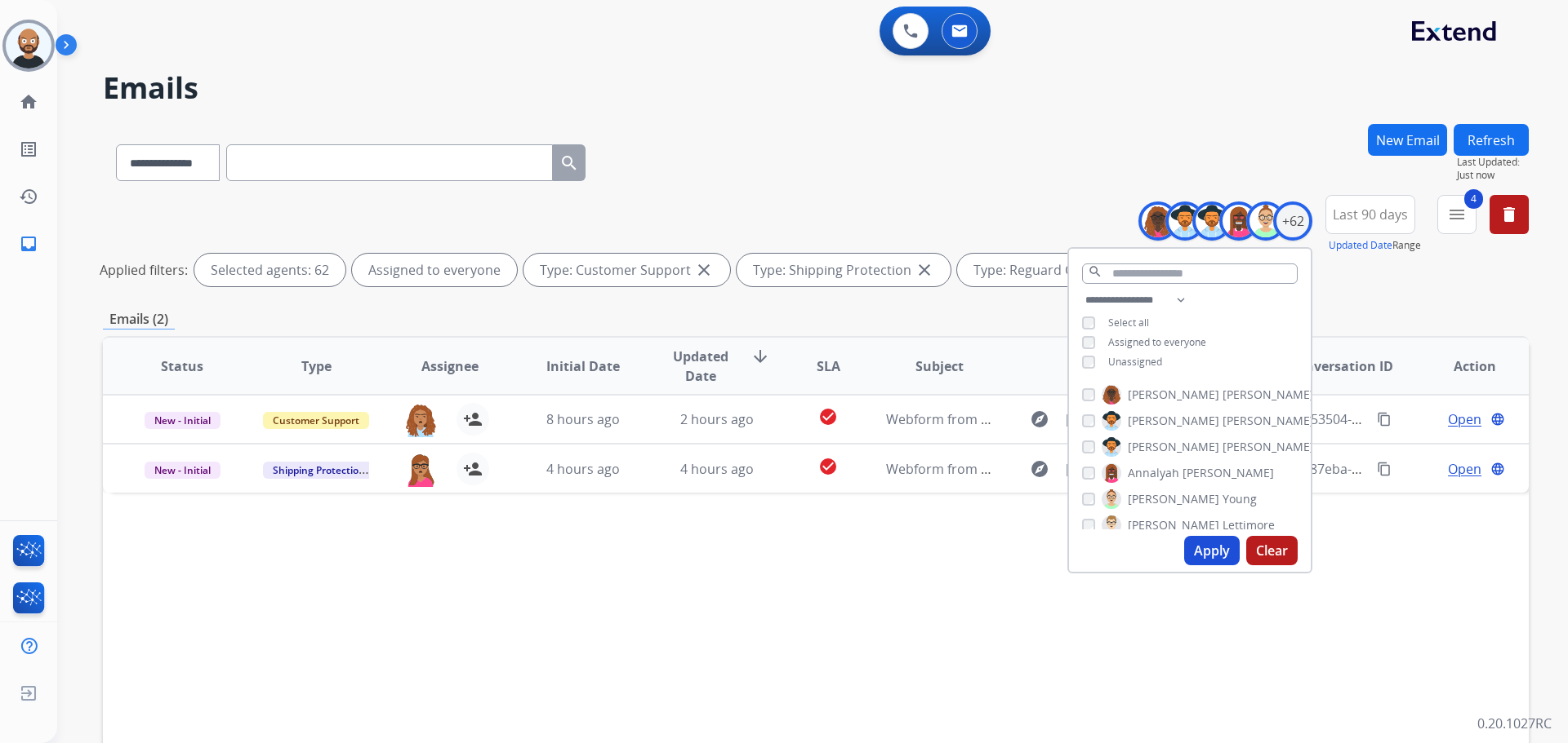
click at [1117, 336] on span "Assigned to everyone" at bounding box center [1157, 343] width 98 height 14
click at [1120, 295] on select "**********" at bounding box center [1138, 300] width 113 height 20
select select "***"
click at [1082, 290] on select "**********" at bounding box center [1138, 300] width 113 height 20
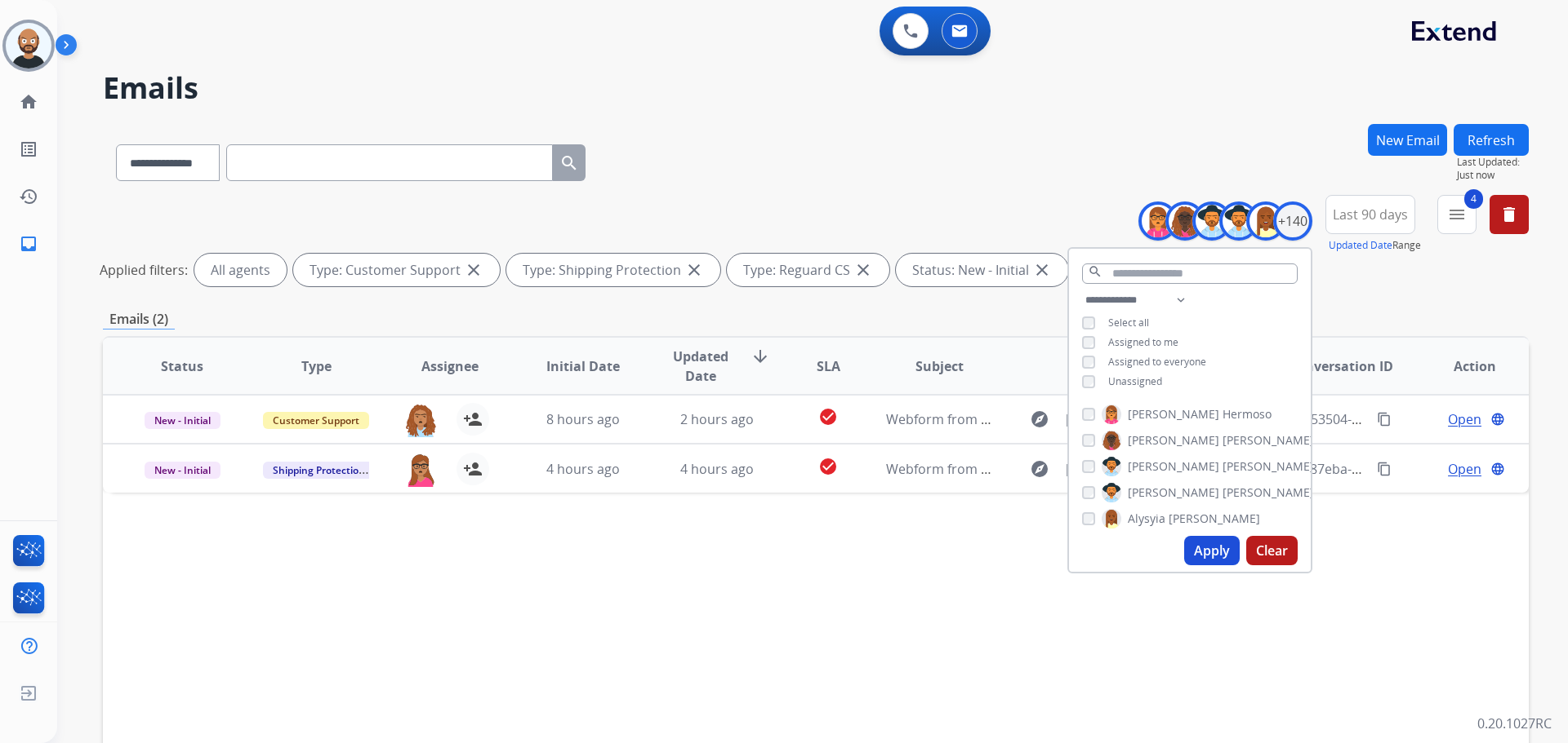
click at [1203, 551] on button "Apply" at bounding box center [1212, 551] width 55 height 29
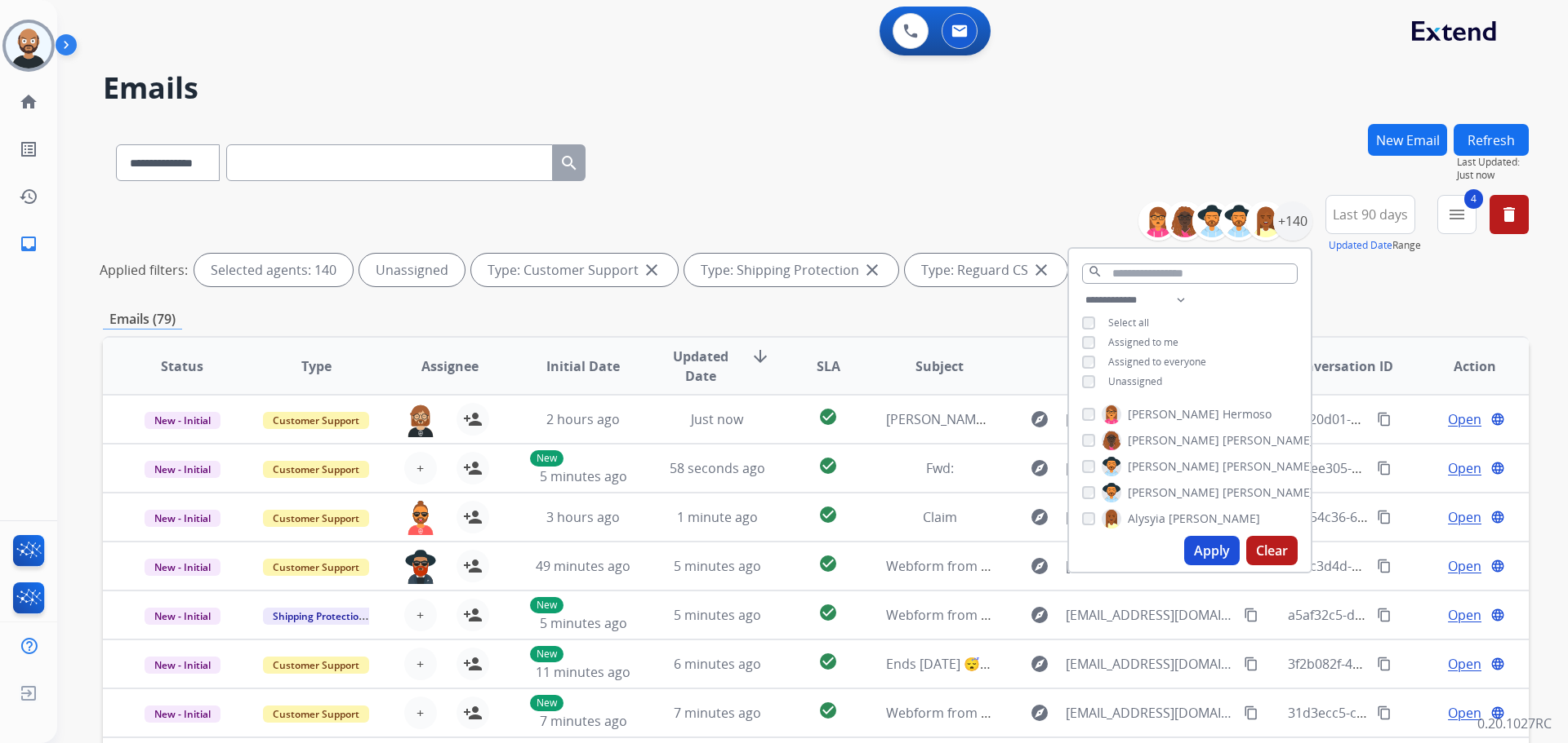
click at [1193, 546] on button "Apply" at bounding box center [1212, 551] width 55 height 29
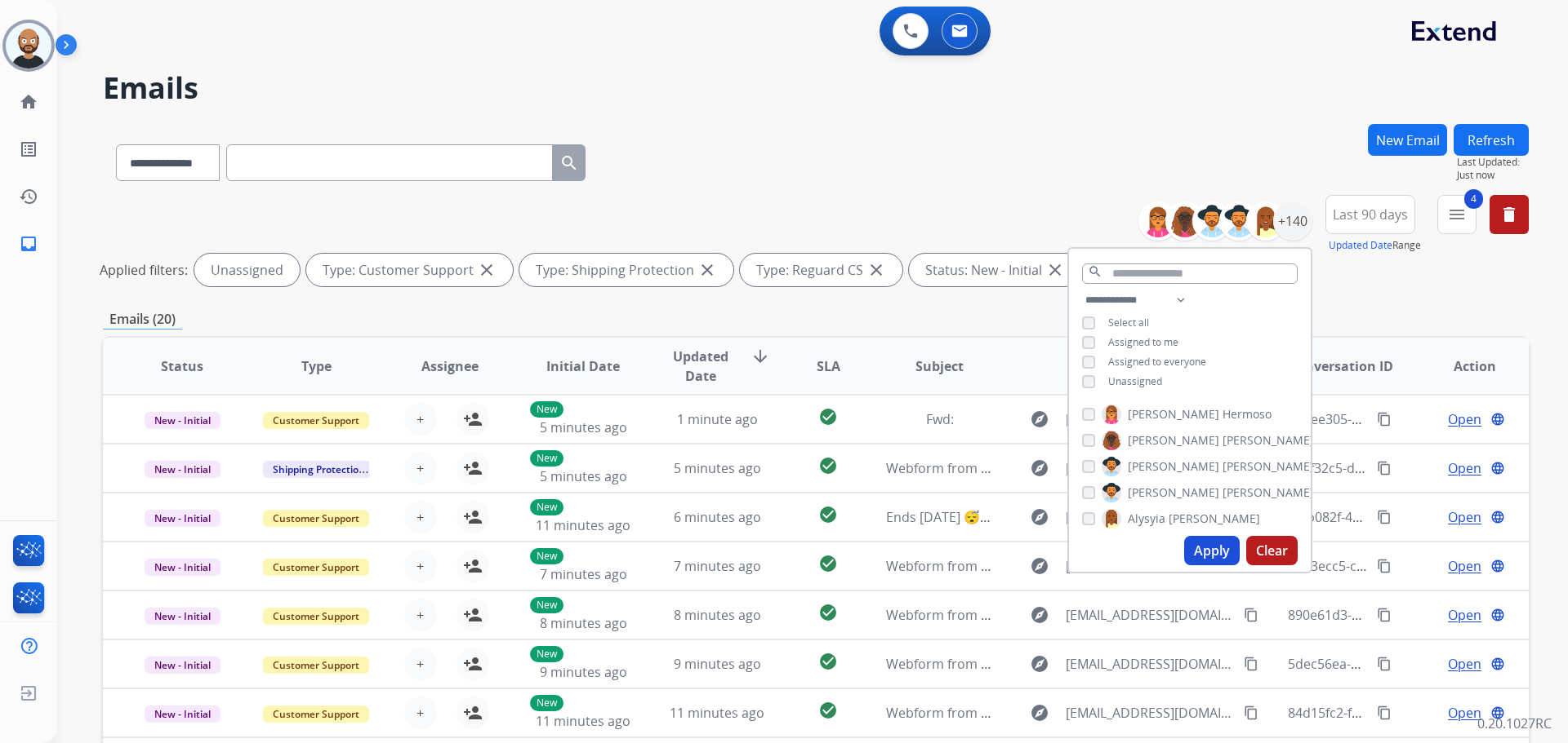
click at [1016, 163] on div "**********" at bounding box center [816, 159] width 1426 height 71
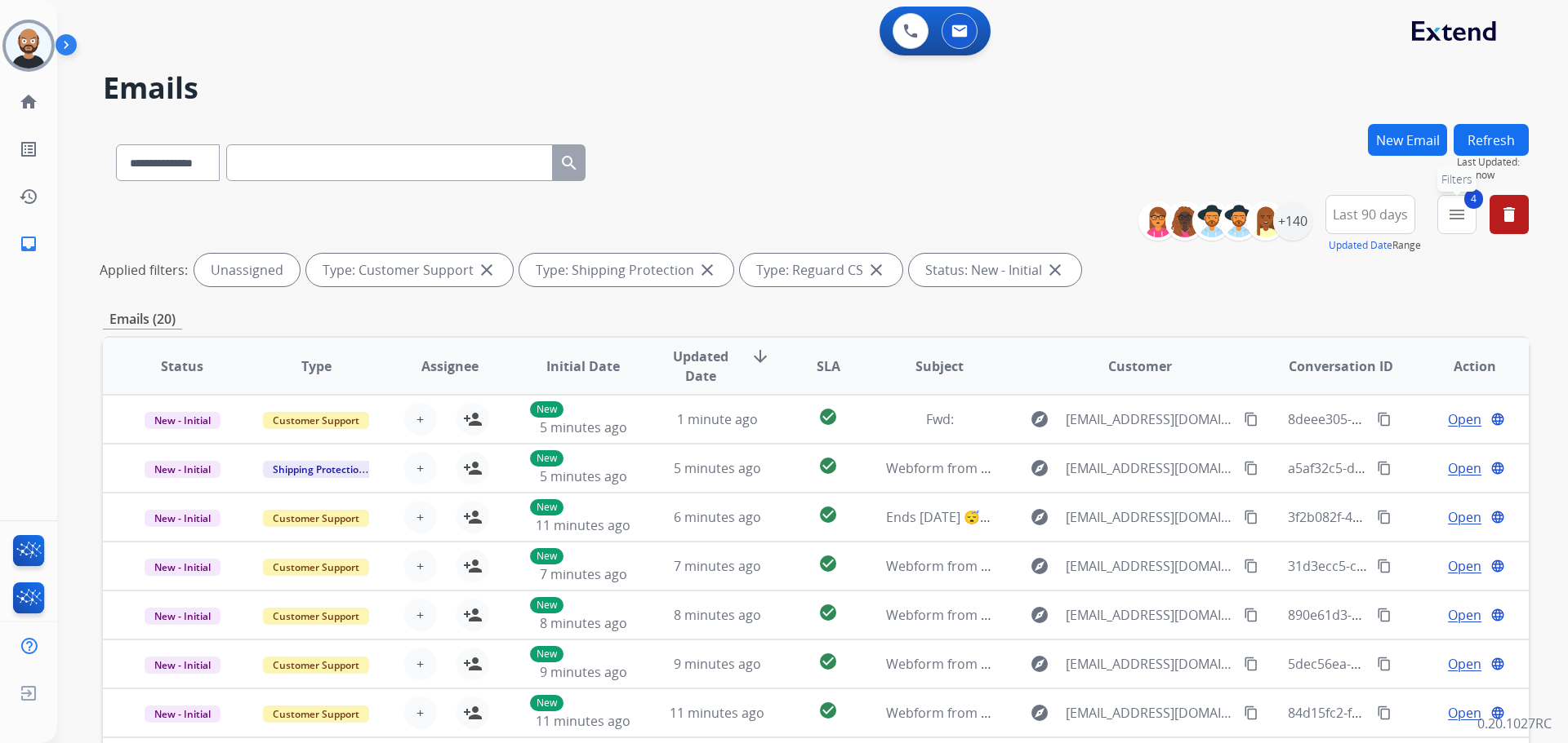
click at [1451, 216] on mat-icon "menu" at bounding box center [1457, 214] width 20 height 20
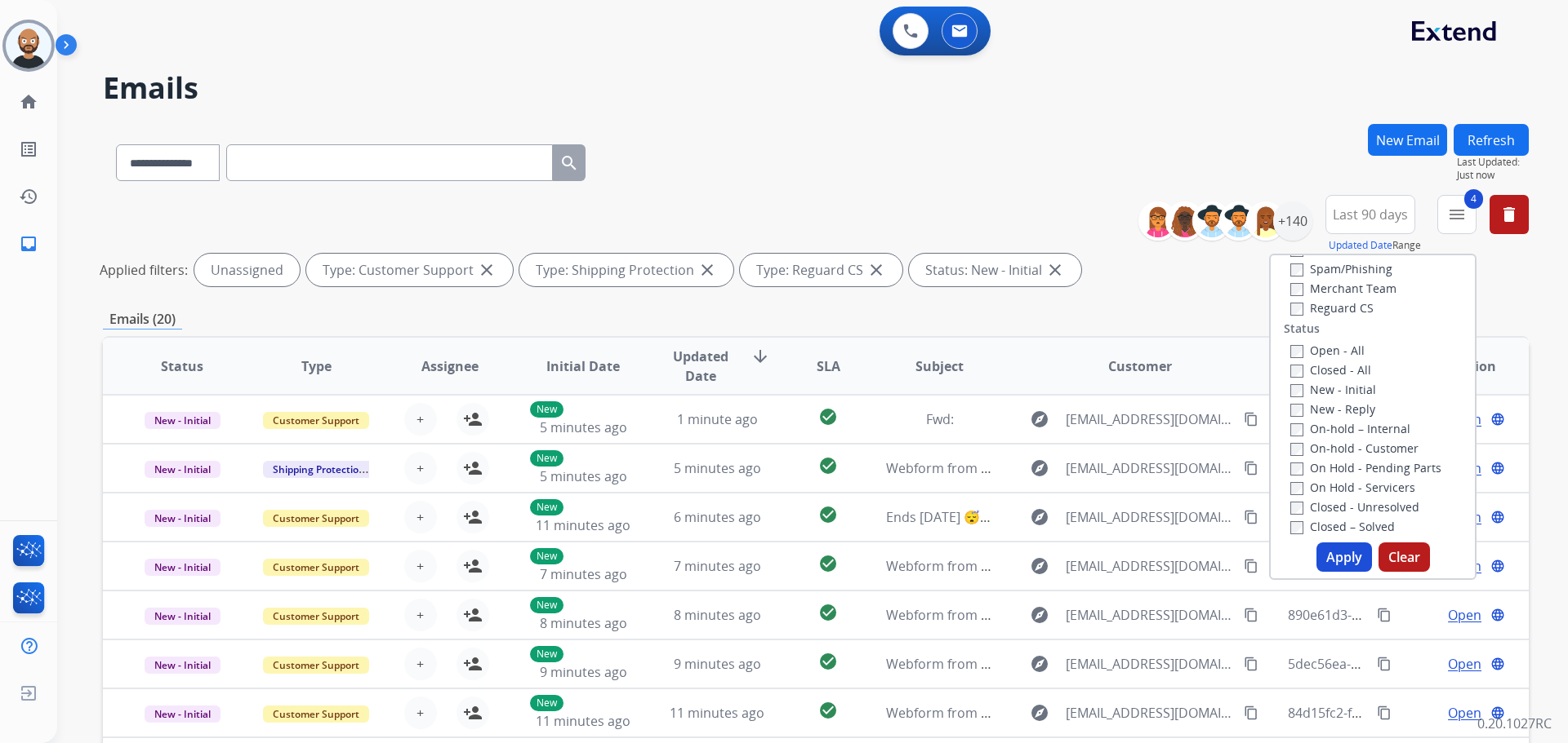
click at [1071, 166] on div "**********" at bounding box center [816, 159] width 1426 height 71
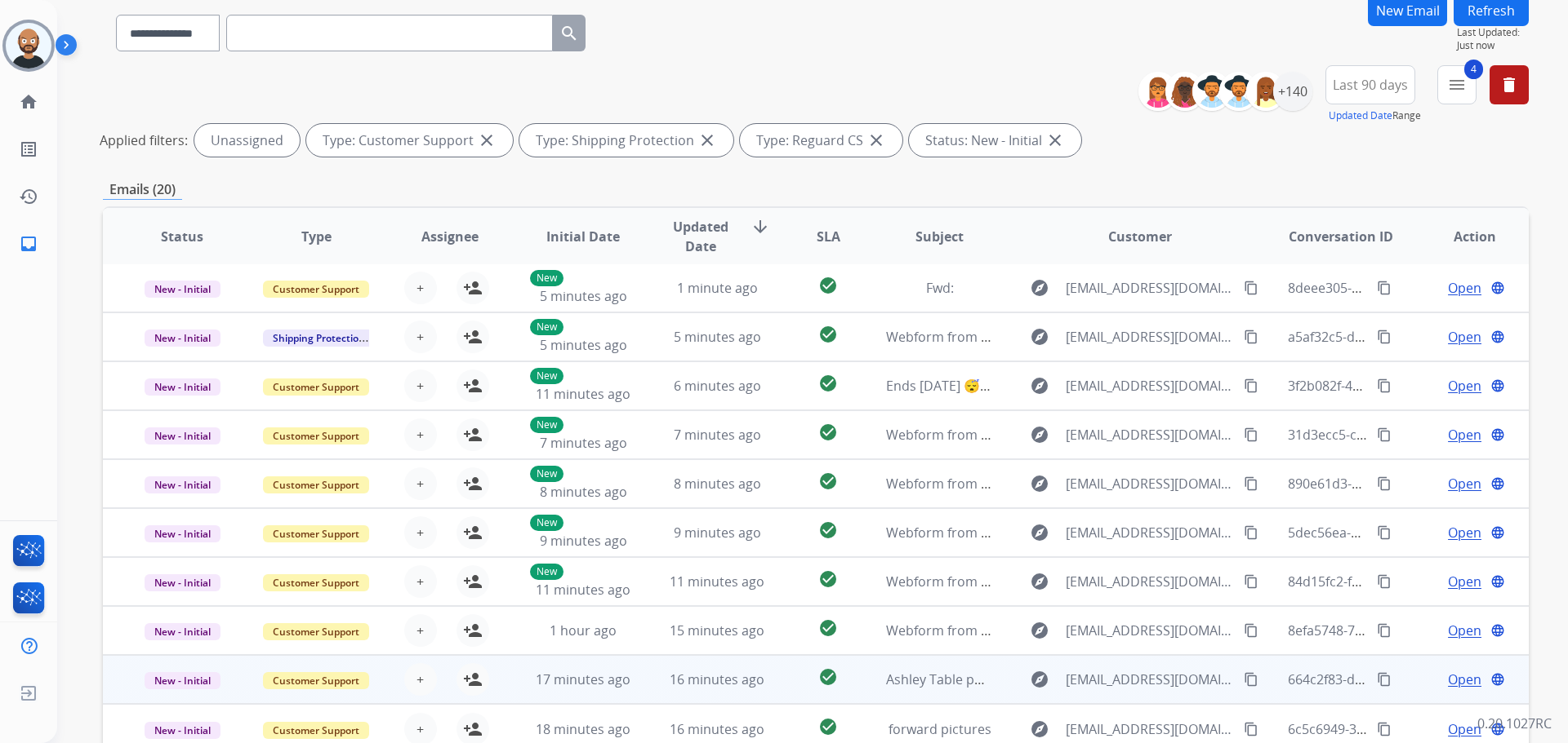
scroll to position [224, 0]
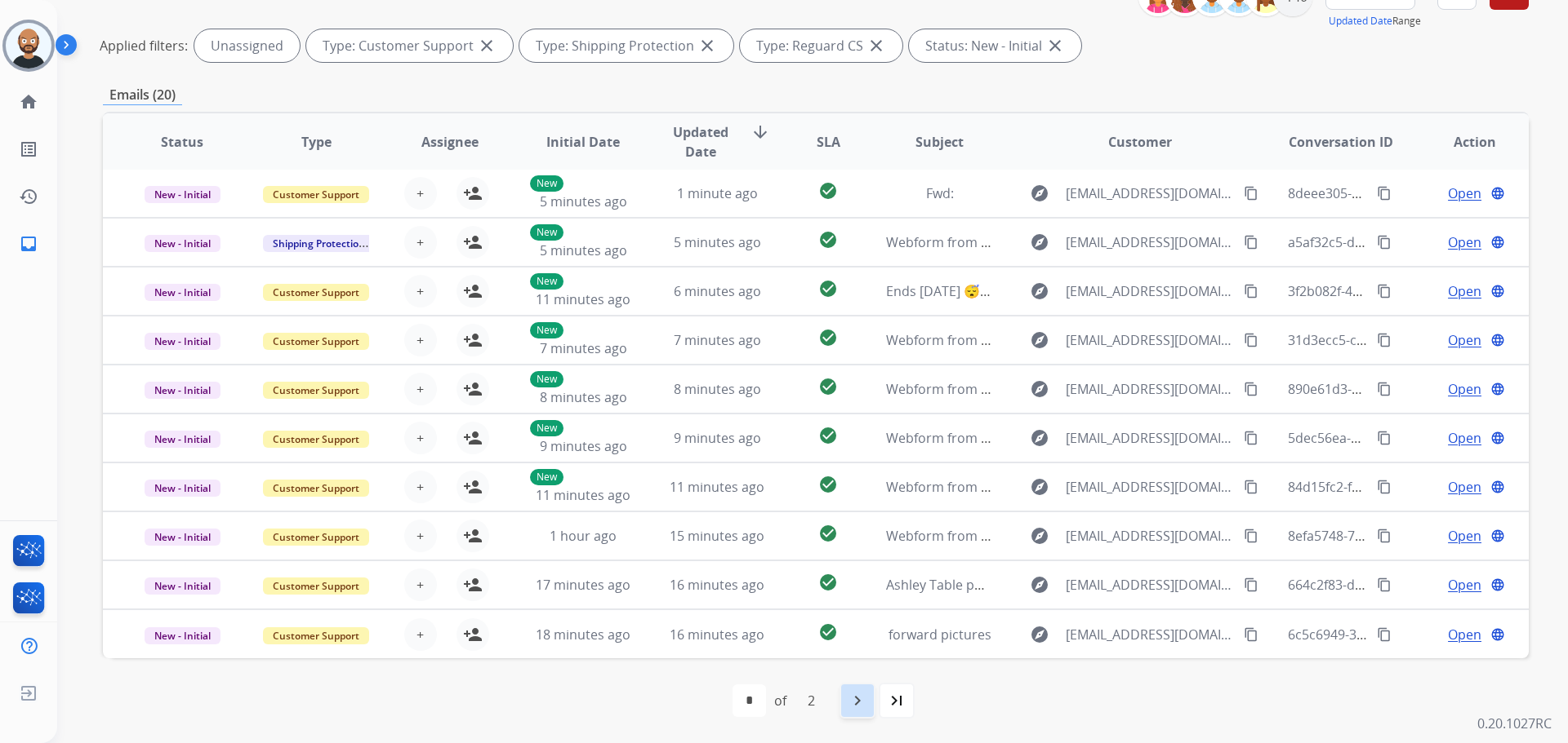
click at [863, 703] on mat-icon "navigate_next" at bounding box center [857, 701] width 20 height 20
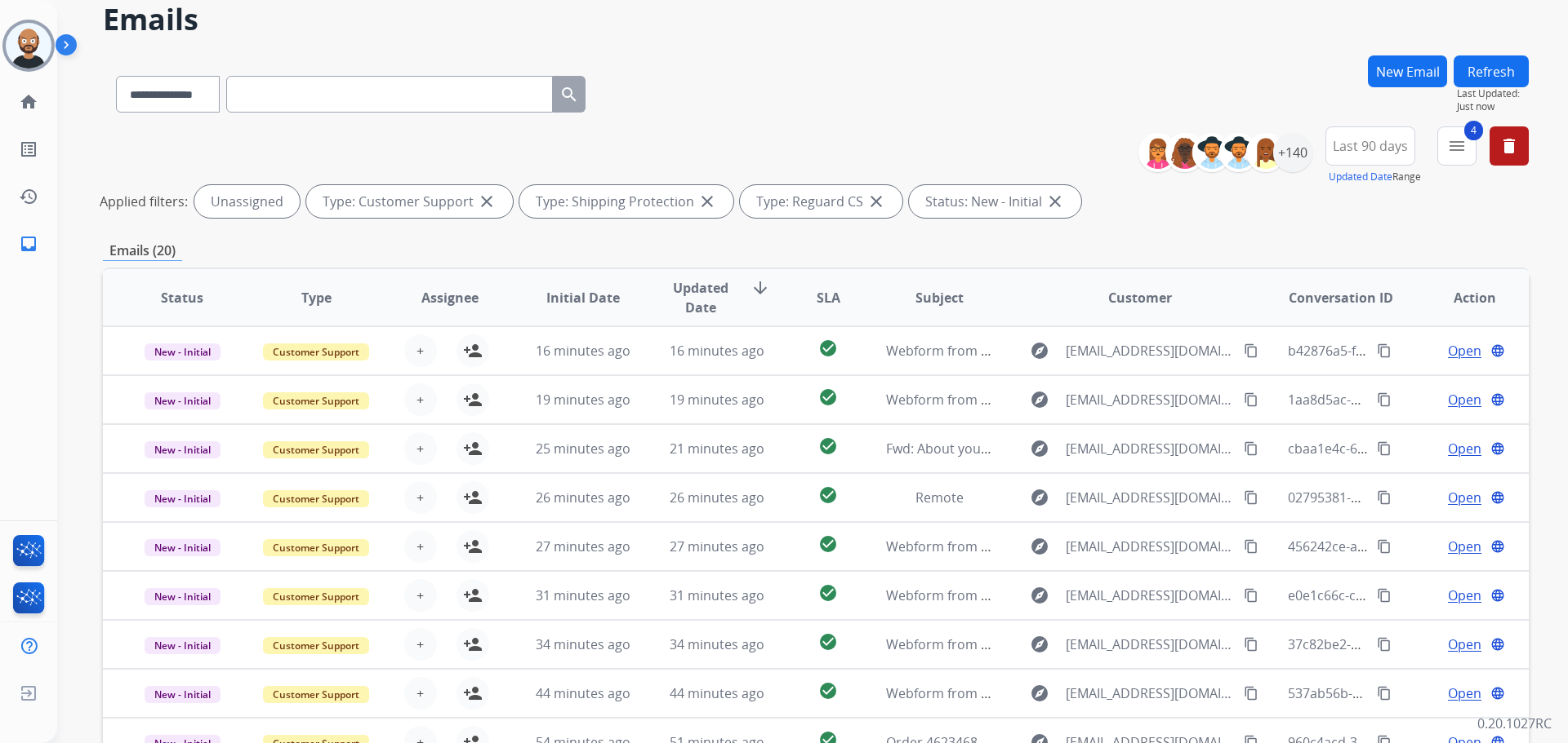
scroll to position [0, 0]
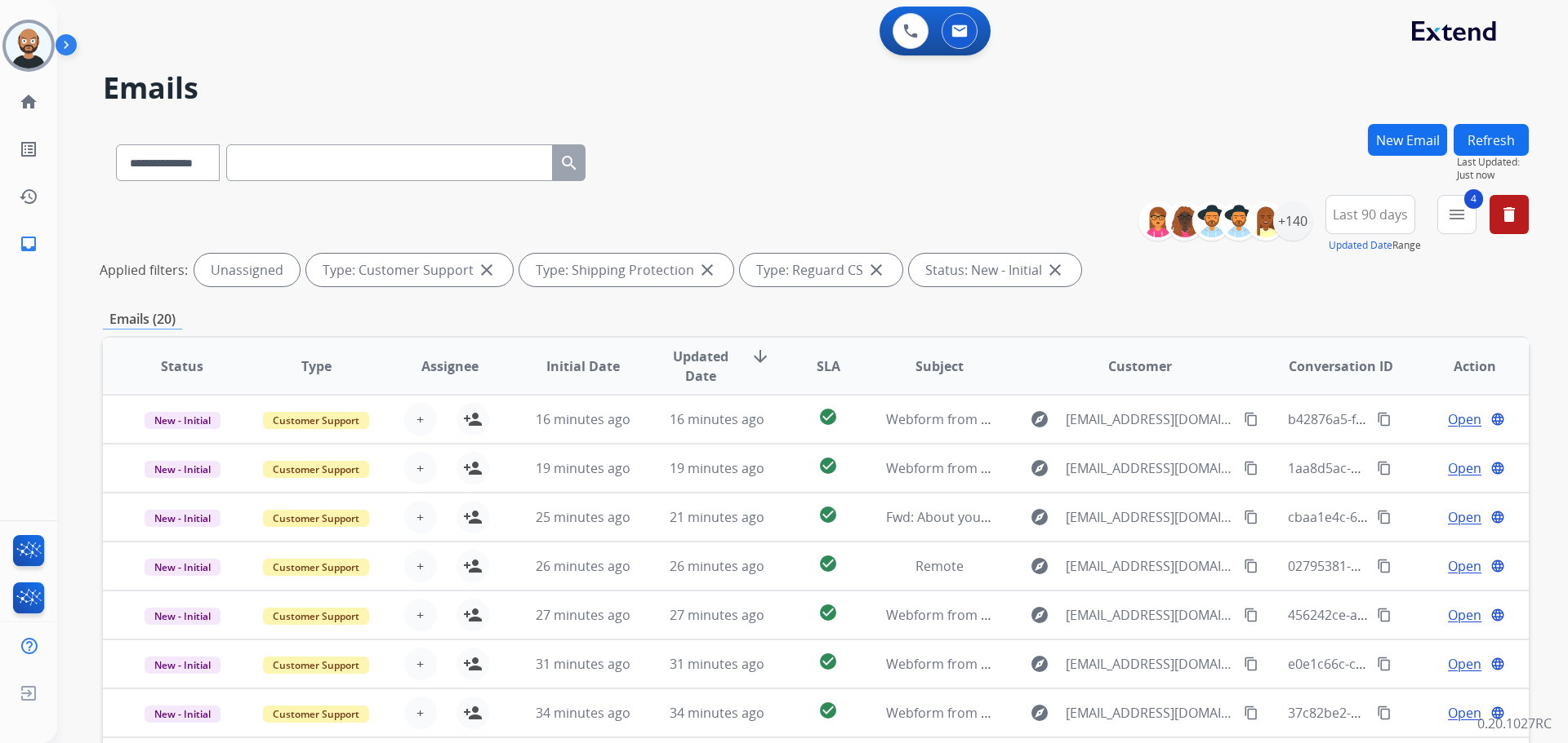
click at [1460, 221] on mat-icon "menu" at bounding box center [1457, 214] width 20 height 20
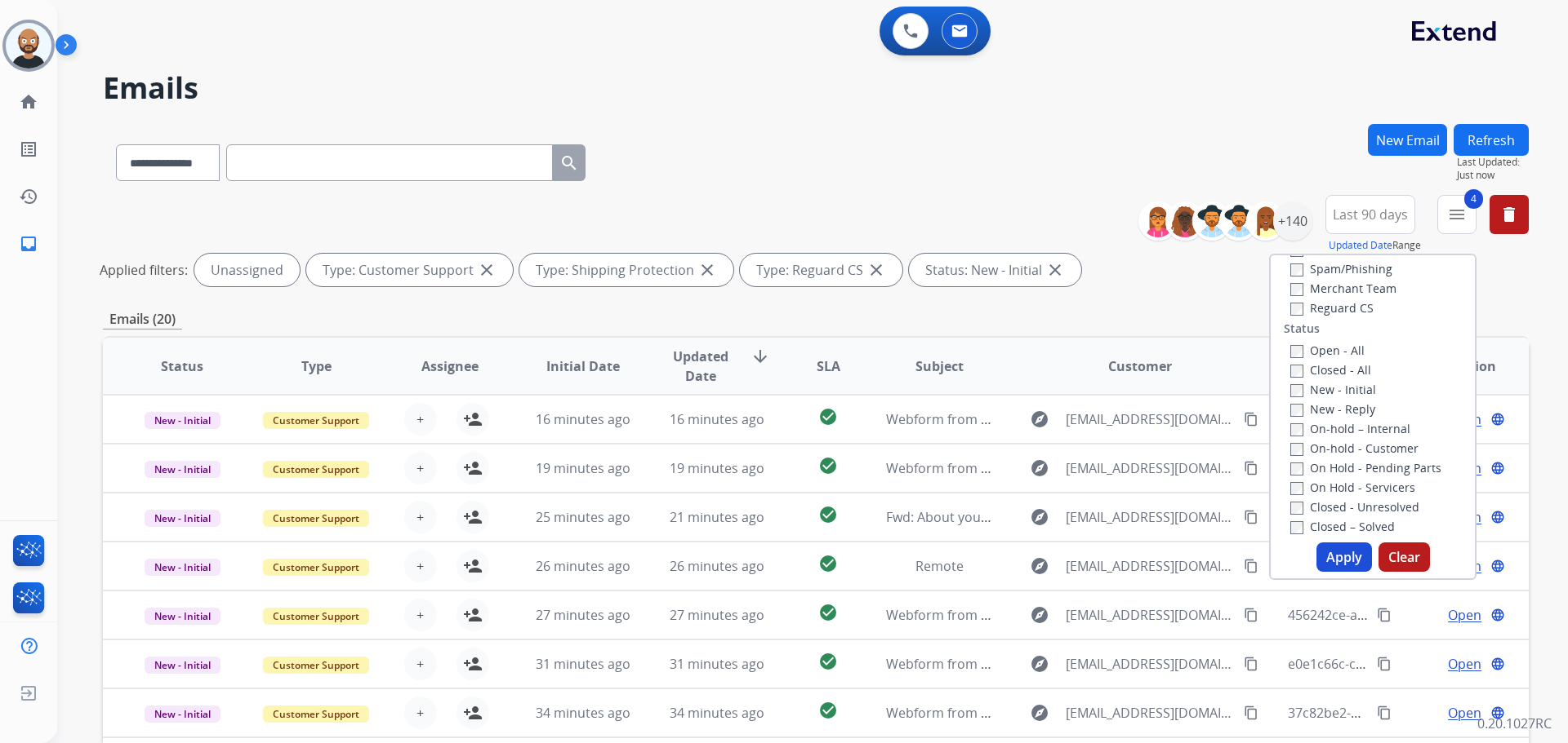
click at [1325, 389] on label "New - Initial" at bounding box center [1333, 389] width 85 height 15
click at [1323, 417] on div "New - Reply" at bounding box center [1376, 408] width 172 height 20
click at [1323, 410] on label "New - Reply" at bounding box center [1332, 408] width 85 height 15
click at [1328, 556] on button "Apply" at bounding box center [1344, 557] width 55 height 29
select select "*"
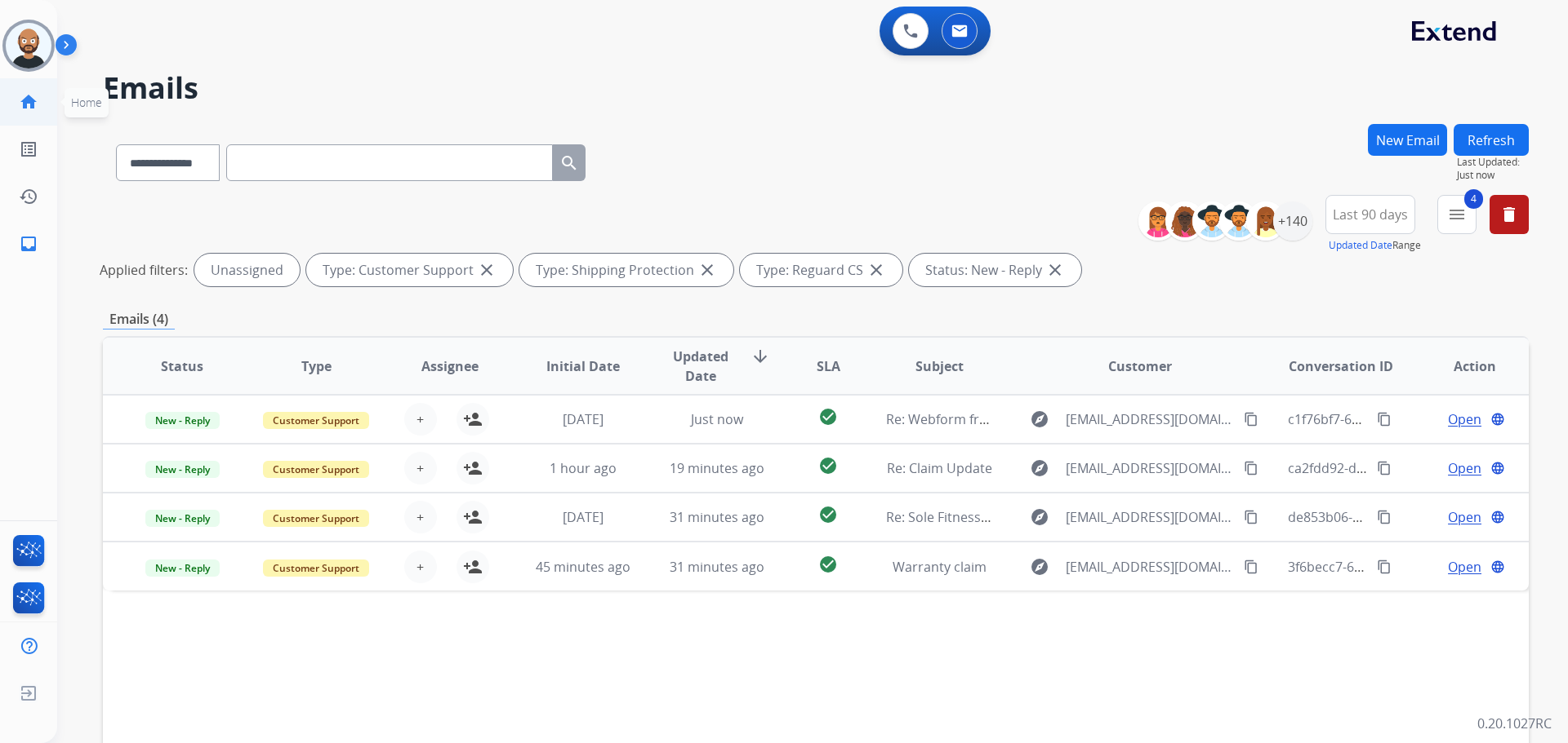
click at [28, 109] on mat-icon "home" at bounding box center [28, 102] width 20 height 20
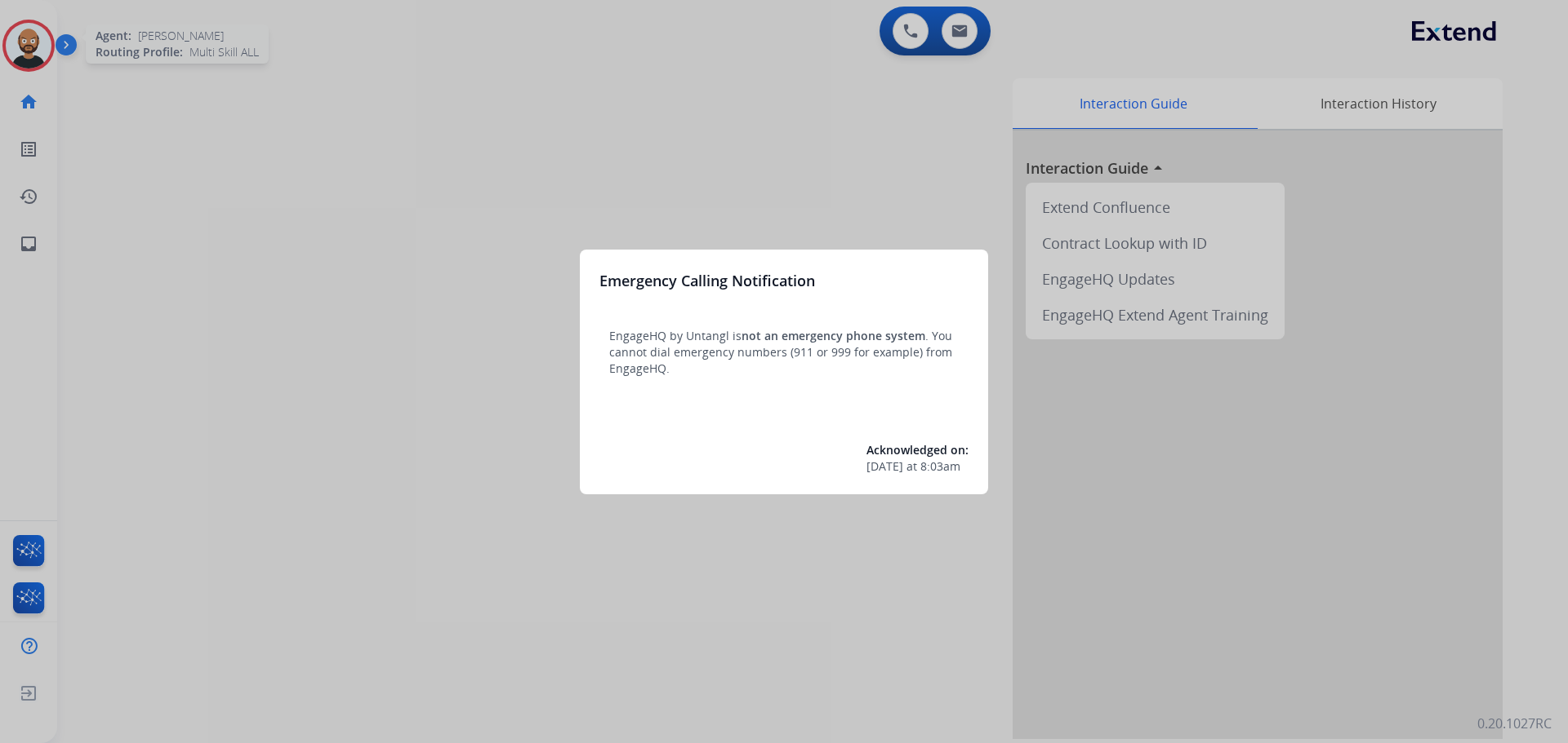
click at [39, 47] on div at bounding box center [784, 371] width 1568 height 743
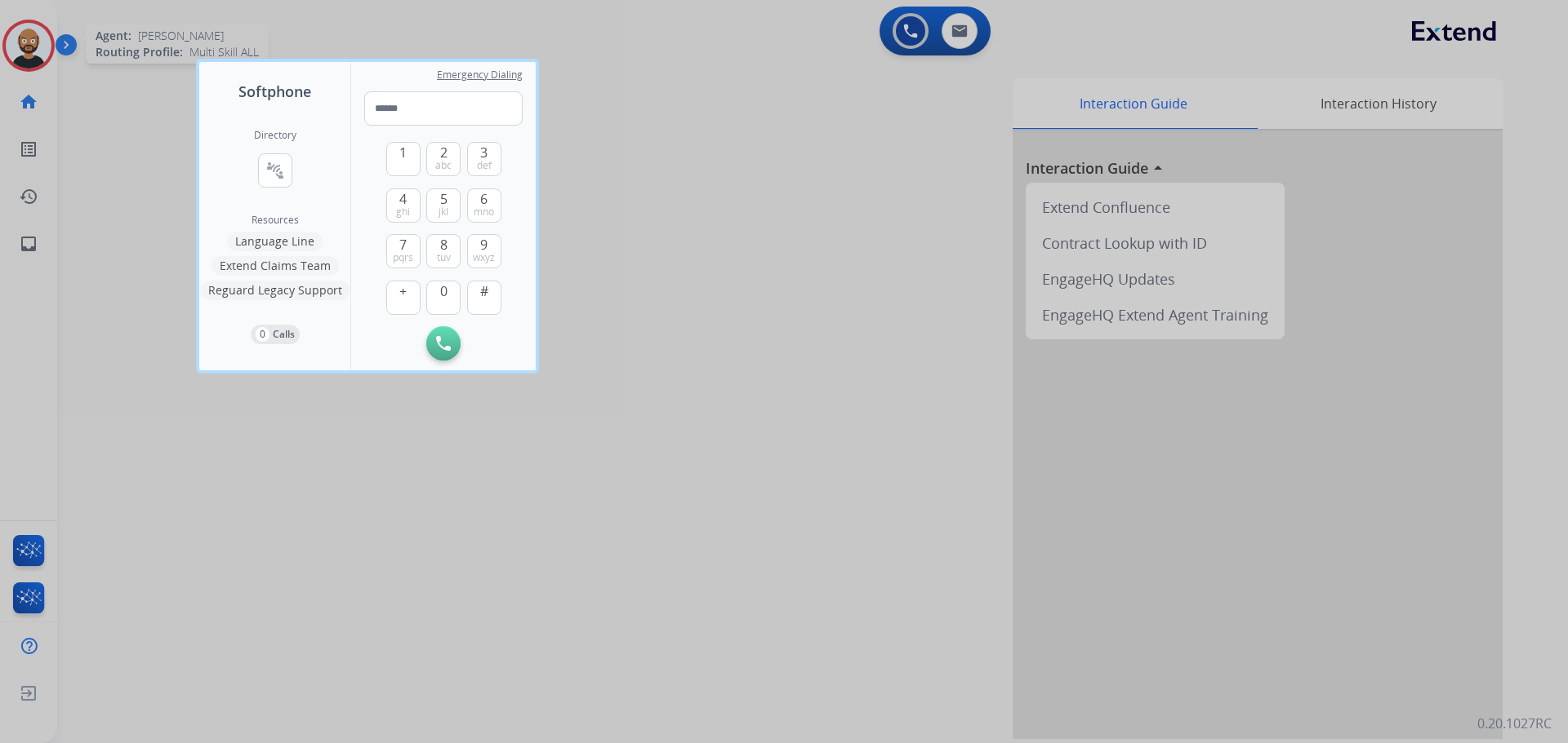
click at [39, 47] on div at bounding box center [784, 371] width 1568 height 743
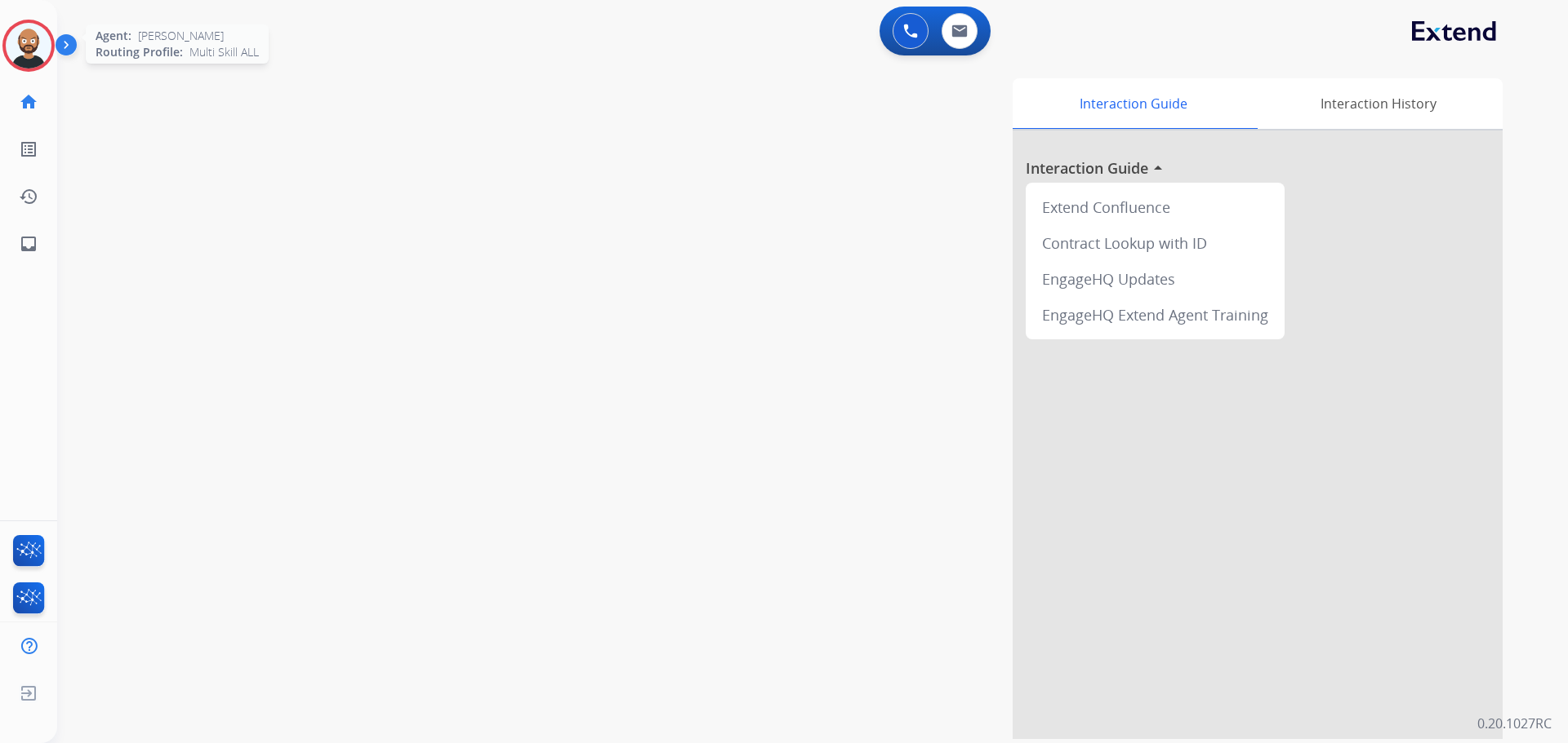
click at [39, 47] on img at bounding box center [28, 45] width 45 height 45
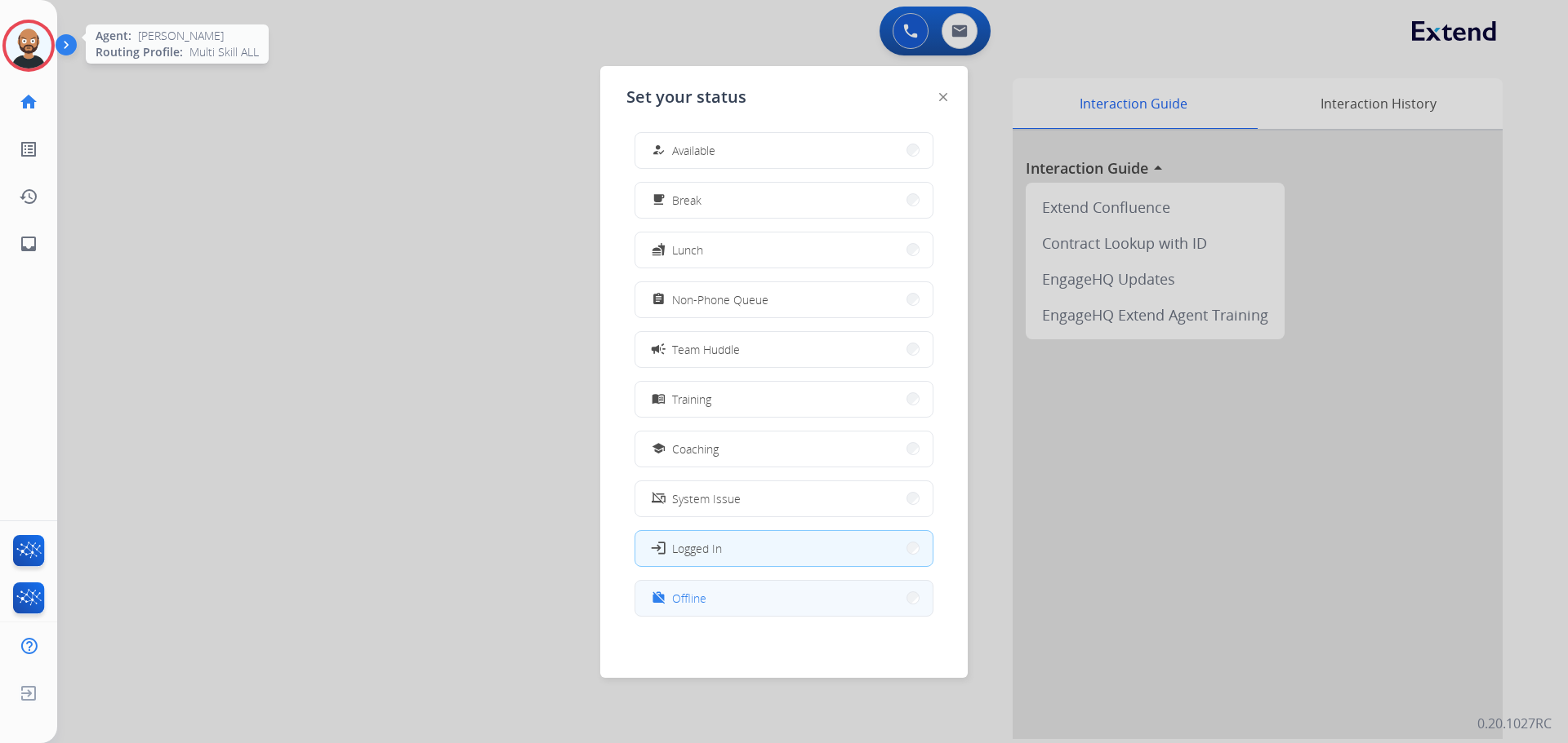
scroll to position [5, 0]
click at [822, 605] on button "work_off Offline" at bounding box center [784, 597] width 297 height 35
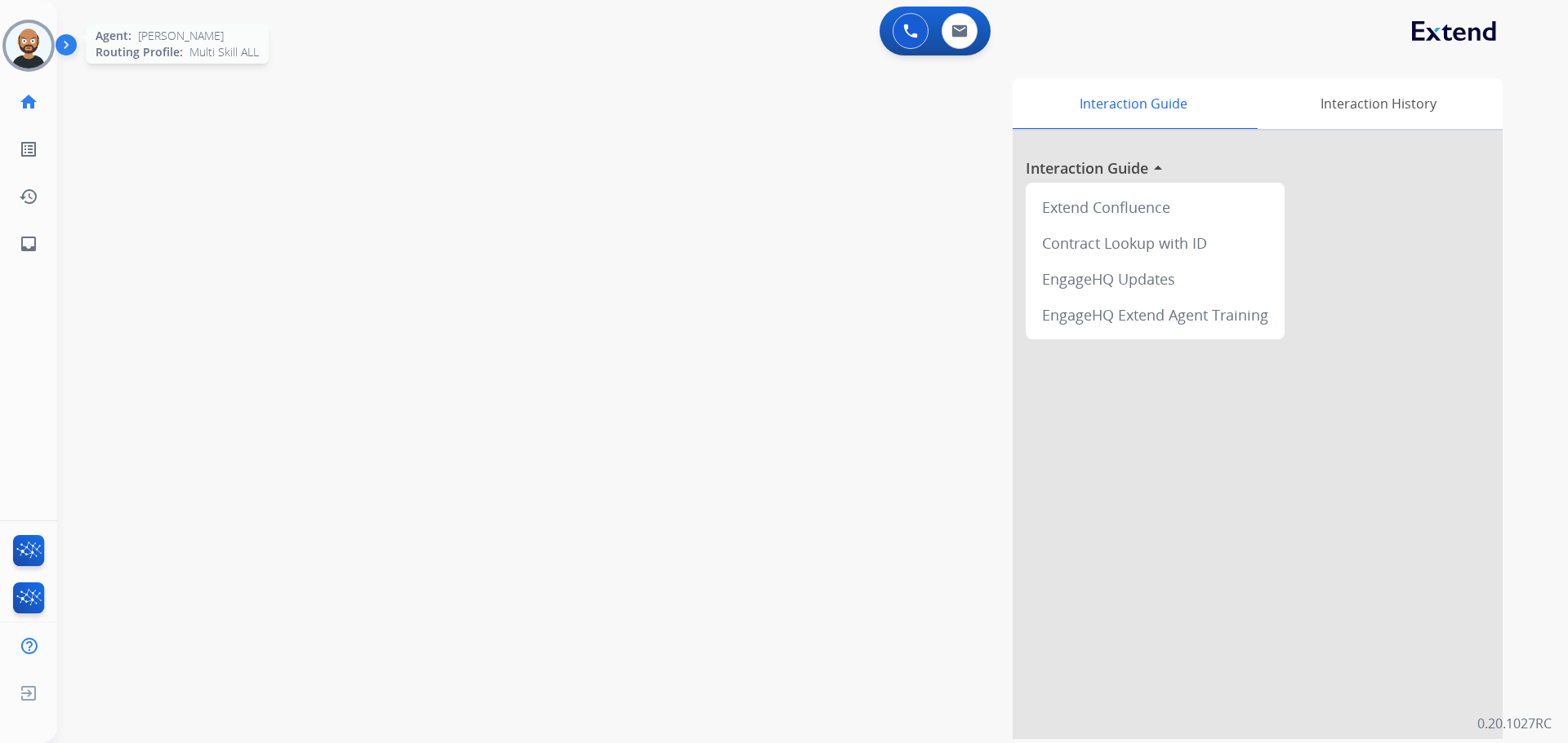
click at [968, 52] on div "0 Voice Interactions 0 Email Interactions" at bounding box center [935, 30] width 111 height 49
click at [965, 33] on img at bounding box center [959, 31] width 16 height 13
select select "**********"
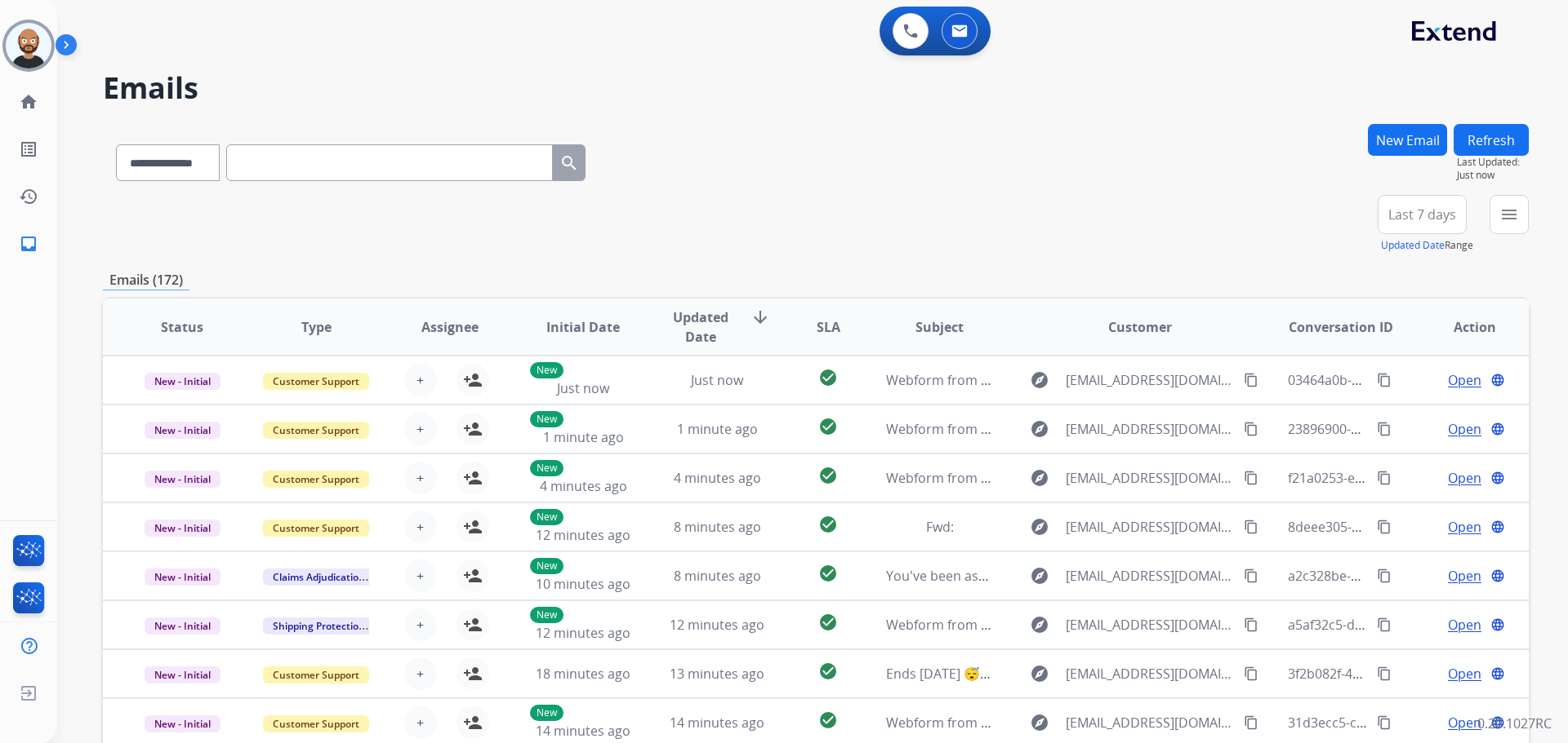
click at [329, 162] on input "text" at bounding box center [389, 162] width 327 height 36
paste input "**********"
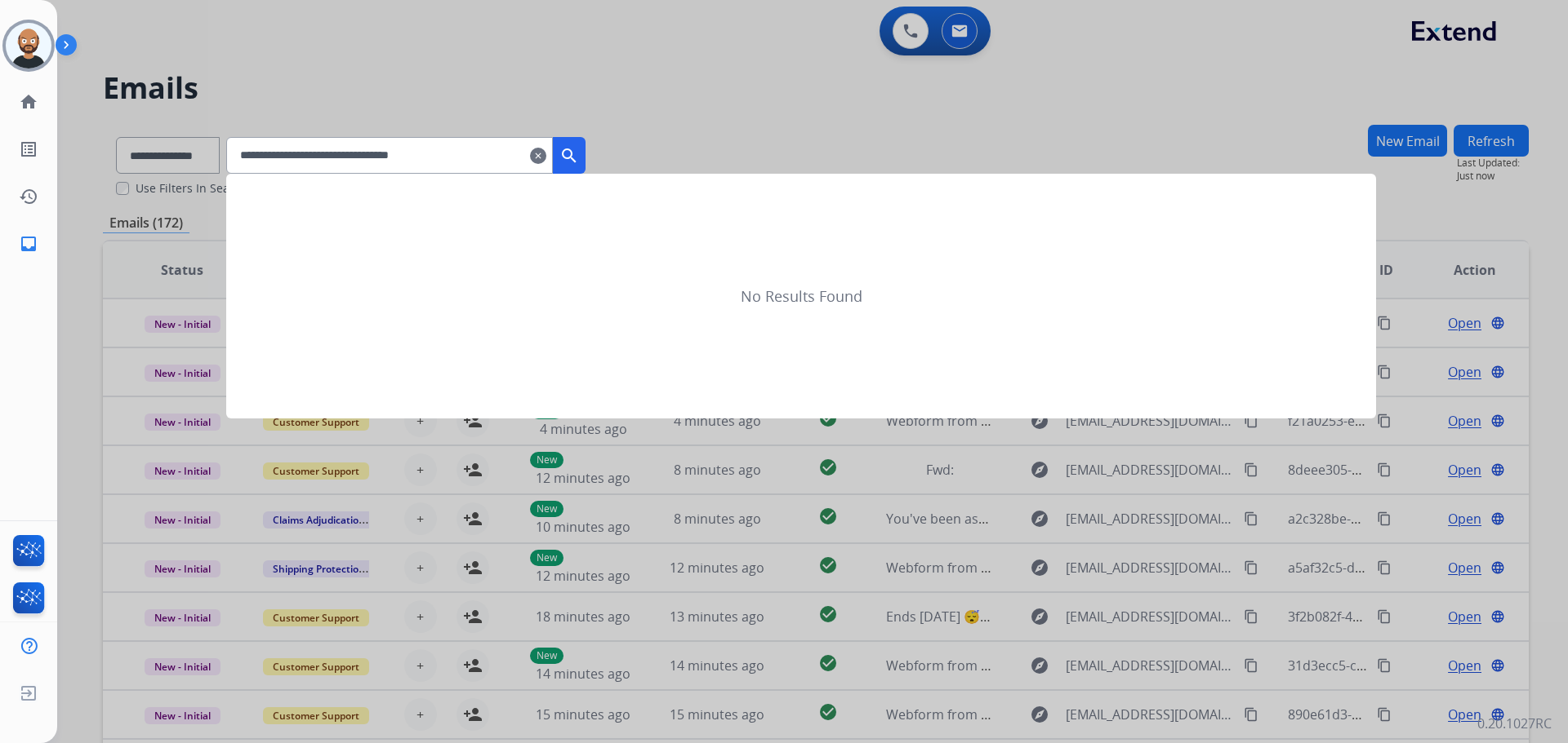
type input "**********"
click at [579, 148] on mat-icon "search" at bounding box center [569, 156] width 20 height 20
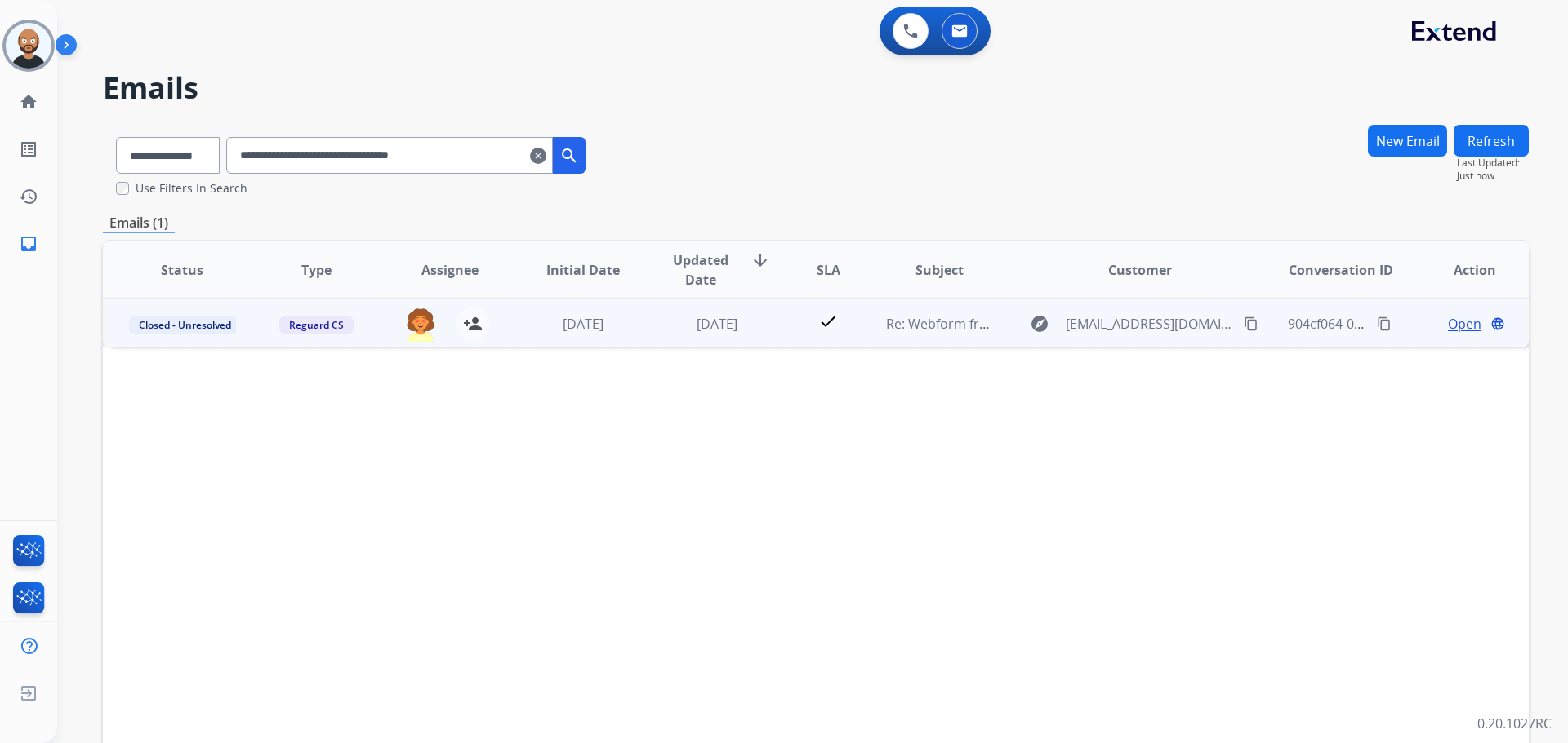
click at [1448, 322] on span "Open" at bounding box center [1465, 324] width 34 height 20
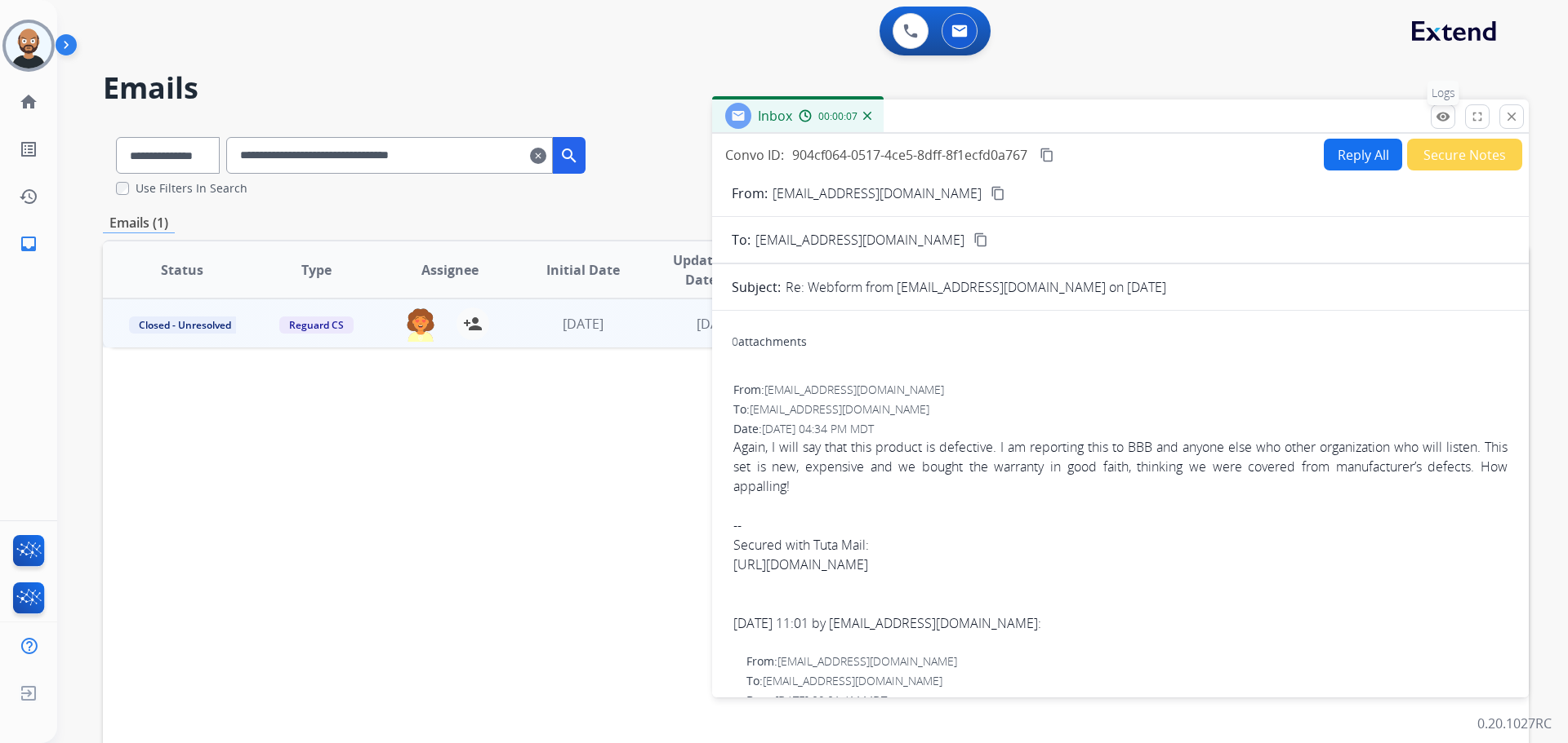
click at [1438, 120] on mat-icon "remove_red_eye" at bounding box center [1442, 117] width 15 height 15
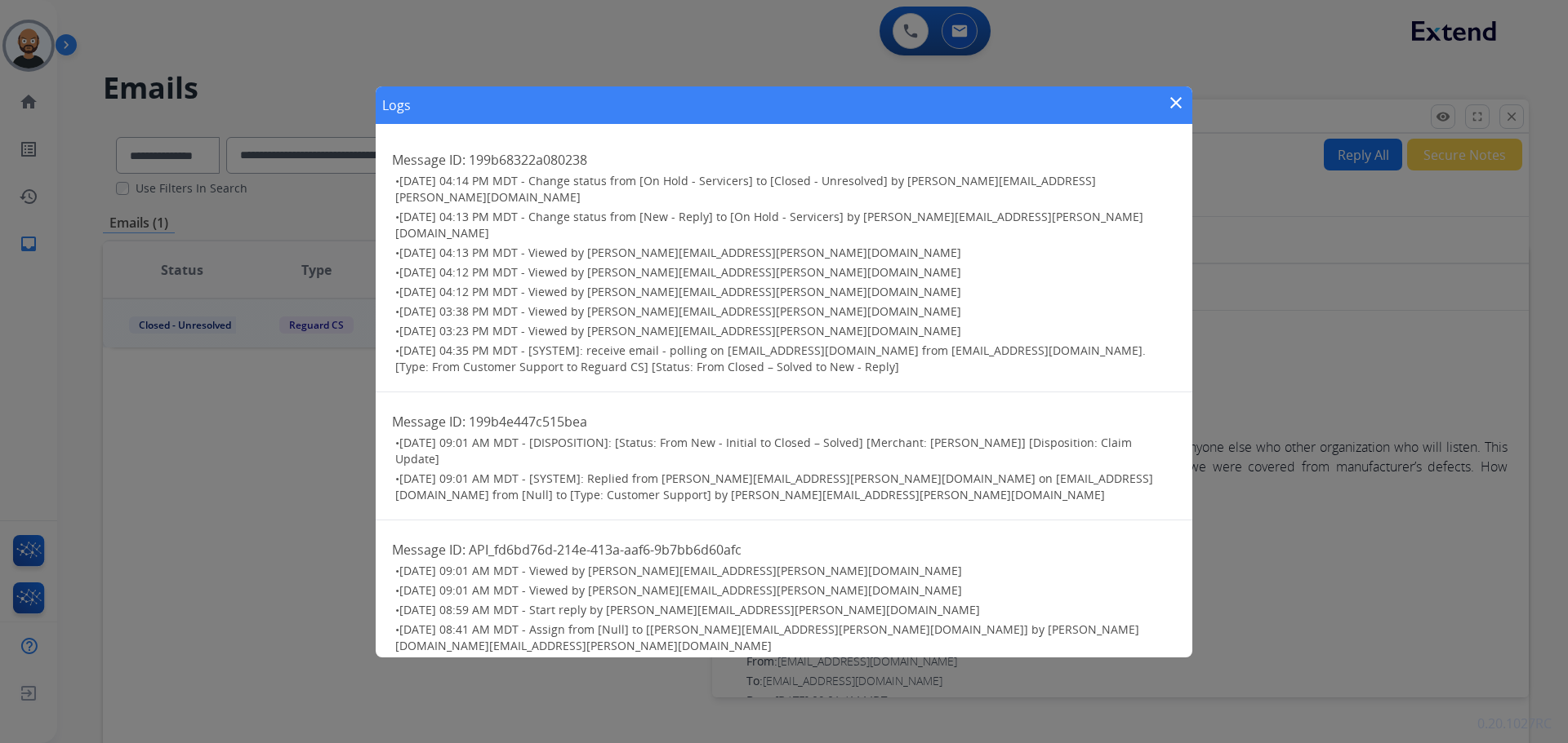
click at [1175, 113] on mat-icon "close" at bounding box center [1176, 103] width 20 height 20
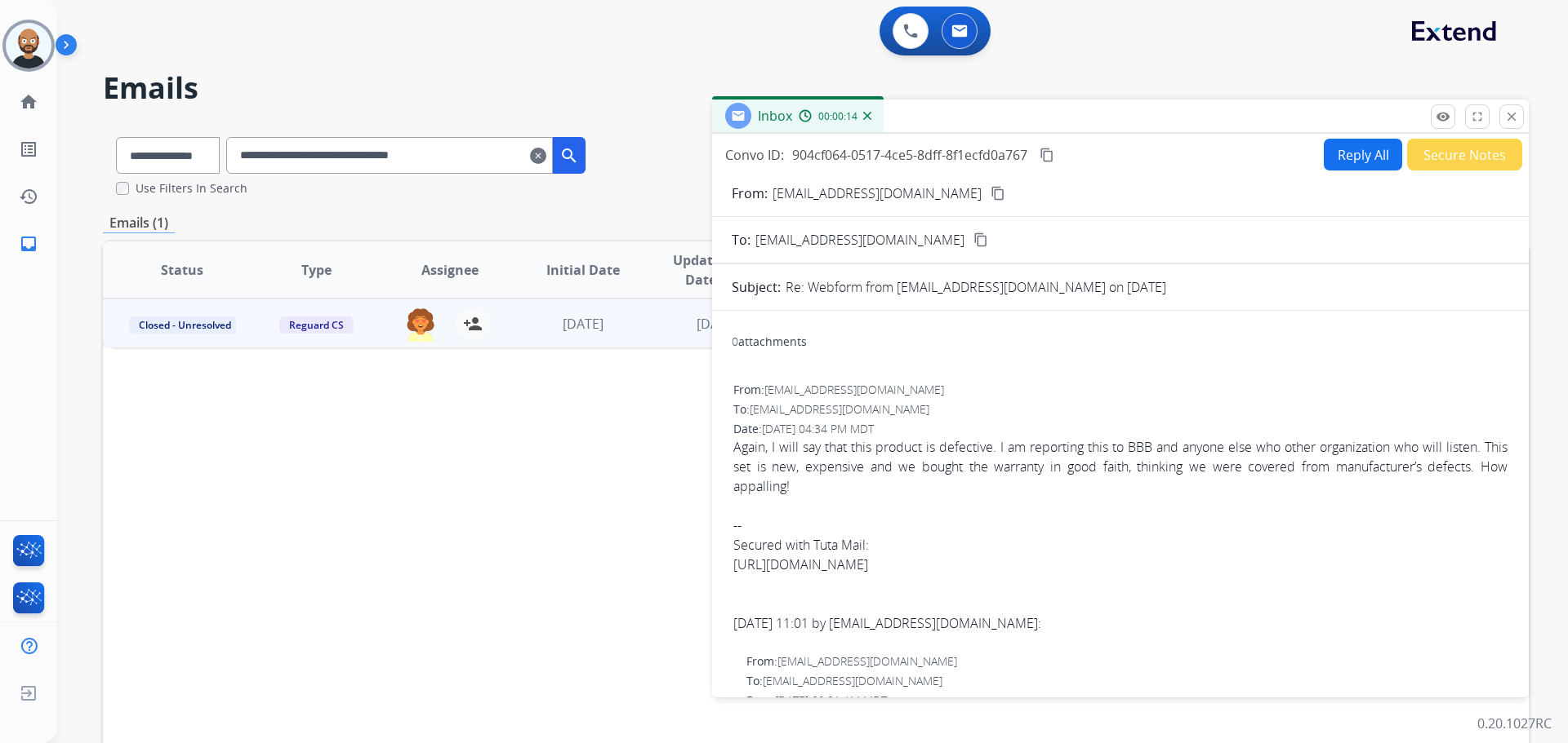
click at [990, 197] on mat-icon "content_copy" at bounding box center [997, 193] width 15 height 15
click at [1434, 111] on button "remove_red_eye Logs" at bounding box center [1443, 117] width 25 height 25
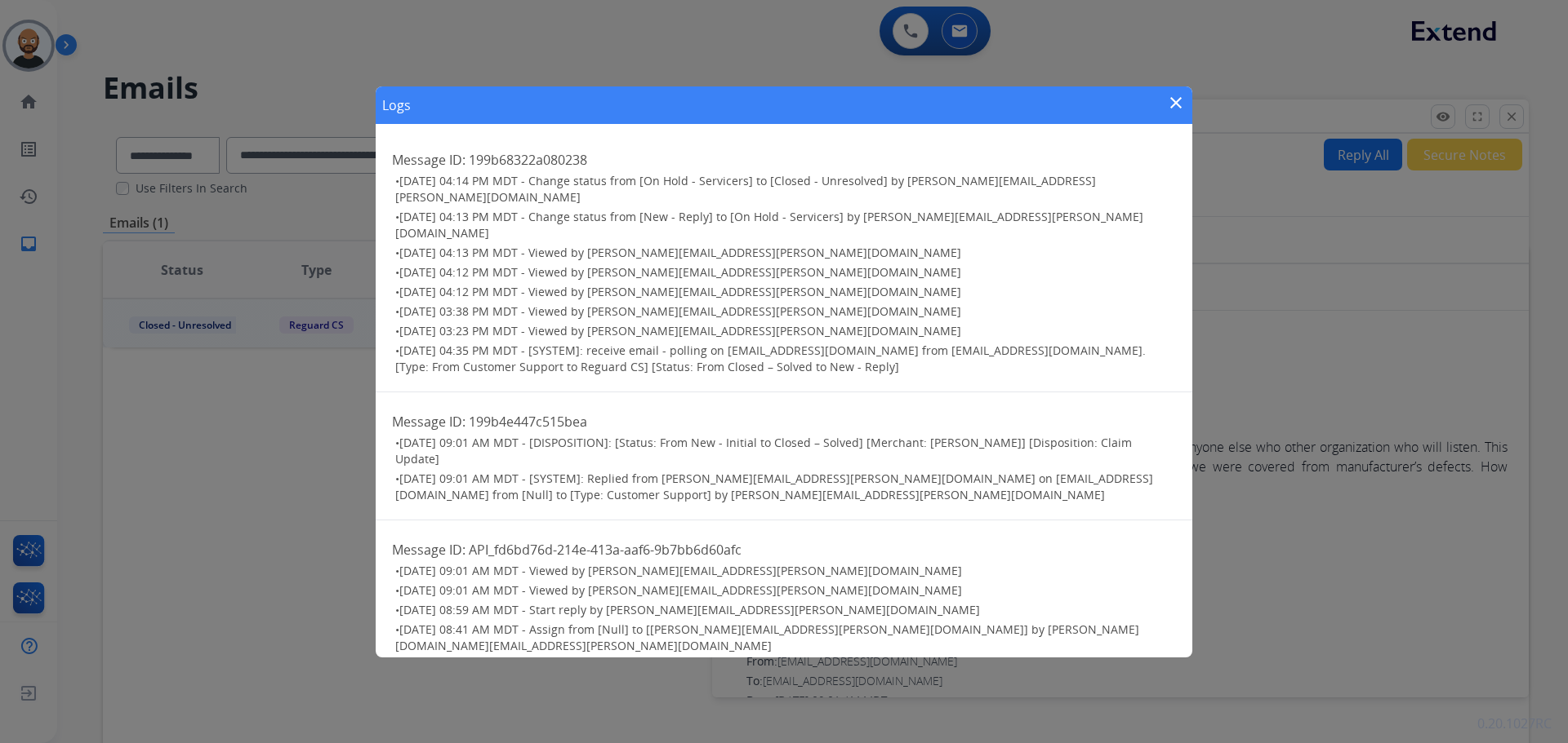
click at [1176, 113] on mat-icon "close" at bounding box center [1176, 103] width 20 height 20
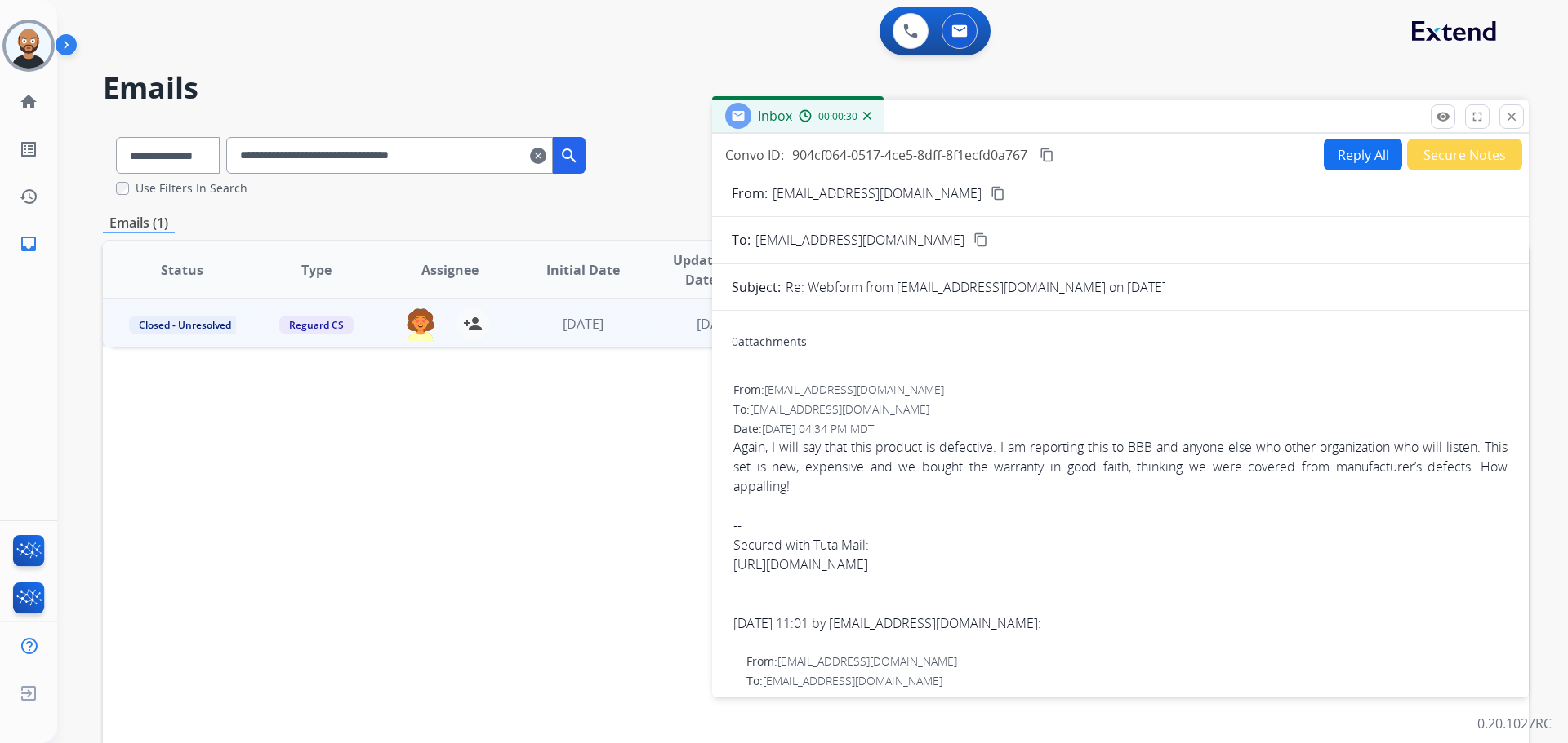
click at [1500, 163] on button "Secure Notes" at bounding box center [1464, 155] width 115 height 32
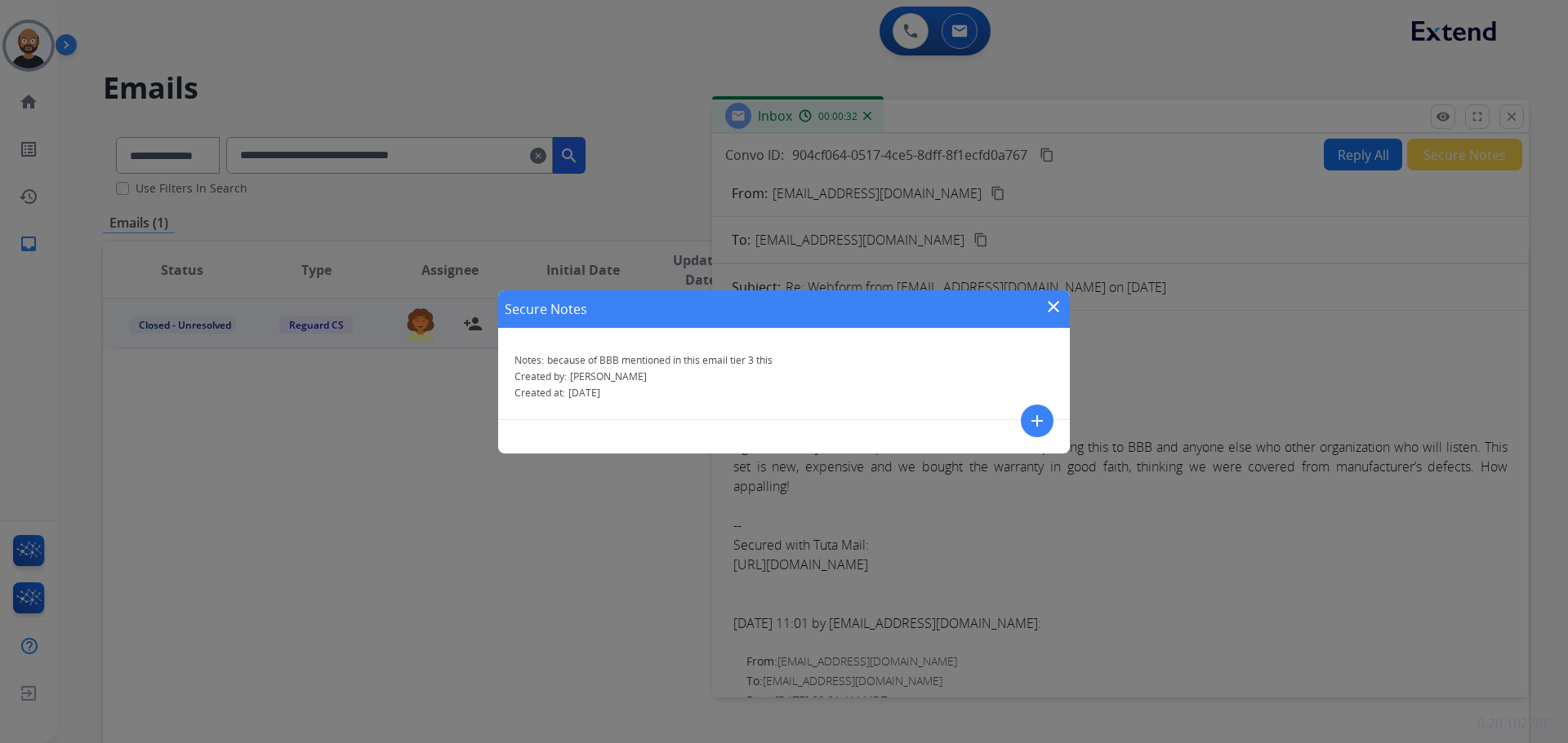
click at [1051, 303] on mat-icon "close" at bounding box center [1053, 307] width 20 height 20
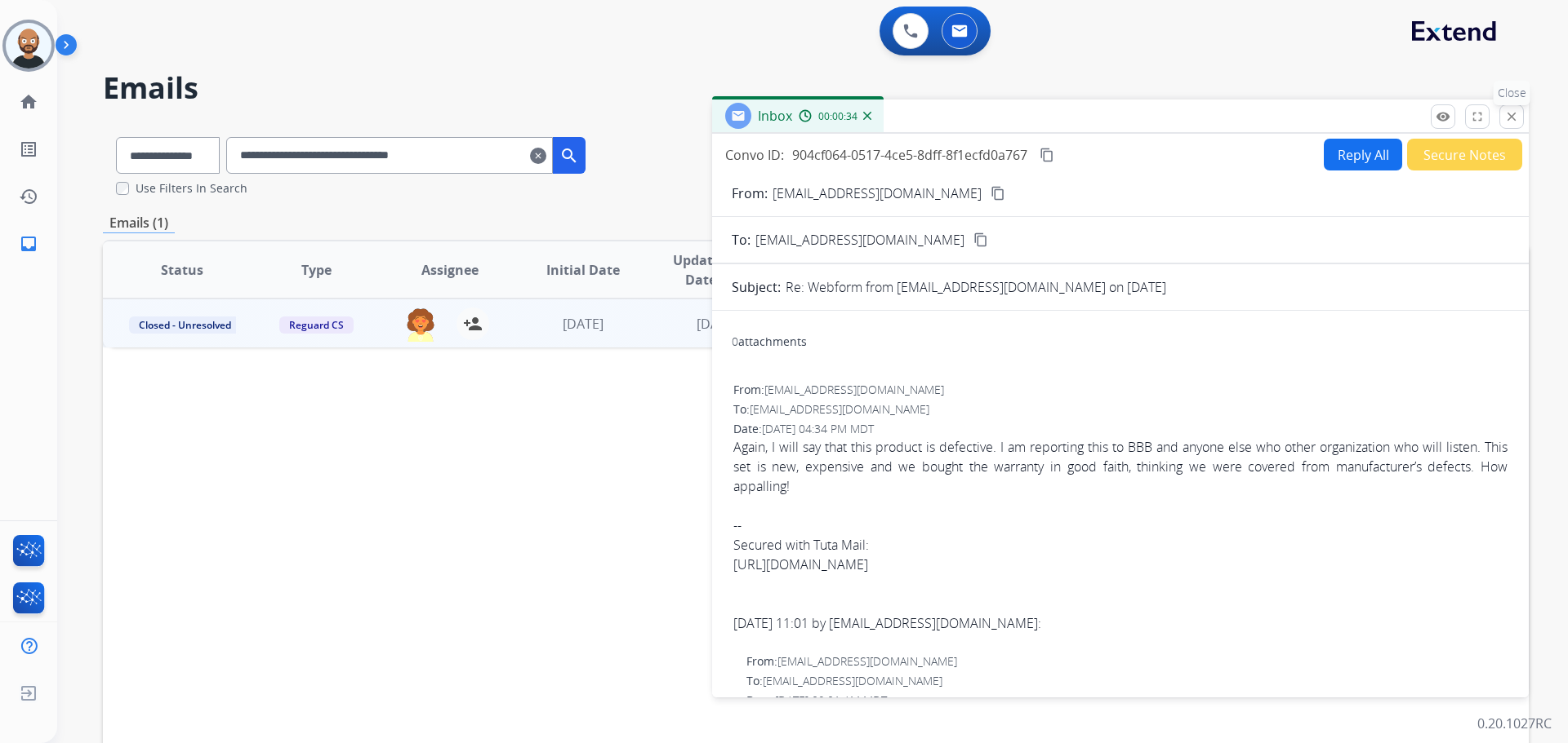
click at [1511, 122] on mat-icon "close" at bounding box center [1511, 117] width 15 height 15
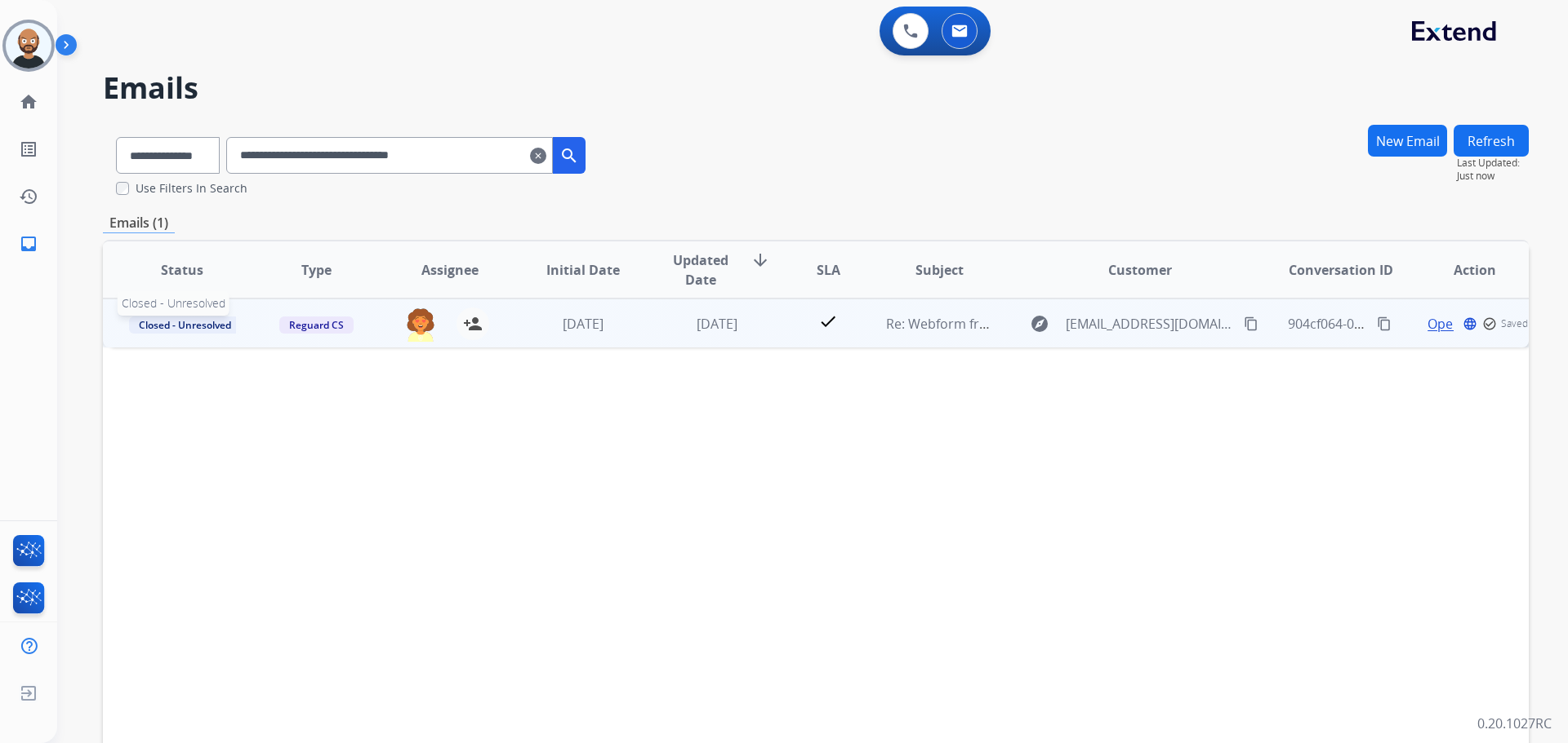
click at [222, 327] on span "Closed - Unresolved" at bounding box center [185, 325] width 112 height 17
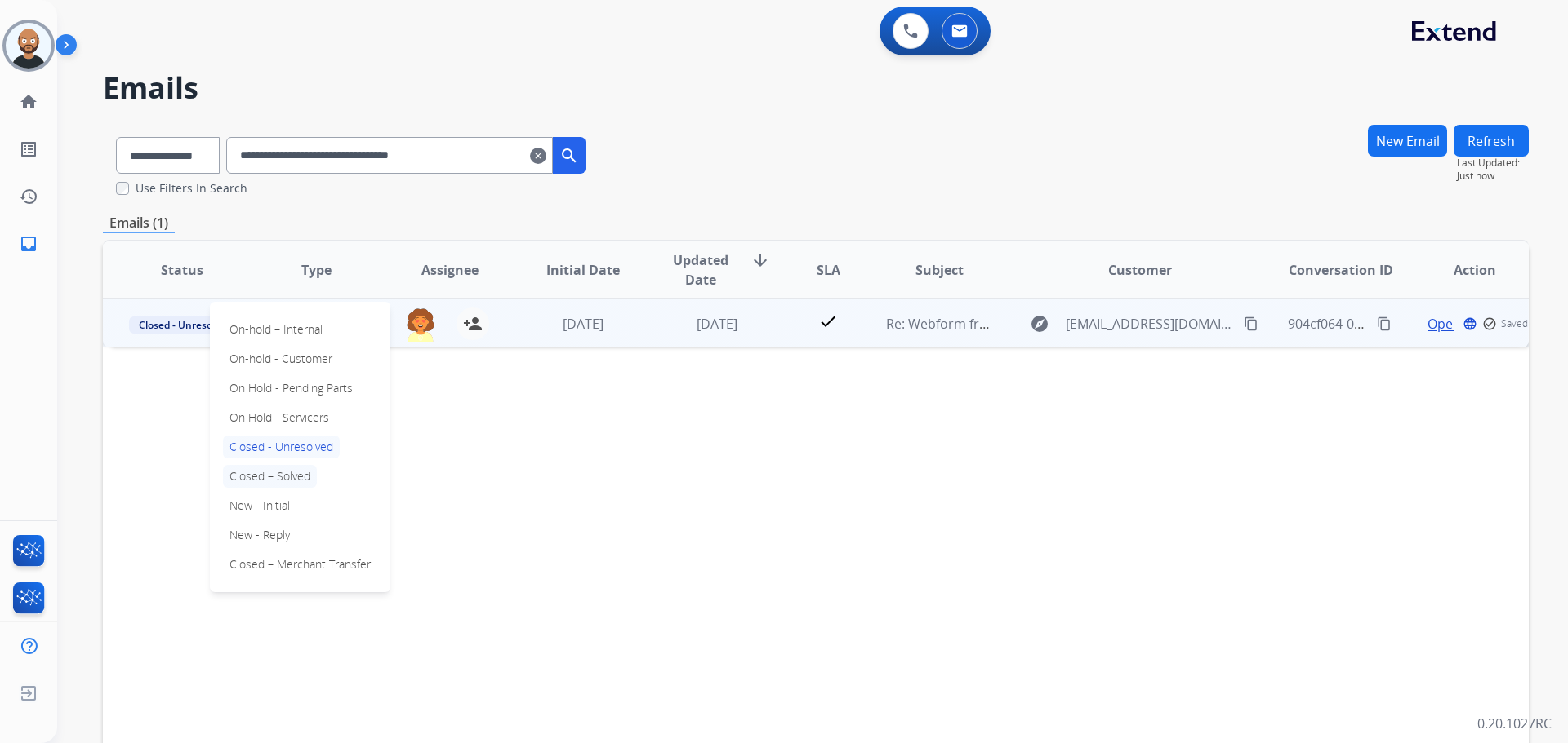
click at [294, 481] on p "Closed – Solved" at bounding box center [269, 477] width 93 height 23
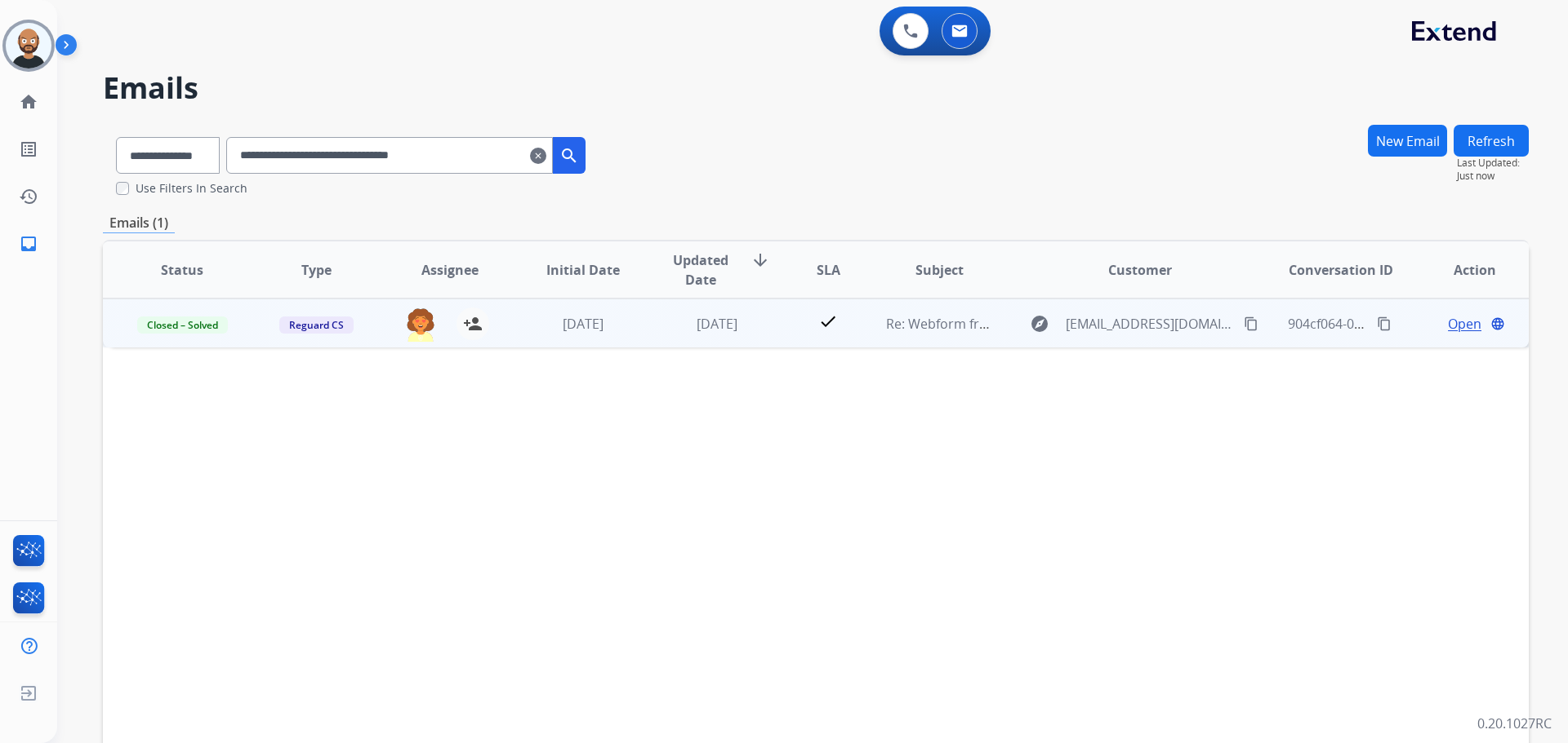
click at [1500, 136] on button "Refresh" at bounding box center [1491, 141] width 75 height 32
